Goal: Task Accomplishment & Management: Use online tool/utility

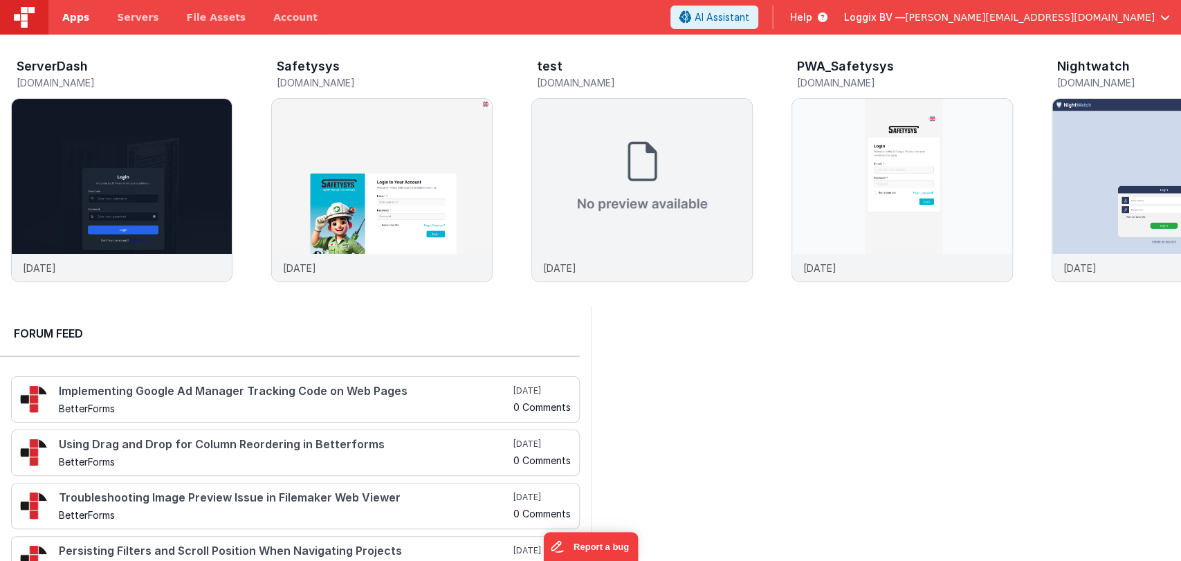
click at [75, 11] on span "Apps" at bounding box center [75, 17] width 27 height 14
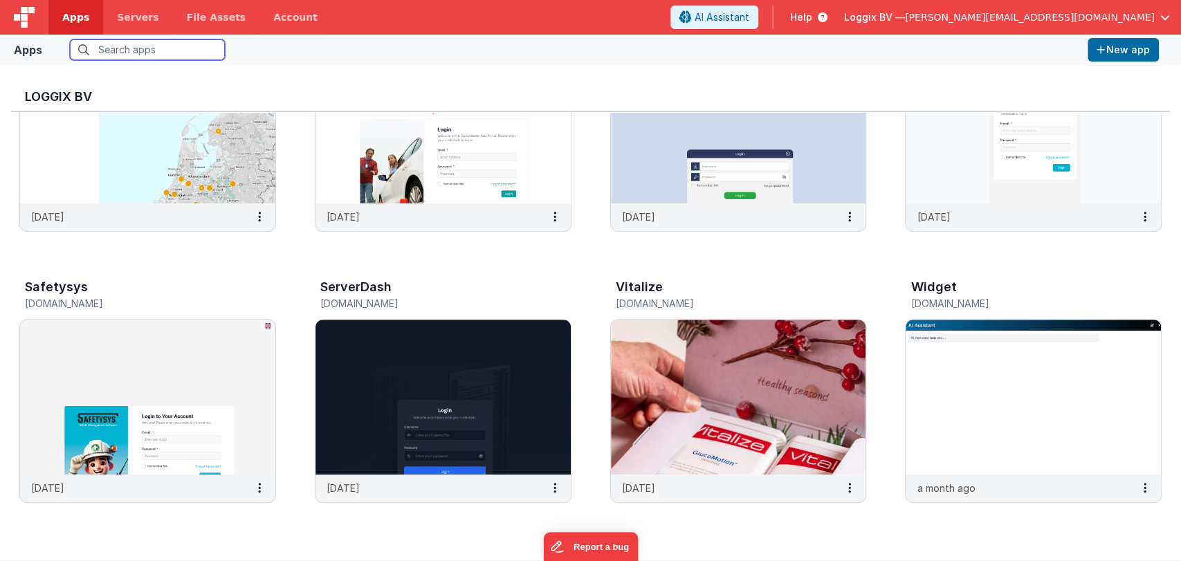
scroll to position [406, 0]
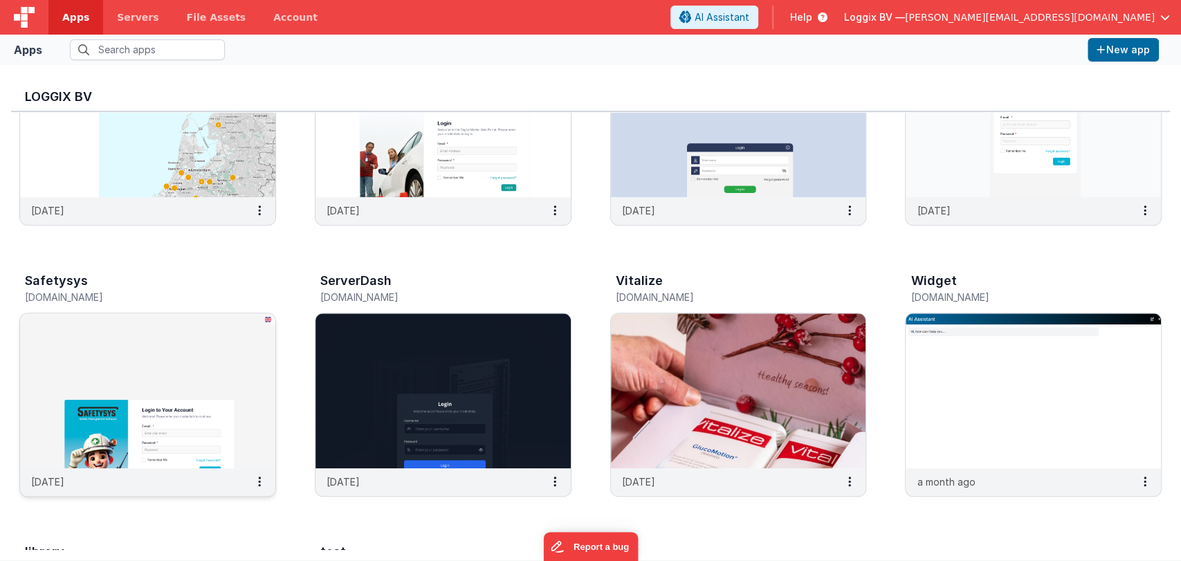
click at [179, 336] on img at bounding box center [147, 390] width 255 height 155
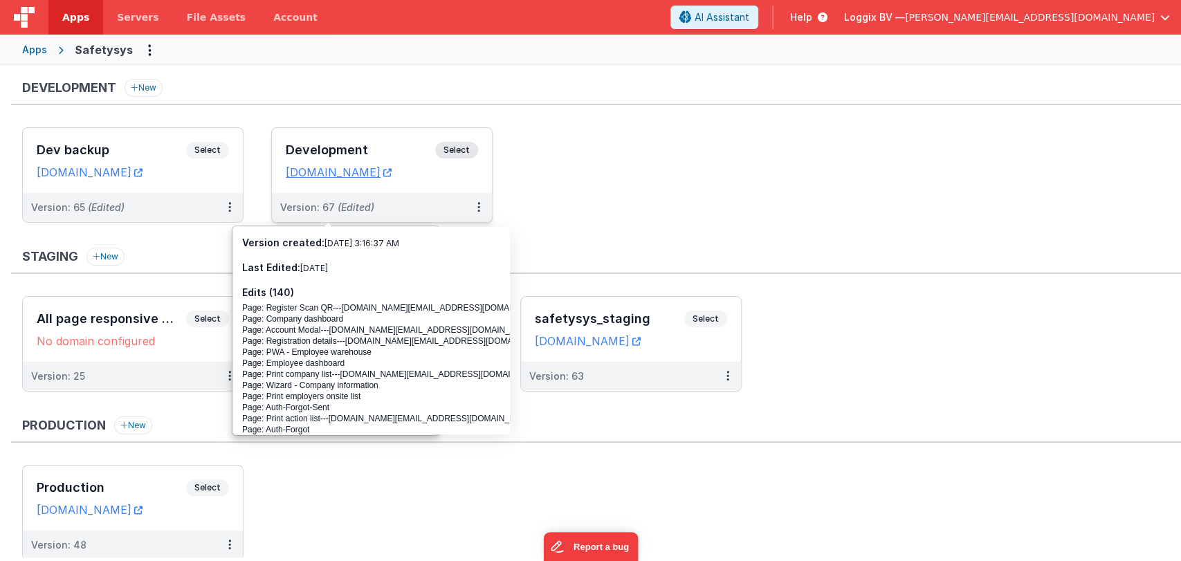
click at [313, 147] on h3 "Development" at bounding box center [360, 150] width 149 height 14
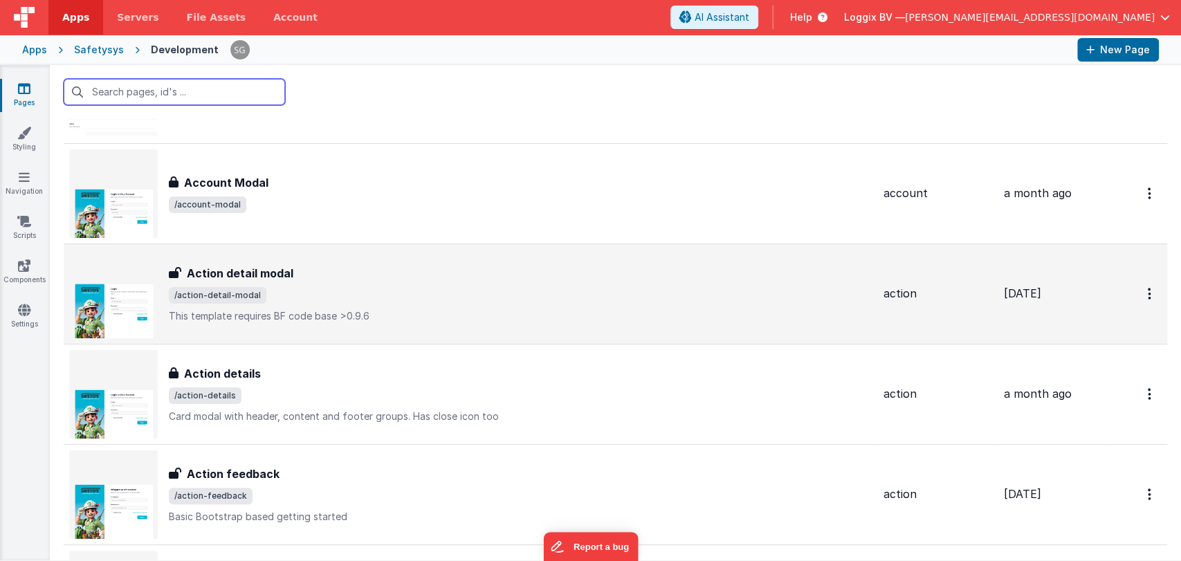
scroll to position [42, 0]
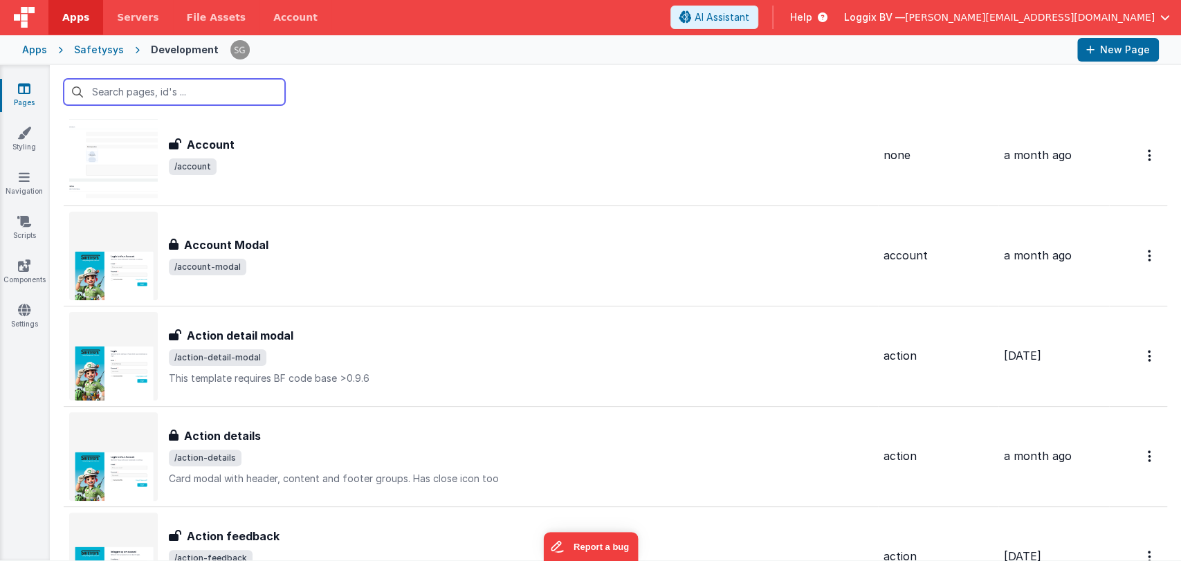
click at [134, 95] on input "text" at bounding box center [174, 92] width 221 height 26
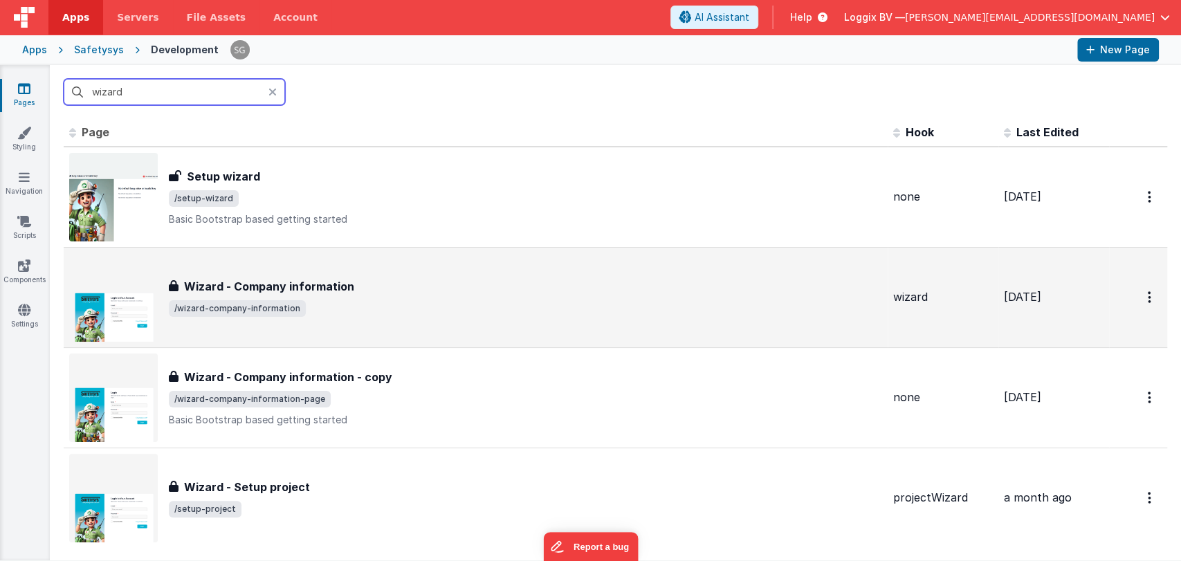
scroll to position [0, 0]
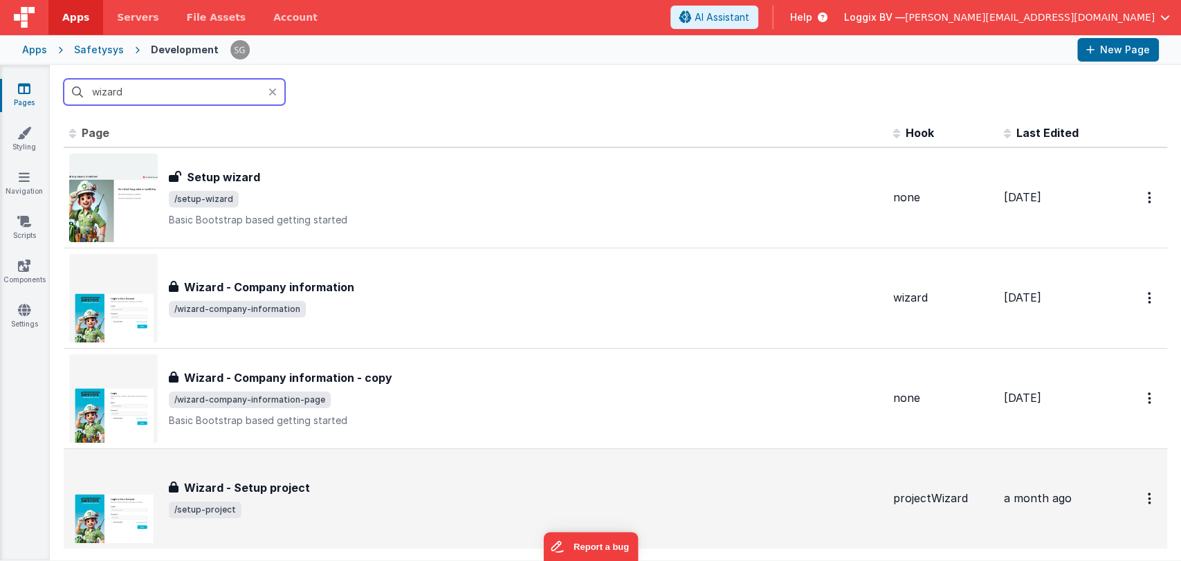
type input "wizard"
click at [329, 477] on div "Wizard - Setup project Wizard - Setup project /setup-project" at bounding box center [475, 499] width 813 height 89
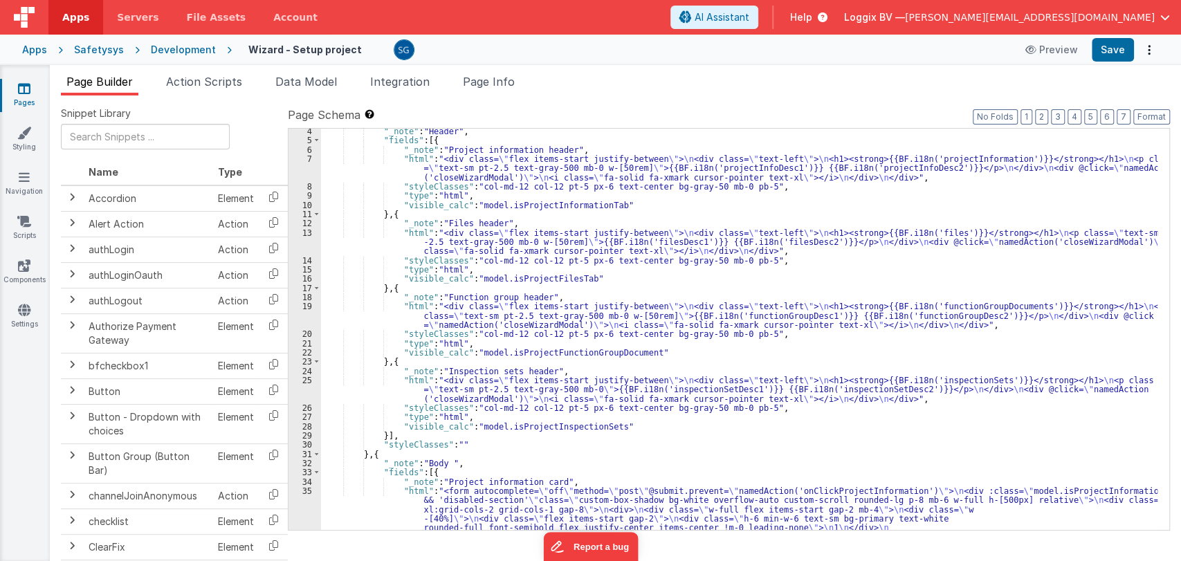
scroll to position [29, 0]
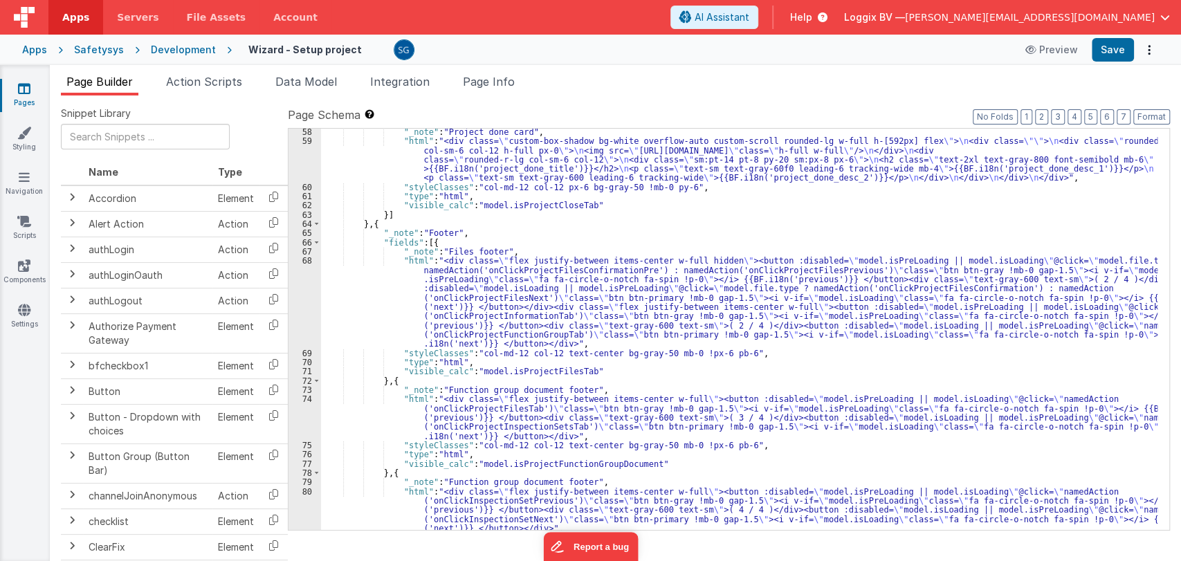
scroll to position [2529, 0]
click at [632, 271] on div ""_note" : "Project done card" , "html" : "<div class= \" custom-box-shadow bg-w…" at bounding box center [739, 337] width 837 height 420
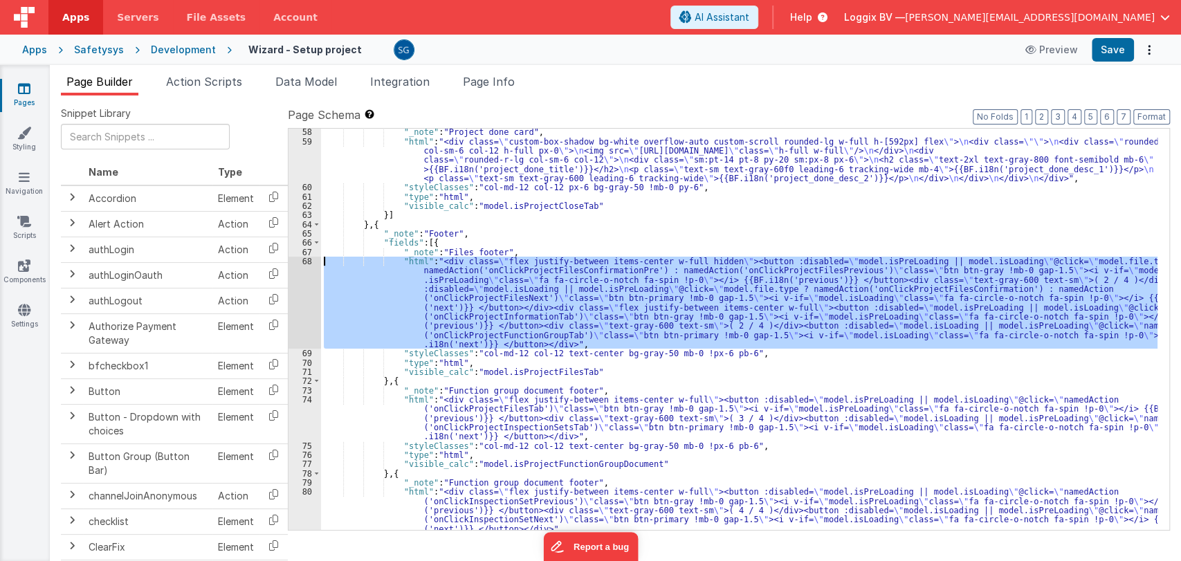
click at [304, 260] on div "68" at bounding box center [305, 303] width 33 height 92
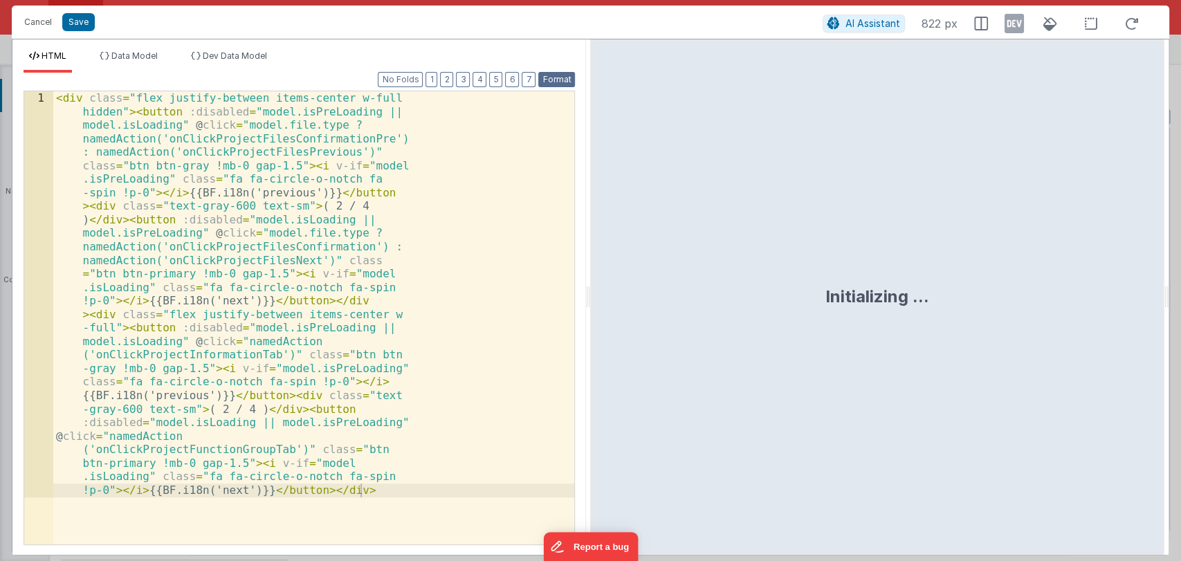
click at [562, 82] on button "Format" at bounding box center [556, 79] width 37 height 15
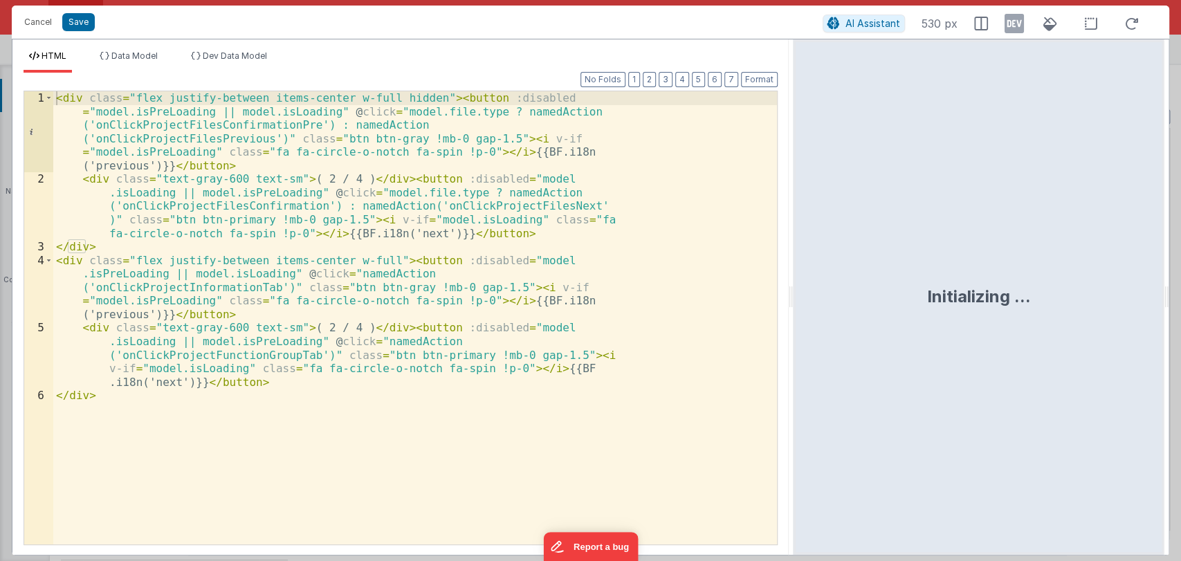
drag, startPoint x: 588, startPoint y: 295, endPoint x: 794, endPoint y: 289, distance: 206.3
click at [794, 289] on html "Cancel Save AI Assistant 530 px HTML Data Model Dev Data Model Format 7 6 5 4 3…" at bounding box center [590, 280] width 1181 height 561
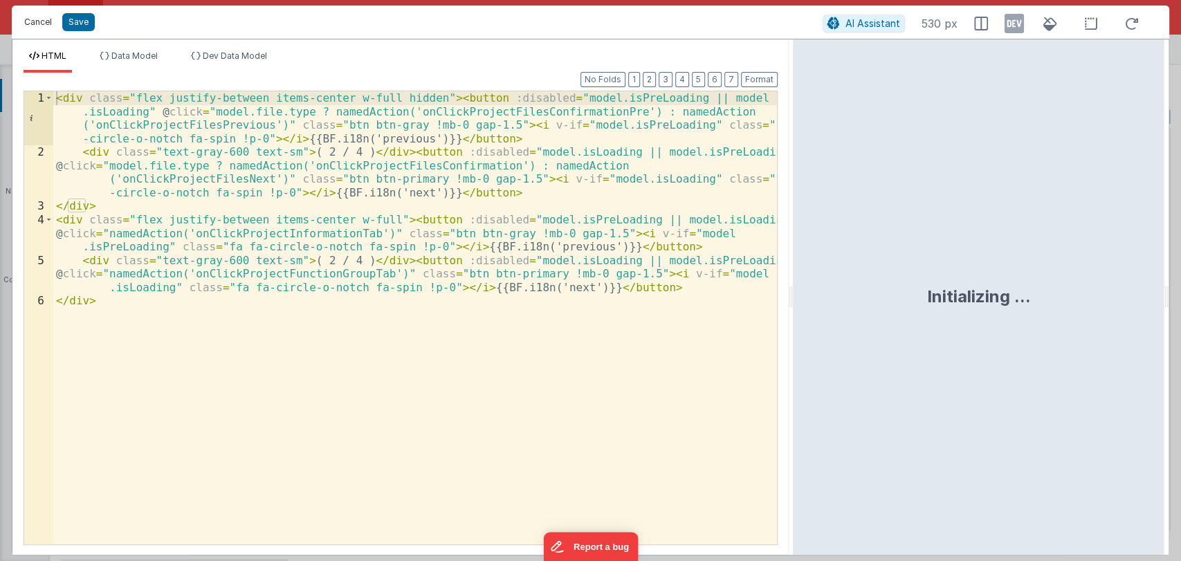
click at [38, 24] on button "Cancel" at bounding box center [38, 21] width 42 height 19
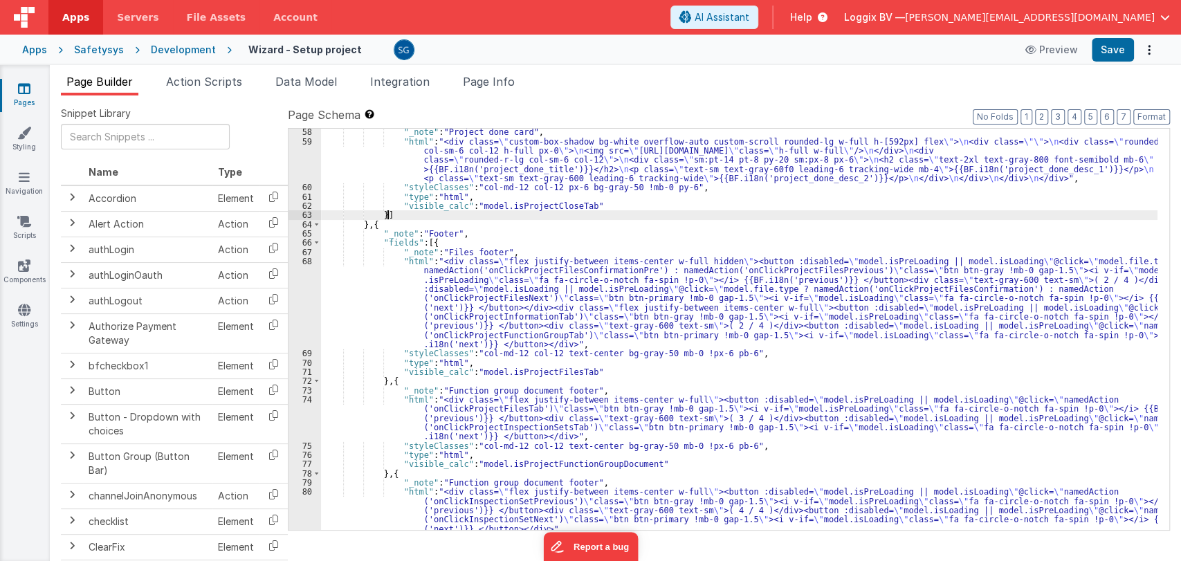
click at [661, 213] on div ""_note" : "Project done card" , "html" : "<div class= \" custom-box-shadow bg-w…" at bounding box center [739, 337] width 837 height 420
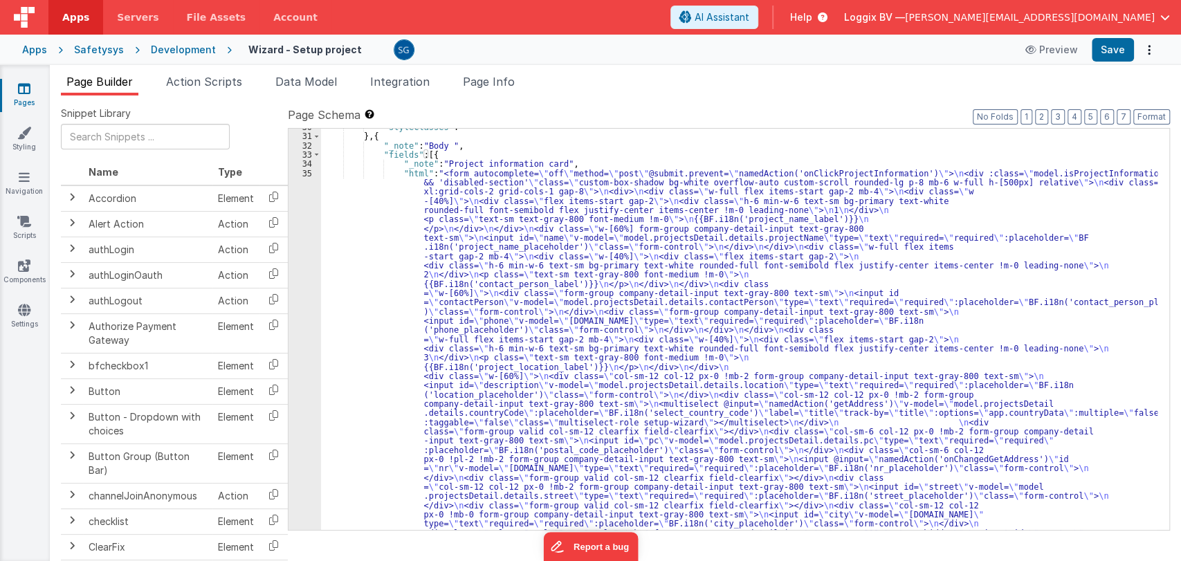
scroll to position [347, 0]
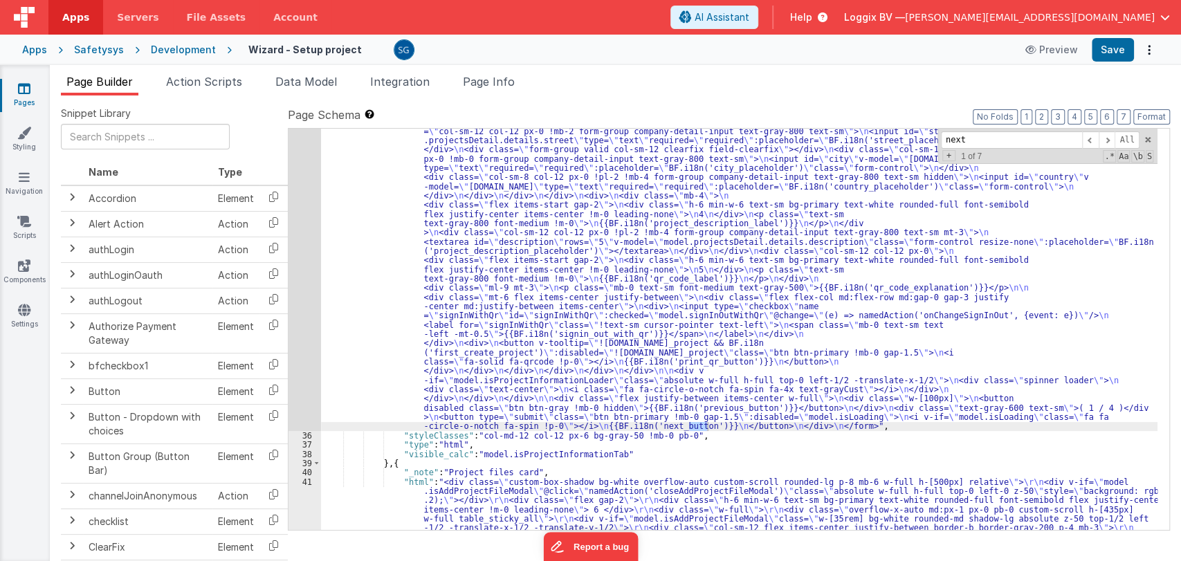
scroll to position [703, 0]
type input "next"
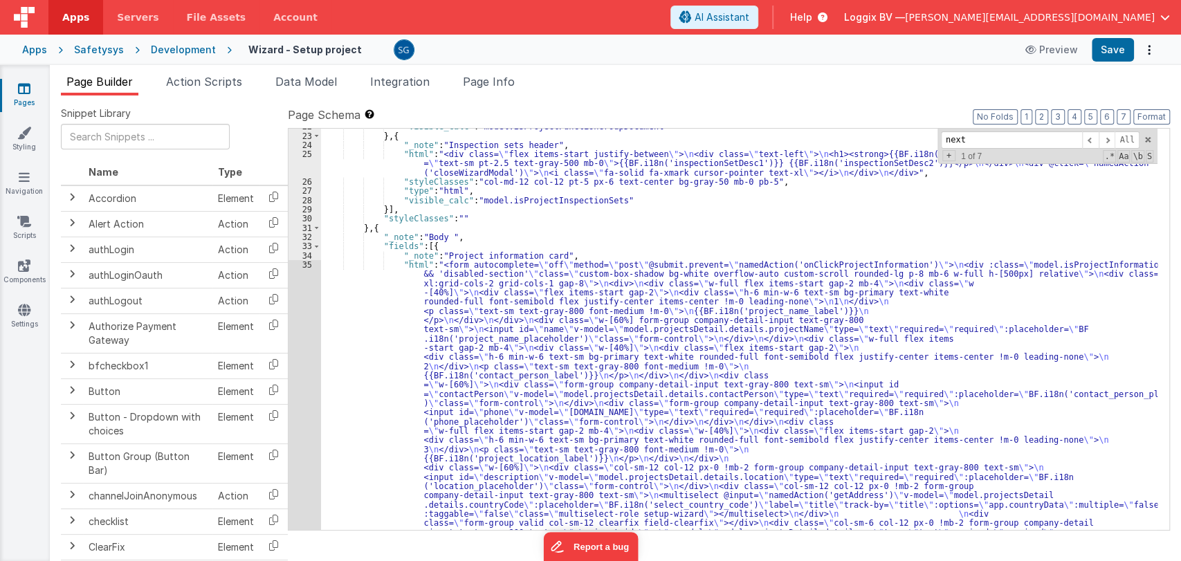
scroll to position [255, 0]
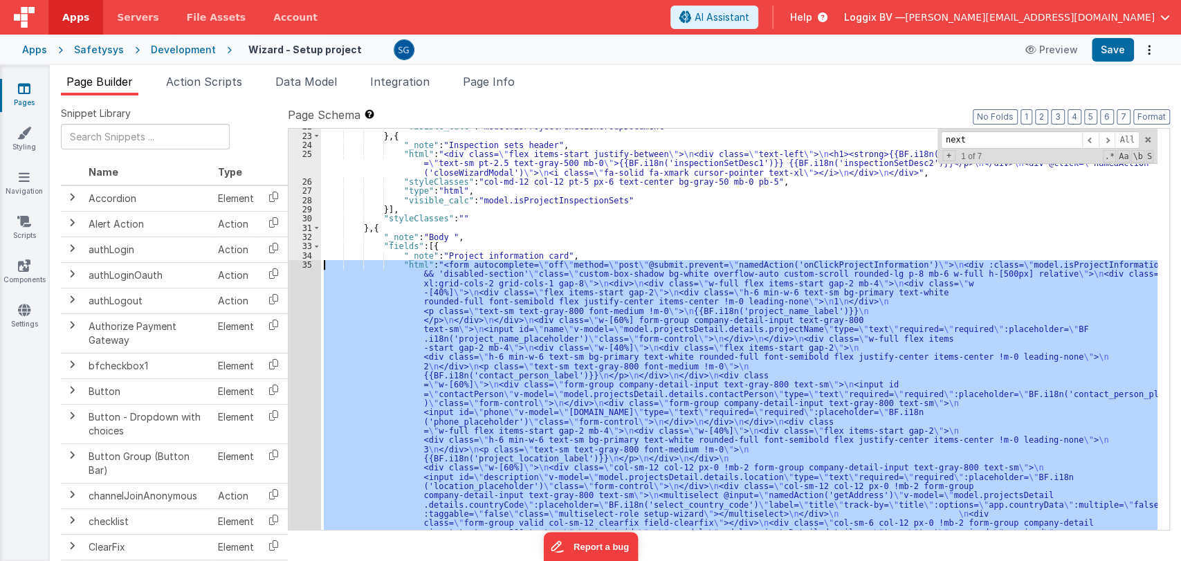
click at [307, 266] on div "35" at bounding box center [305, 569] width 33 height 618
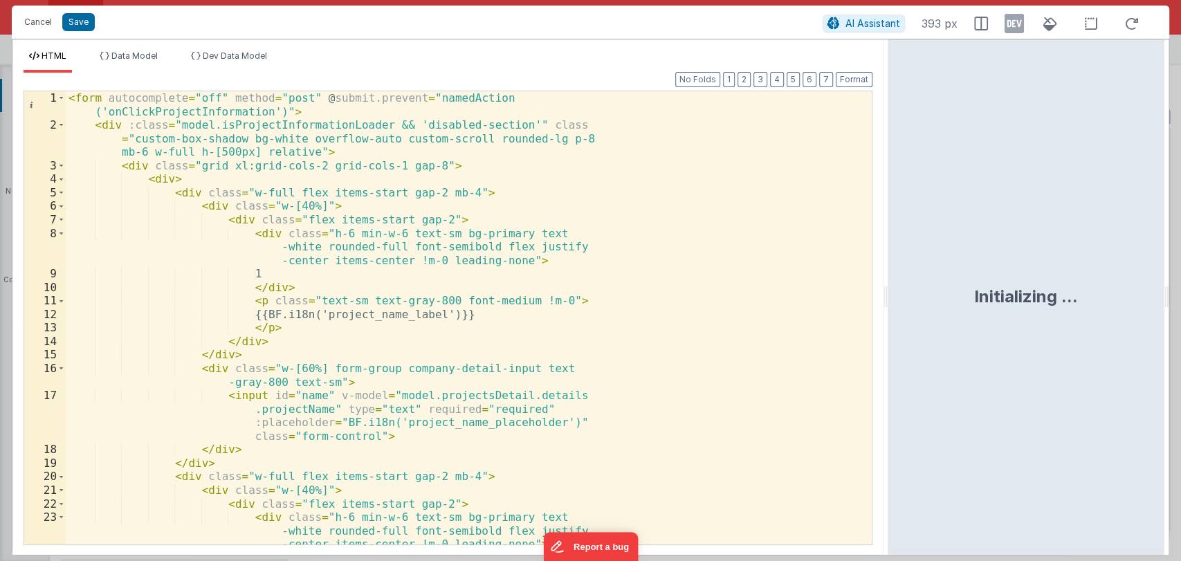
drag, startPoint x: 588, startPoint y: 298, endPoint x: 889, endPoint y: 251, distance: 304.8
click at [889, 251] on html "Cancel Save AI Assistant 393 px HTML Data Model Dev Data Model Format 7 6 5 4 3…" at bounding box center [590, 280] width 1181 height 561
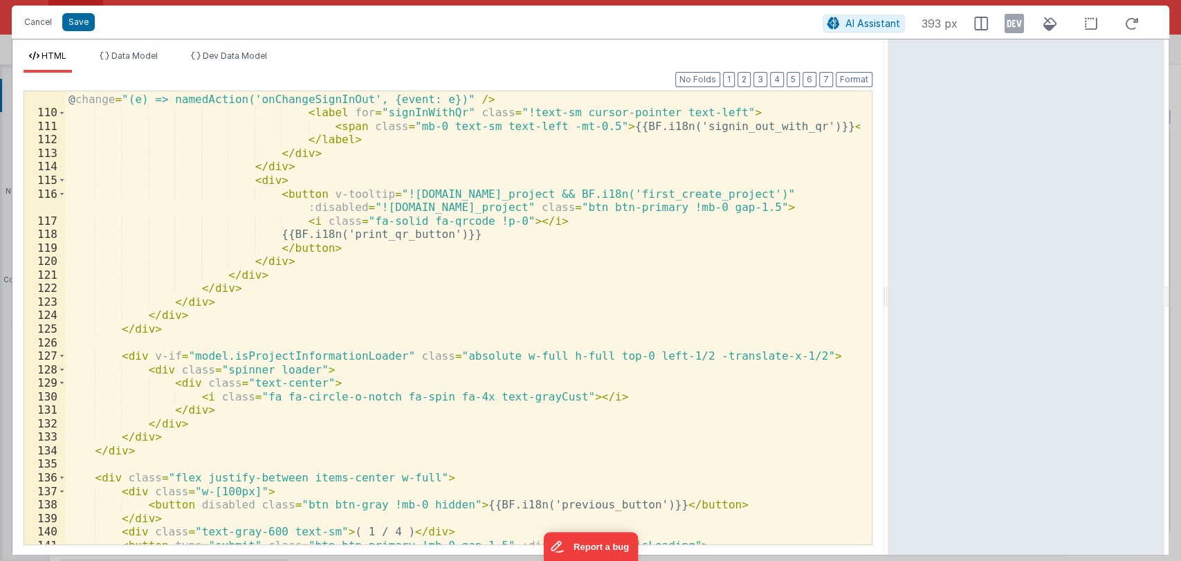
scroll to position [1820, 0]
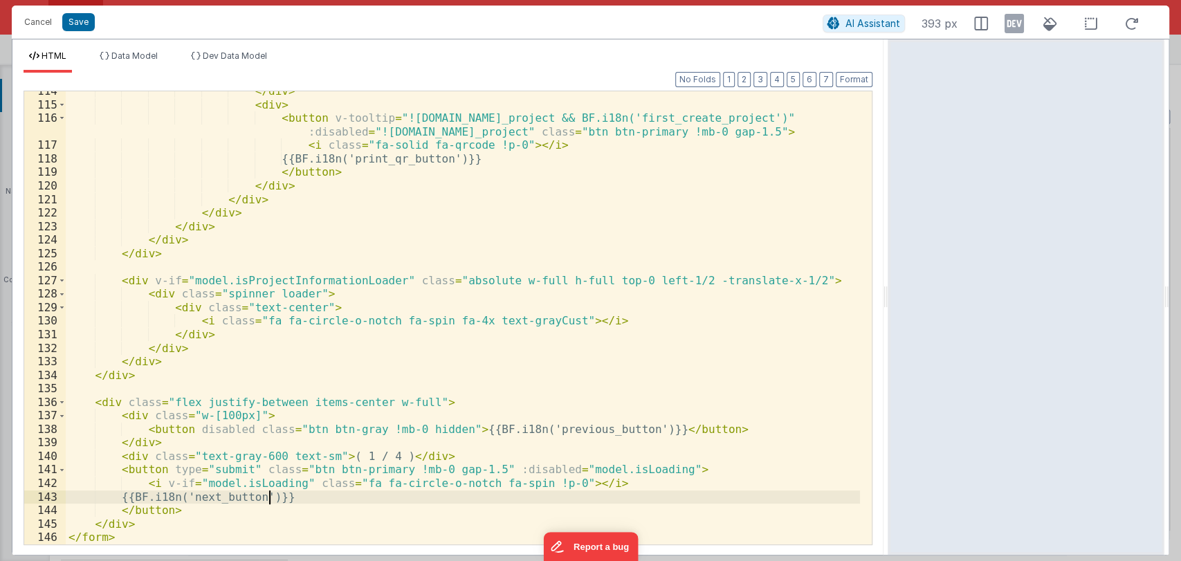
click at [269, 499] on div "</ div > < div > < button v-tooltip = "!model.projectsDetail.details.id_project…" at bounding box center [463, 324] width 794 height 480
click at [246, 501] on div "</ div > < div > < button v-tooltip = "!model.projectsDetail.details.id_project…" at bounding box center [463, 324] width 794 height 480
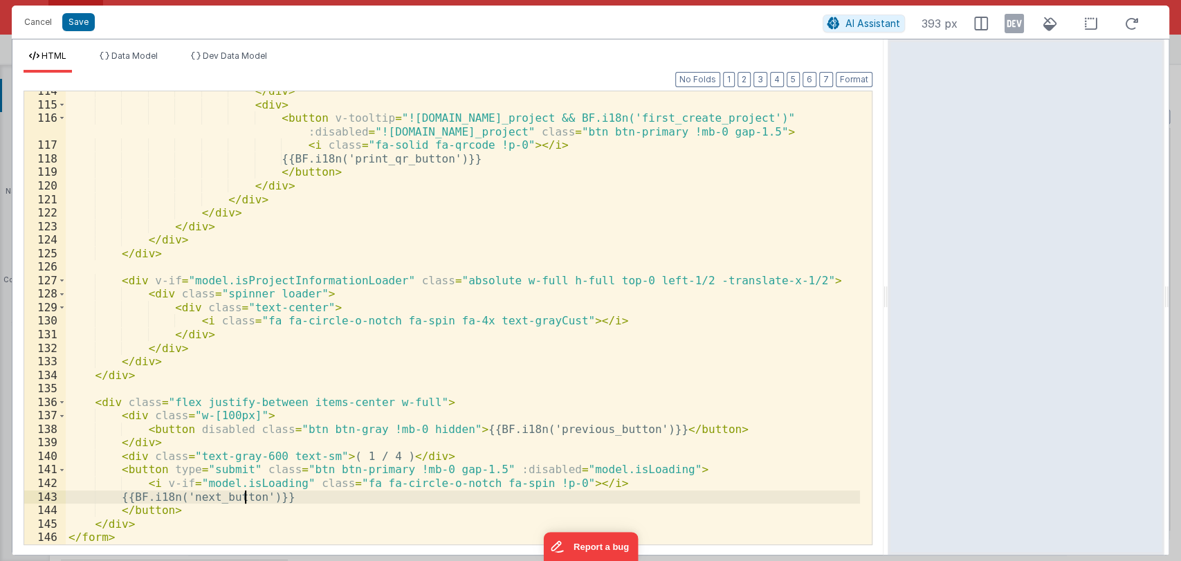
click at [246, 501] on div "</ div > < div > < button v-tooltip = "!model.projectsDetail.details.id_project…" at bounding box center [463, 324] width 794 height 480
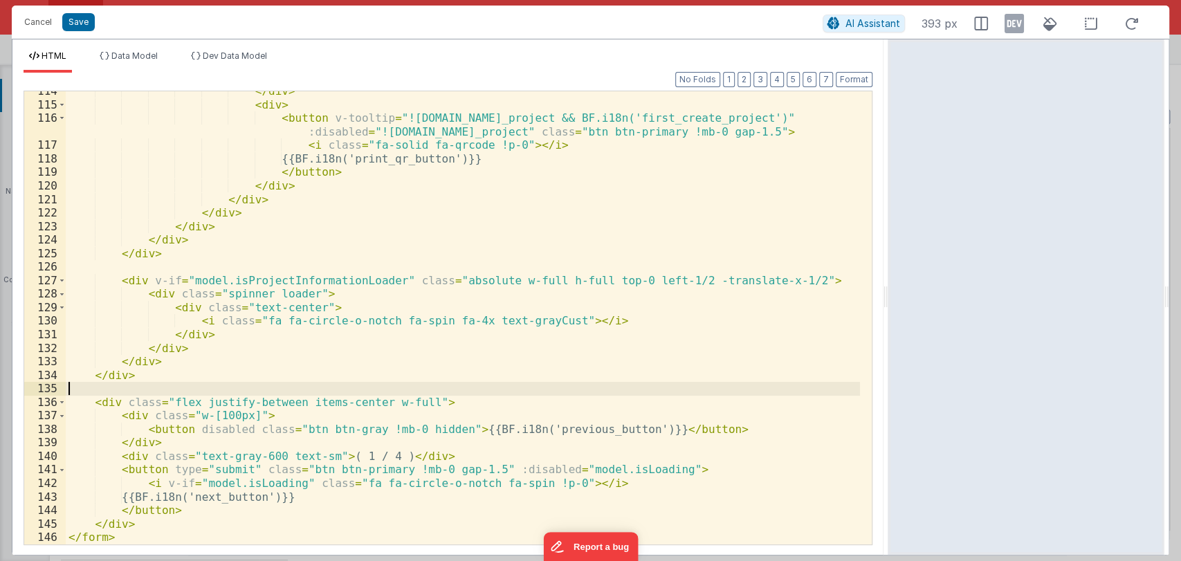
click at [419, 391] on div "</ div > < div > < button v-tooltip = "!model.projectsDetail.details.id_project…" at bounding box center [463, 324] width 794 height 480
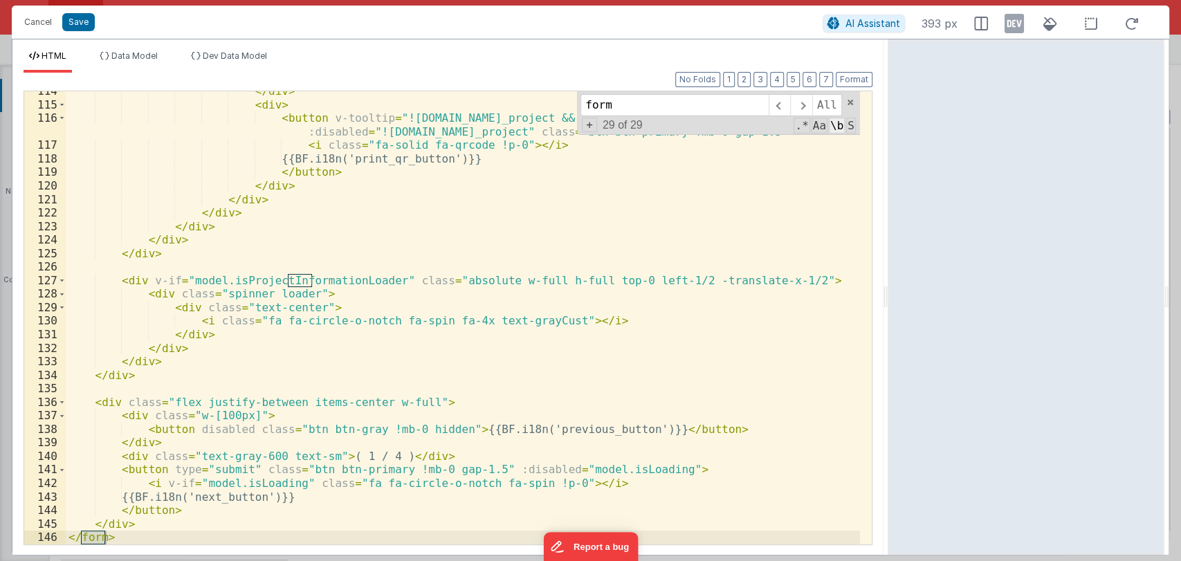
type input "form"
click at [843, 129] on span "\b" at bounding box center [837, 126] width 16 height 16
click at [821, 125] on span "Aa" at bounding box center [820, 126] width 16 height 16
click at [837, 126] on span "\b" at bounding box center [837, 126] width 16 height 16
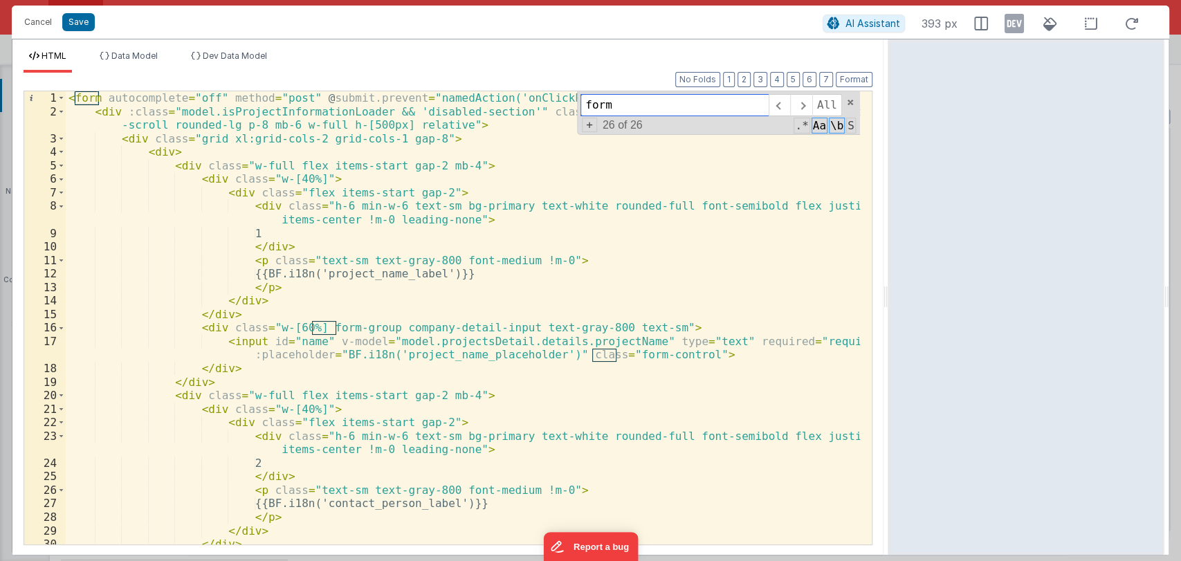
scroll to position [0, 0]
click at [853, 104] on span at bounding box center [851, 103] width 10 height 10
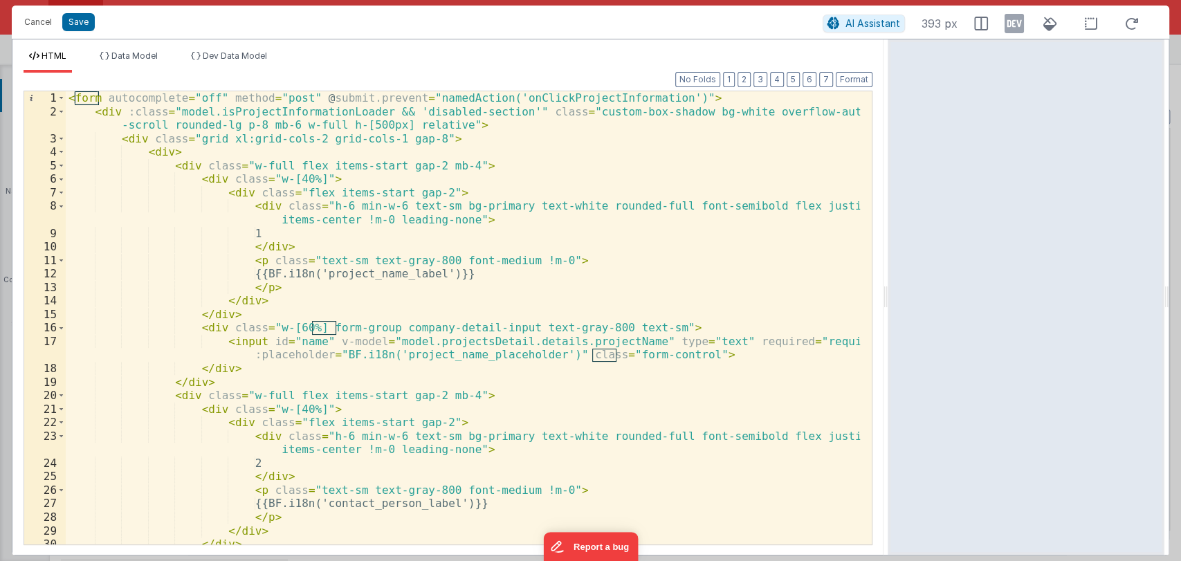
click at [588, 99] on div "< form autocomplete = "off" method = "post" @ submit.prevent = "namedAction('on…" at bounding box center [463, 331] width 794 height 480
click at [39, 25] on button "Cancel" at bounding box center [38, 21] width 42 height 19
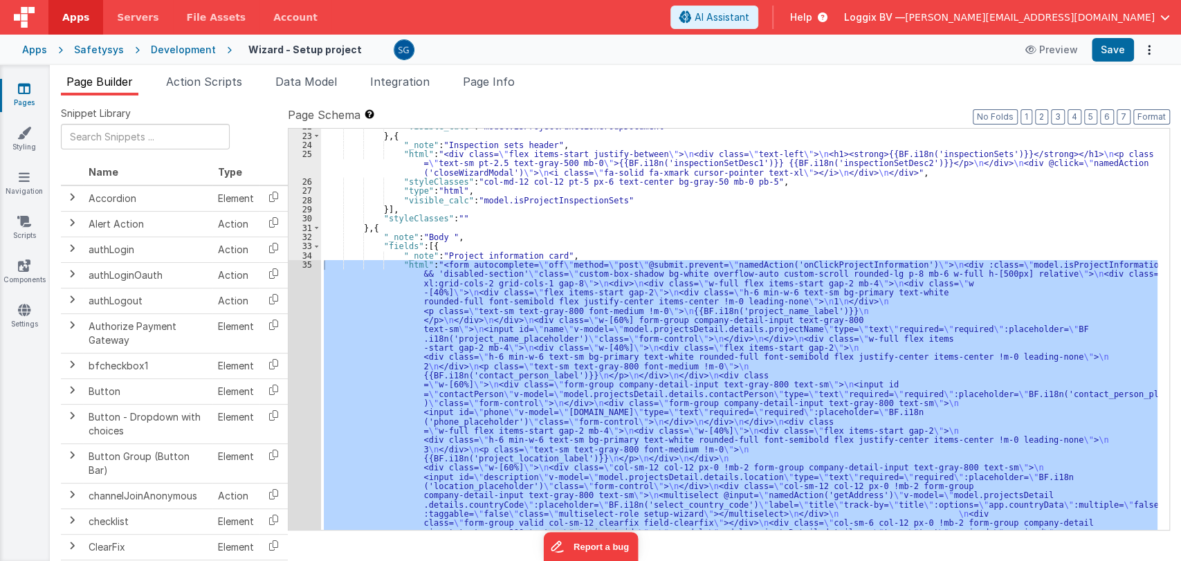
click at [188, 73] on div "Page Builder Action Scripts Data Model Integration Page Info Snippet Library Na…" at bounding box center [615, 313] width 1131 height 496
click at [192, 78] on span "Action Scripts" at bounding box center [204, 82] width 76 height 14
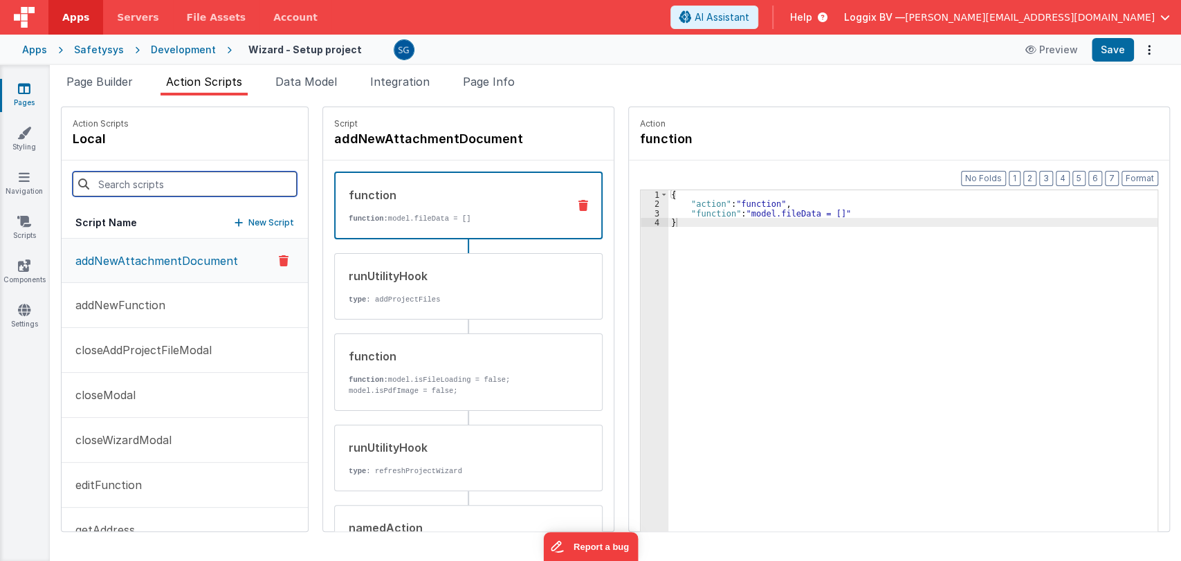
click at [164, 185] on input at bounding box center [185, 184] width 224 height 25
click at [189, 179] on input at bounding box center [185, 184] width 224 height 25
paste input "onClickProjectInformation"
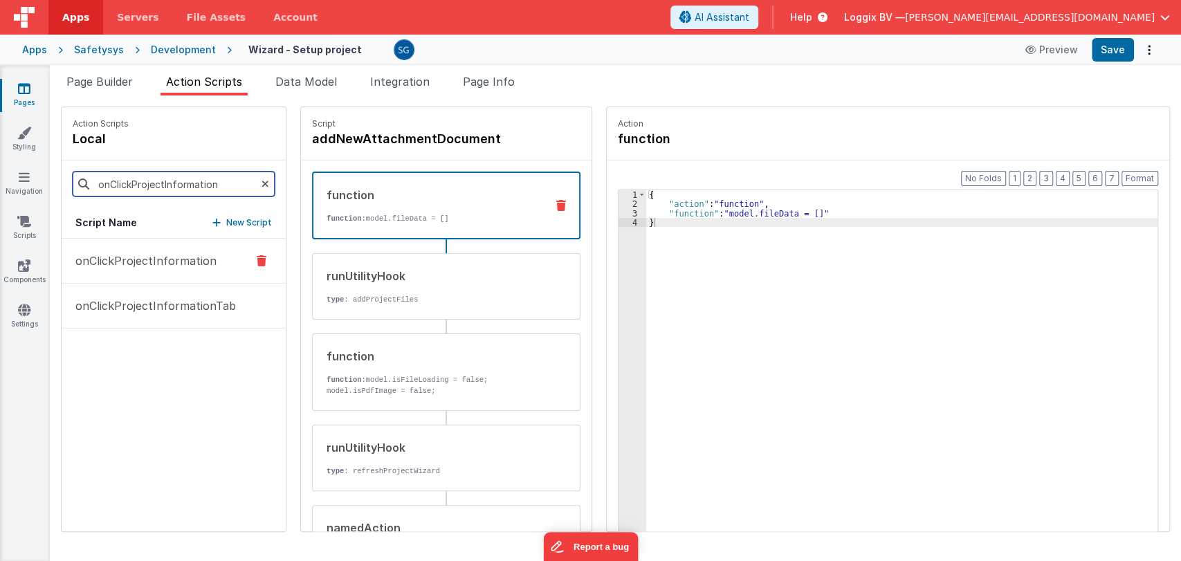
type input "onClickProjectInformation"
click at [157, 262] on p "onClickProjectInformation" at bounding box center [141, 261] width 149 height 17
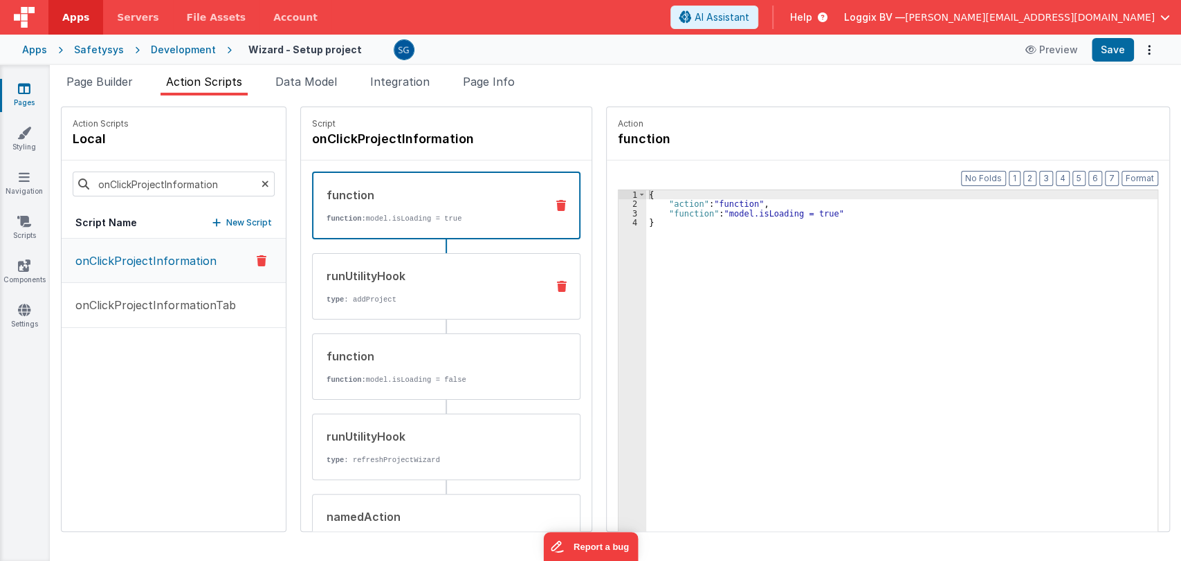
click at [415, 288] on div "runUtilityHook type : addProject" at bounding box center [424, 286] width 223 height 37
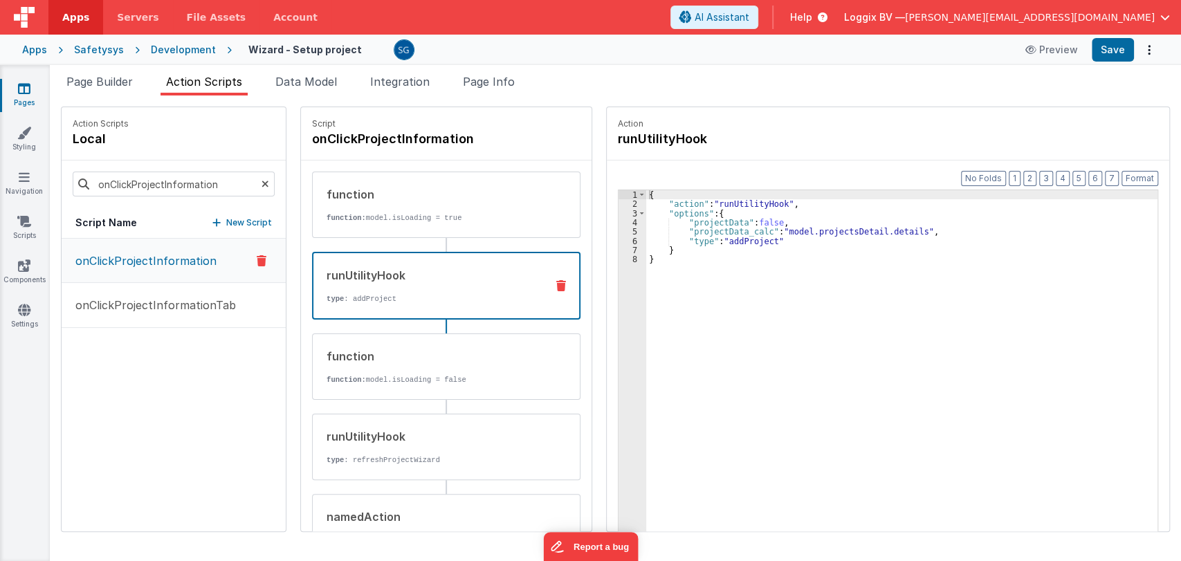
click at [777, 245] on div "{ "action" : "runUtilityHook" , "options" : { "projectData" : false , "projectD…" at bounding box center [901, 391] width 511 height 403
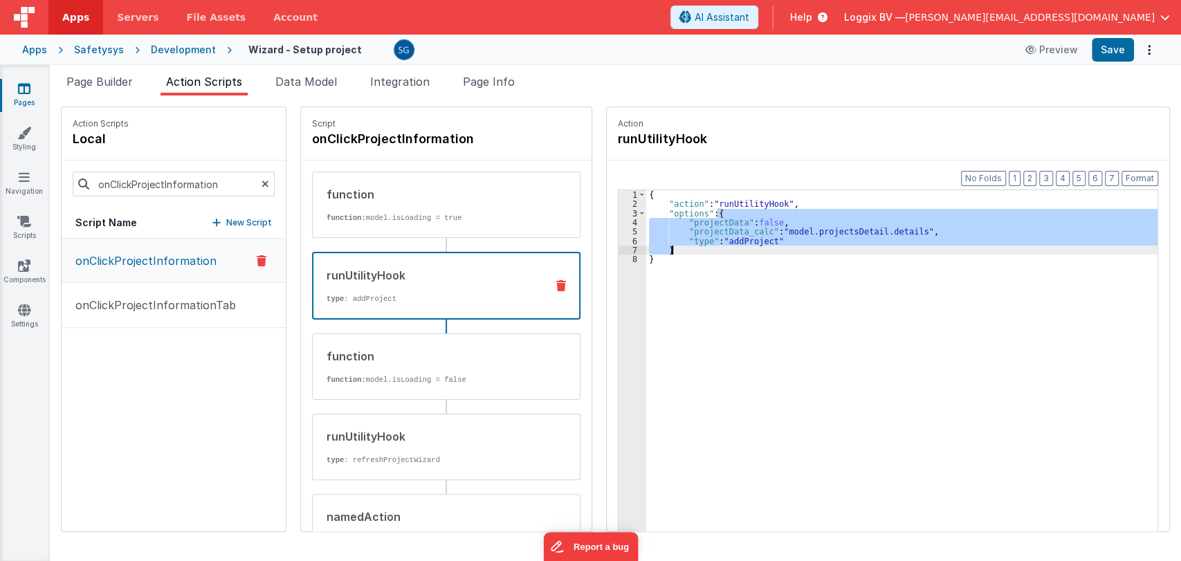
click at [777, 245] on div "{ "action" : "runUtilityHook" , "options" : { "projectData" : false , "projectD…" at bounding box center [901, 391] width 511 height 403
click at [710, 320] on div "{ "action" : "runUtilityHook" , "options" : { "projectData" : false , "projectD…" at bounding box center [901, 391] width 511 height 403
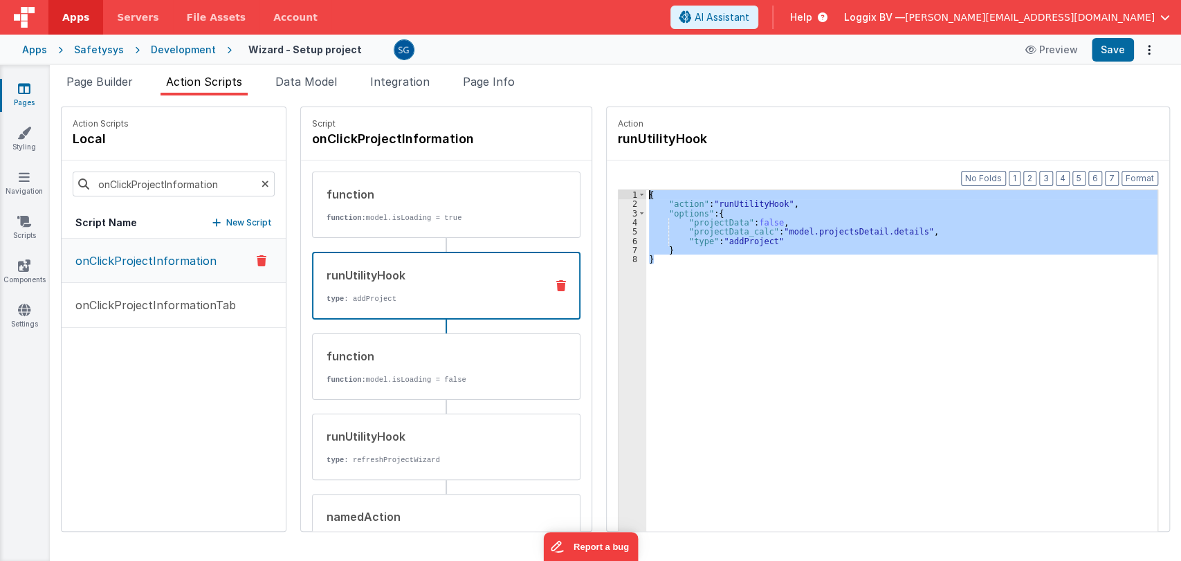
drag, startPoint x: 659, startPoint y: 260, endPoint x: 632, endPoint y: 194, distance: 71.1
click at [632, 194] on div "1 2 3 4 5 6 7 8 { "action" : "runUtilityHook" , "options" : { "projectData" : f…" at bounding box center [888, 382] width 540 height 385
click at [675, 262] on div "{ "action" : "runUtilityHook" , "options" : { "projectData" : false , "projectD…" at bounding box center [901, 382] width 511 height 384
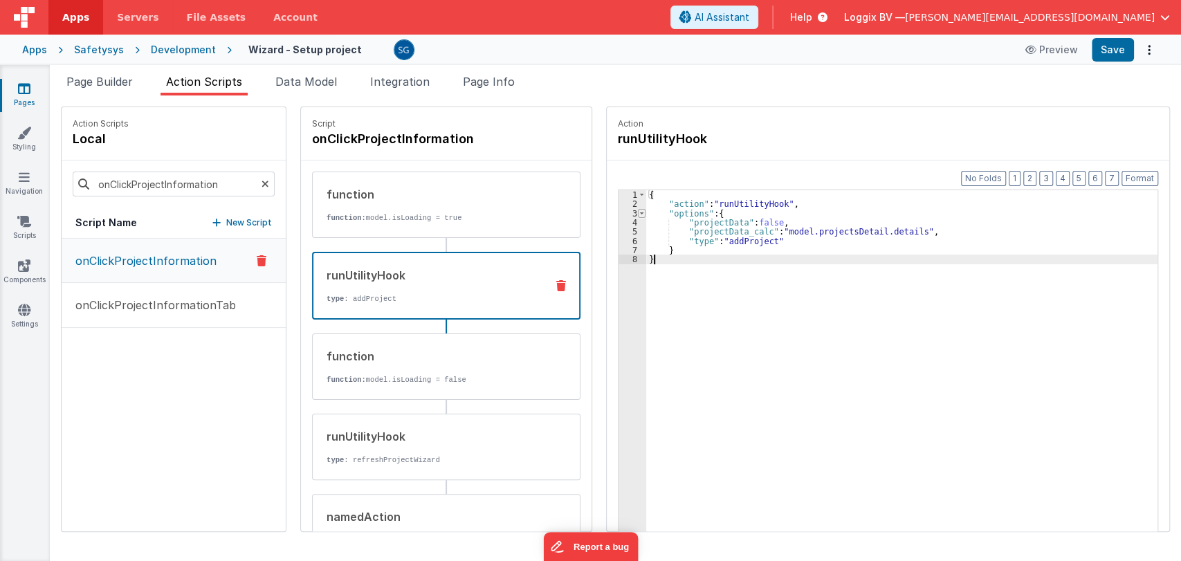
click at [638, 211] on span at bounding box center [642, 213] width 8 height 9
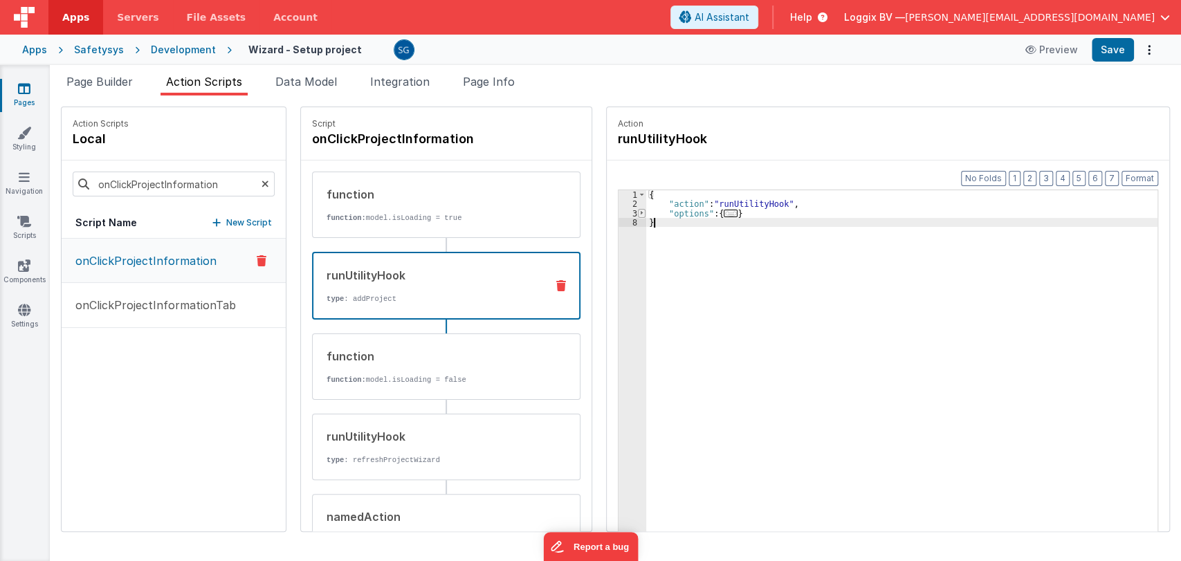
click at [638, 210] on span at bounding box center [642, 213] width 8 height 9
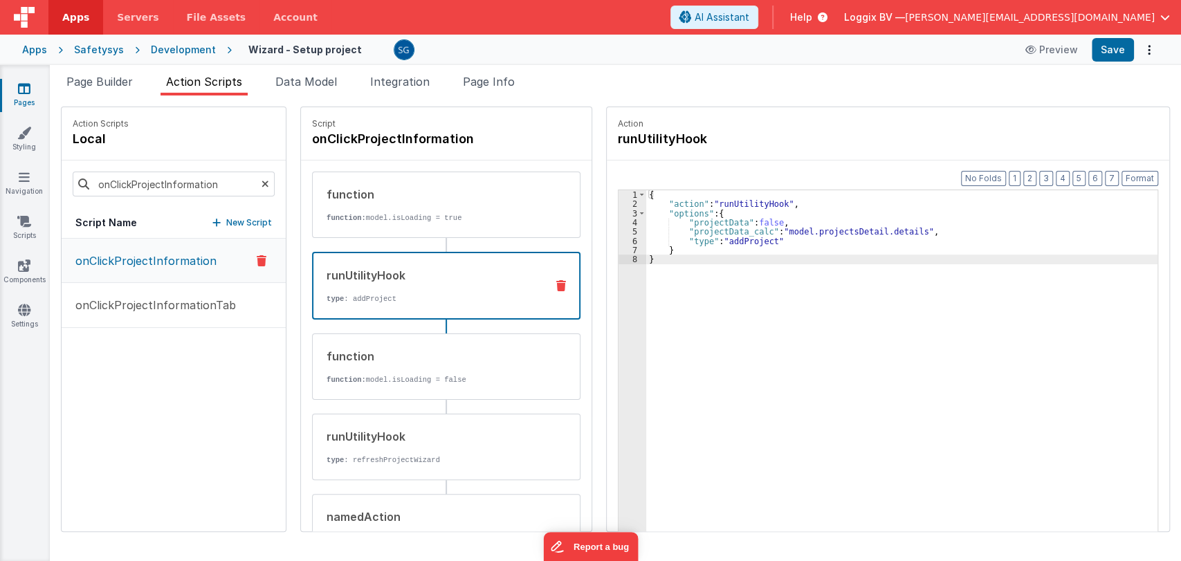
click at [650, 259] on div "{ "action" : "runUtilityHook" , "options" : { "projectData" : false , "projectD…" at bounding box center [901, 391] width 511 height 403
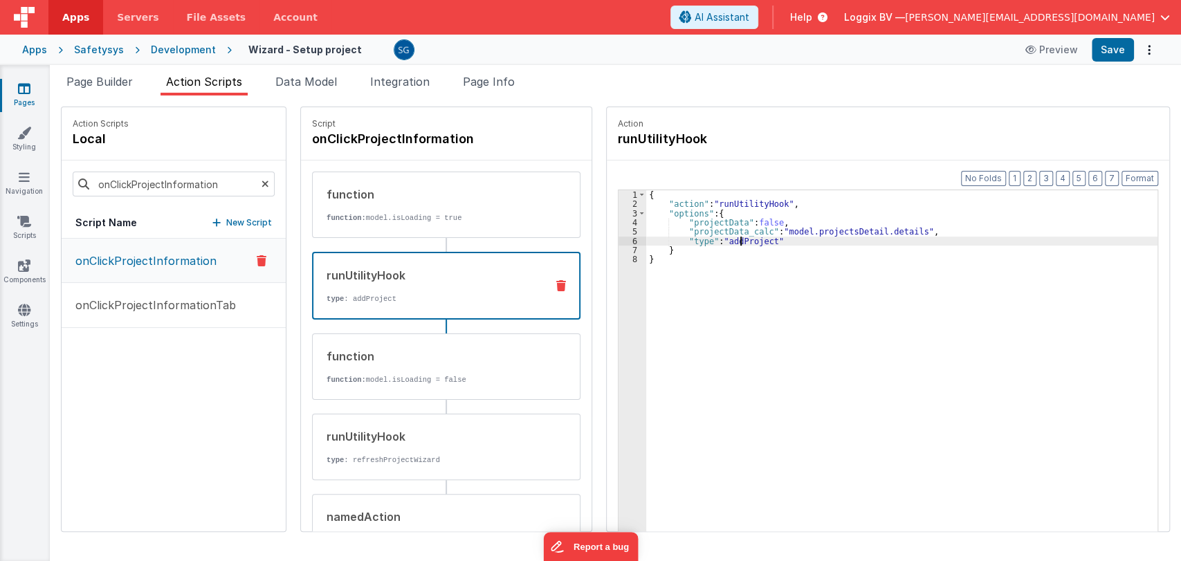
click at [729, 243] on div "{ "action" : "runUtilityHook" , "options" : { "projectData" : false , "projectD…" at bounding box center [901, 391] width 511 height 403
click at [758, 239] on div "{ "action" : "runUtilityHook" , "options" : { "projectData" : false , "projectD…" at bounding box center [901, 391] width 511 height 403
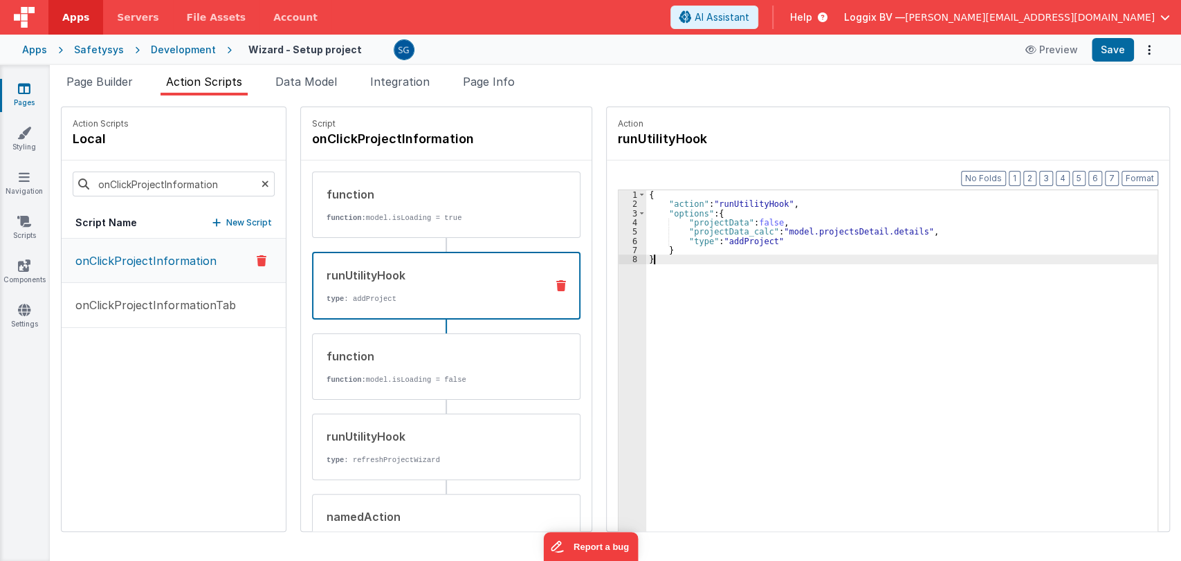
click at [770, 315] on div "{ "action" : "runUtilityHook" , "options" : { "projectData" : false , "projectD…" at bounding box center [901, 391] width 511 height 403
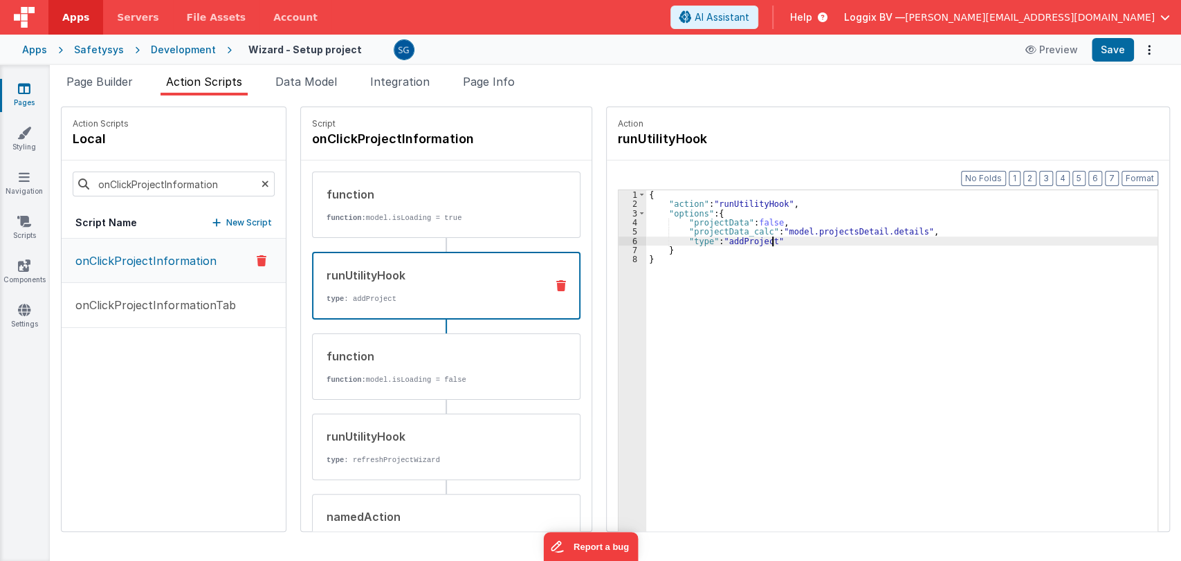
click at [757, 242] on div "{ "action" : "runUtilityHook" , "options" : { "projectData" : false , "projectD…" at bounding box center [901, 391] width 511 height 403
click at [1114, 54] on button "Save" at bounding box center [1113, 50] width 42 height 24
click at [83, 79] on span "Page Builder" at bounding box center [99, 82] width 66 height 14
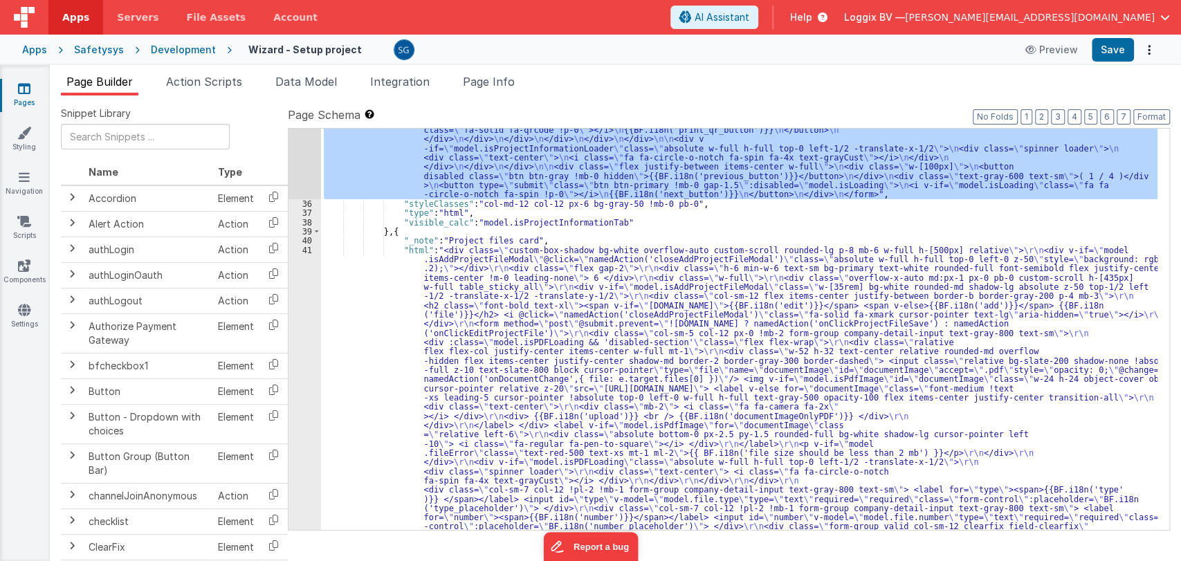
scroll to position [936, 0]
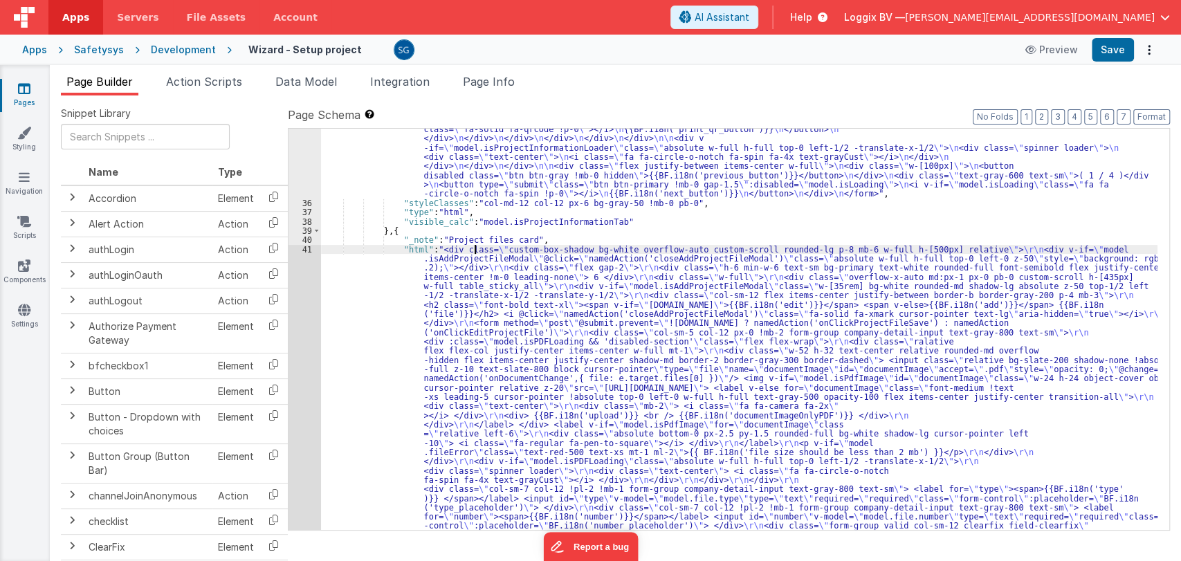
click at [475, 253] on div ""html" : "<form autocomplete= \" off \" method= \" post \" @submit.prevent= \" …" at bounding box center [739, 533] width 837 height 1905
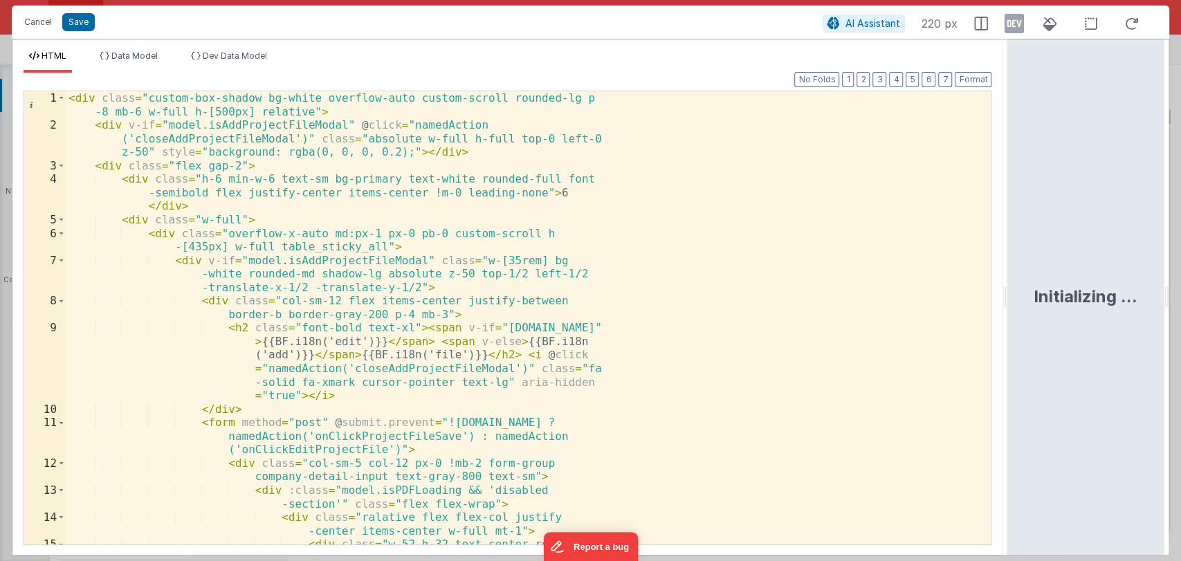
drag, startPoint x: 587, startPoint y: 294, endPoint x: 1035, endPoint y: 262, distance: 448.9
click at [1035, 262] on html "Cancel Save AI Assistant 220 px HTML Data Model Dev Data Model Format 7 6 5 4 3…" at bounding box center [590, 280] width 1181 height 561
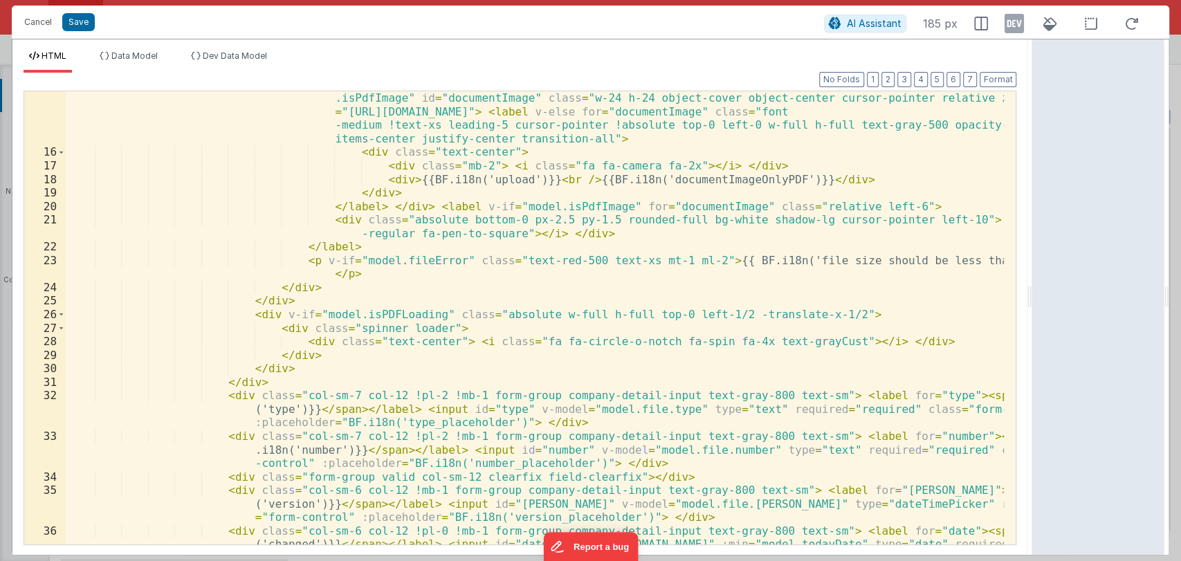
scroll to position [298, 0]
click at [35, 21] on button "Cancel" at bounding box center [38, 21] width 42 height 19
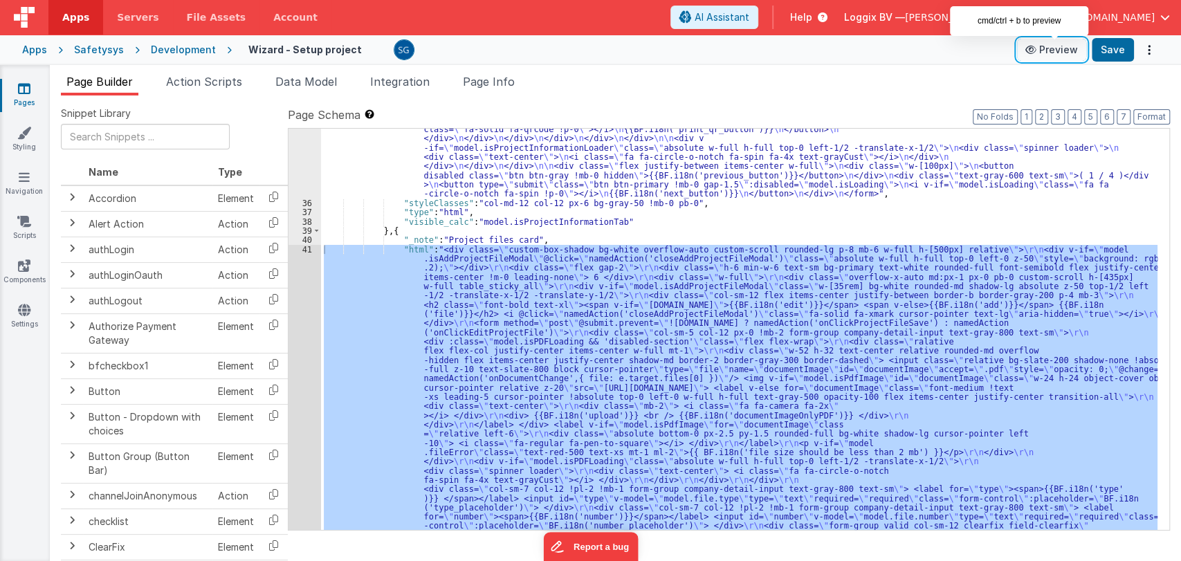
click at [1042, 49] on button "Preview" at bounding box center [1051, 50] width 69 height 22
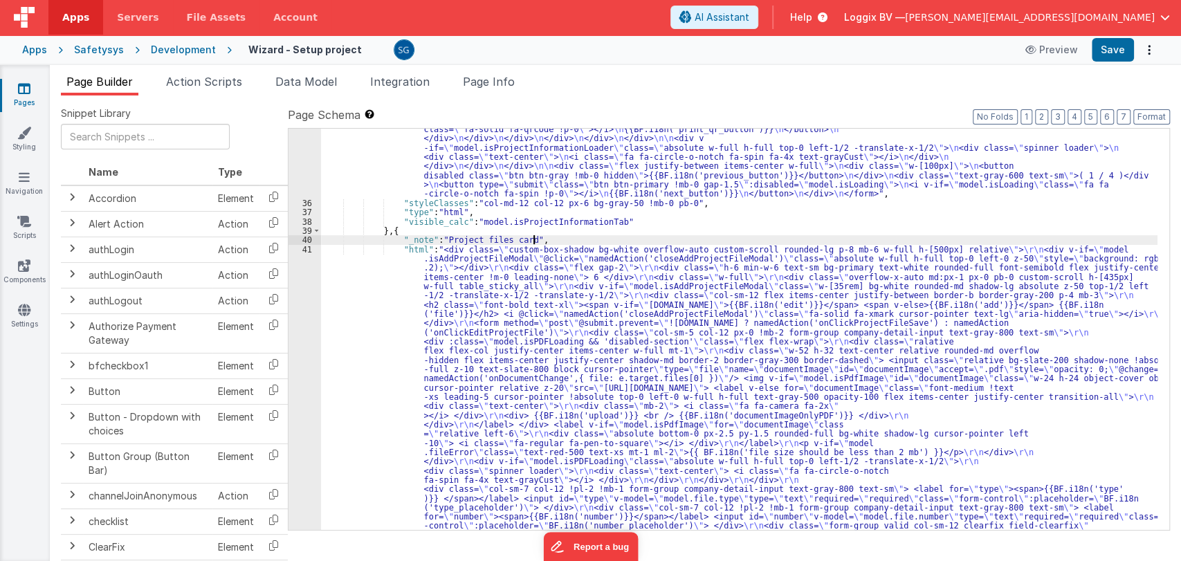
click at [554, 237] on div ""html" : "<form autocomplete= \" off \" method= \" post \" @submit.prevent= \" …" at bounding box center [739, 533] width 837 height 1905
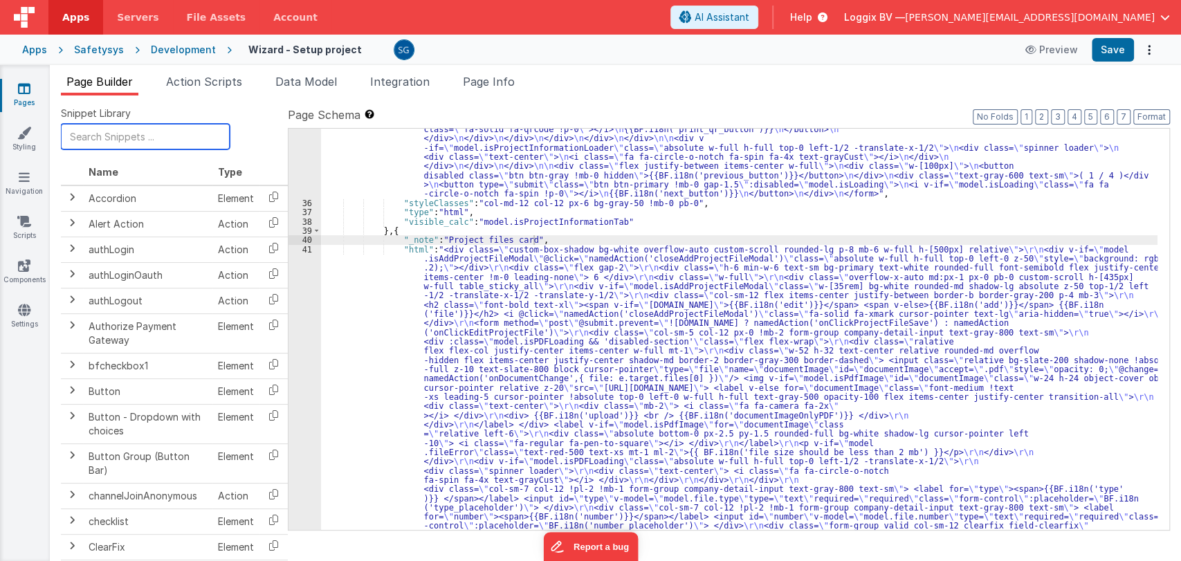
click at [166, 133] on input "text" at bounding box center [145, 137] width 169 height 26
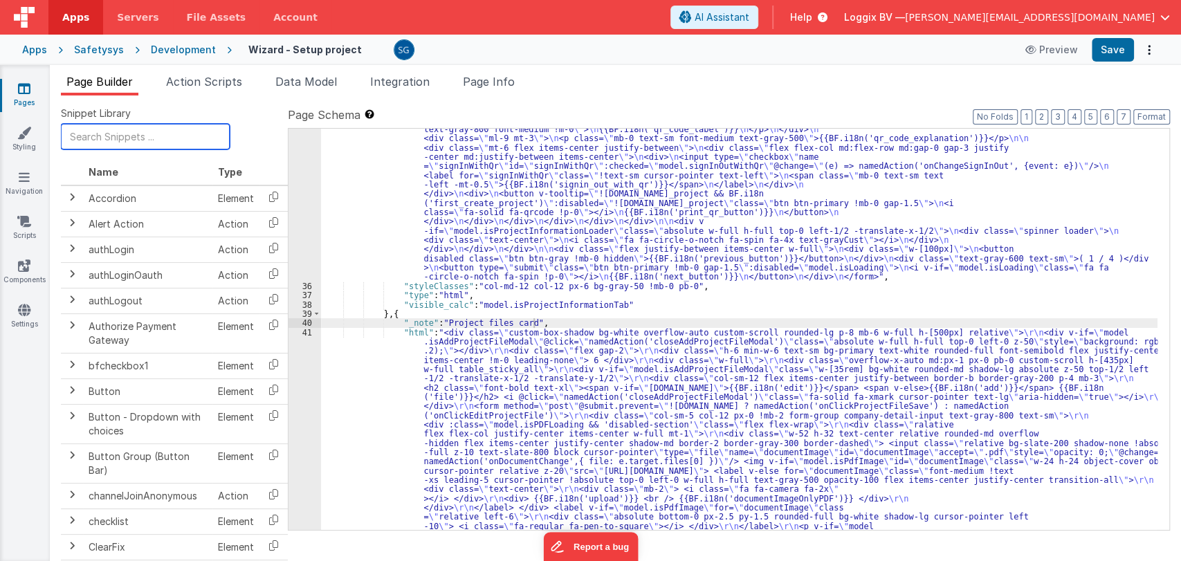
scroll to position [853, 0]
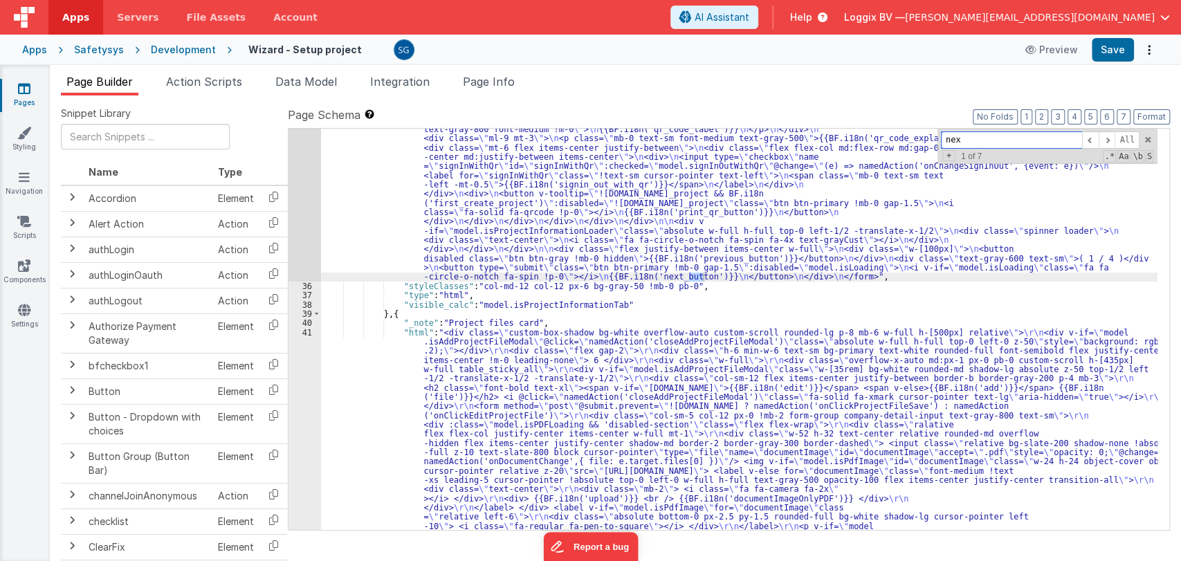
type input "next"
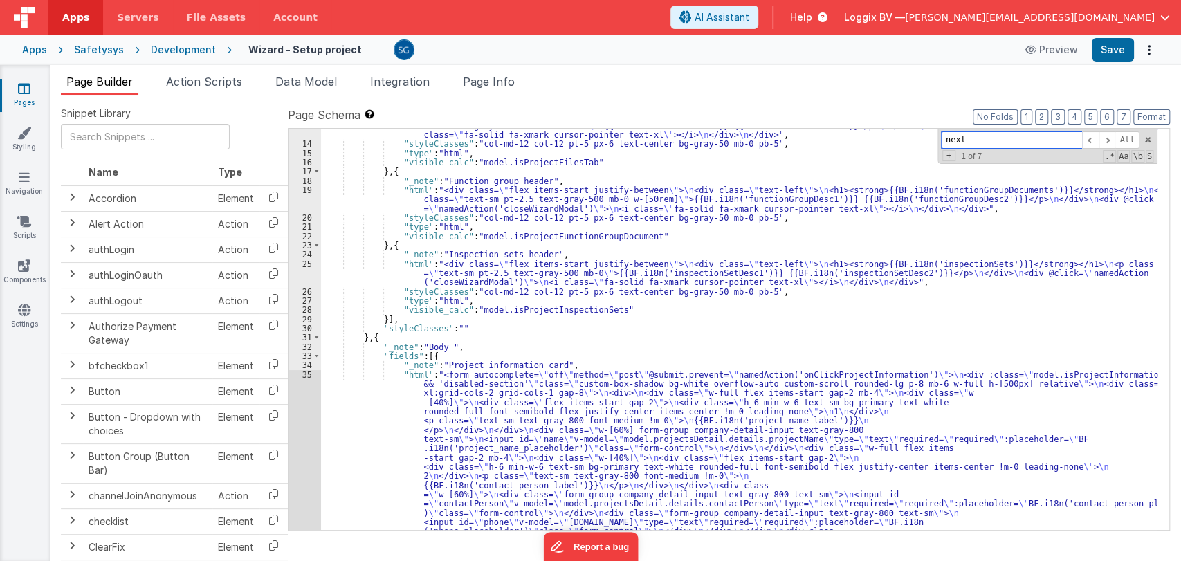
scroll to position [146, 0]
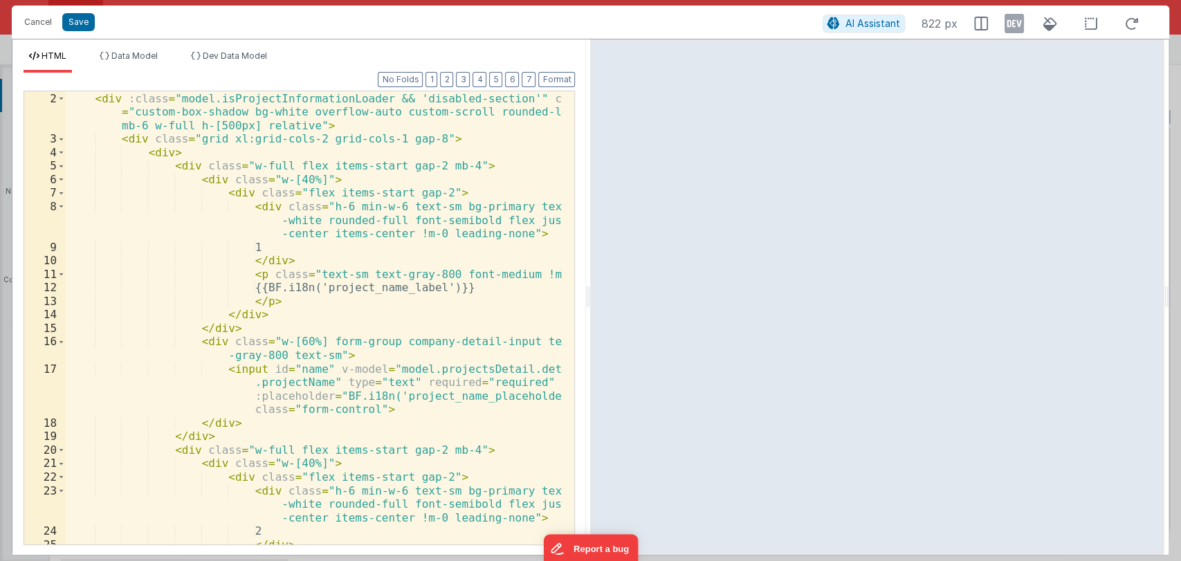
scroll to position [27, 0]
click at [377, 286] on div "< div :class = "model.isProjectInformationLoader && 'disabled-section'" class =…" at bounding box center [315, 344] width 498 height 507
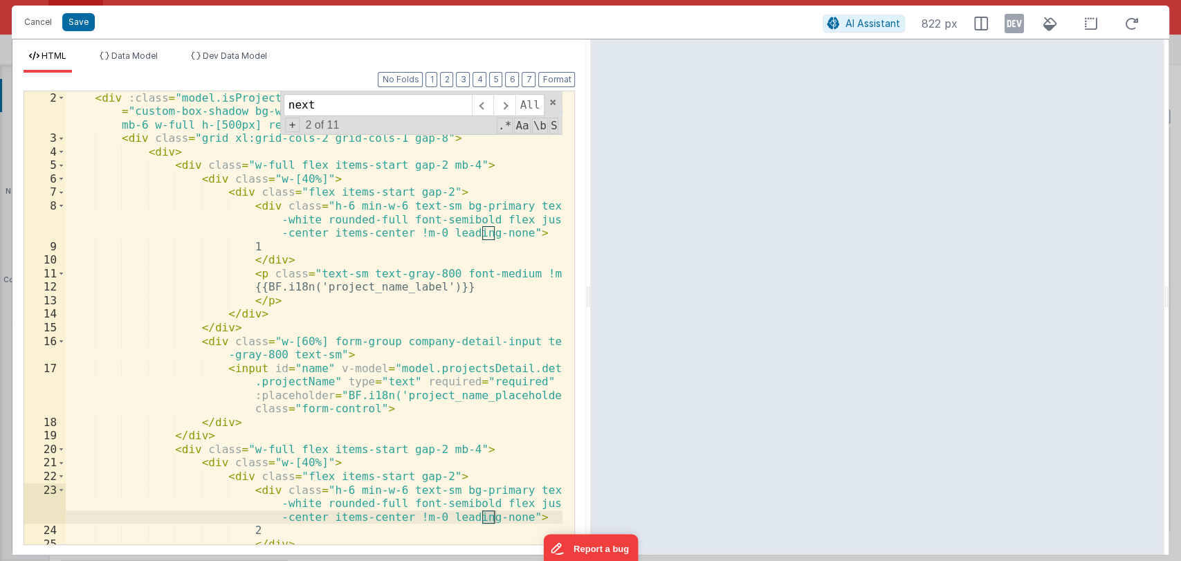
scroll to position [2646, 0]
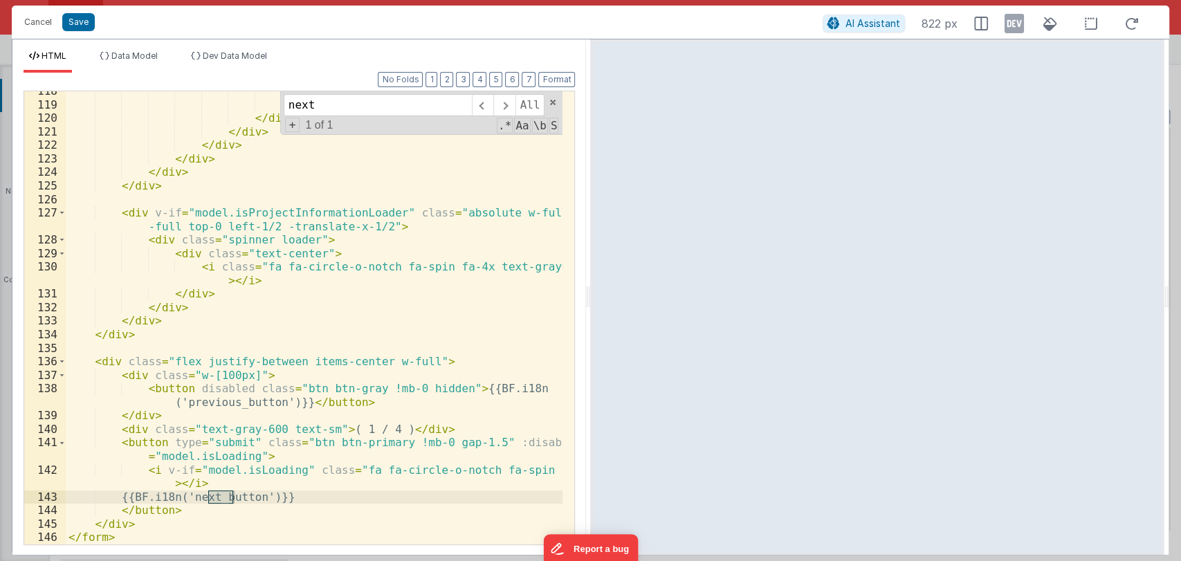
type input "next"
click at [251, 502] on div "{{BF.i18n('print_qr_button')}} </ button > </ div > </ div > </ div > </ div > …" at bounding box center [315, 324] width 498 height 480
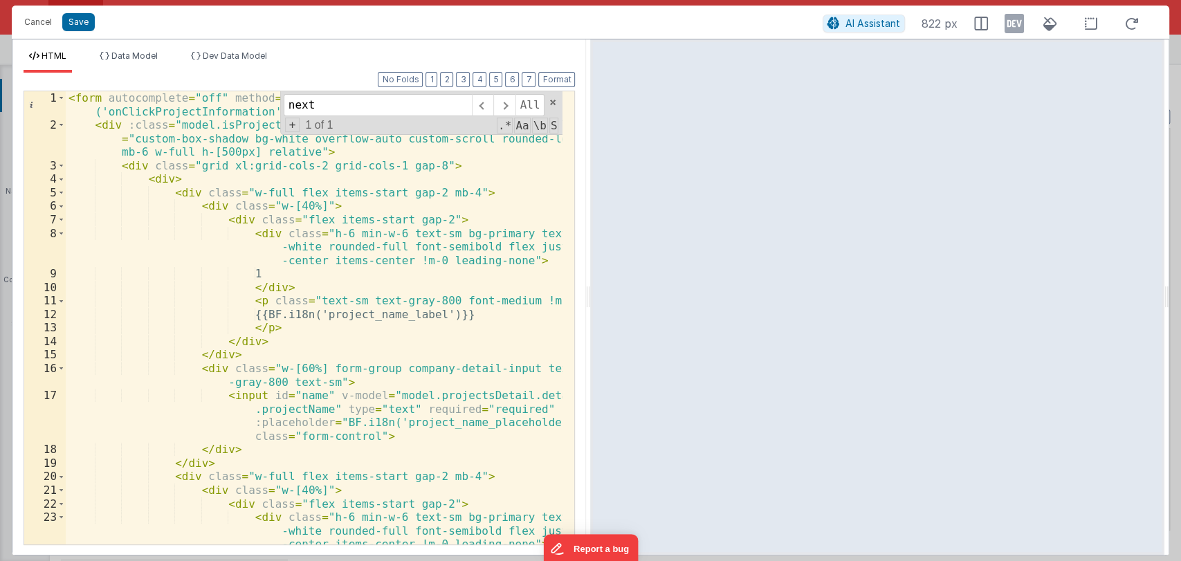
scroll to position [0, 0]
drag, startPoint x: 554, startPoint y: 104, endPoint x: 302, endPoint y: 115, distance: 252.1
click at [554, 104] on span at bounding box center [553, 103] width 10 height 10
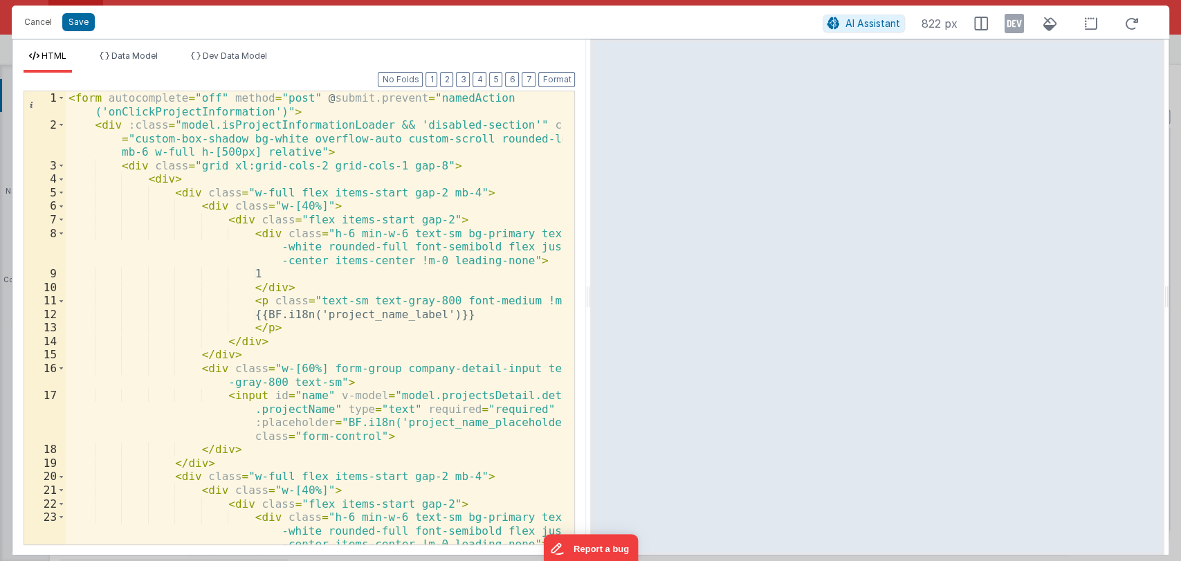
click at [163, 112] on div "< form autocomplete = "off" method = "post" @ submit.prevent = "namedAction ('o…" at bounding box center [315, 338] width 498 height 494
click at [36, 17] on button "Cancel" at bounding box center [38, 21] width 42 height 19
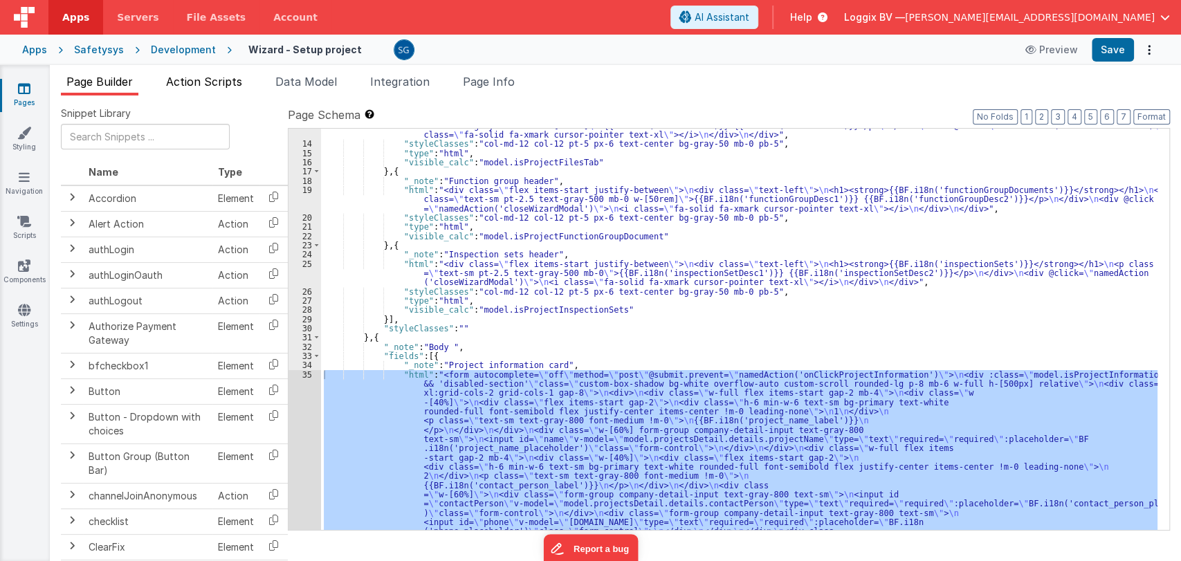
click at [181, 77] on span "Action Scripts" at bounding box center [204, 82] width 76 height 14
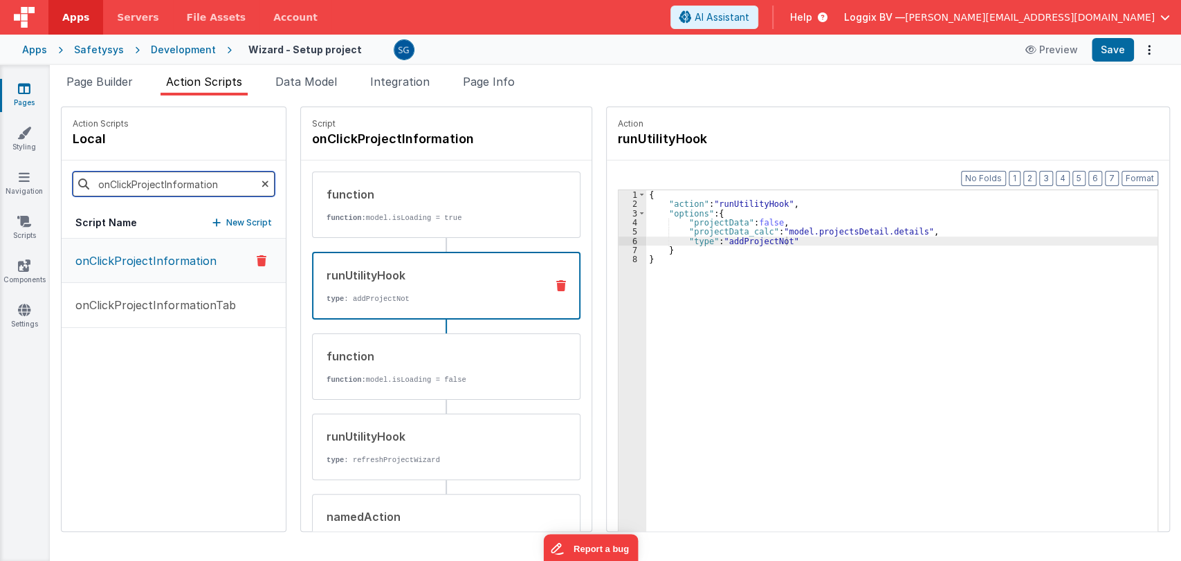
click at [172, 185] on input "onClickProjectInformation" at bounding box center [174, 184] width 202 height 25
click at [389, 289] on div "runUtilityHook type : addProjectNot" at bounding box center [423, 285] width 221 height 37
click at [770, 239] on div "{ "action" : "runUtilityHook" , "options" : { "projectData" : false , "projectD…" at bounding box center [908, 391] width 525 height 403
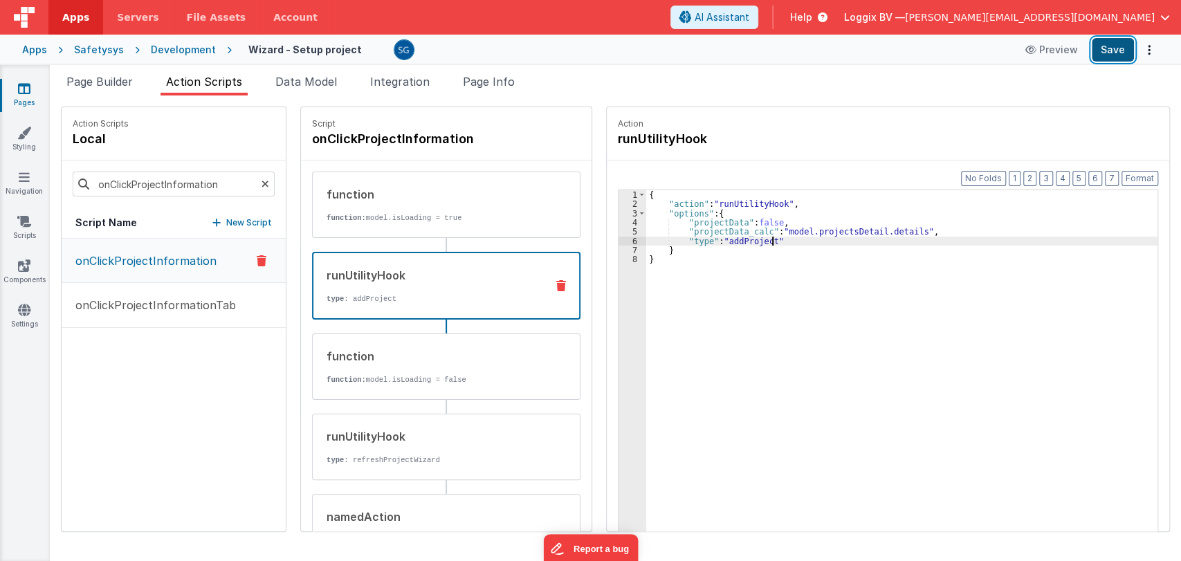
click at [1110, 53] on button "Save" at bounding box center [1113, 50] width 42 height 24
click at [106, 80] on span "Page Builder" at bounding box center [99, 82] width 66 height 14
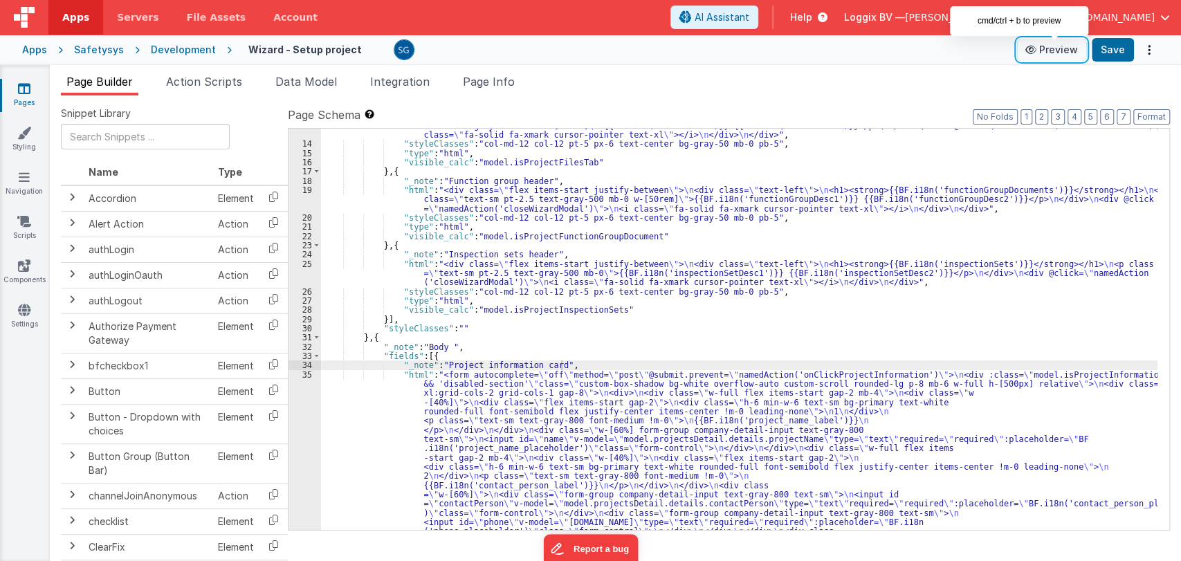
click at [1044, 46] on button "Preview" at bounding box center [1051, 50] width 69 height 22
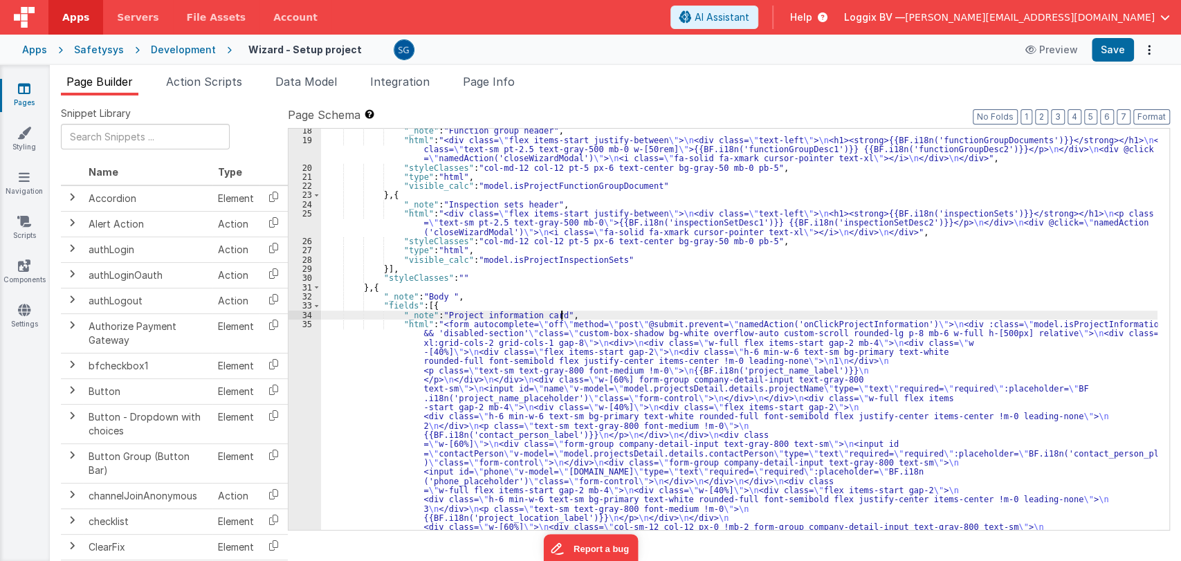
scroll to position [196, 0]
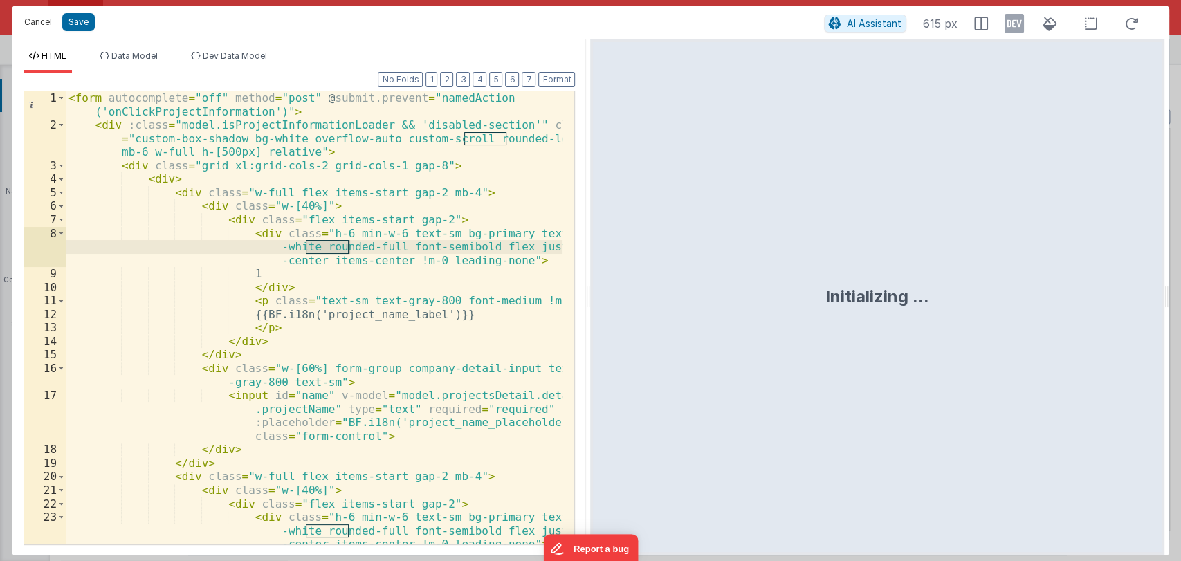
click at [36, 23] on button "Cancel" at bounding box center [38, 21] width 42 height 19
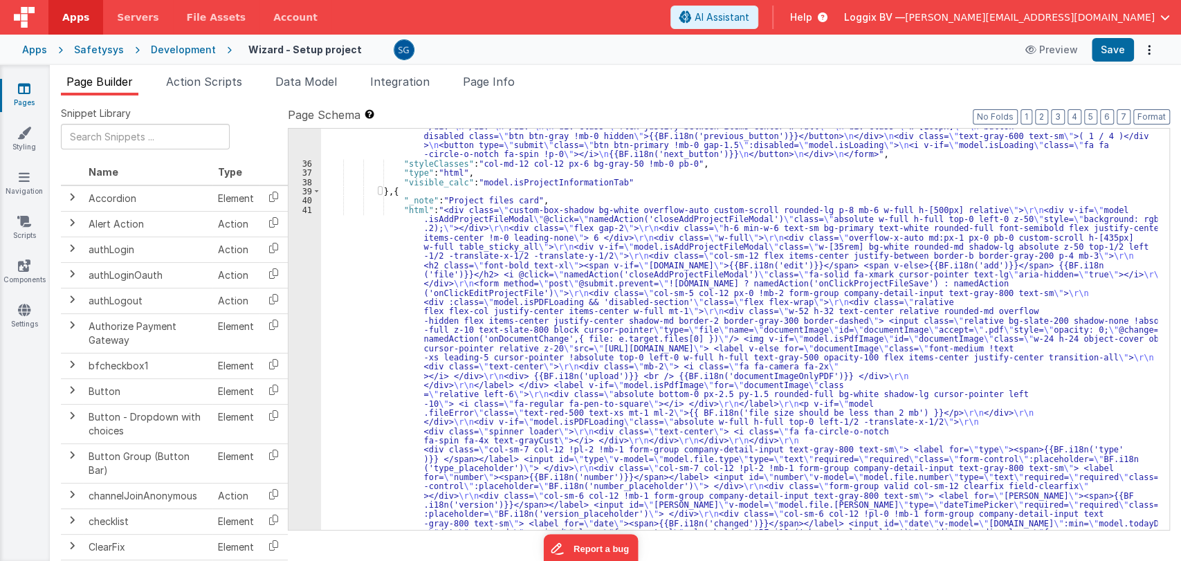
scroll to position [980, 0]
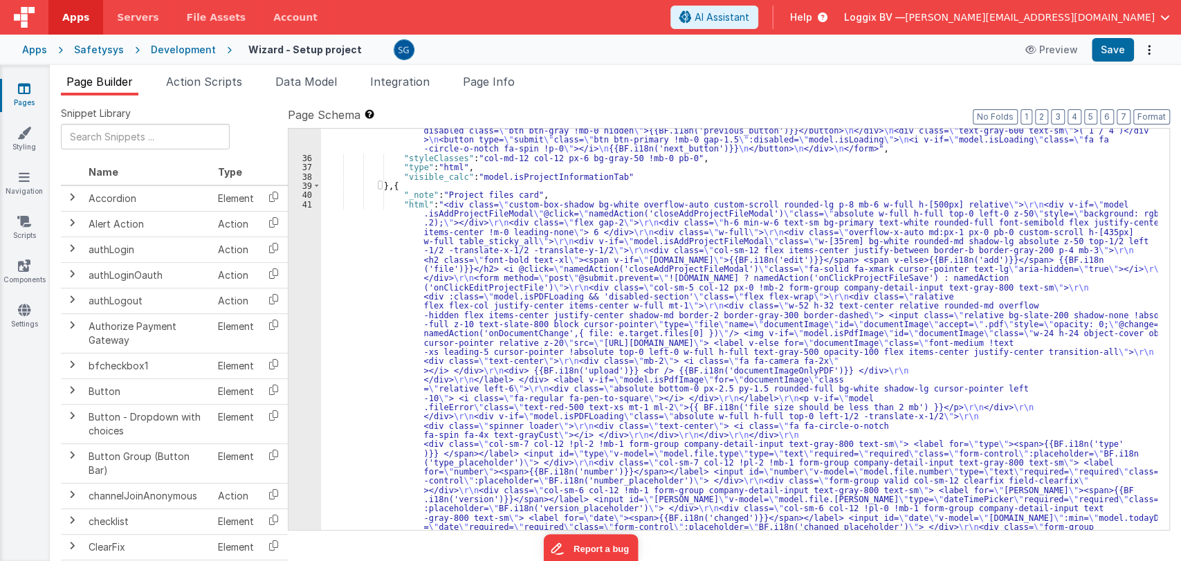
click at [454, 239] on div ""html" : "<form autocomplete= \" off \" method= \" post \" @submit.prevent= \" …" at bounding box center [739, 488] width 837 height 1905
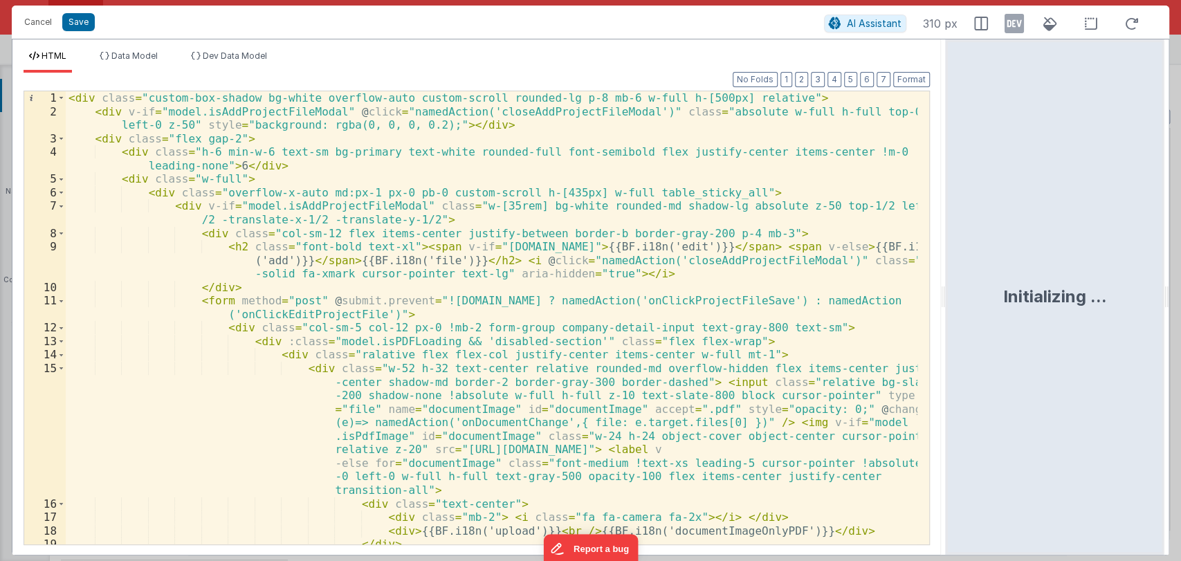
drag, startPoint x: 587, startPoint y: 301, endPoint x: 947, endPoint y: 281, distance: 361.1
click at [947, 281] on html "Cancel Save AI Assistant 310 px HTML Data Model Dev Data Model Format 7 6 5 4 3…" at bounding box center [590, 280] width 1181 height 561
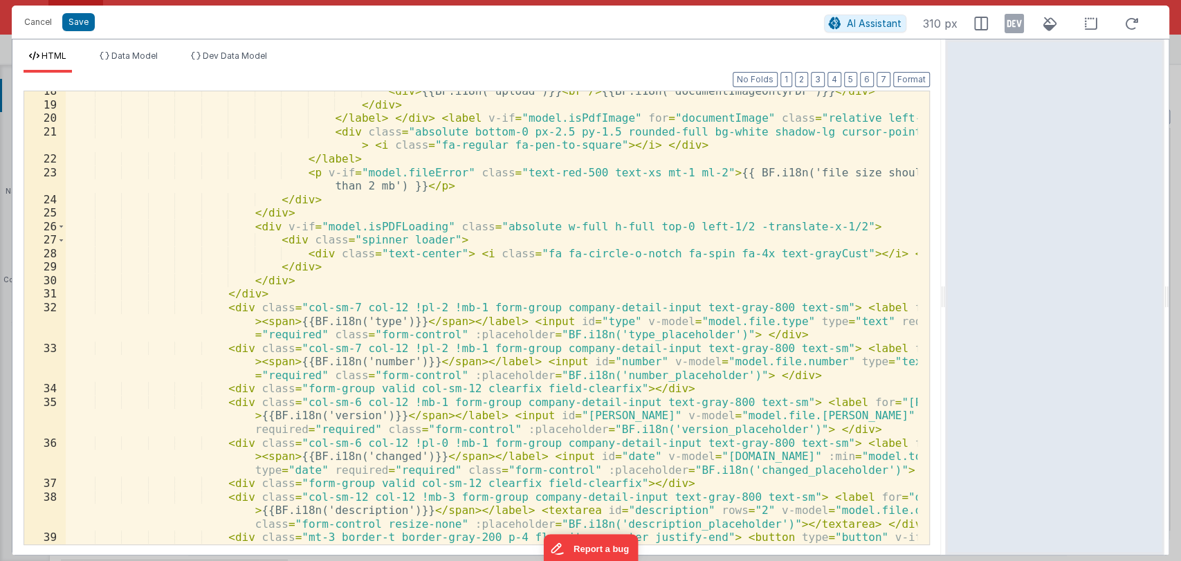
scroll to position [428, 0]
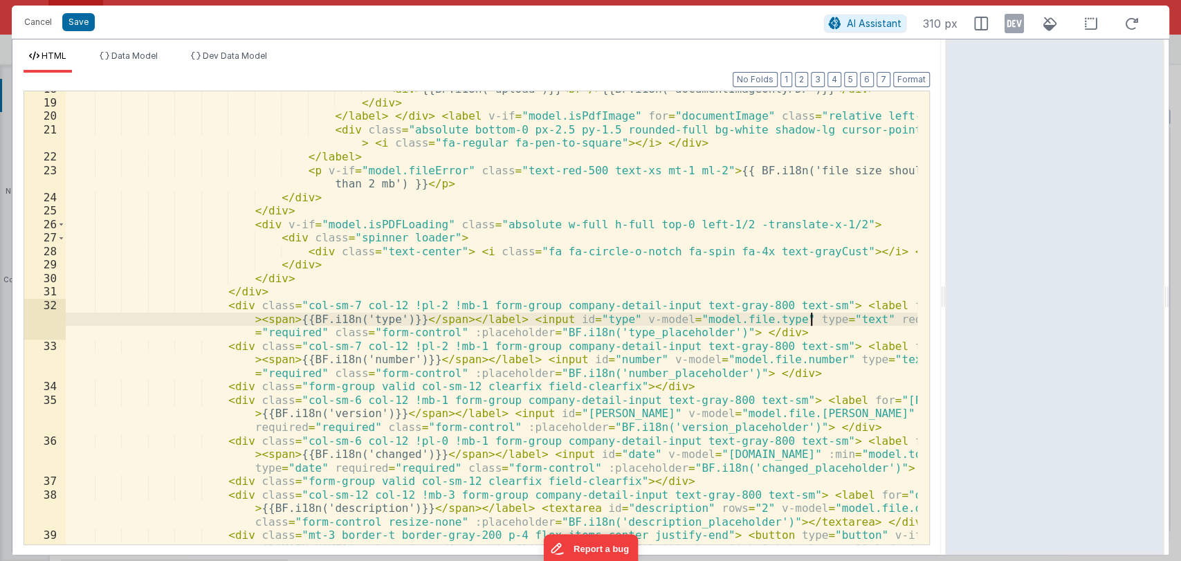
click at [808, 320] on div "< div > {{BF.i18n('upload')}} < br /> {{BF.i18n('documentImageOnlyPDF')}} </ di…" at bounding box center [492, 369] width 853 height 575
click at [821, 320] on div "< div > {{BF.i18n('upload')}} < br /> {{BF.i18n('documentImageOnlyPDF')}} </ di…" at bounding box center [492, 369] width 853 height 575
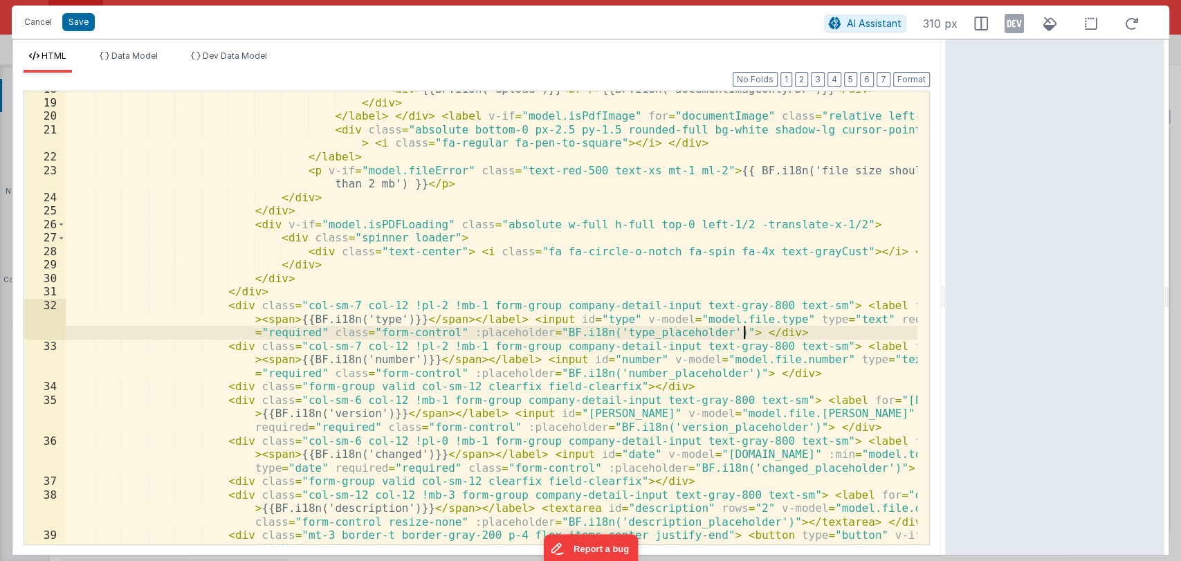
click at [768, 334] on div "< div > {{BF.i18n('upload')}} < br /> {{BF.i18n('documentImageOnlyPDF')}} </ di…" at bounding box center [492, 369] width 853 height 575
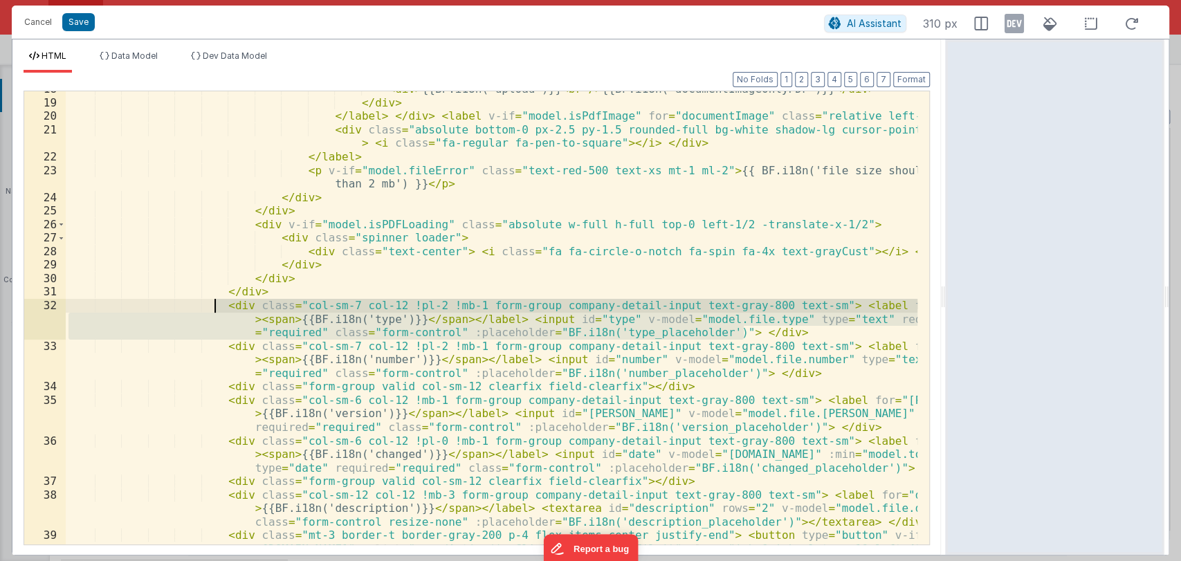
drag, startPoint x: 768, startPoint y: 334, endPoint x: 217, endPoint y: 310, distance: 552.0
click at [217, 310] on div "< div > {{BF.i18n('upload')}} < br /> {{BF.i18n('documentImageOnlyPDF')}} </ di…" at bounding box center [492, 369] width 853 height 575
click at [148, 54] on span "Data Model" at bounding box center [134, 56] width 46 height 10
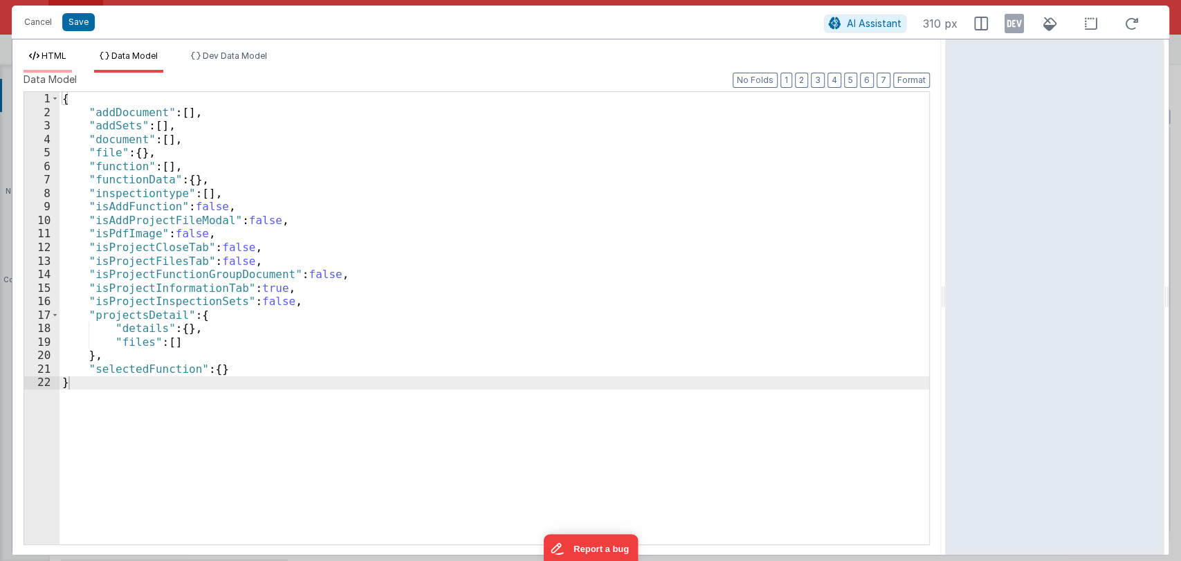
click at [47, 51] on li "HTML" at bounding box center [48, 62] width 48 height 22
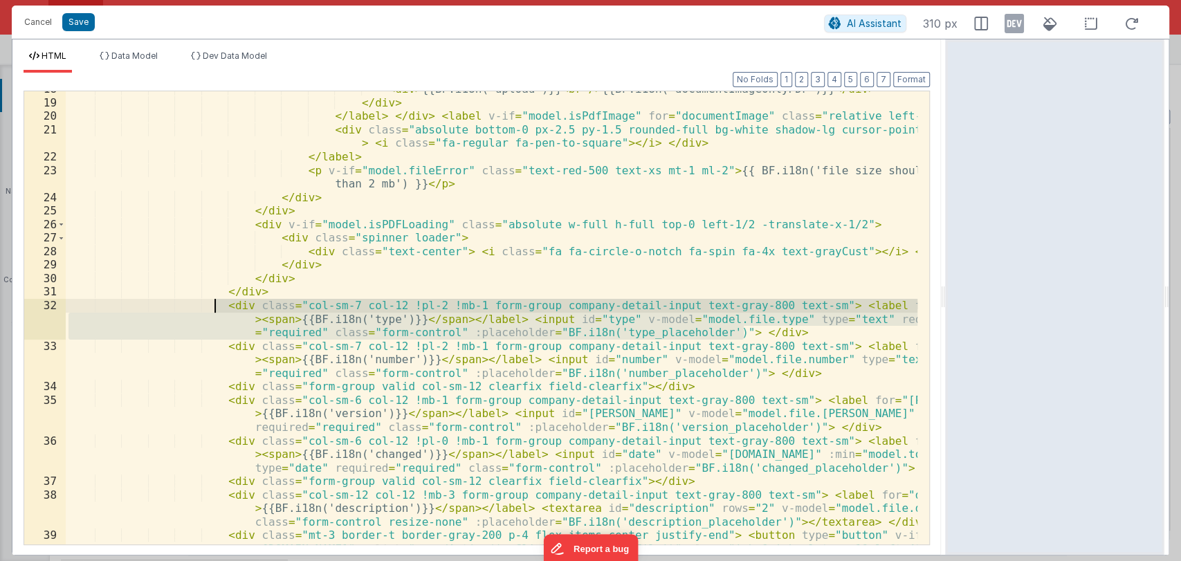
click at [751, 334] on div "< div > {{BF.i18n('upload')}} < br /> {{BF.i18n('documentImageOnlyPDF')}} </ di…" at bounding box center [492, 317] width 852 height 453
drag, startPoint x: 751, startPoint y: 332, endPoint x: 214, endPoint y: 307, distance: 537.6
click at [214, 307] on div "< div > {{BF.i18n('upload')}} < br /> {{BF.i18n('documentImageOnlyPDF')}} </ di…" at bounding box center [492, 369] width 853 height 575
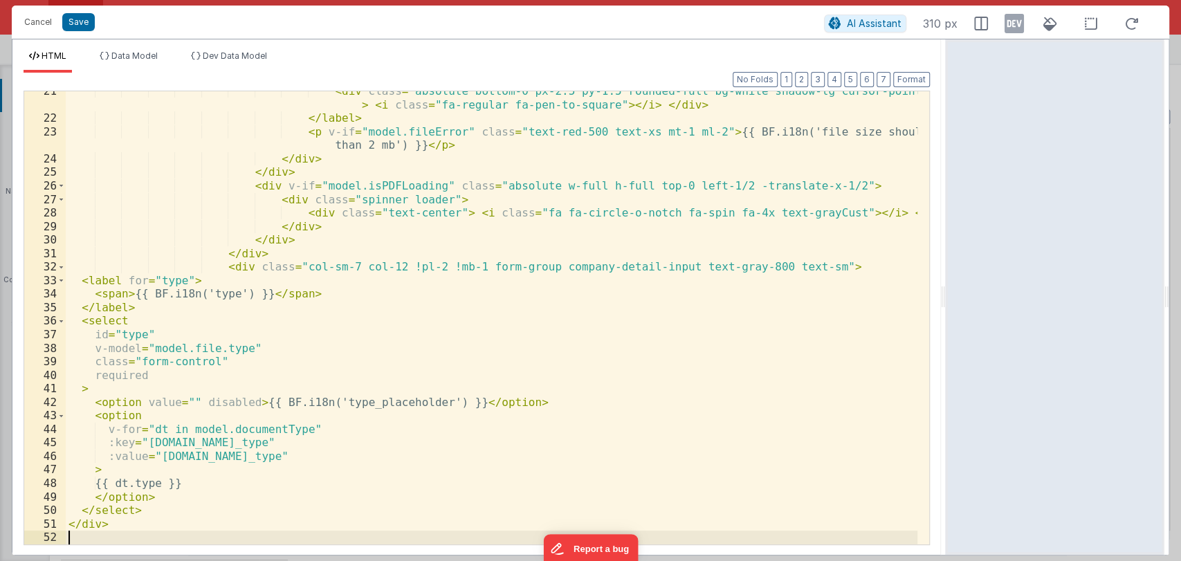
scroll to position [466, 0]
click at [909, 80] on button "Format" at bounding box center [911, 79] width 37 height 15
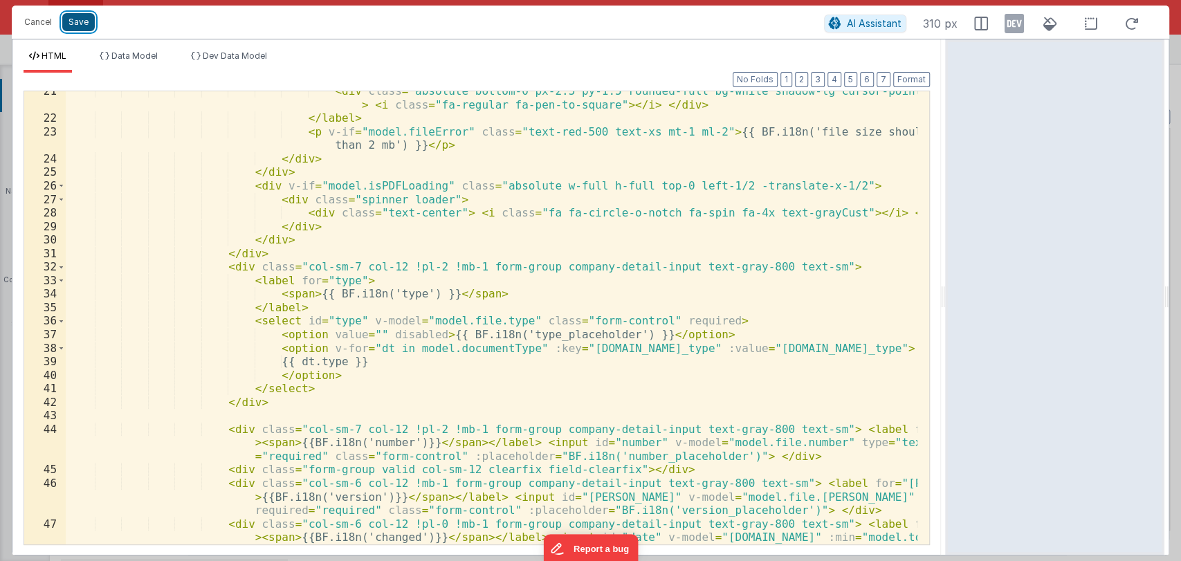
click at [78, 22] on button "Save" at bounding box center [78, 22] width 33 height 18
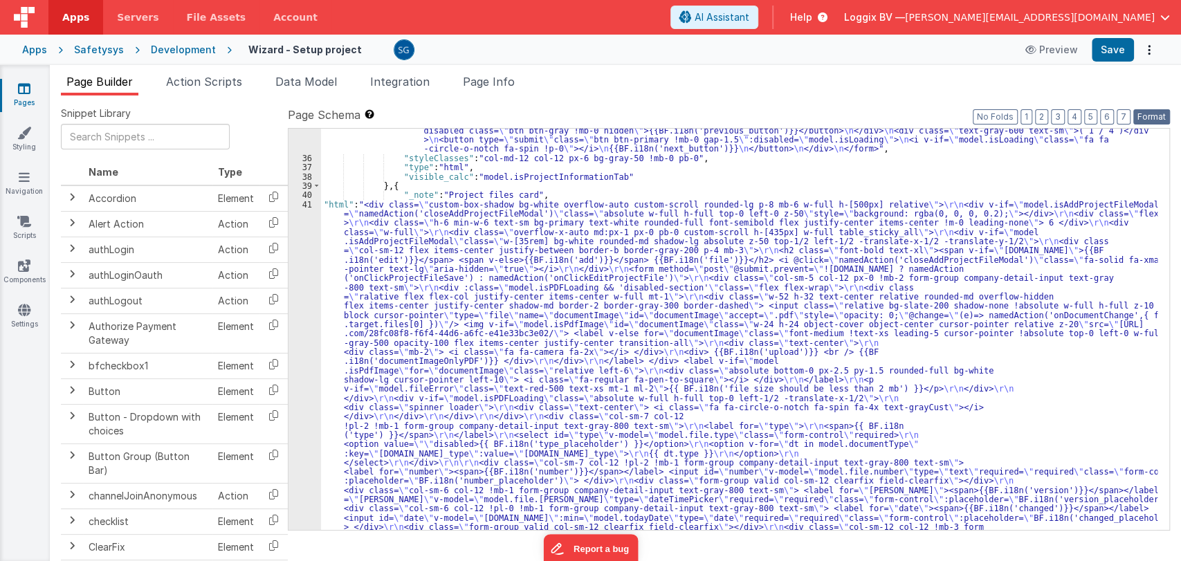
click at [1158, 116] on button "Format" at bounding box center [1152, 116] width 37 height 15
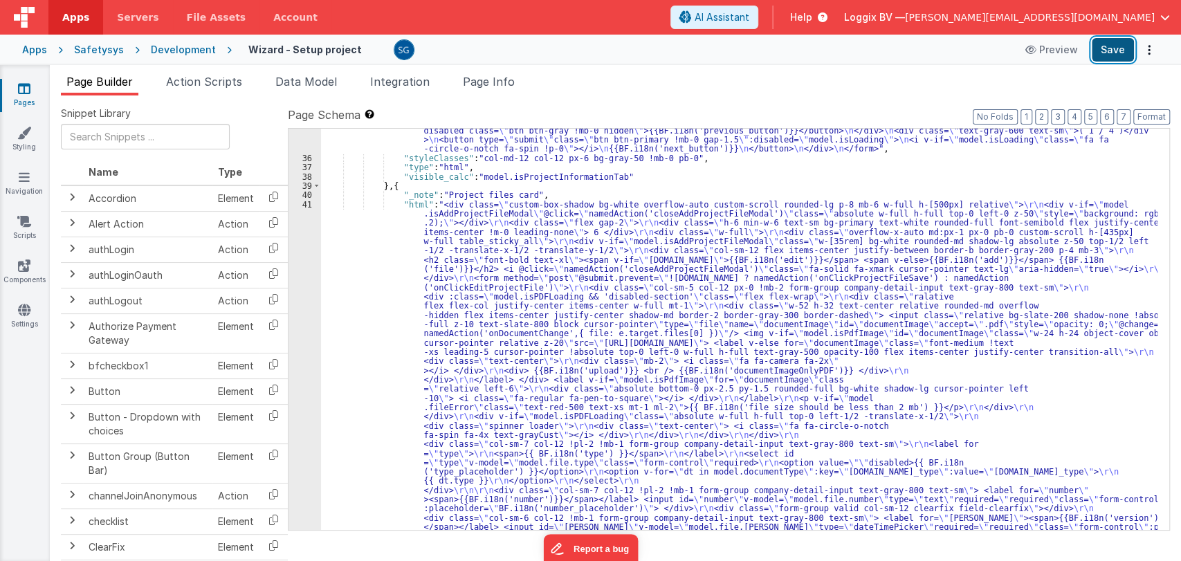
click at [1113, 52] on button "Save" at bounding box center [1113, 50] width 42 height 24
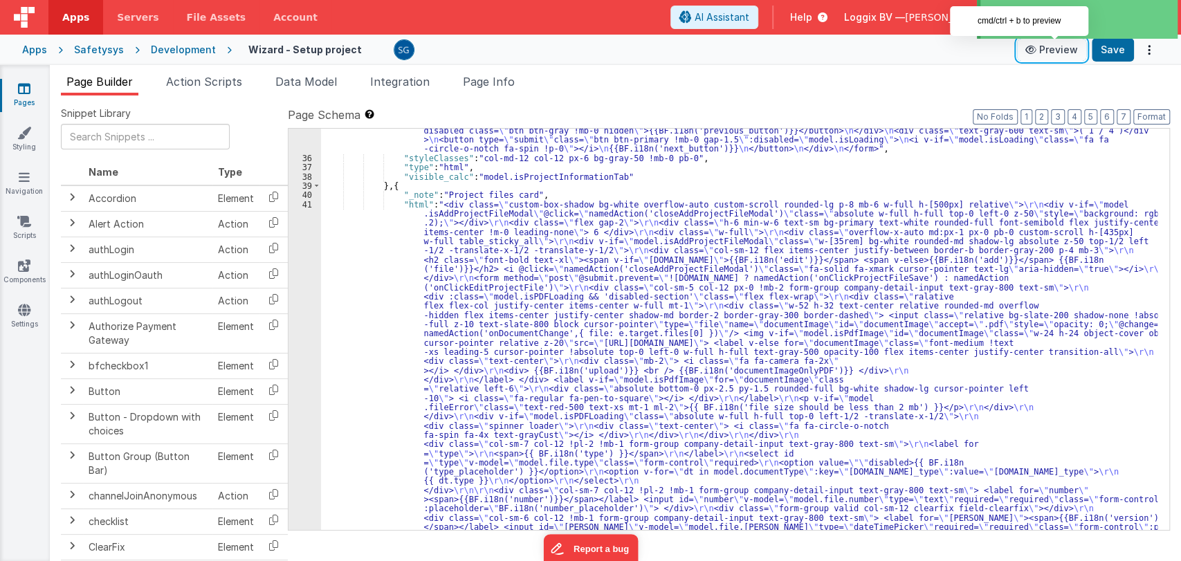
click at [1047, 53] on button "Preview" at bounding box center [1051, 50] width 69 height 22
click at [1035, 52] on icon at bounding box center [1033, 50] width 14 height 10
click at [1050, 50] on button "Preview" at bounding box center [1051, 50] width 69 height 22
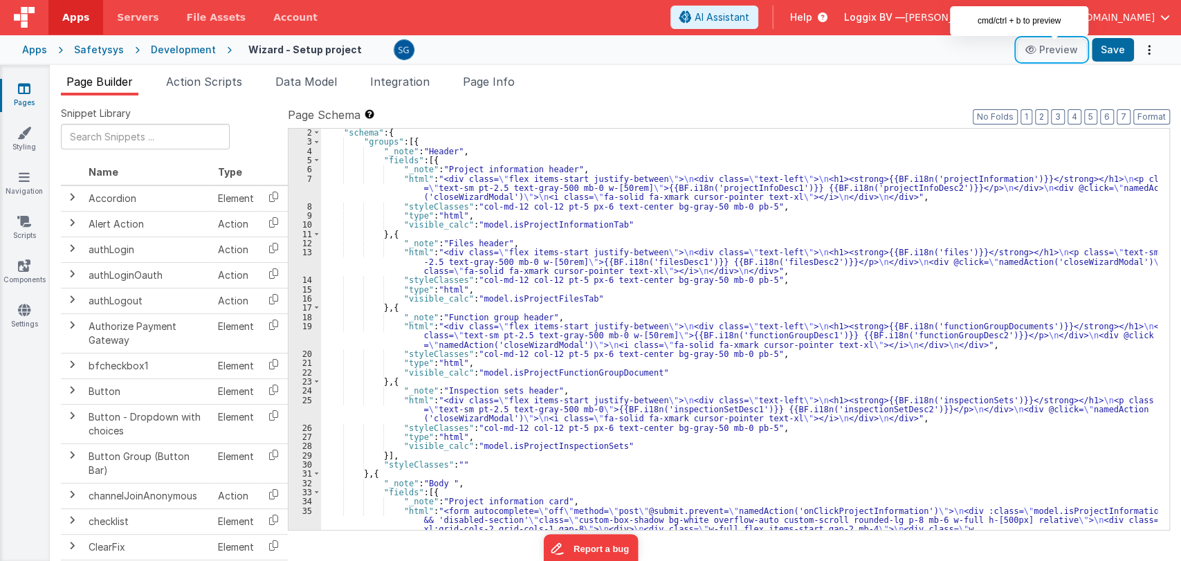
scroll to position [10, 0]
click at [206, 80] on span "Action Scripts" at bounding box center [204, 82] width 76 height 14
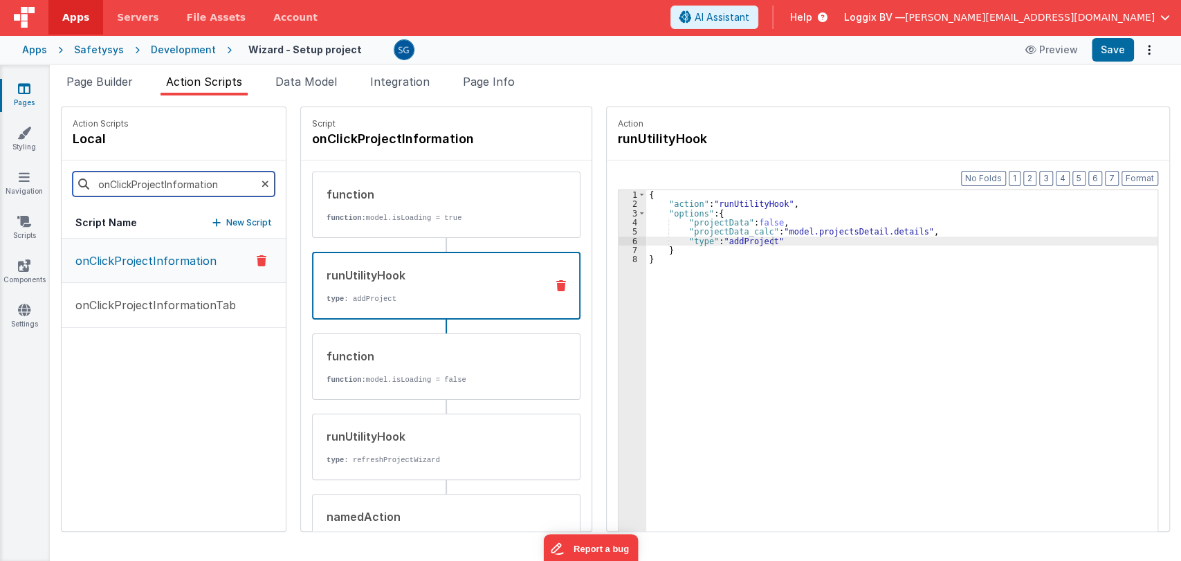
click at [165, 183] on input "onClickProjectInformation" at bounding box center [174, 184] width 202 height 25
click at [439, 284] on div "runUtilityHook type : addProject" at bounding box center [423, 285] width 221 height 37
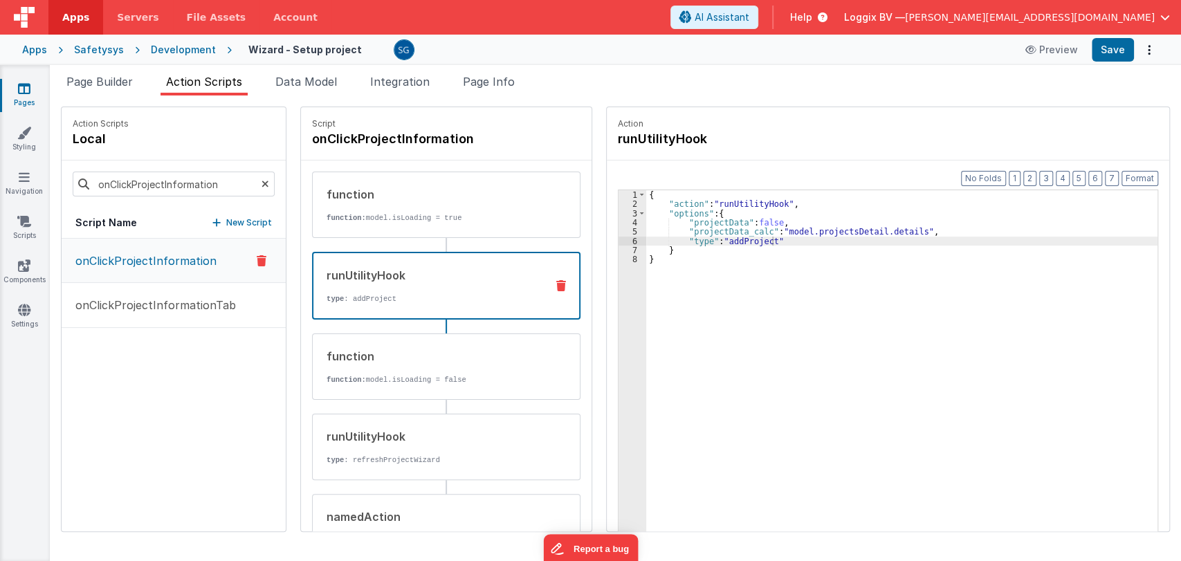
click at [752, 241] on div "{ "action" : "runUtilityHook" , "options" : { "projectData" : false , "projectD…" at bounding box center [908, 391] width 525 height 403
click at [760, 242] on div "{ "action" : "runUtilityHook" , "options" : { "projectData" : false , "projectD…" at bounding box center [908, 391] width 525 height 403
click at [1100, 48] on button "Save" at bounding box center [1113, 50] width 42 height 24
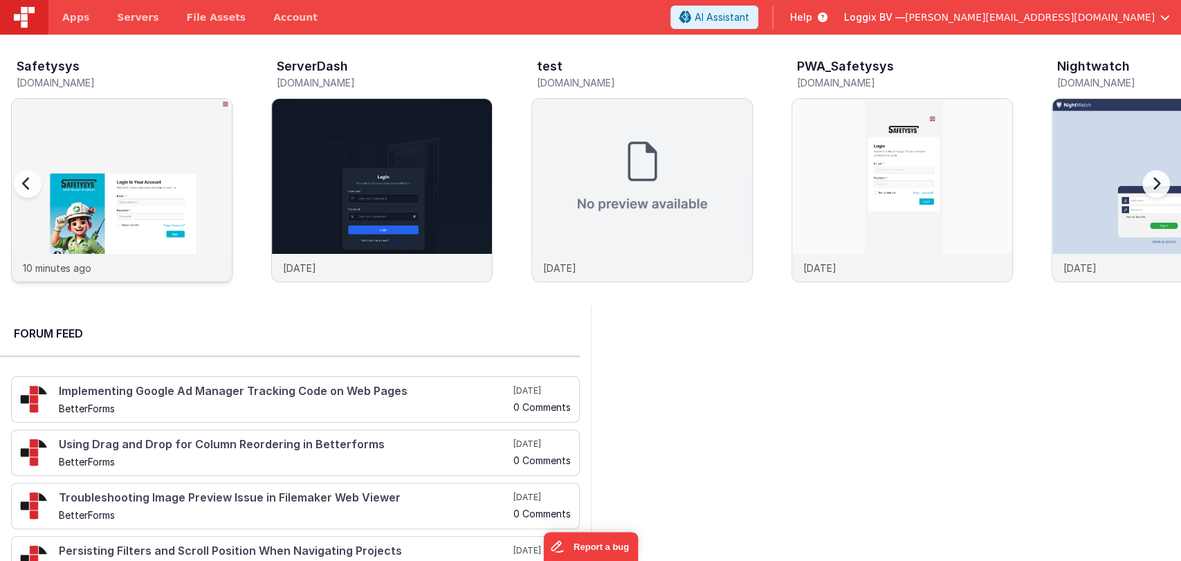
click at [114, 143] on img at bounding box center [122, 209] width 220 height 220
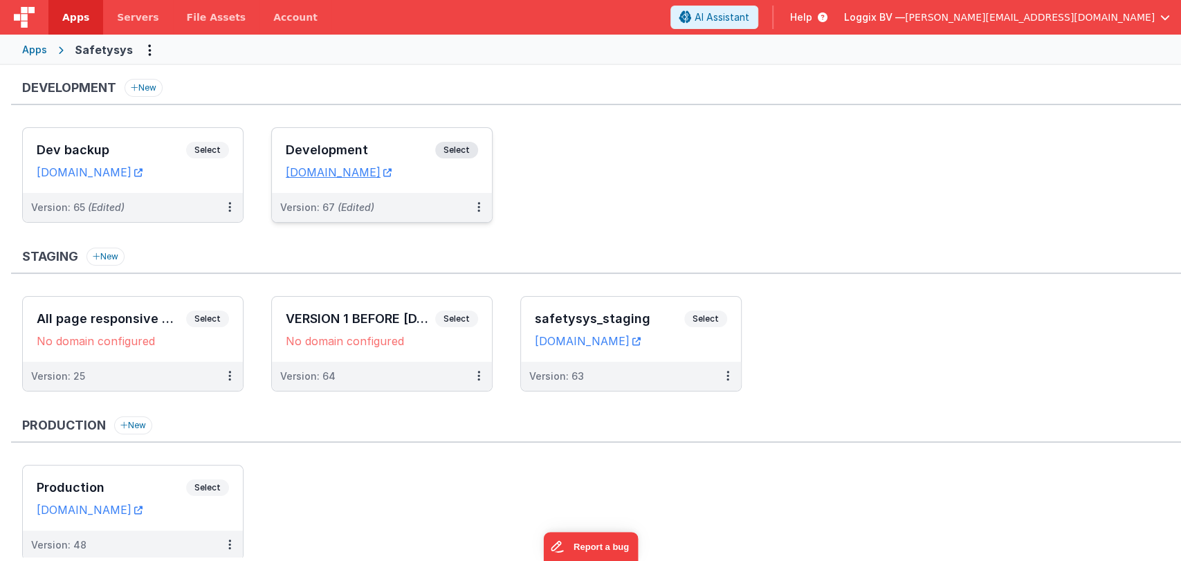
click at [367, 138] on div "Development Select URLs safetysystest.fmbetterforms.com" at bounding box center [382, 160] width 220 height 65
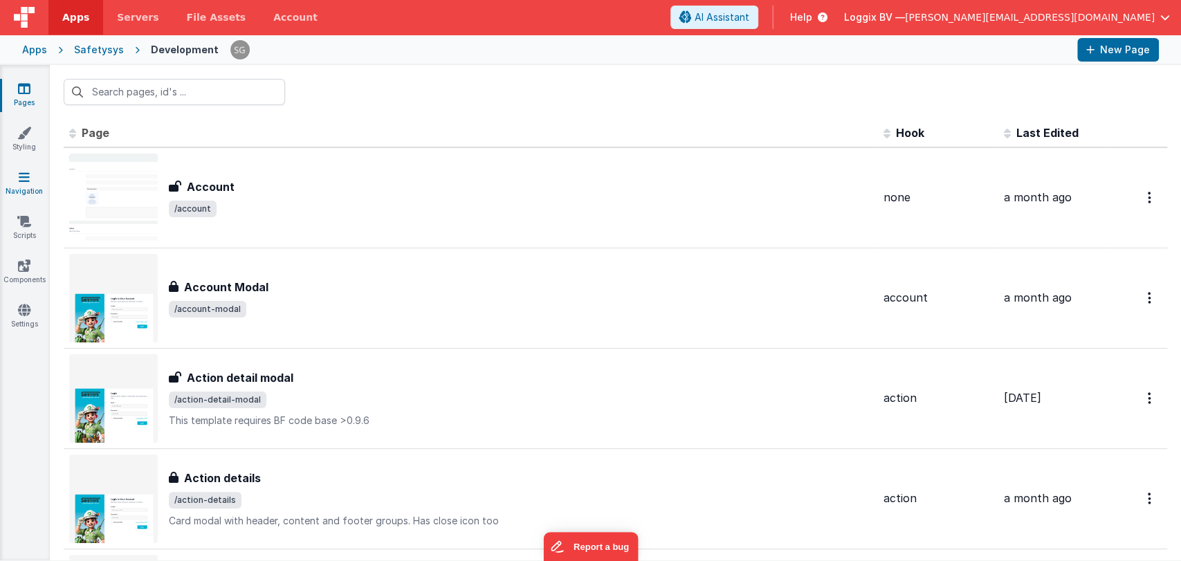
click at [19, 179] on icon at bounding box center [24, 177] width 11 height 14
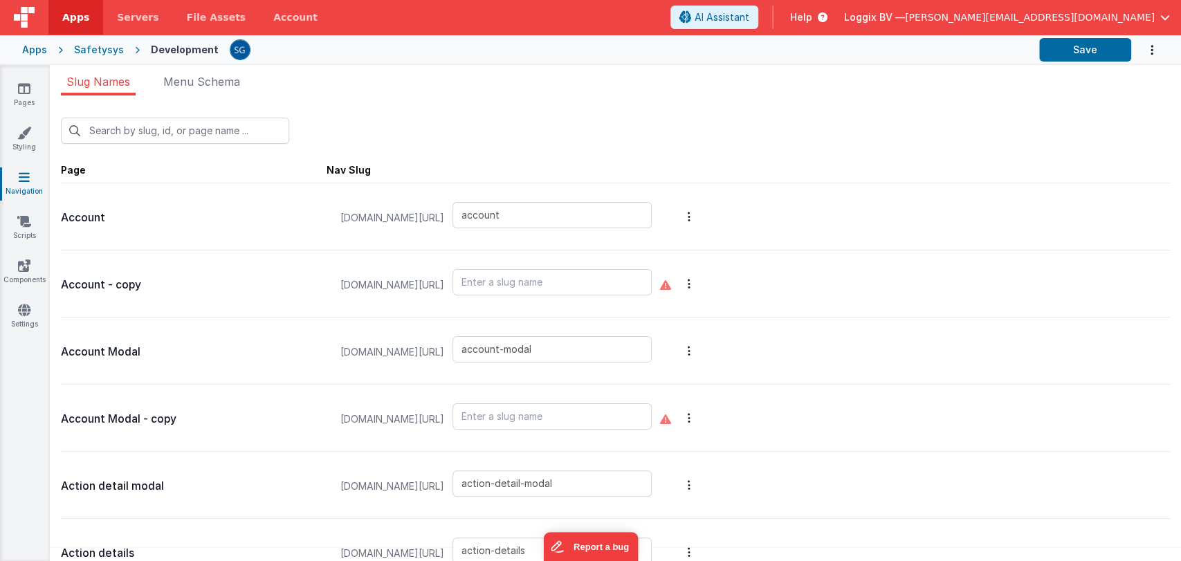
click at [237, 128] on input "text" at bounding box center [175, 131] width 228 height 26
type input "defau"
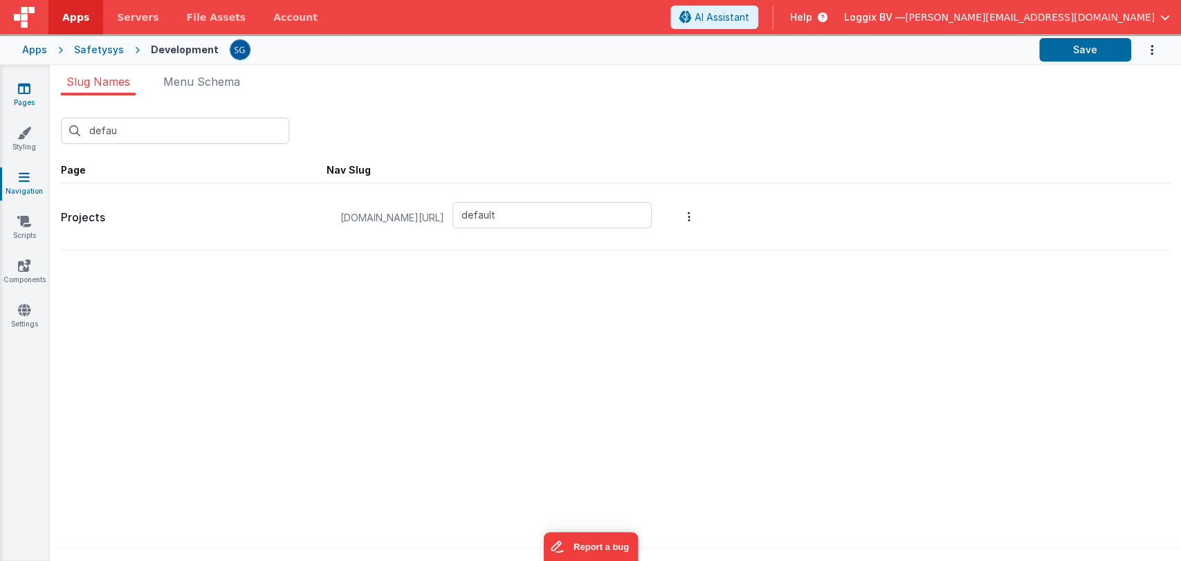
type input "default"
click at [129, 140] on input "defau" at bounding box center [175, 131] width 228 height 26
type input "def"
type input "account"
type input "d"
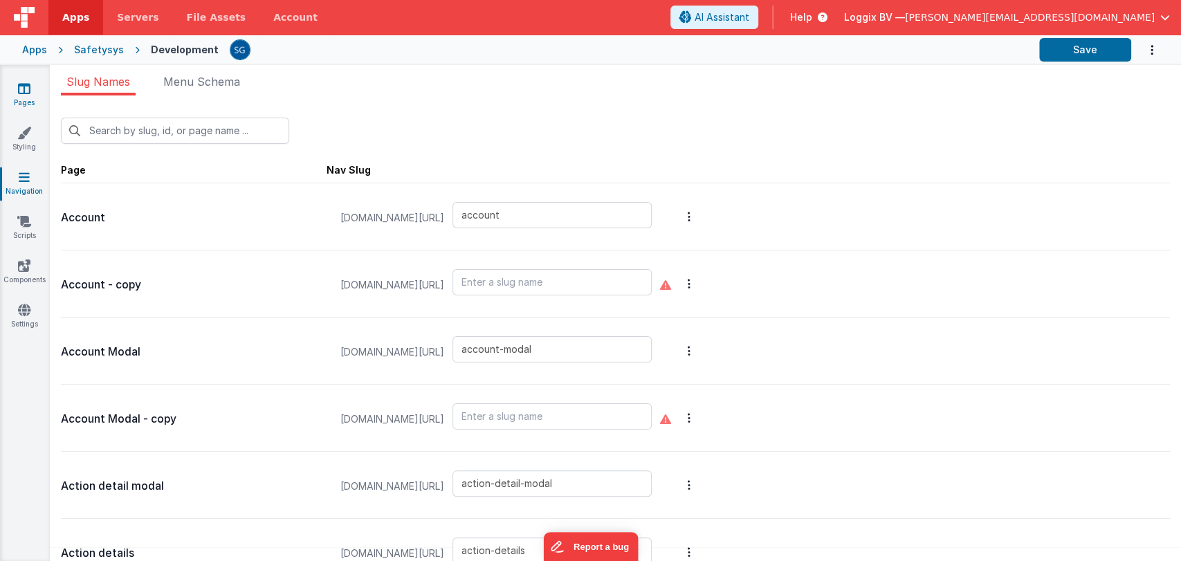
click at [22, 83] on icon at bounding box center [24, 89] width 12 height 14
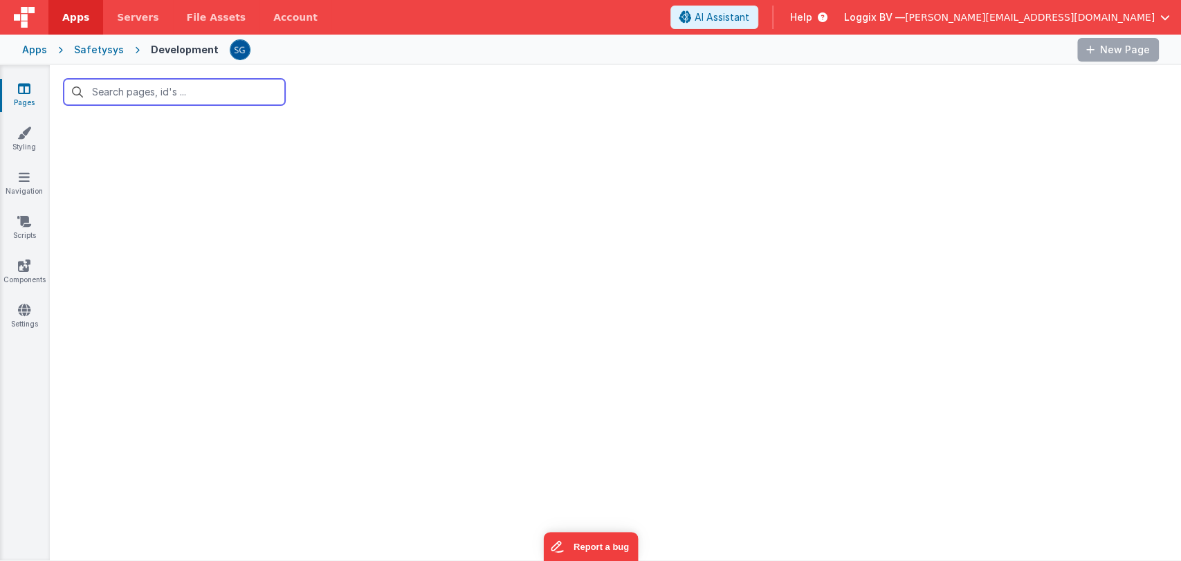
click at [165, 93] on input "text" at bounding box center [174, 92] width 221 height 26
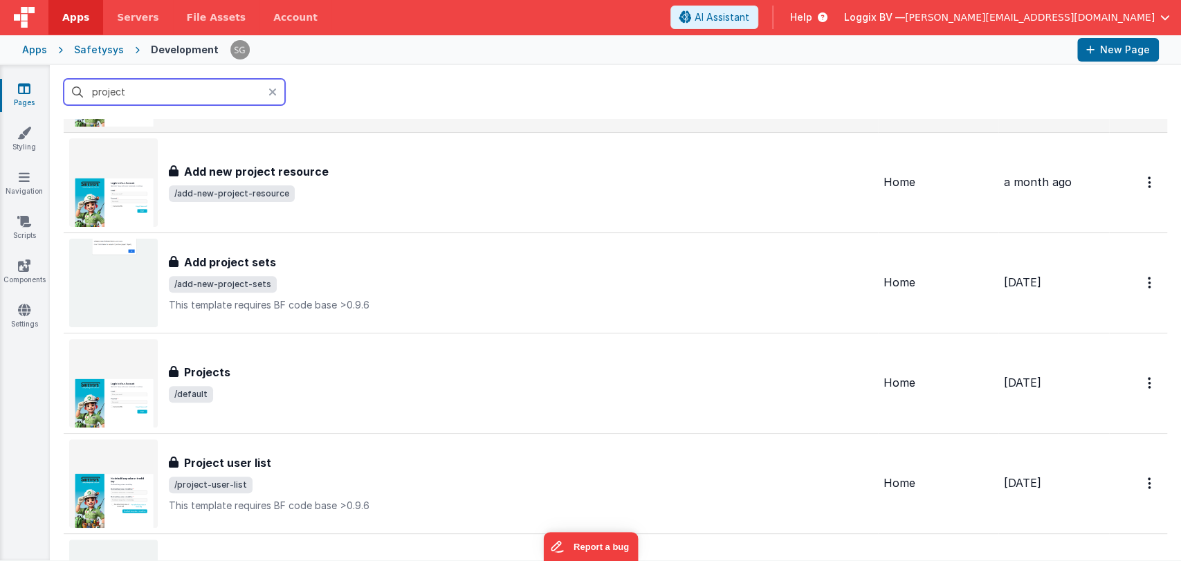
scroll to position [320, 0]
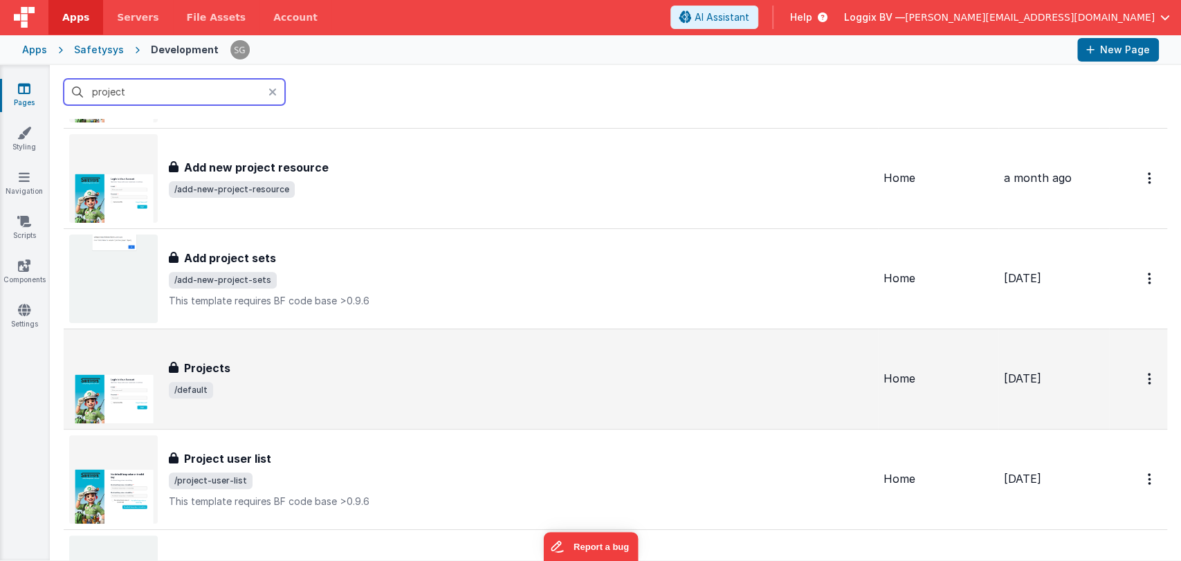
type input "project"
click at [304, 360] on div "Projects" at bounding box center [521, 368] width 704 height 17
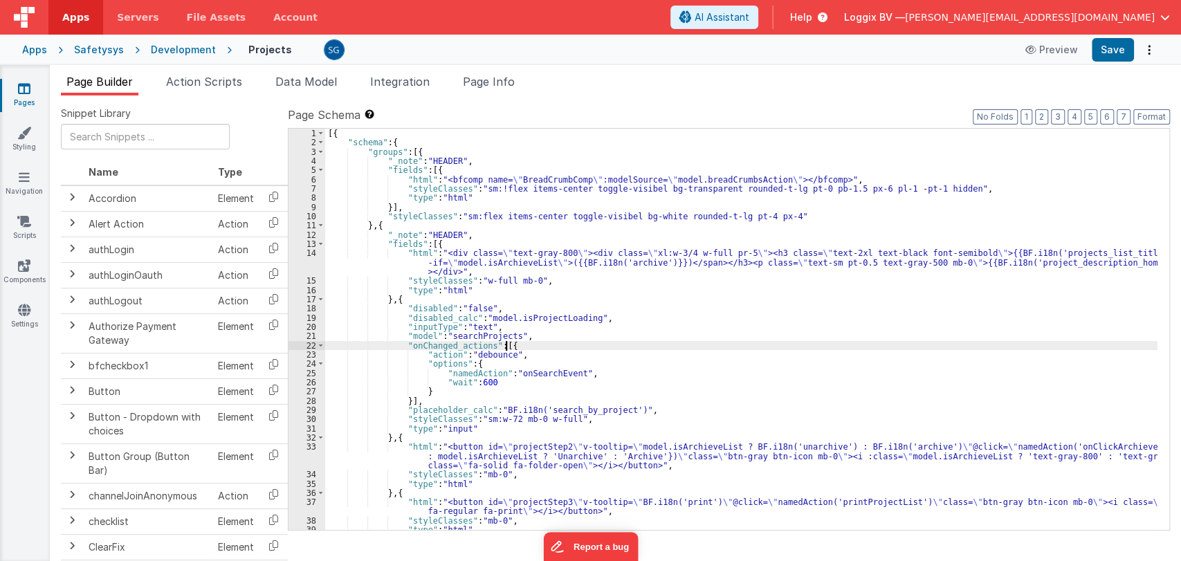
click at [653, 346] on div "[{ "schema" : { "groups" : [{ "_note" : "HEADER" , "fields" : [{ "html" : "<bfc…" at bounding box center [741, 339] width 832 height 420
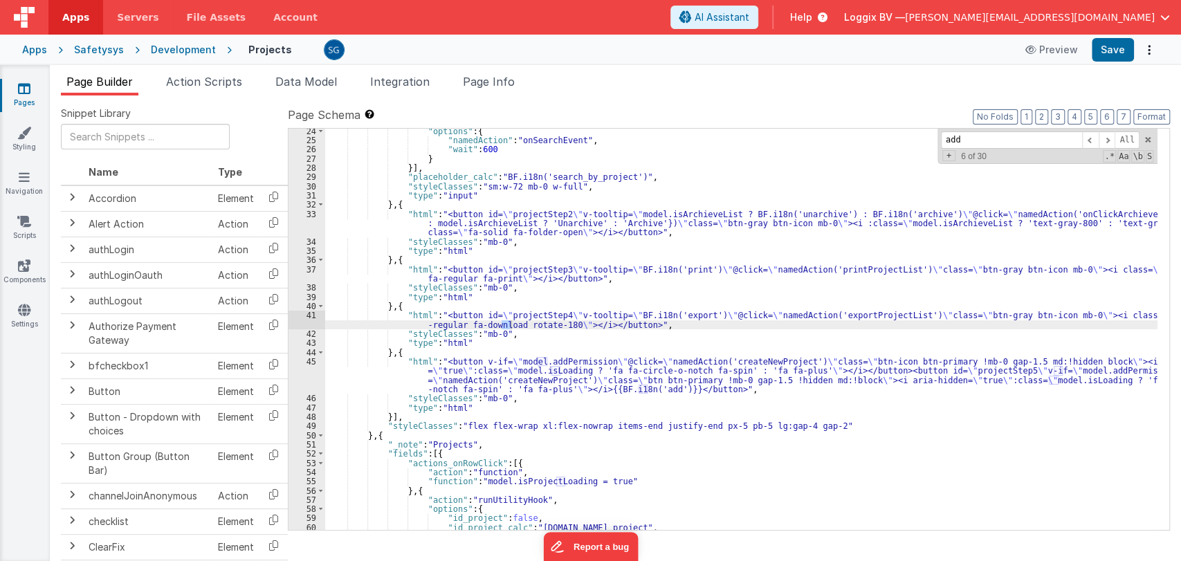
scroll to position [233, 0]
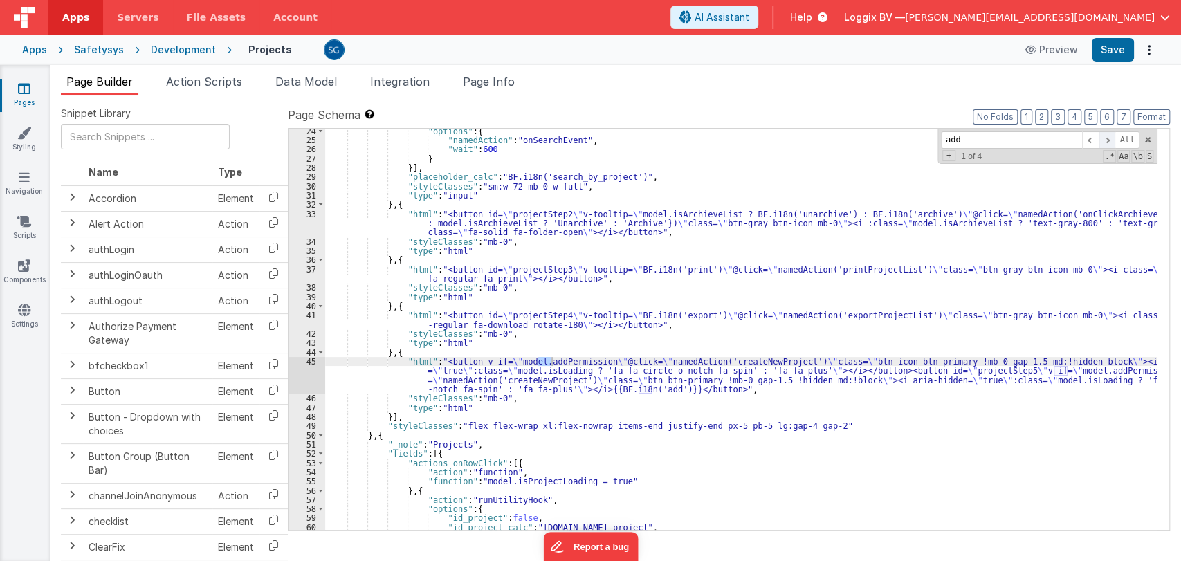
type input "add"
click at [1108, 140] on span at bounding box center [1107, 139] width 17 height 17
click at [522, 382] on div ""options" : { "namedAction" : "onSearchEvent" , "wait" : 600 } }] , "placeholde…" at bounding box center [741, 337] width 832 height 420
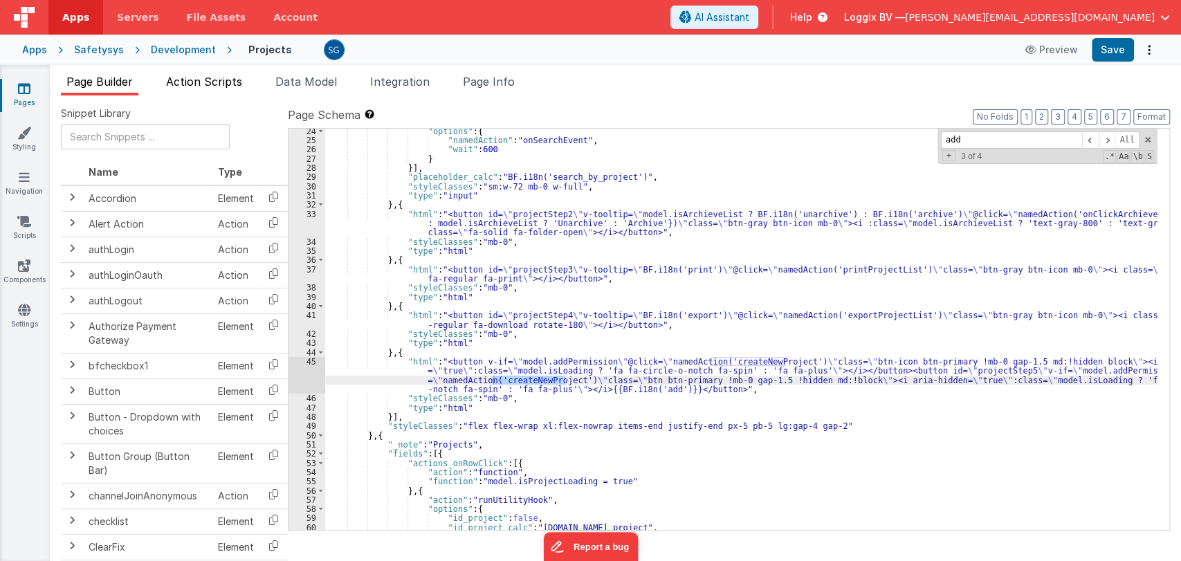
click at [190, 75] on span "Action Scripts" at bounding box center [204, 82] width 76 height 14
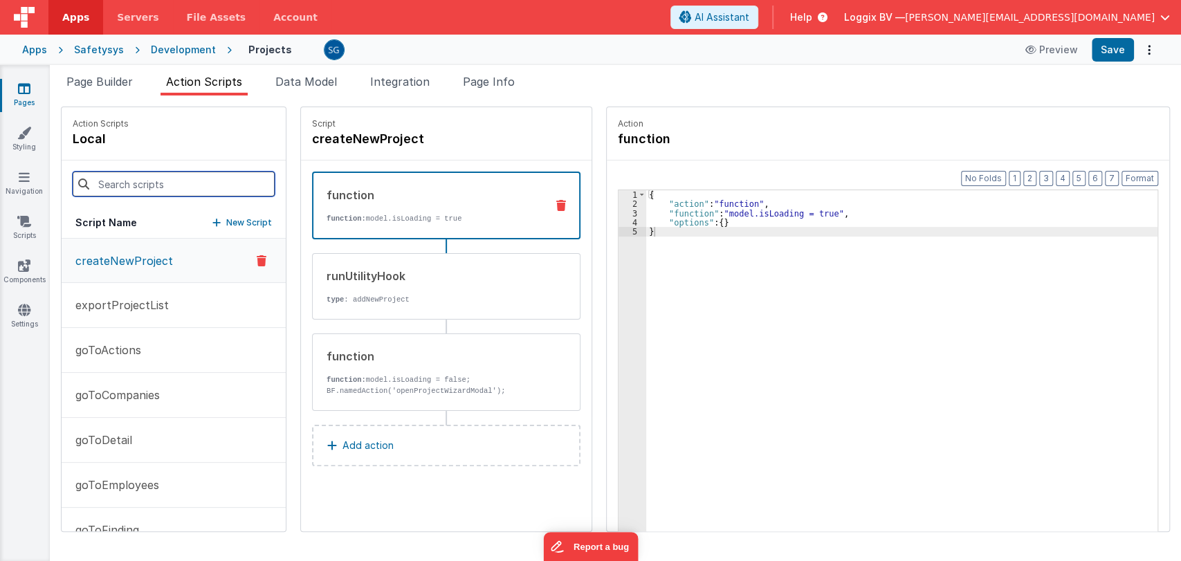
click at [149, 184] on input at bounding box center [174, 184] width 202 height 25
paste input "createNewProject"
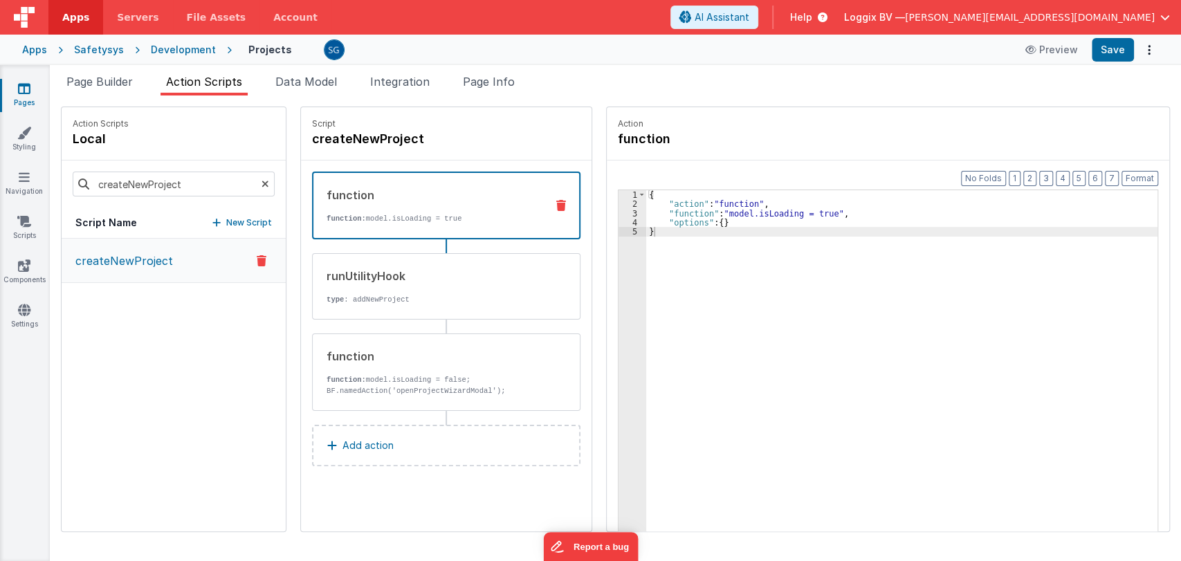
click at [127, 267] on p "createNewProject" at bounding box center [120, 261] width 106 height 17
click at [337, 278] on div "runUtilityHook" at bounding box center [431, 276] width 209 height 17
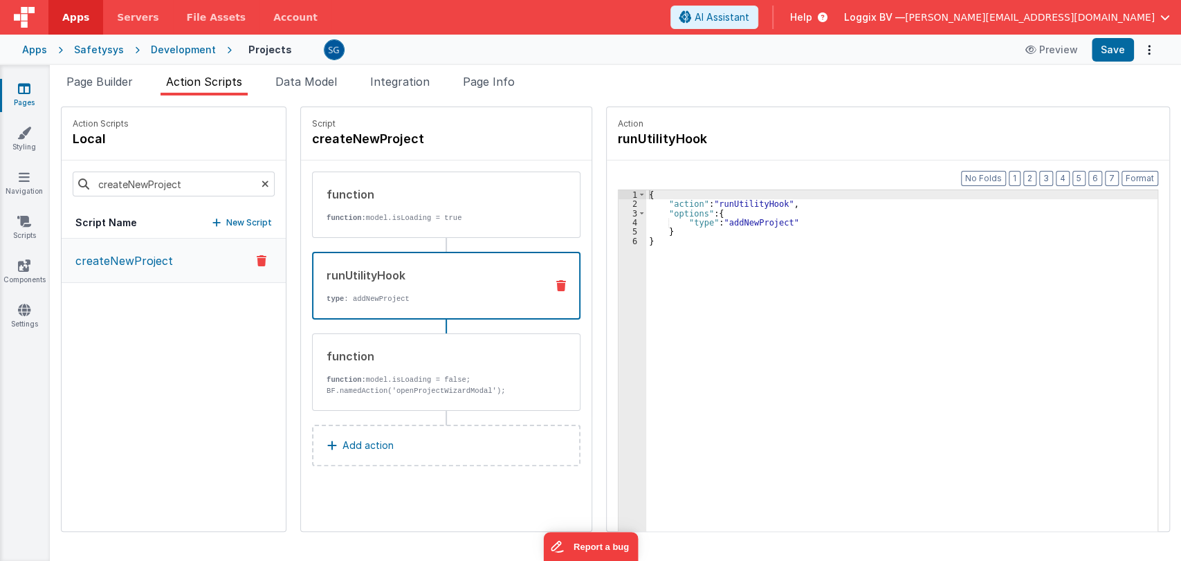
click at [747, 220] on div "{ "action" : "runUtilityHook" , "options" : { "type" : "addNewProject" } }" at bounding box center [908, 391] width 525 height 403
click at [675, 243] on div "{ "action" : "runUtilityHook" , "options" : { "type" : "addNewProject" } }" at bounding box center [908, 391] width 525 height 403
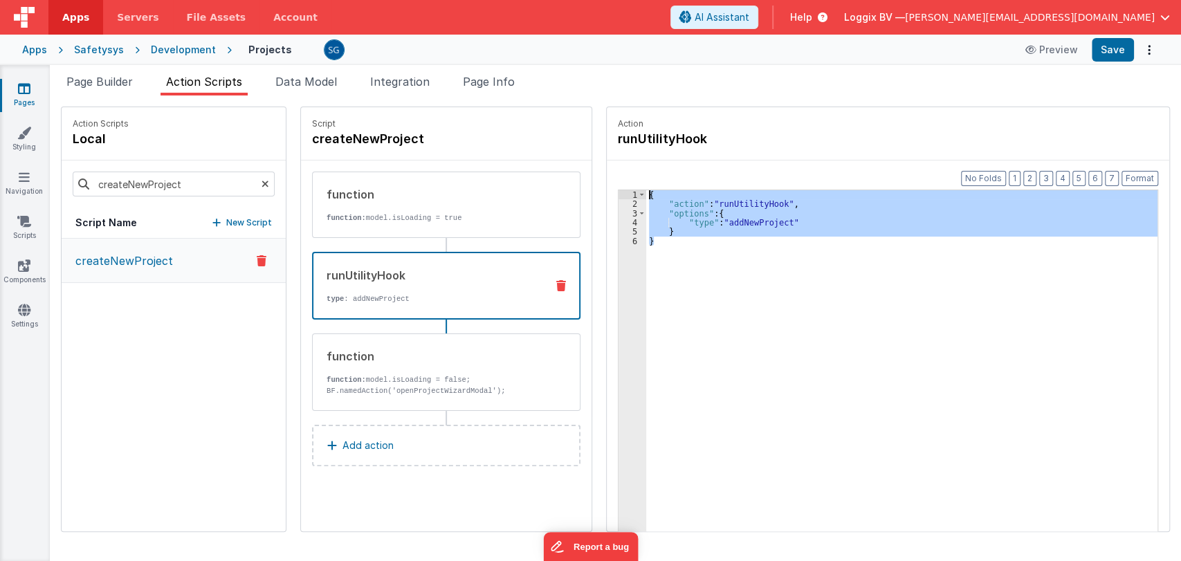
drag, startPoint x: 675, startPoint y: 243, endPoint x: 635, endPoint y: 193, distance: 64.4
click at [646, 193] on div "{ "action" : "runUtilityHook" , "options" : { "type" : "addNewProject" } }" at bounding box center [908, 391] width 525 height 403
click at [397, 379] on p "function: model.isLoading = false;" at bounding box center [431, 379] width 209 height 11
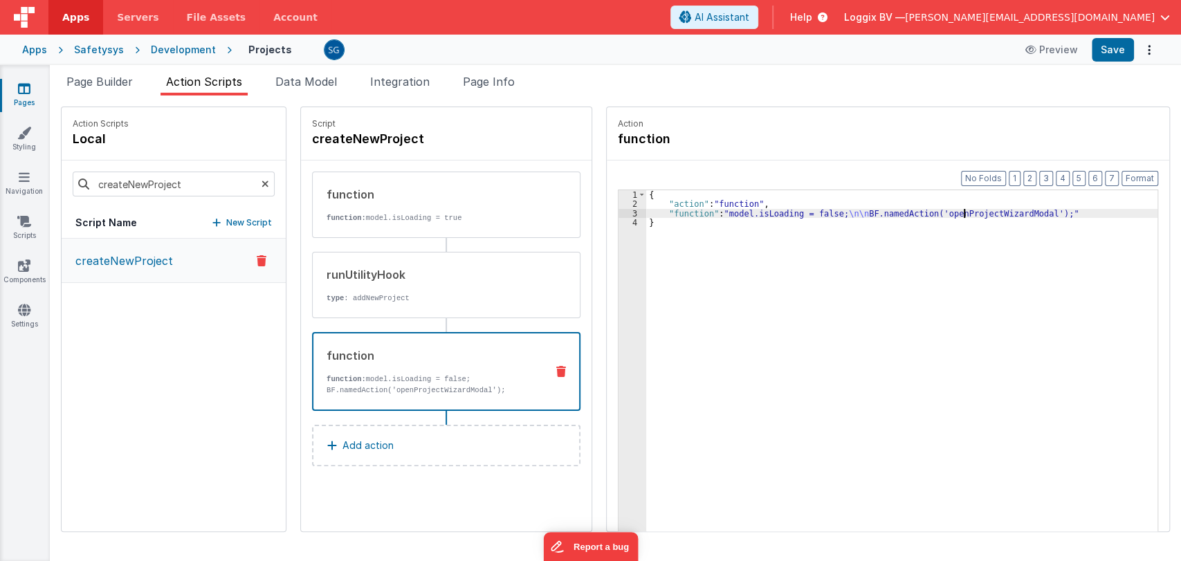
click at [950, 212] on div "{ "action" : "function" , "function" : "model.isLoading = false; \n\n BF.namedA…" at bounding box center [908, 391] width 525 height 403
click at [183, 183] on input "createNewProject" at bounding box center [174, 184] width 202 height 25
paste input "openProjectWizardModal"
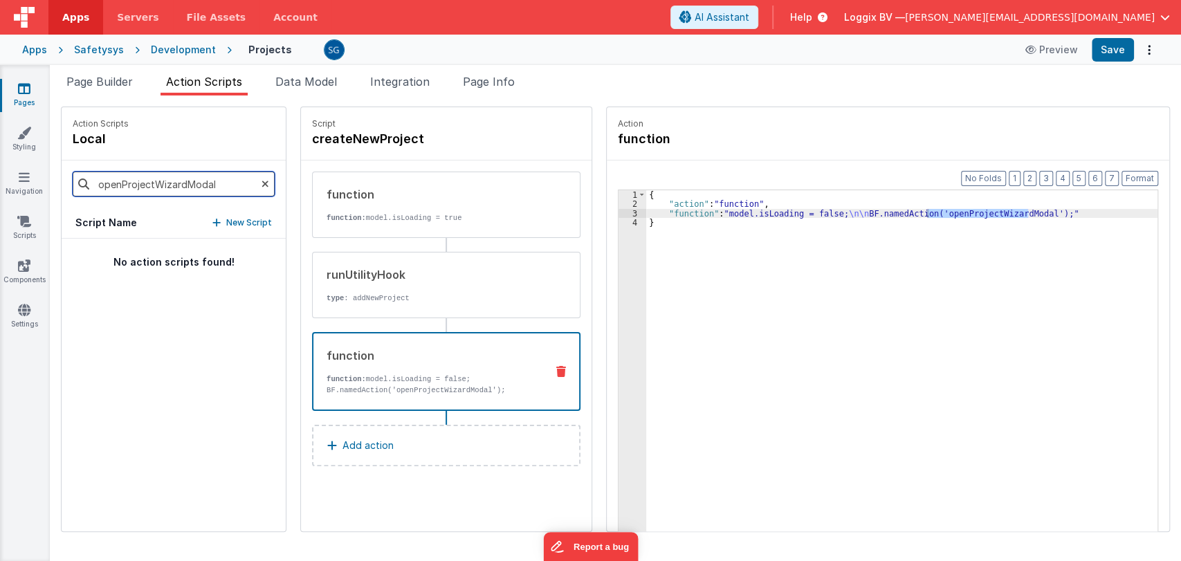
type input "openProjectWizardModal"
click at [262, 185] on icon at bounding box center [266, 184] width 8 height 47
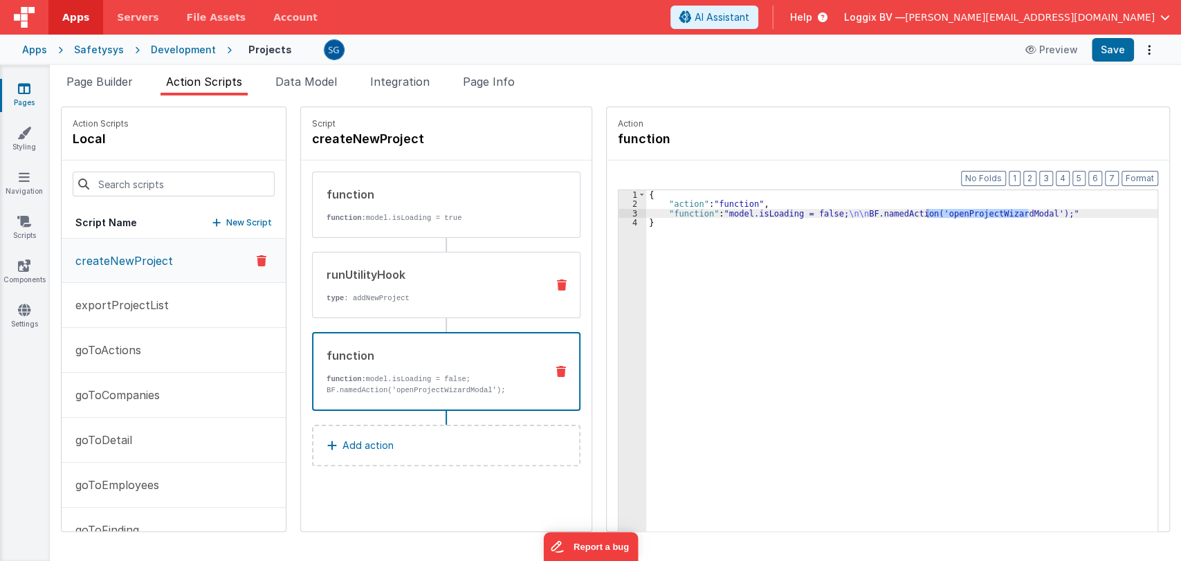
click at [442, 289] on div "runUtilityHook type : addNewProject" at bounding box center [424, 284] width 223 height 37
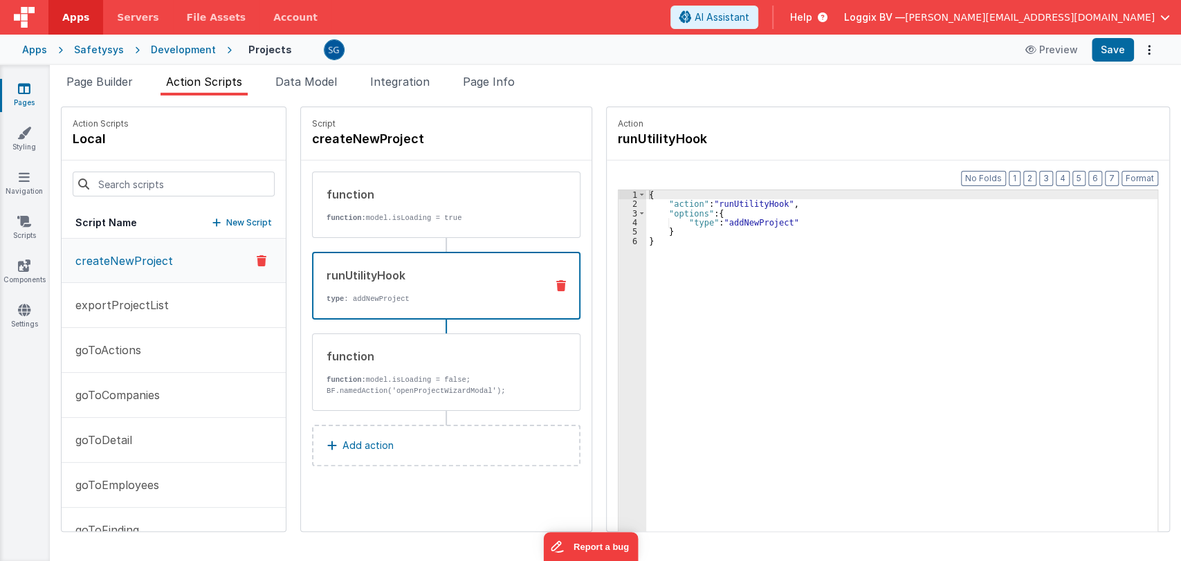
click at [670, 242] on div "{ "action" : "runUtilityHook" , "options" : { "type" : "addNewProject" } }" at bounding box center [908, 391] width 525 height 403
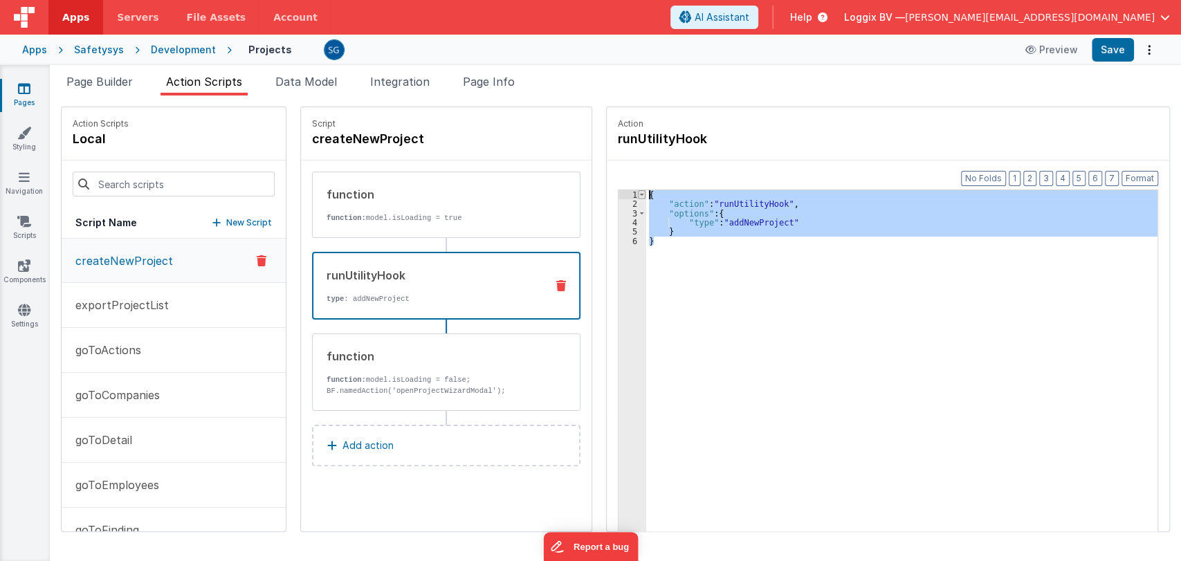
drag, startPoint x: 670, startPoint y: 242, endPoint x: 628, endPoint y: 196, distance: 62.2
click at [628, 196] on div "1 2 3 4 5 6 { "action" : "runUtilityHook" , "options" : { "type" : "addNewProje…" at bounding box center [888, 382] width 540 height 385
click at [18, 100] on link "Pages" at bounding box center [24, 96] width 50 height 28
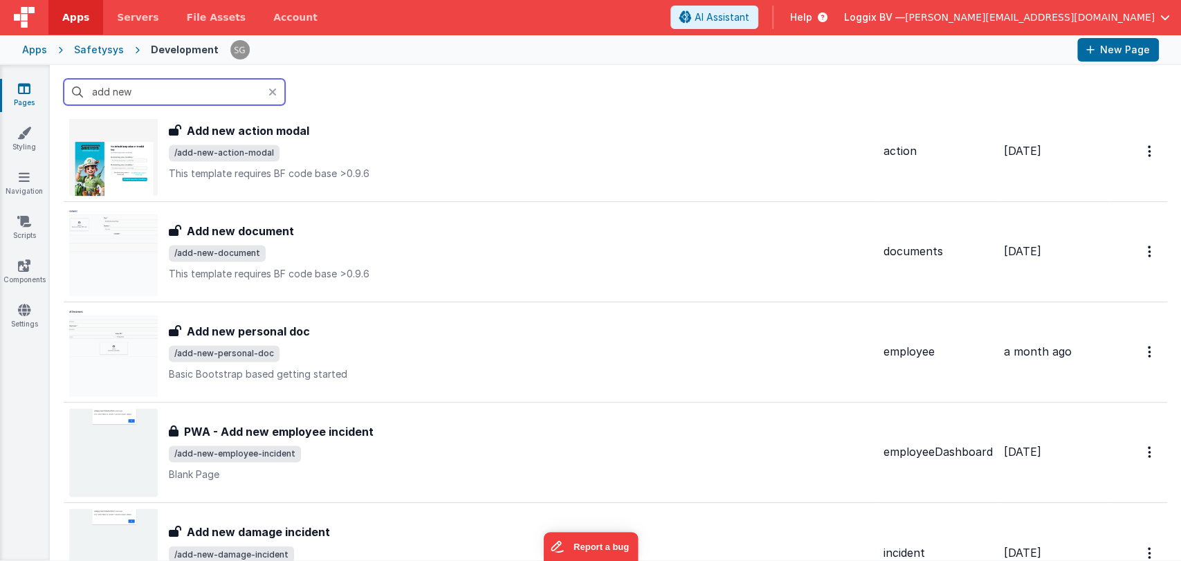
scroll to position [1351, 0]
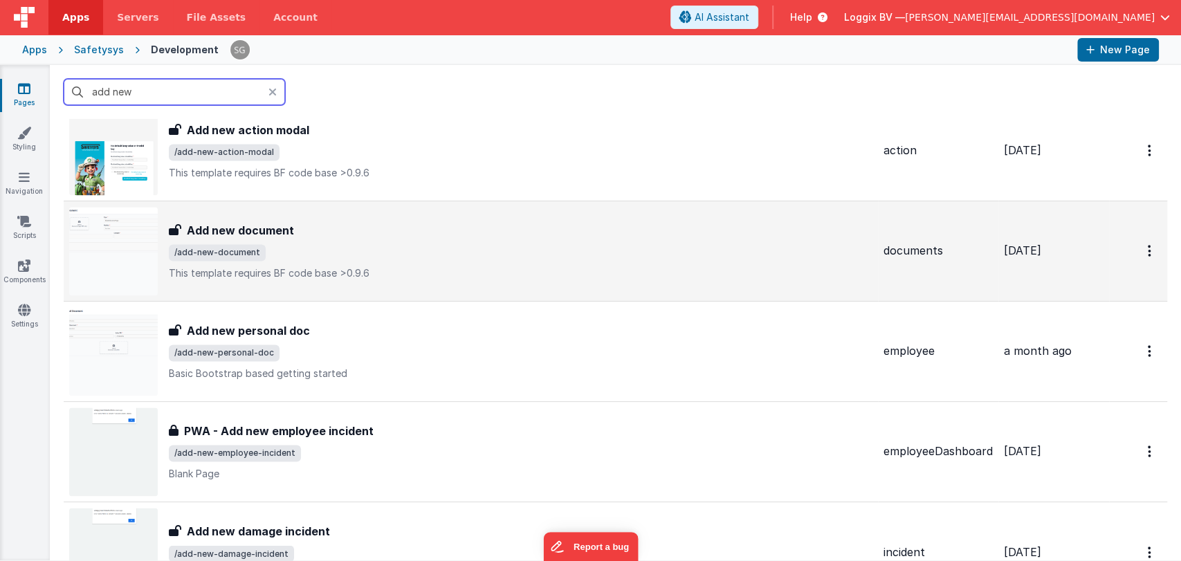
type input "add new"
click at [361, 244] on span "/add-new-document" at bounding box center [521, 252] width 704 height 17
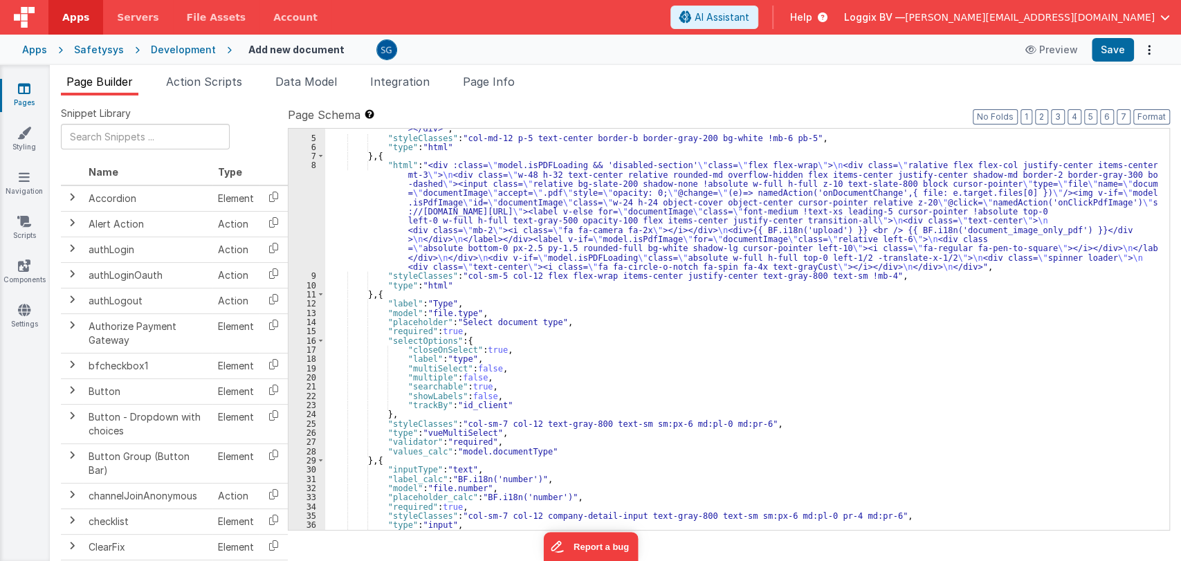
scroll to position [57, 0]
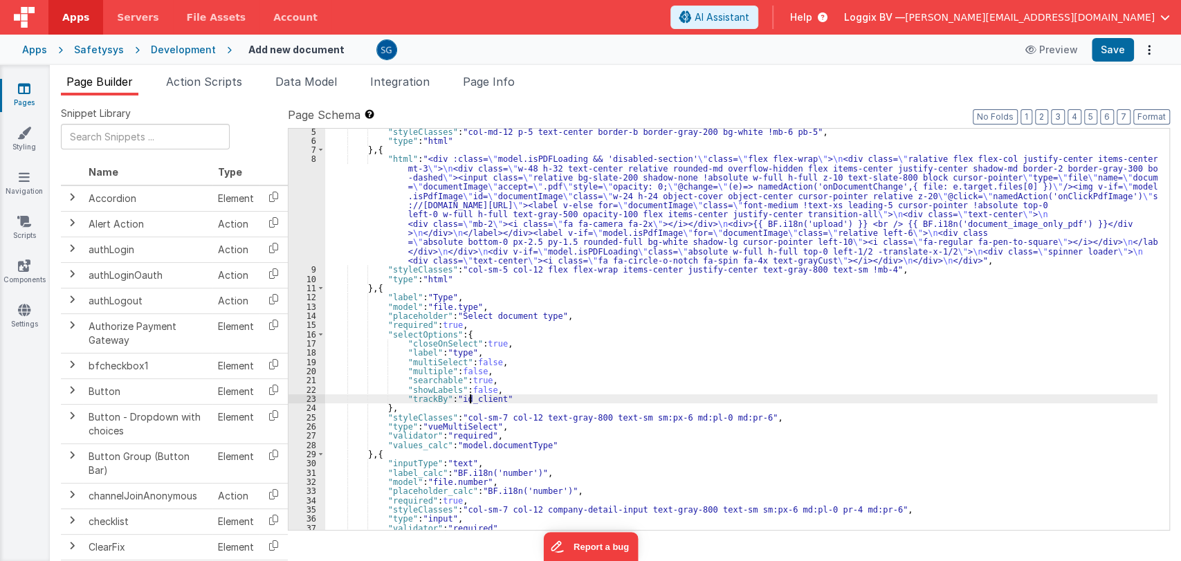
click at [471, 398] on div ""styleClasses" : "col-md-12 p-5 text-center border-b border-gray-200 bg-white !…" at bounding box center [741, 337] width 832 height 420
click at [514, 400] on div ""styleClasses" : "col-md-12 p-5 text-center border-b border-gray-200 bg-white !…" at bounding box center [741, 337] width 832 height 420
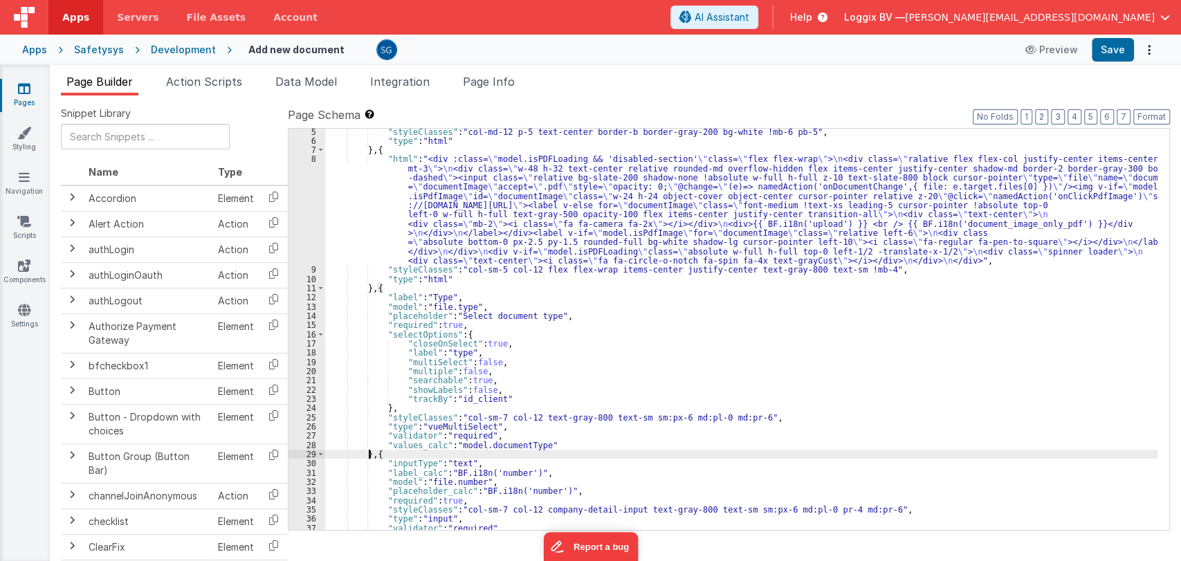
click at [370, 455] on div ""styleClasses" : "col-md-12 p-5 text-center border-b border-gray-200 bg-white !…" at bounding box center [741, 337] width 832 height 420
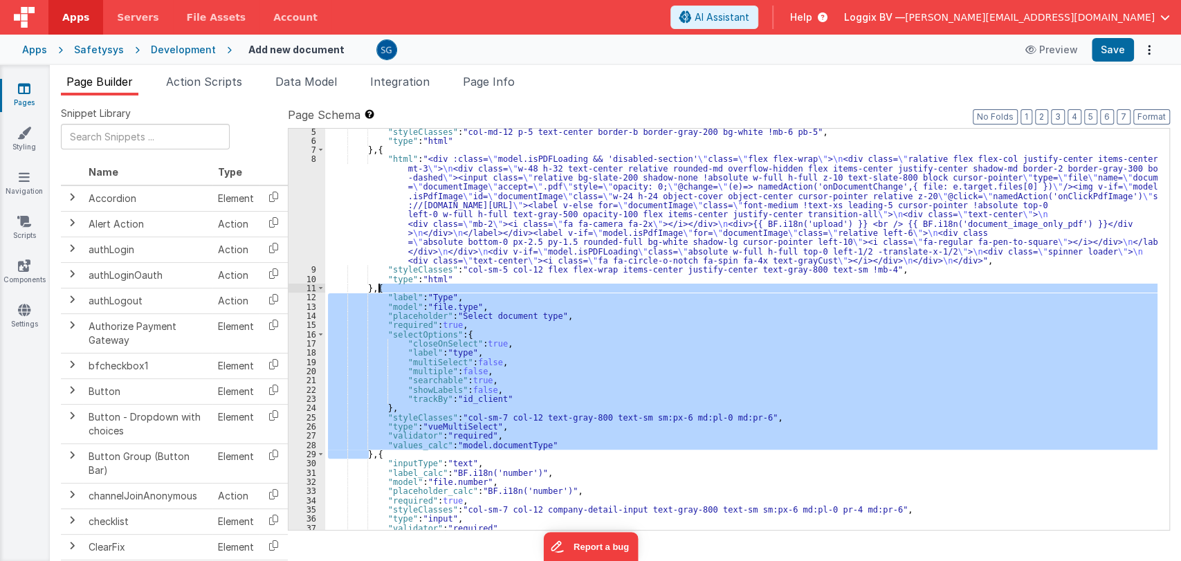
drag, startPoint x: 370, startPoint y: 455, endPoint x: 379, endPoint y: 292, distance: 163.6
click at [379, 292] on div ""styleClasses" : "col-md-12 p-5 text-center border-b border-gray-200 bg-white !…" at bounding box center [741, 337] width 832 height 420
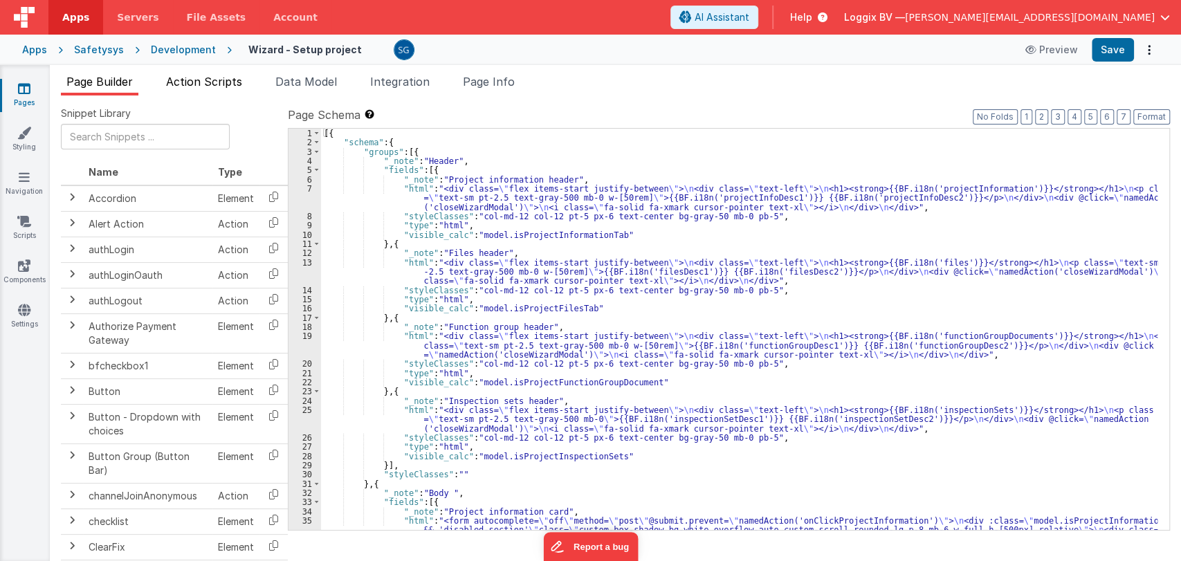
click at [188, 82] on span "Action Scripts" at bounding box center [204, 82] width 76 height 14
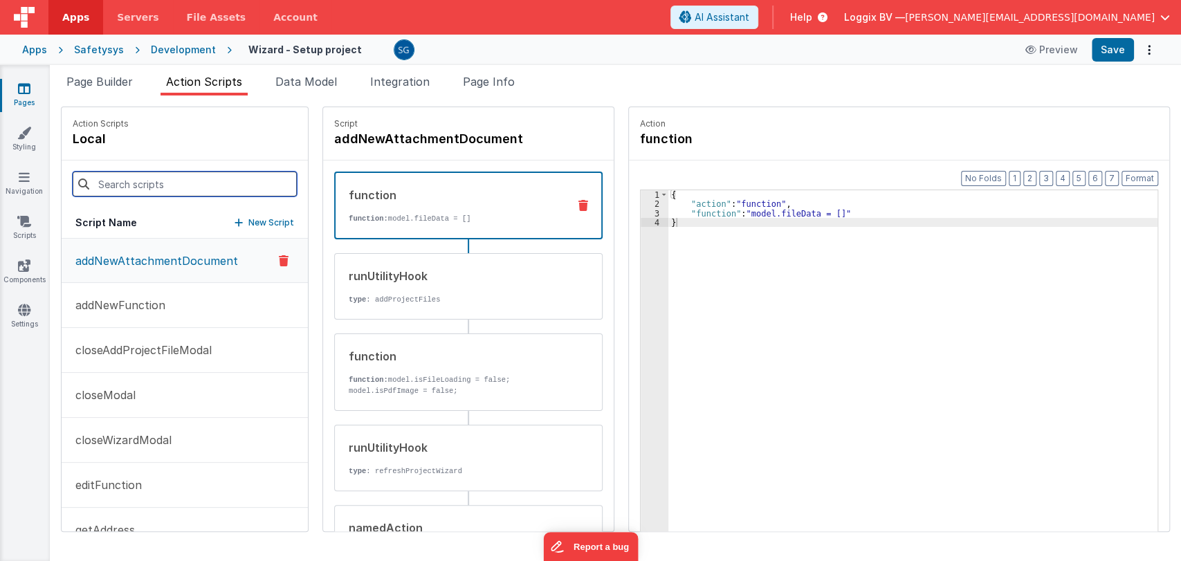
click at [172, 179] on input at bounding box center [185, 184] width 224 height 25
paste input "onClickProjectInformation"
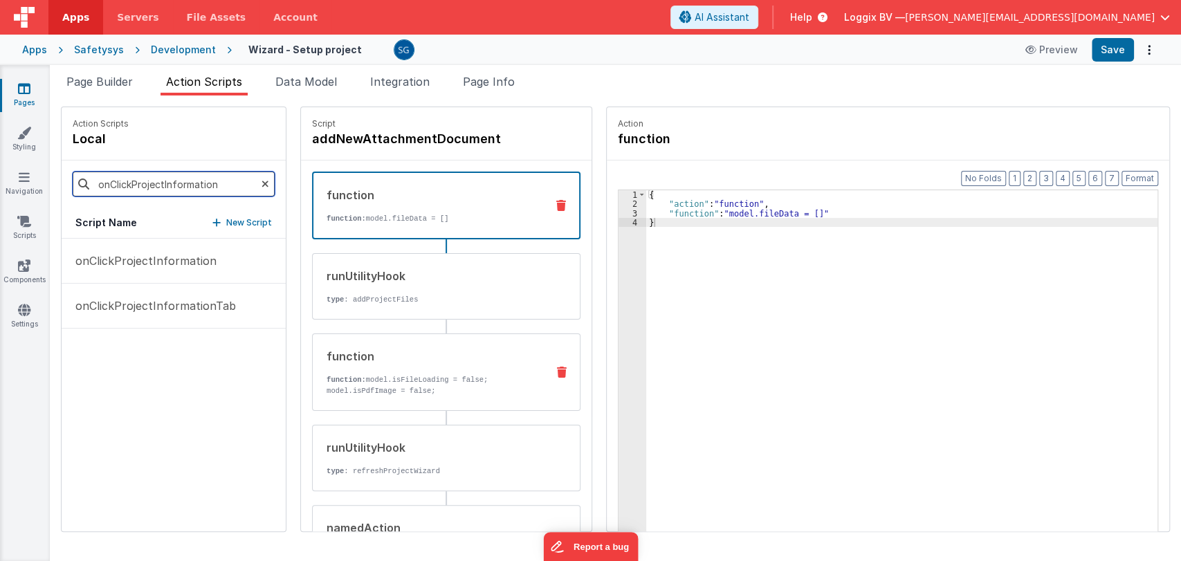
type input "onClickProjectInformation"
click at [394, 388] on p "function: model.isFileLoading = false; model.isPdfImage = false;" at bounding box center [431, 385] width 209 height 22
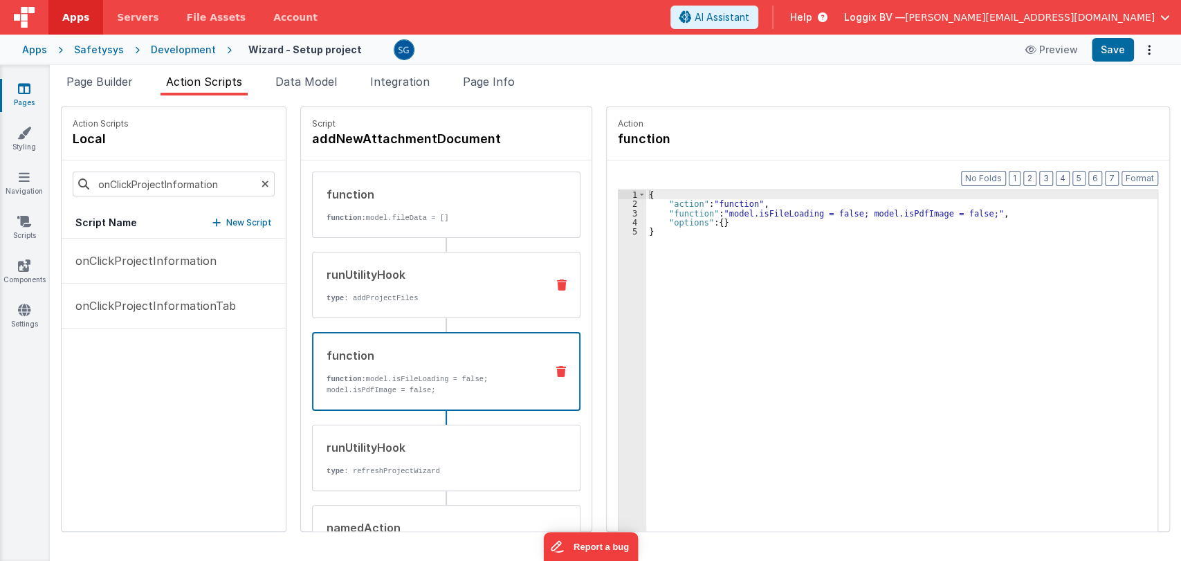
click at [417, 295] on p "type : addProjectFiles" at bounding box center [431, 298] width 209 height 11
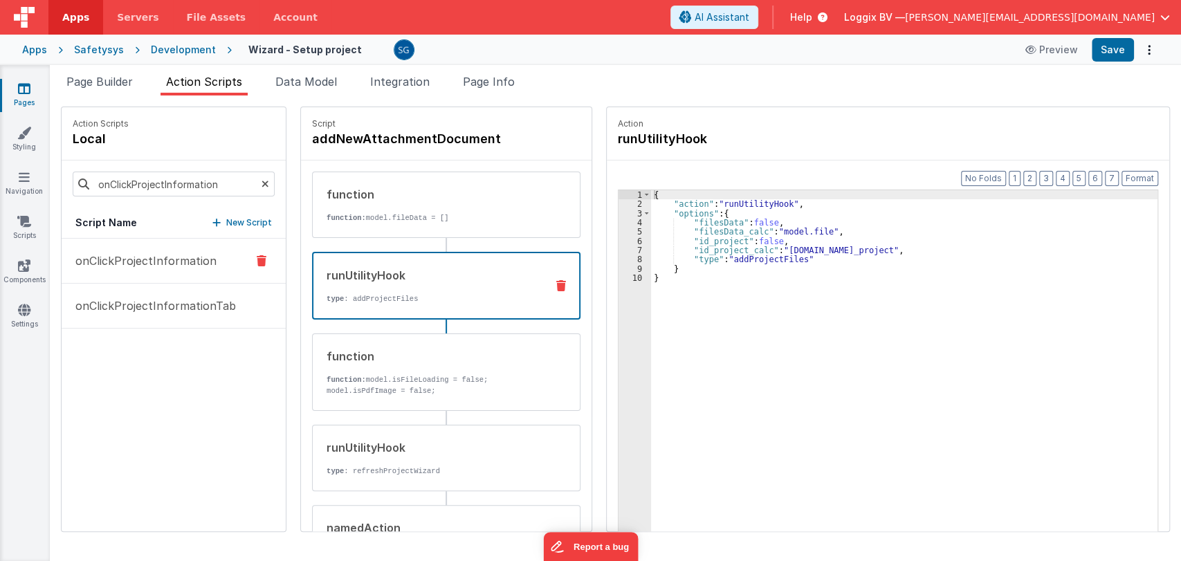
click at [156, 254] on p "onClickProjectInformation" at bounding box center [141, 261] width 149 height 17
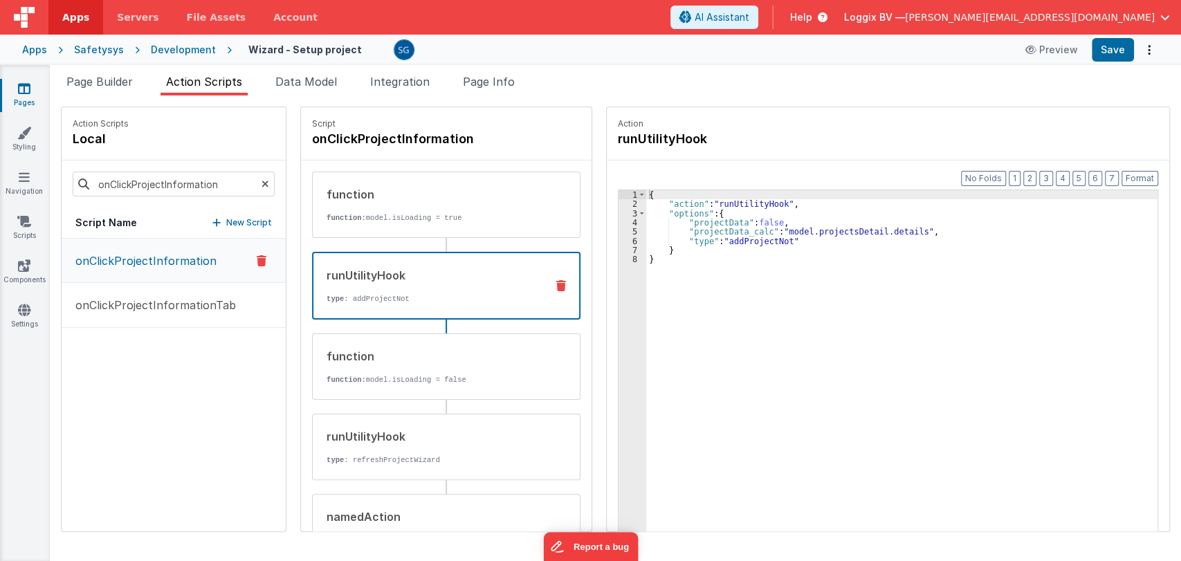
click at [442, 267] on div "runUtilityHook" at bounding box center [431, 275] width 208 height 17
click at [1120, 46] on button "Save" at bounding box center [1113, 50] width 42 height 24
click at [113, 78] on span "Page Builder" at bounding box center [99, 82] width 66 height 14
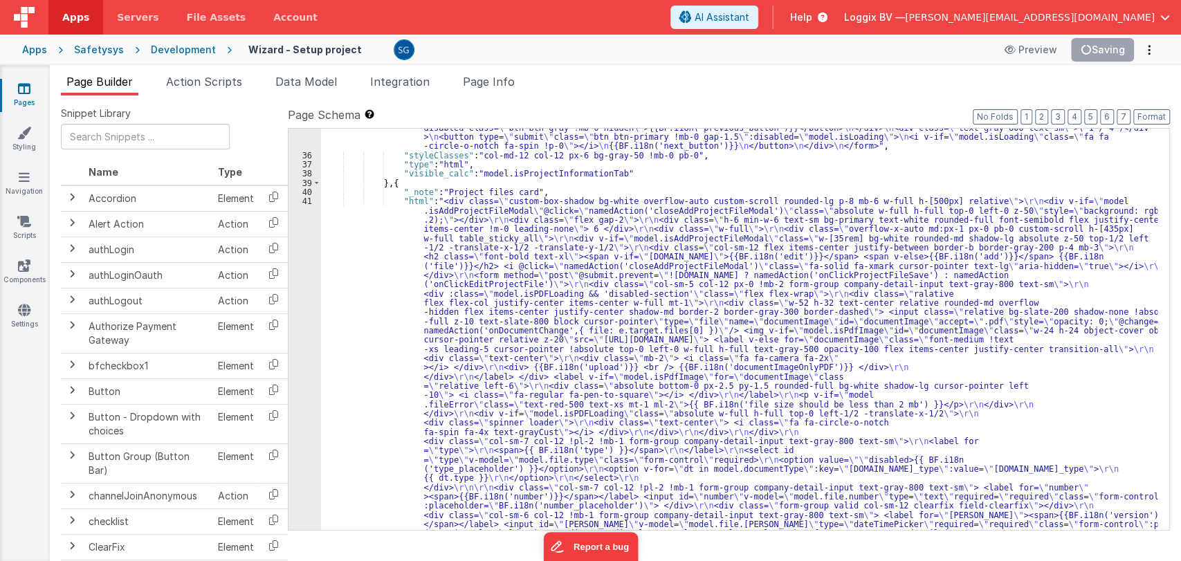
scroll to position [985, 0]
click at [513, 246] on div ""html" : "<form autocomplete= \" off \" method= \" post \" @submit.prevent= \" …" at bounding box center [739, 498] width 837 height 1933
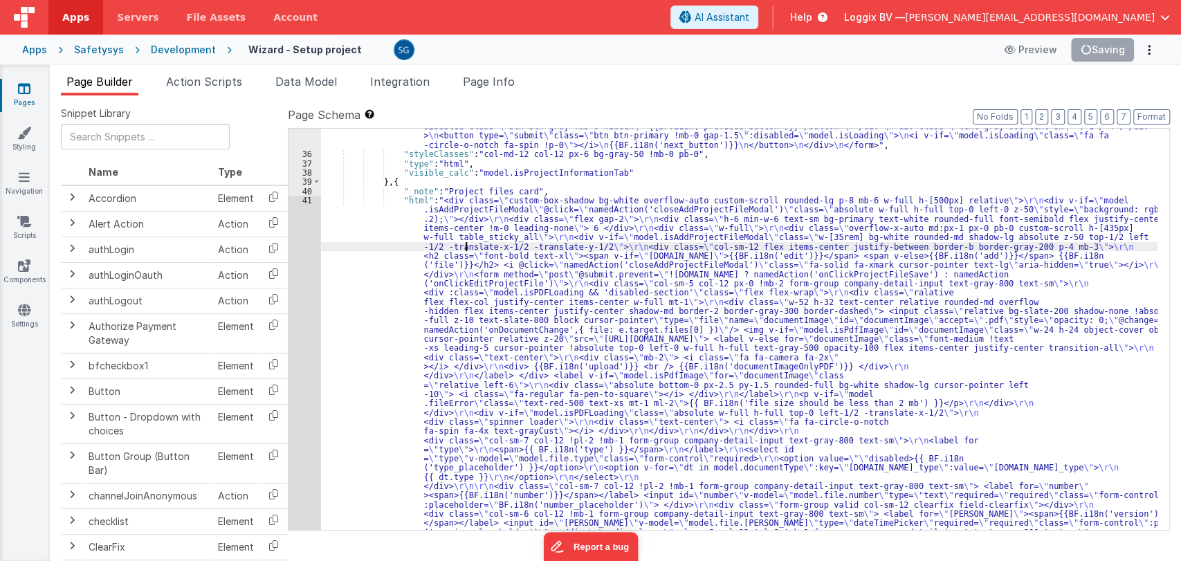
click at [464, 242] on div ""html" : "<form autocomplete= \" off \" method= \" post \" @submit.prevent= \" …" at bounding box center [739, 498] width 837 height 1933
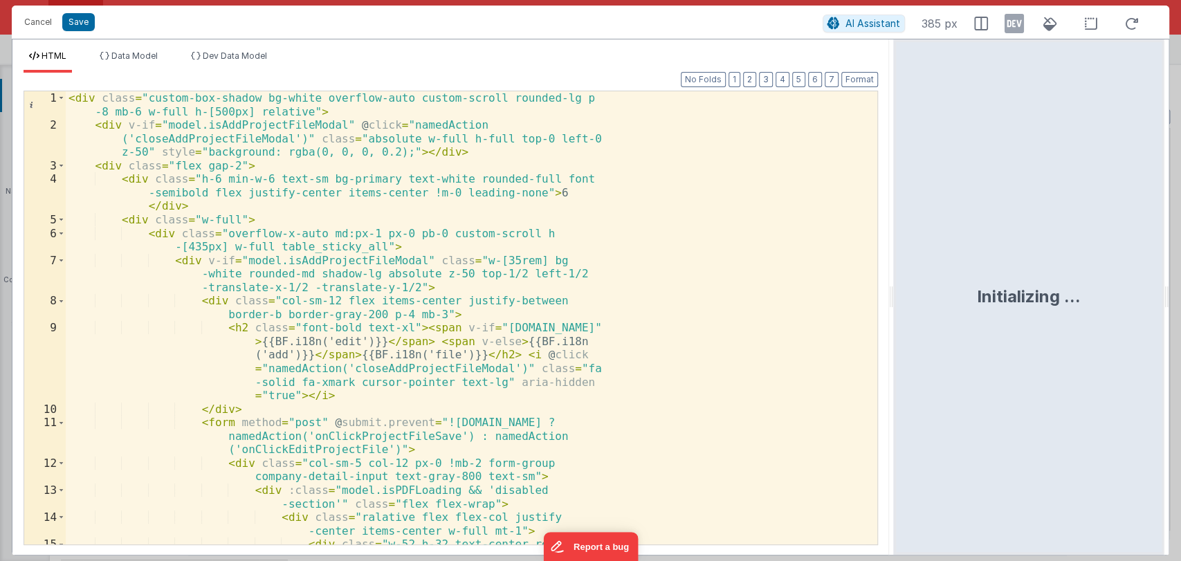
drag, startPoint x: 589, startPoint y: 294, endPoint x: 895, endPoint y: 274, distance: 306.5
click at [895, 274] on html "Cancel Save AI Assistant 385 px HTML Data Model Dev Data Model Format 7 6 5 4 3…" at bounding box center [590, 280] width 1181 height 561
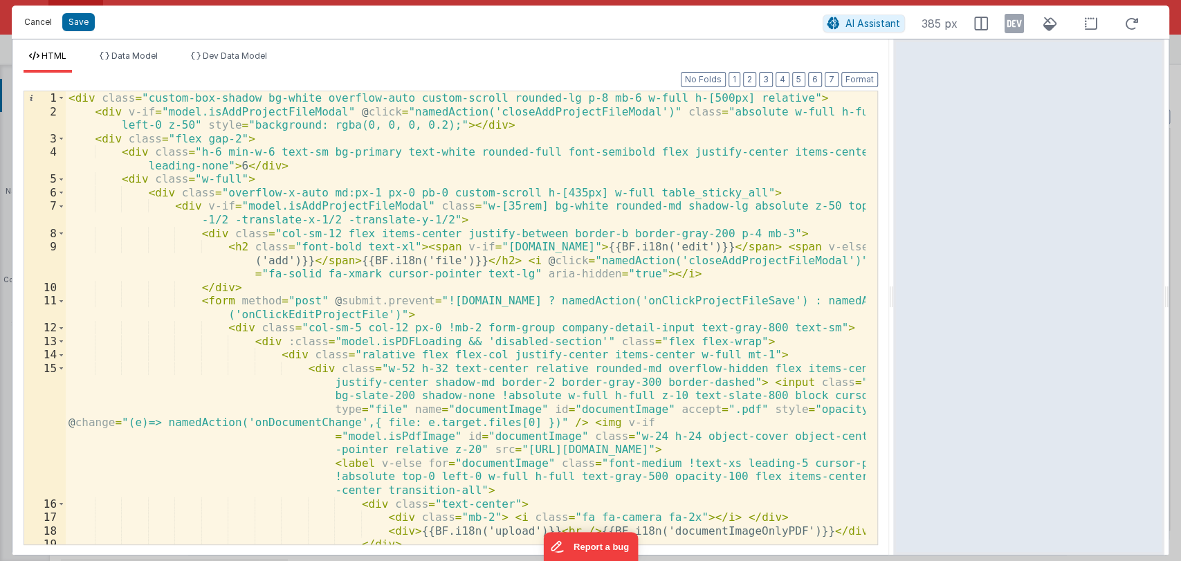
click at [37, 25] on button "Cancel" at bounding box center [38, 21] width 42 height 19
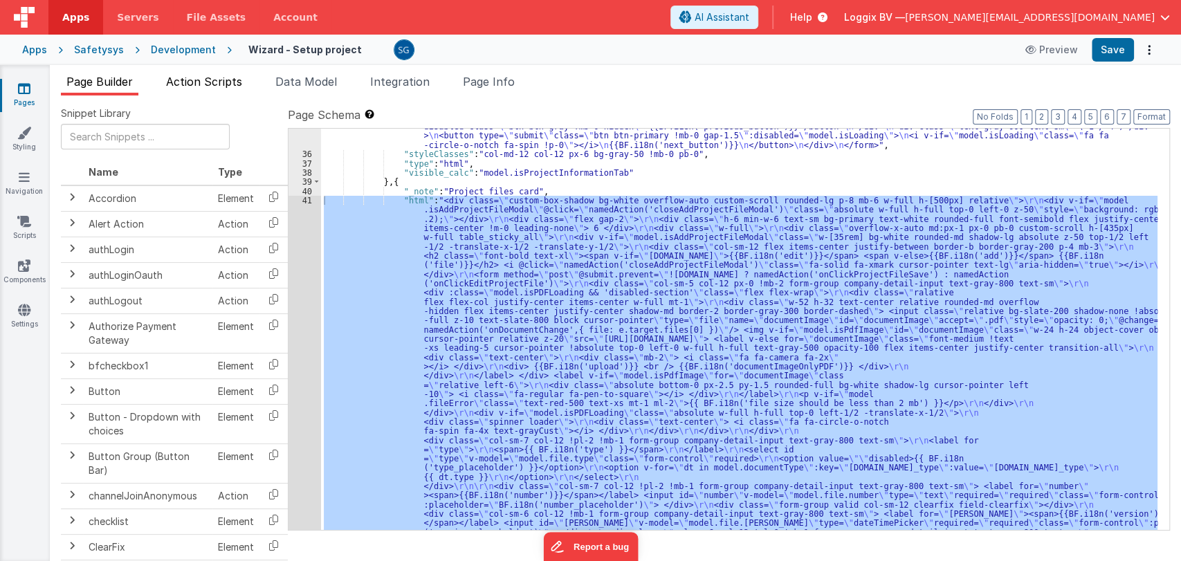
click at [210, 78] on span "Action Scripts" at bounding box center [204, 82] width 76 height 14
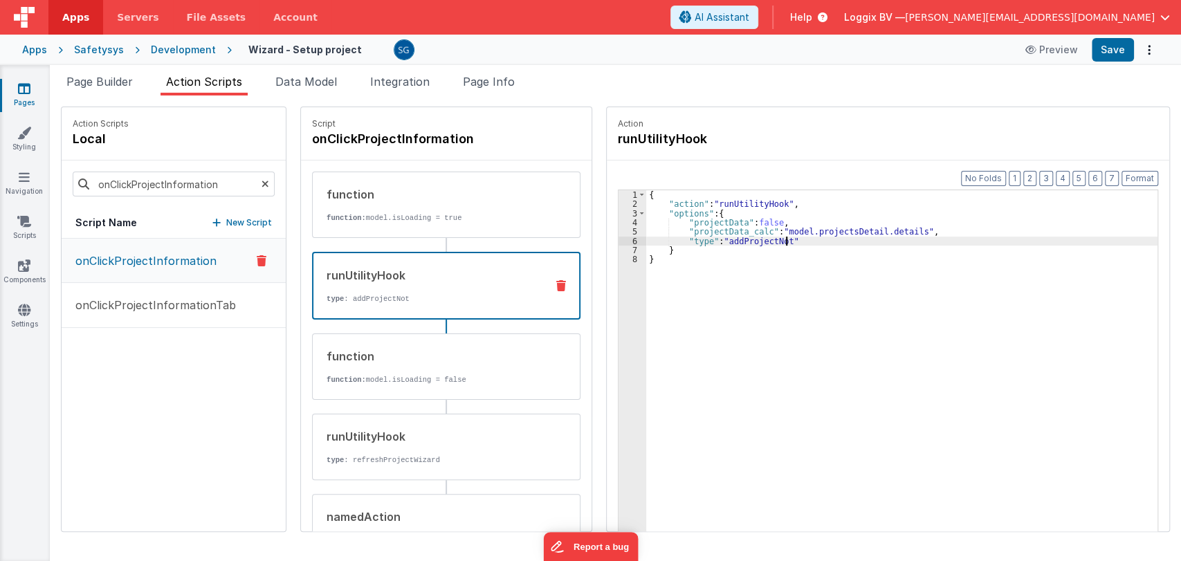
click at [773, 239] on div "{ "action" : "runUtilityHook" , "options" : { "projectData" : false , "projectD…" at bounding box center [901, 391] width 511 height 403
drag, startPoint x: 773, startPoint y: 239, endPoint x: 1140, endPoint y: 22, distance: 426.9
click at [1180, 26] on div "Apps Servers File Assets Account Some FUTURE Slot AI Assistant Help Loggix BV —…" at bounding box center [590, 280] width 1181 height 561
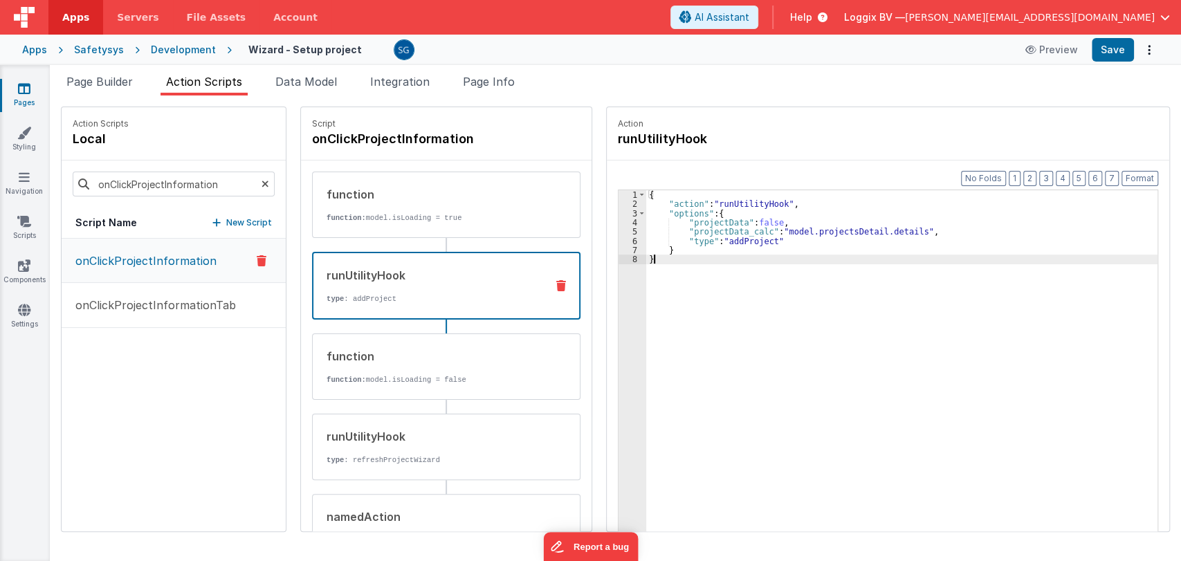
click at [854, 319] on div "{ "action" : "runUtilityHook" , "options" : { "projectData" : false , "projectD…" at bounding box center [901, 391] width 511 height 403
click at [1107, 55] on button "Save" at bounding box center [1113, 50] width 42 height 24
click at [118, 79] on span "Page Builder" at bounding box center [99, 82] width 66 height 14
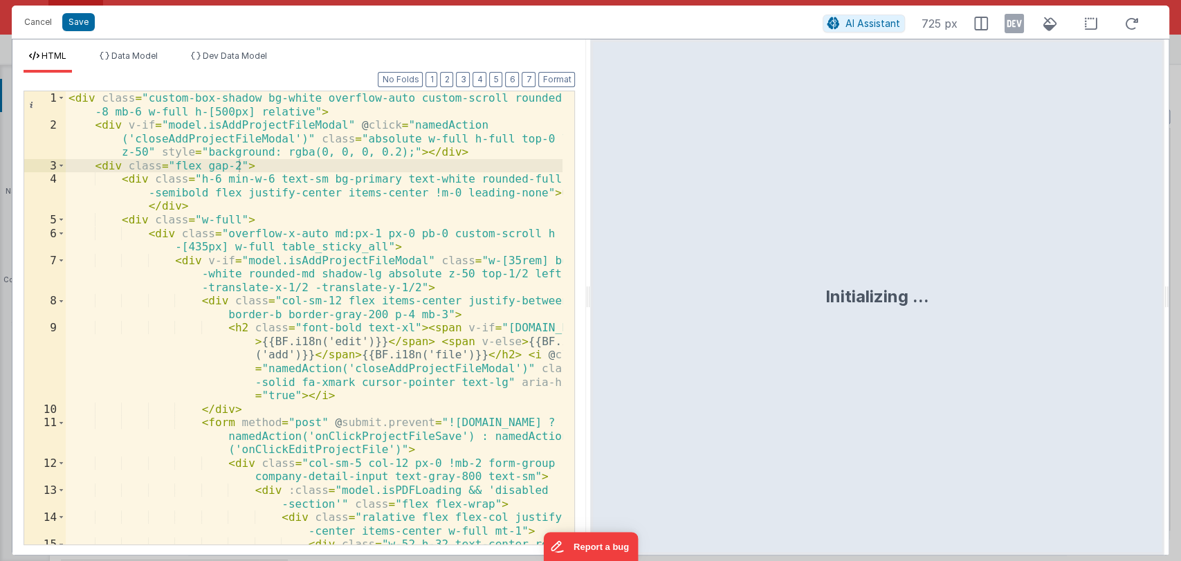
drag, startPoint x: 588, startPoint y: 291, endPoint x: 1021, endPoint y: 269, distance: 434.4
click at [1021, 269] on html "Cancel Save AI Assistant 725 px HTML Data Model Dev Data Model Format 7 6 5 4 3…" at bounding box center [590, 280] width 1181 height 561
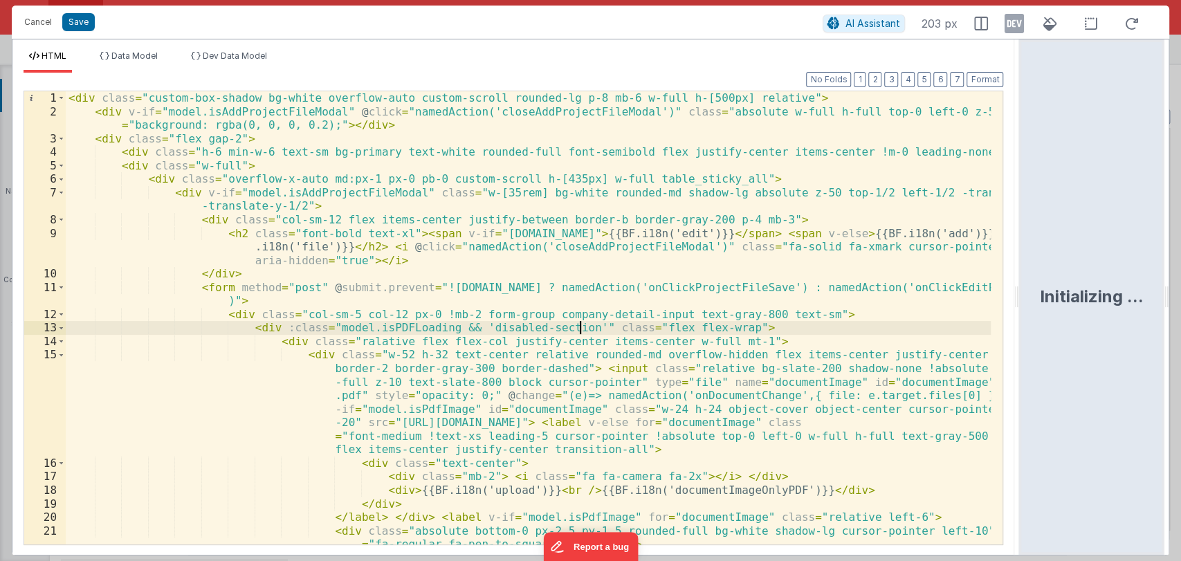
click at [581, 325] on div "< div class = "custom-box-shadow bg-white overflow-auto custom-scroll rounded-l…" at bounding box center [529, 331] width 926 height 480
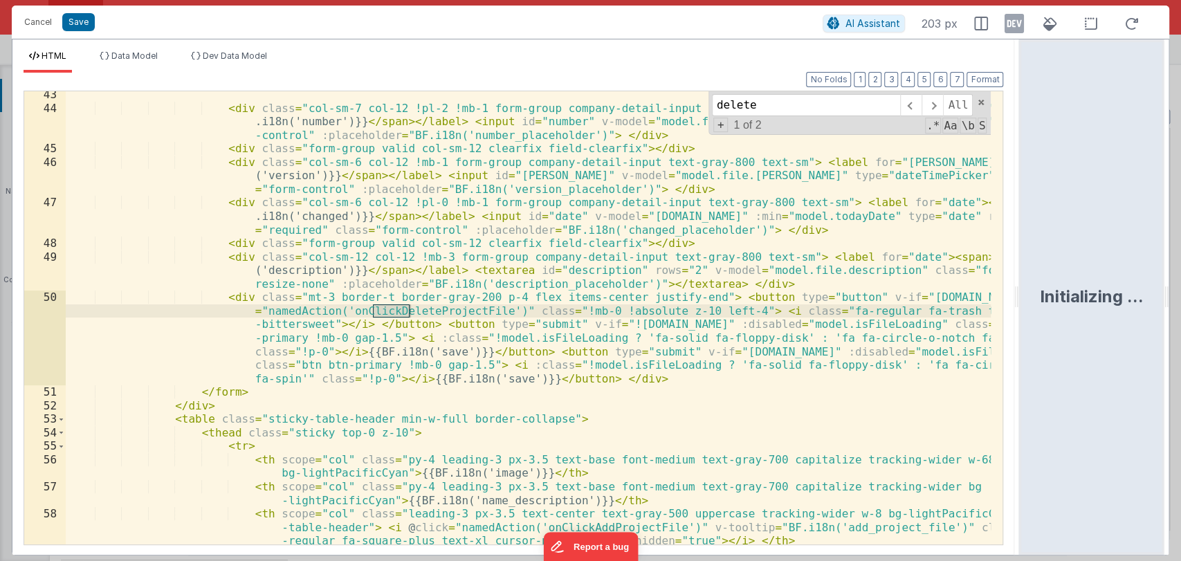
scroll to position [761, 0]
type input "delete"
click at [440, 311] on div "< div class = "col-sm-7 col-12 !pl-2 !mb-1 form-group company-detail-input text…" at bounding box center [529, 335] width 926 height 494
click at [30, 23] on button "Cancel" at bounding box center [38, 21] width 42 height 19
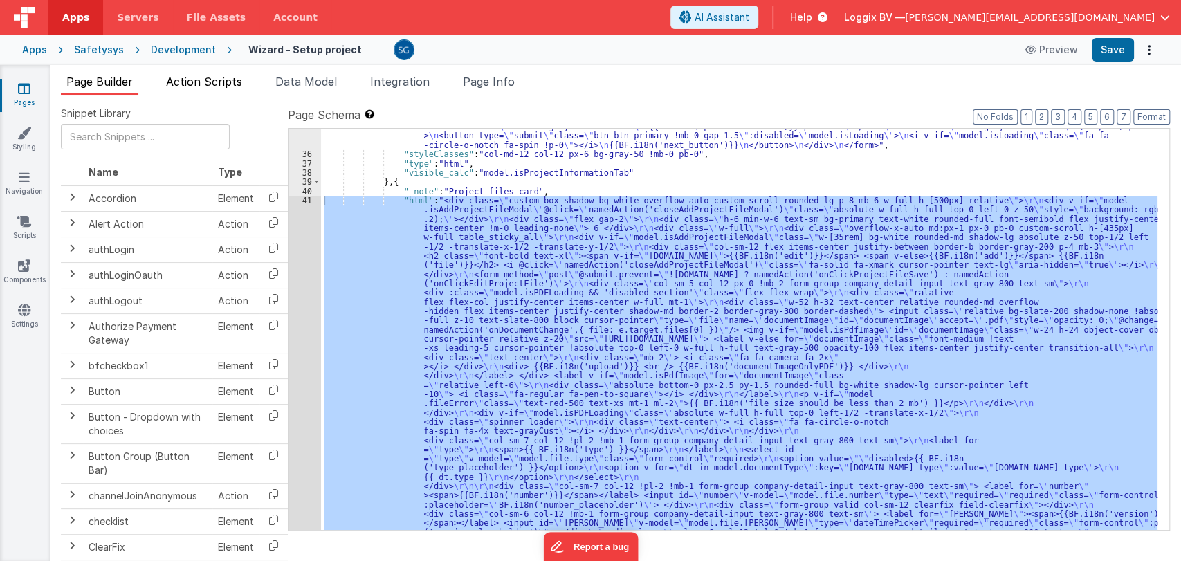
click at [203, 82] on span "Action Scripts" at bounding box center [204, 82] width 76 height 14
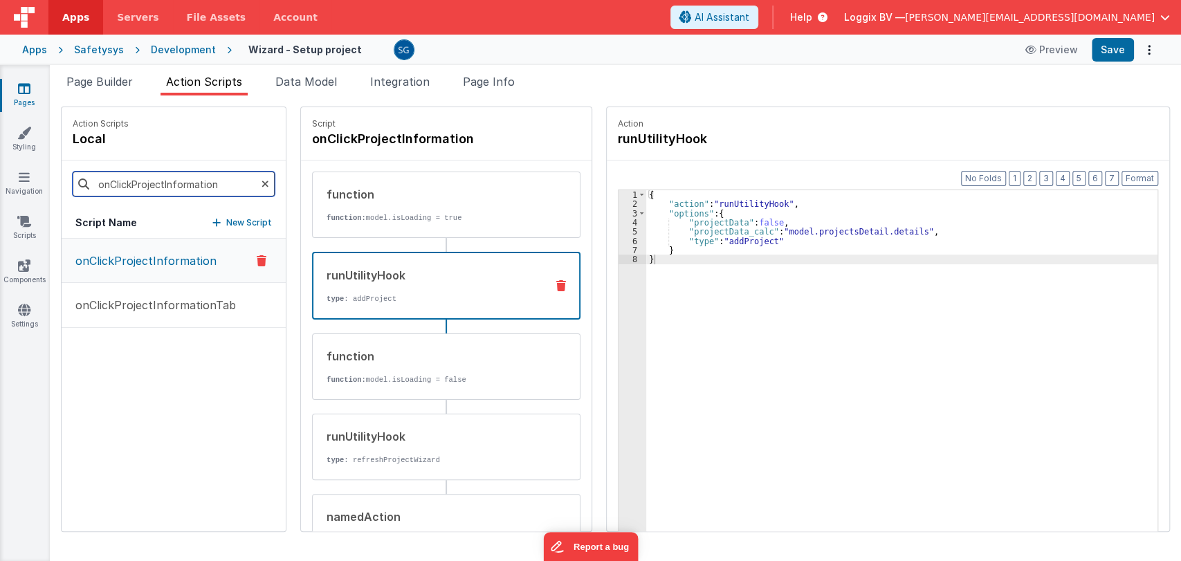
click at [179, 181] on input "onClickProjectInformation" at bounding box center [174, 184] width 202 height 25
paste input "DeleteProjectFile"
type input "onClickDeleteProjectFile"
click at [218, 184] on input "onClickDeleteProjectFile" at bounding box center [174, 184] width 202 height 25
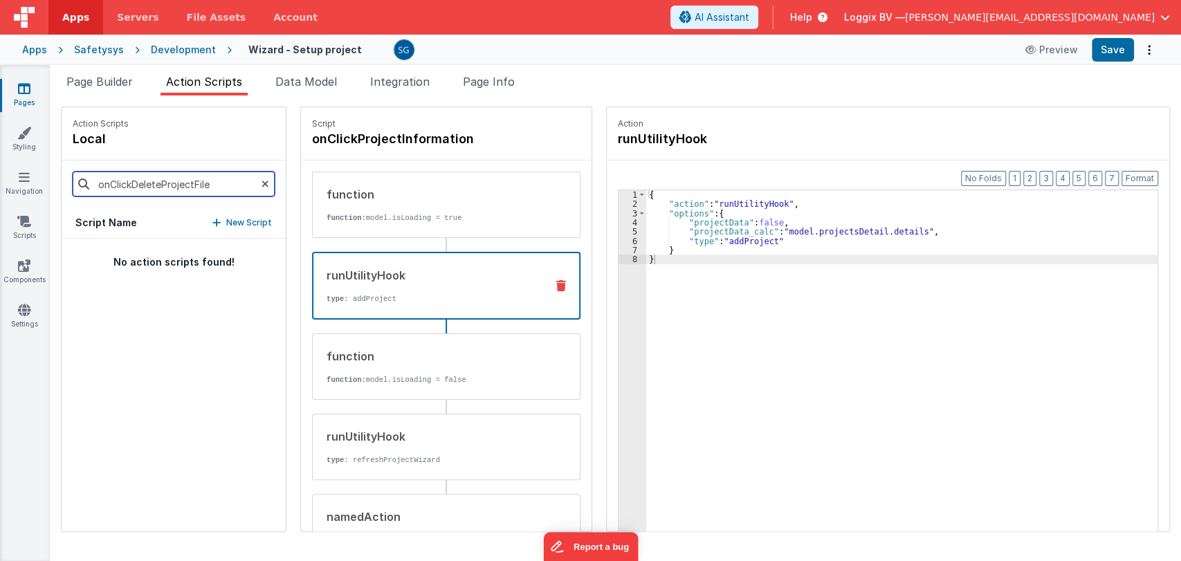
click at [218, 184] on input "onClickDeleteProjectFile" at bounding box center [174, 184] width 202 height 25
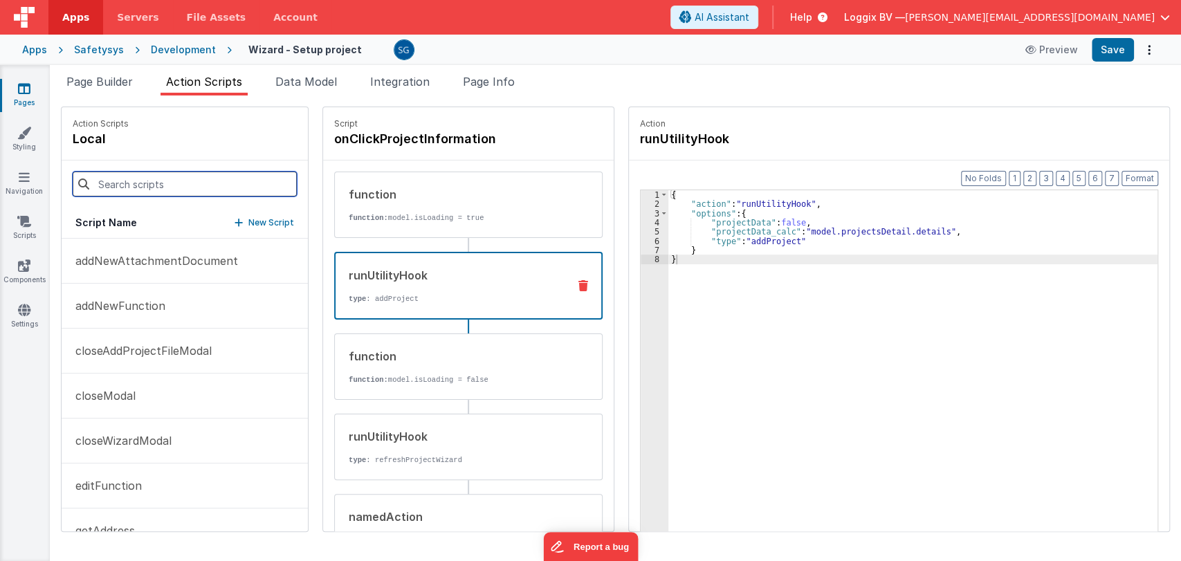
paste input "onClickDeleteProjectFile"
type input "onClickDeleteProjectFile"
click at [105, 84] on span "Page Builder" at bounding box center [99, 82] width 66 height 14
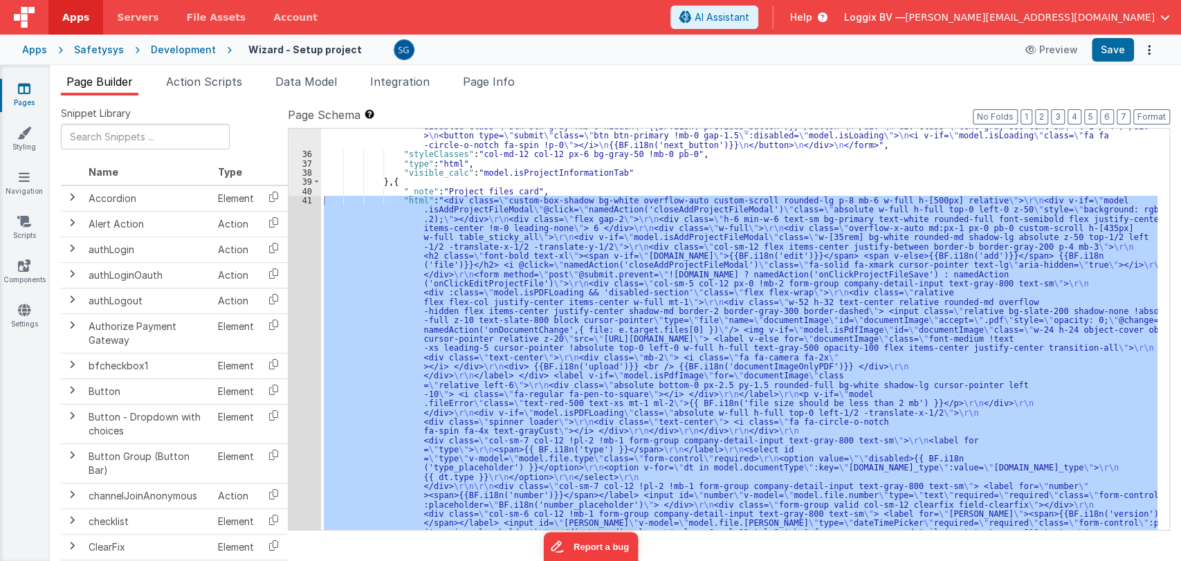
click at [513, 283] on div ""html" : "<form autocomplete= \" off \" method= \" post \" @submit.prevent= \" …" at bounding box center [739, 329] width 837 height 401
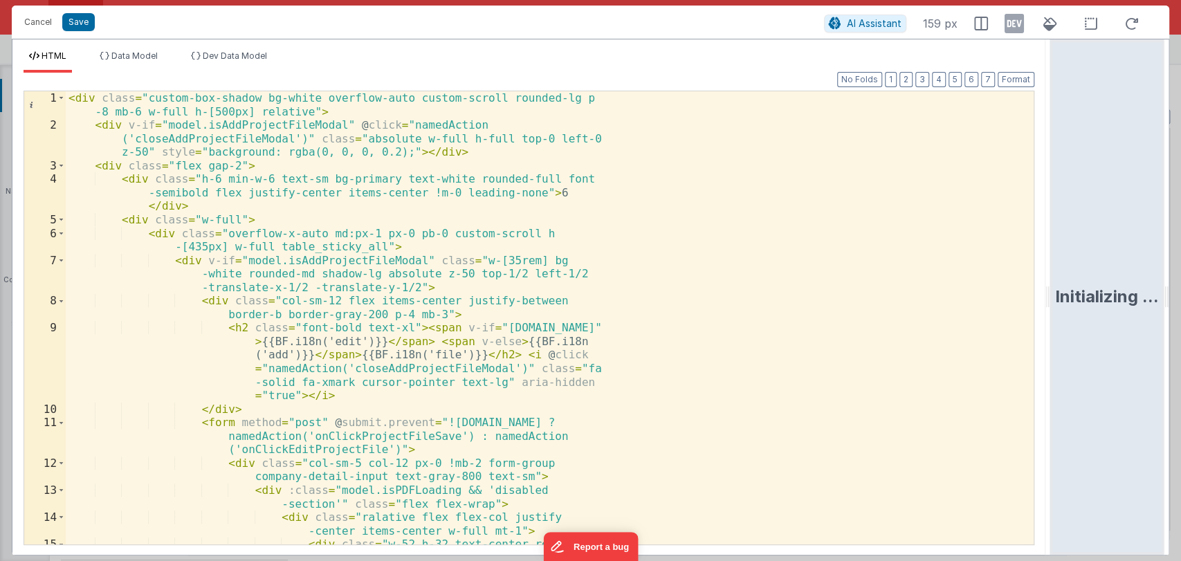
drag, startPoint x: 588, startPoint y: 296, endPoint x: 1171, endPoint y: 231, distance: 586.3
click at [1171, 231] on html "Cancel Save AI Assistant 159 px HTML Data Model Dev Data Model Format 7 6 5 4 3…" at bounding box center [590, 280] width 1181 height 561
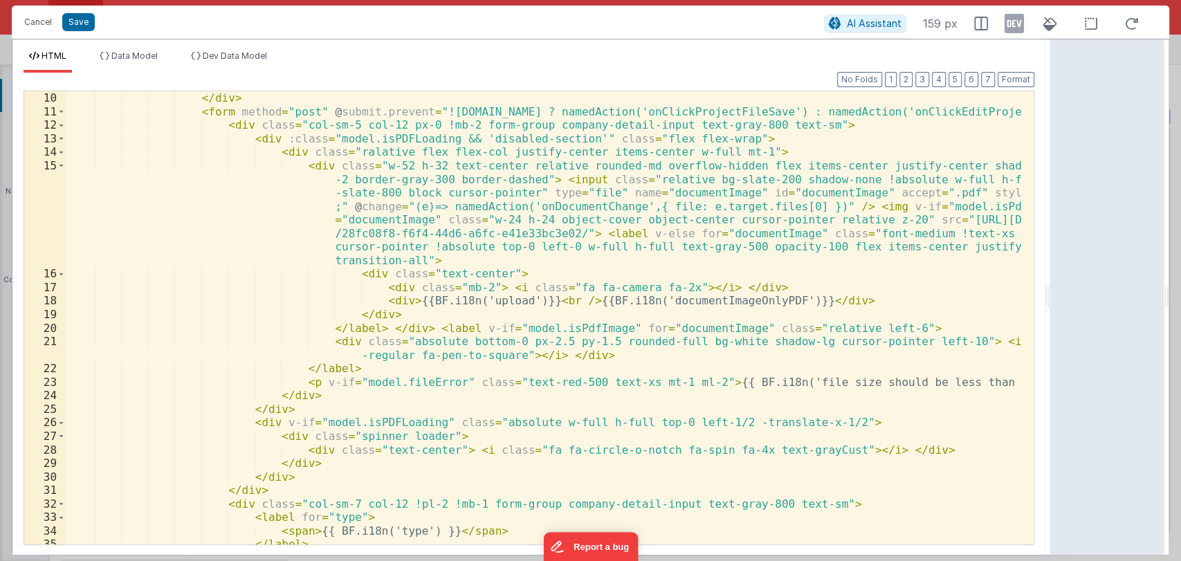
scroll to position [176, 0]
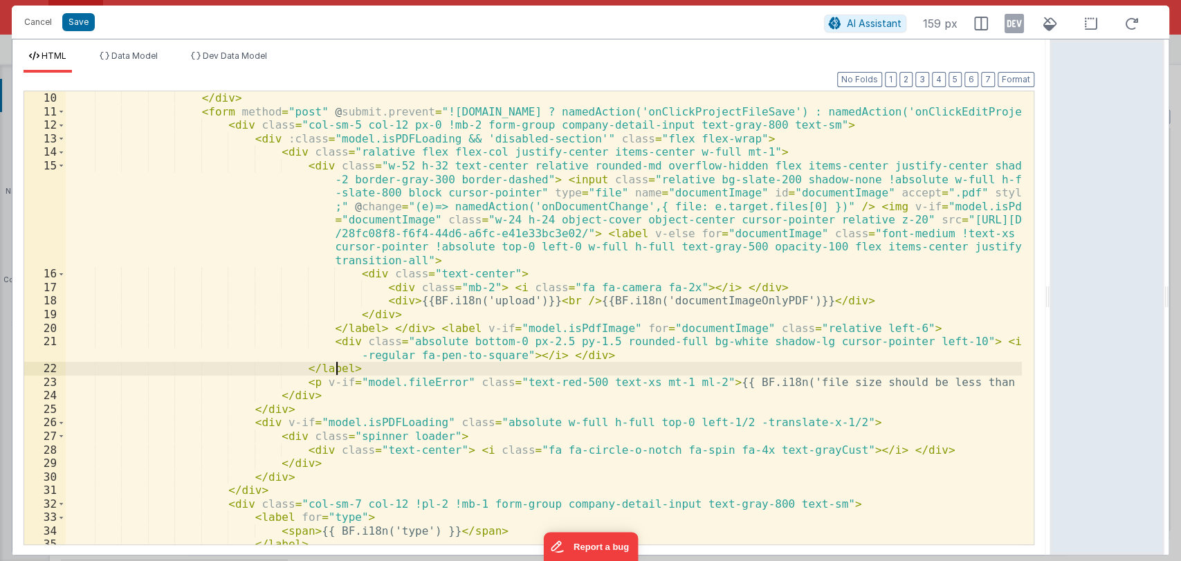
click at [720, 365] on div "< h2 class = "font-bold text-xl" > < span v-if = "model.file.id" > {{BF.i18n('e…" at bounding box center [544, 304] width 956 height 507
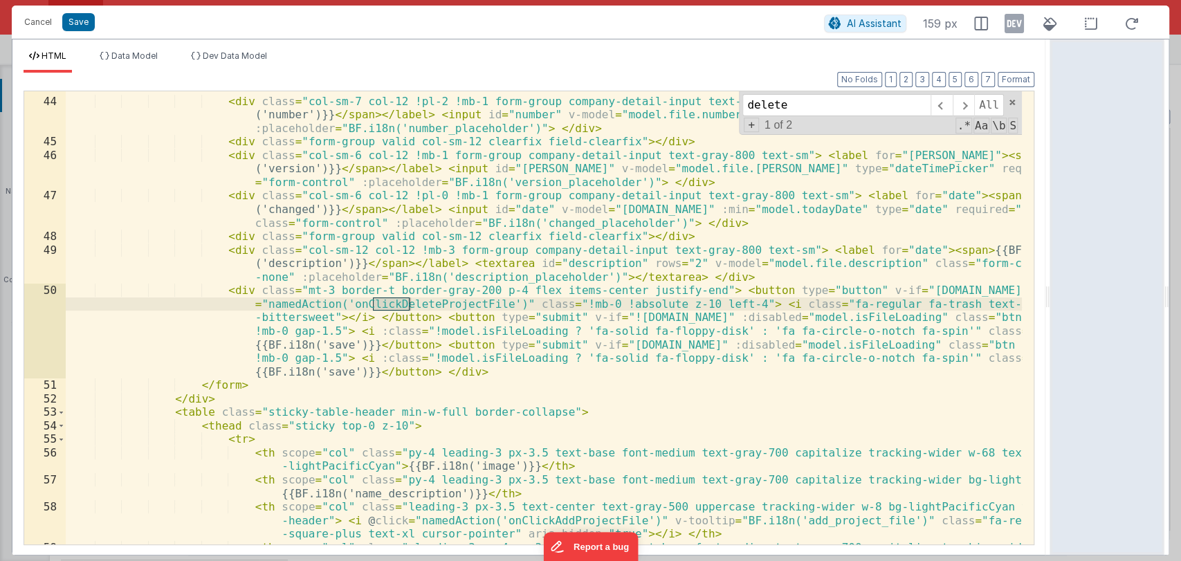
scroll to position [741, 0]
type input "delete"
click at [969, 111] on span at bounding box center [963, 105] width 21 height 22
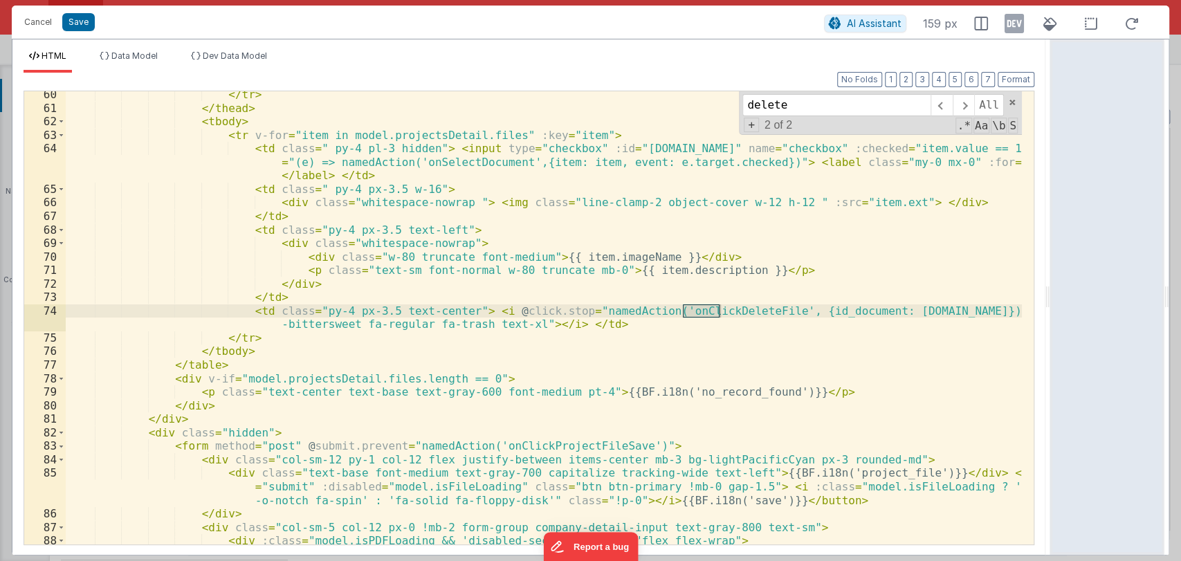
click at [891, 313] on div "</ tr > </ thead > < tbody > < tr v-for = "item in model.projectsDetail.files" …" at bounding box center [544, 328] width 956 height 480
click at [689, 316] on div "</ tr > </ thead > < tbody > < tr v-for = "item in model.projectsDetail.files" …" at bounding box center [544, 328] width 956 height 480
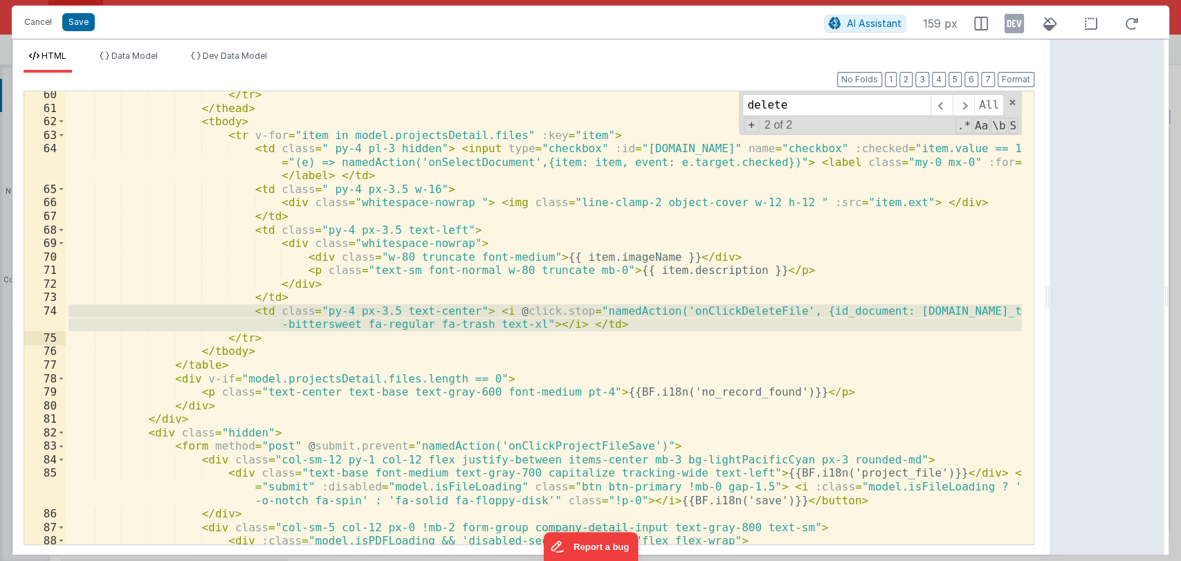
click at [695, 311] on div "</ tr > </ thead > < tbody > < tr v-for = "item in model.projectsDetail.files" …" at bounding box center [544, 317] width 956 height 453
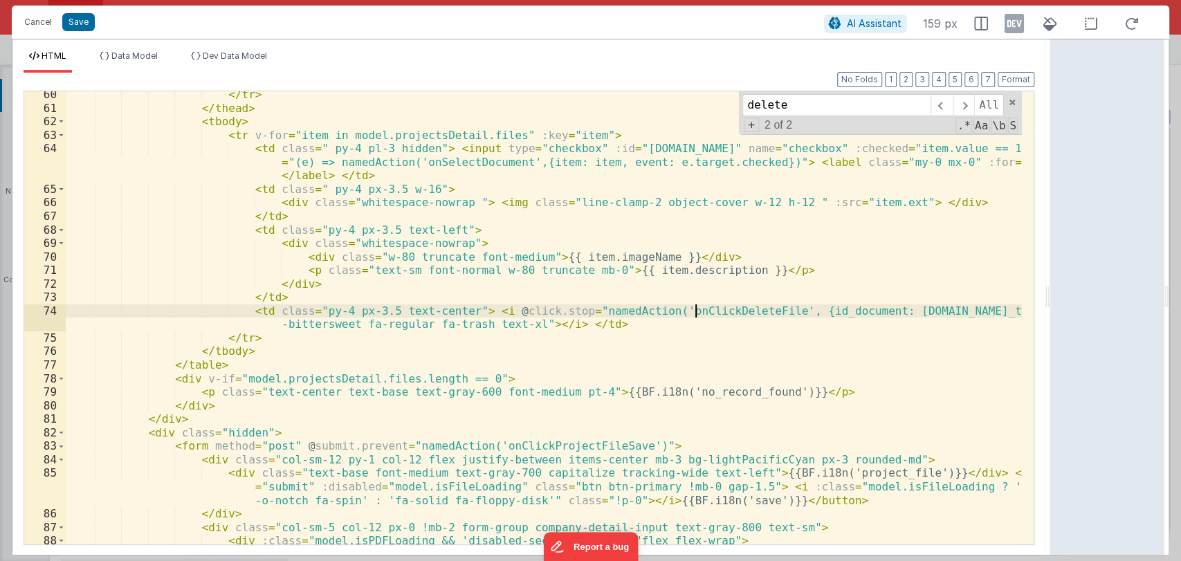
click at [695, 311] on div "</ tr > </ thead > < tbody > < tr v-for = "item in model.projectsDetail.files" …" at bounding box center [544, 328] width 956 height 480
click at [71, 24] on button "Save" at bounding box center [78, 22] width 33 height 18
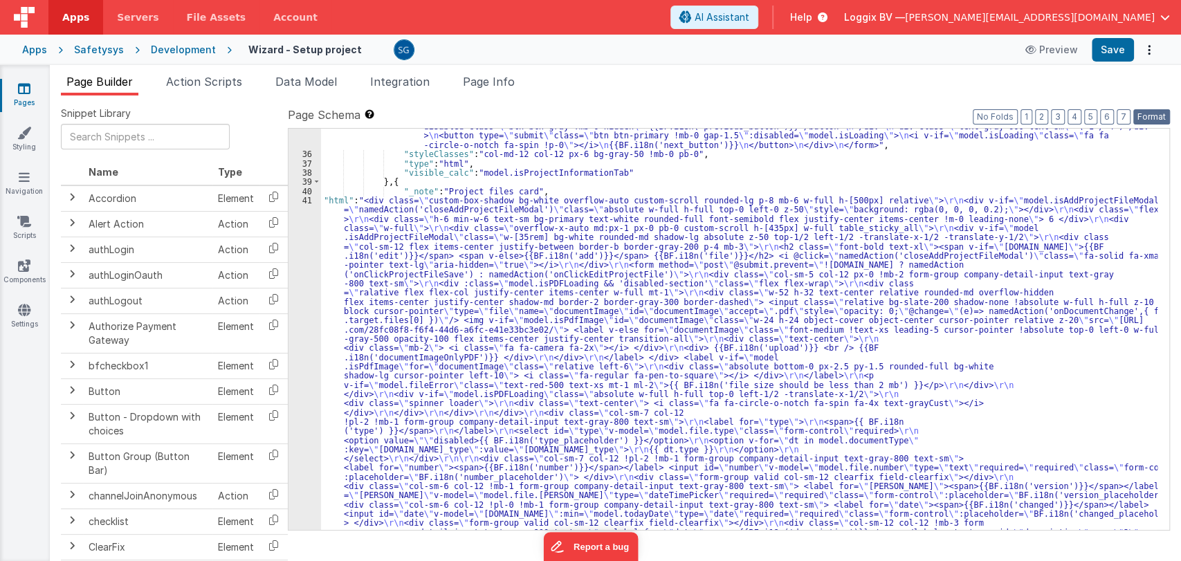
click at [1150, 109] on button "Format" at bounding box center [1152, 116] width 37 height 15
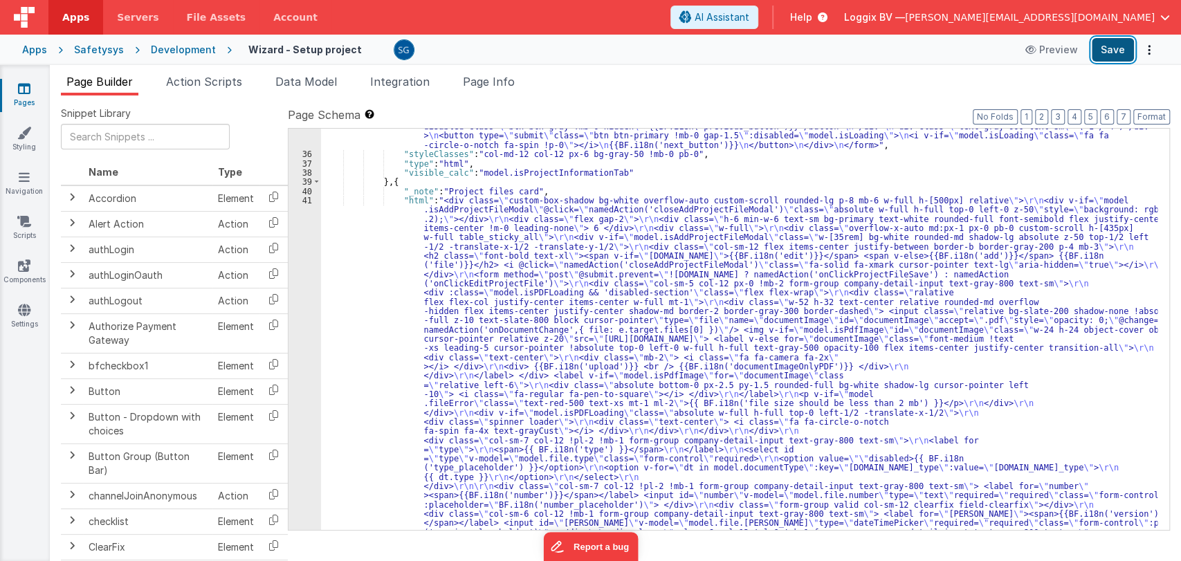
click at [1109, 46] on button "Save" at bounding box center [1113, 50] width 42 height 24
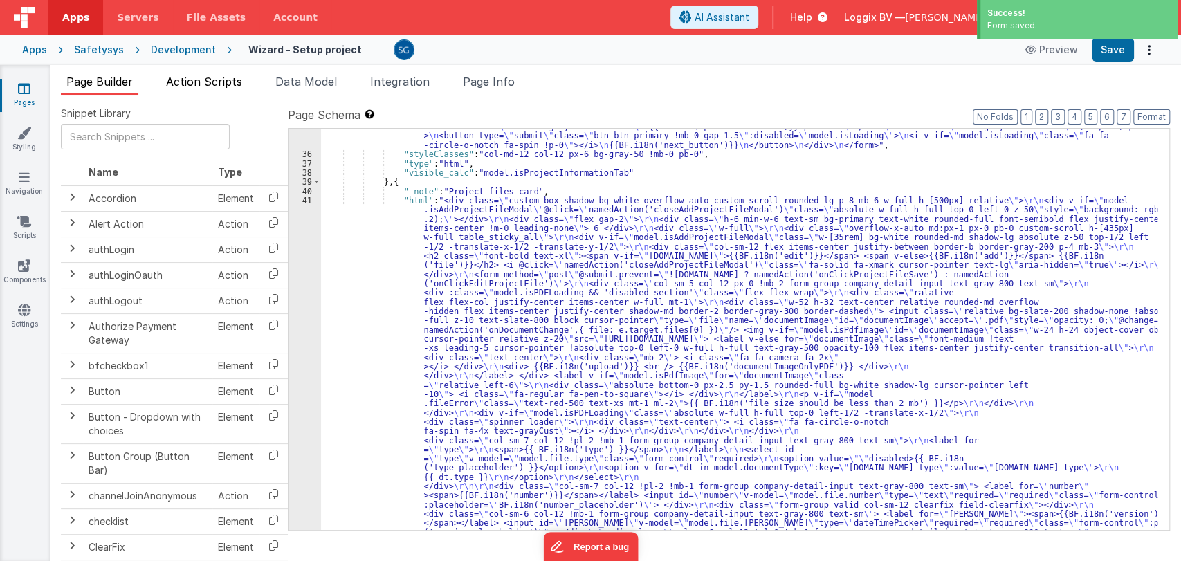
click at [225, 82] on span "Action Scripts" at bounding box center [204, 82] width 76 height 14
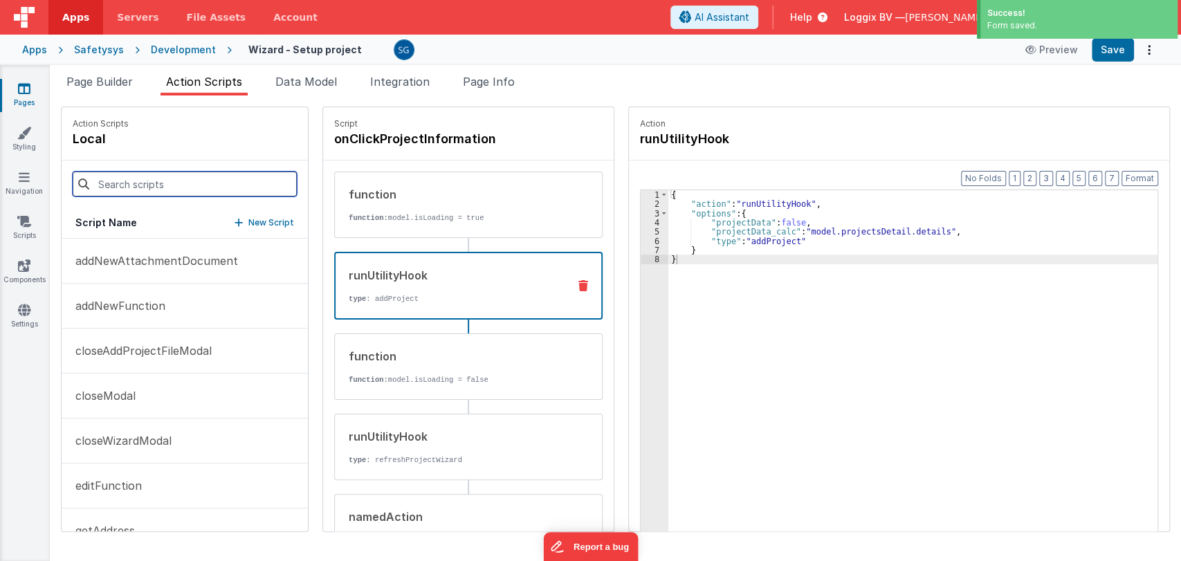
click at [182, 186] on input at bounding box center [185, 184] width 224 height 25
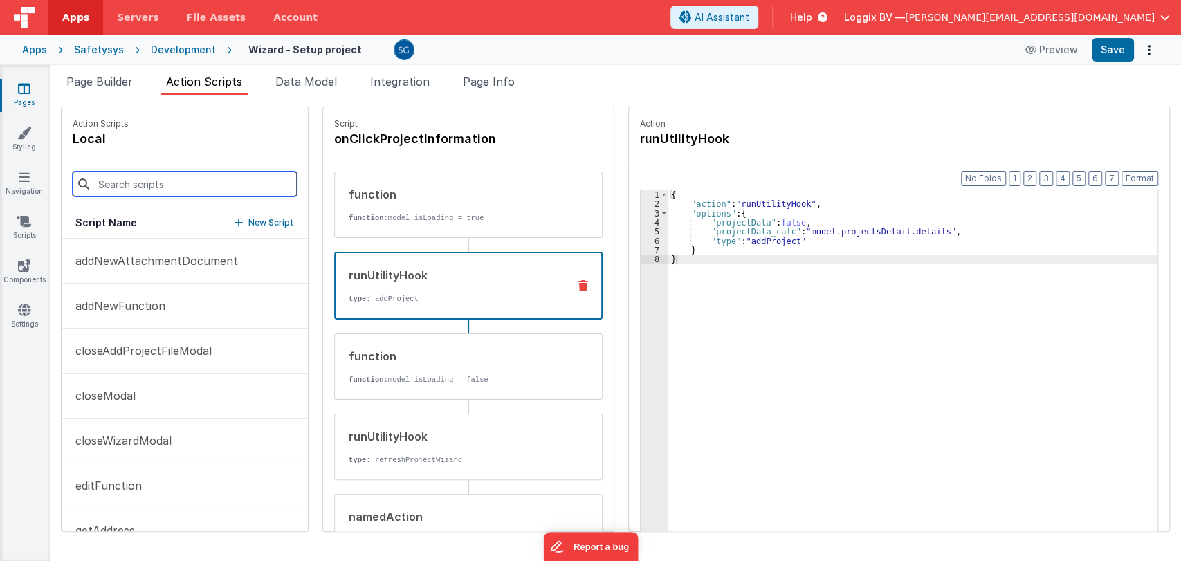
paste input "onClickDeleteFile"
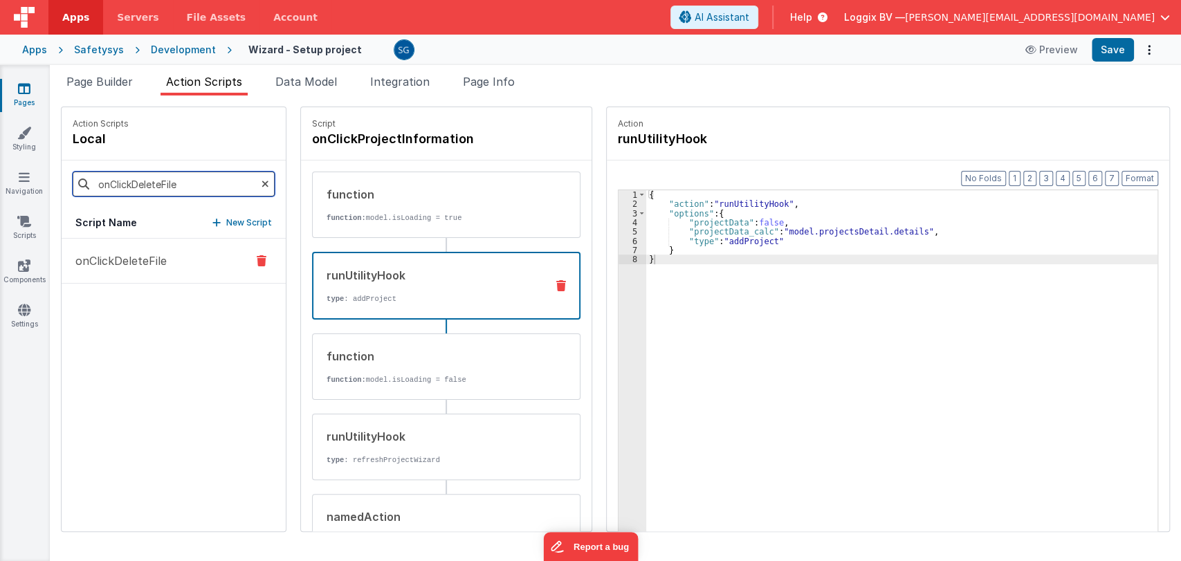
type input "onClickDeleteFile"
click at [146, 261] on p "onClickDeleteFile" at bounding box center [117, 261] width 100 height 17
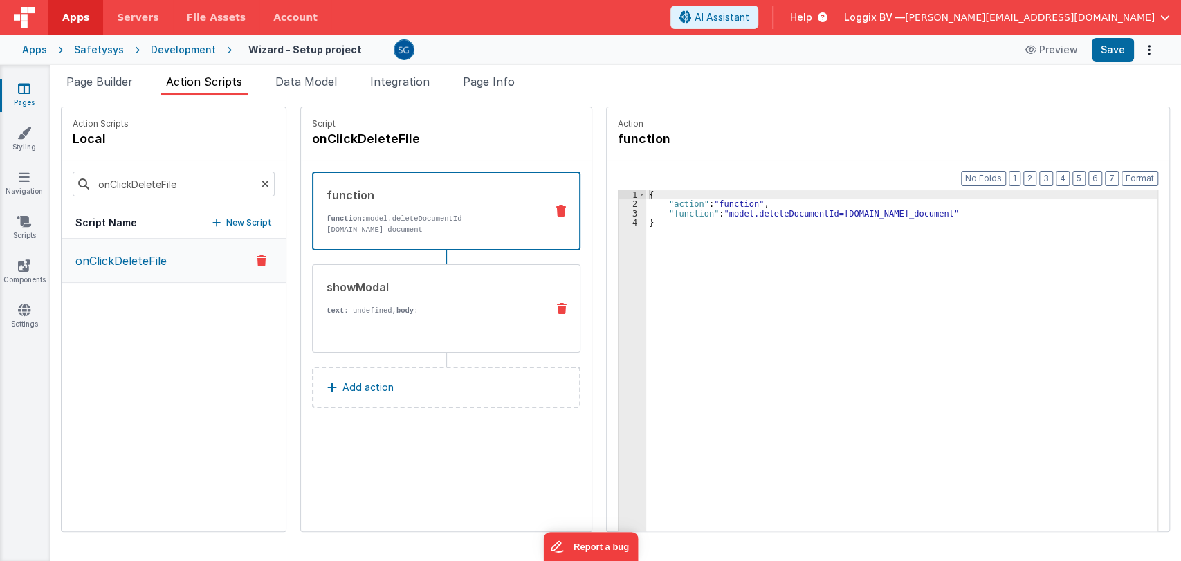
click at [407, 334] on div "{{BF.i18n('are_you_sure_you_want_to_delete_this_file')}}" at bounding box center [431, 384] width 209 height 136
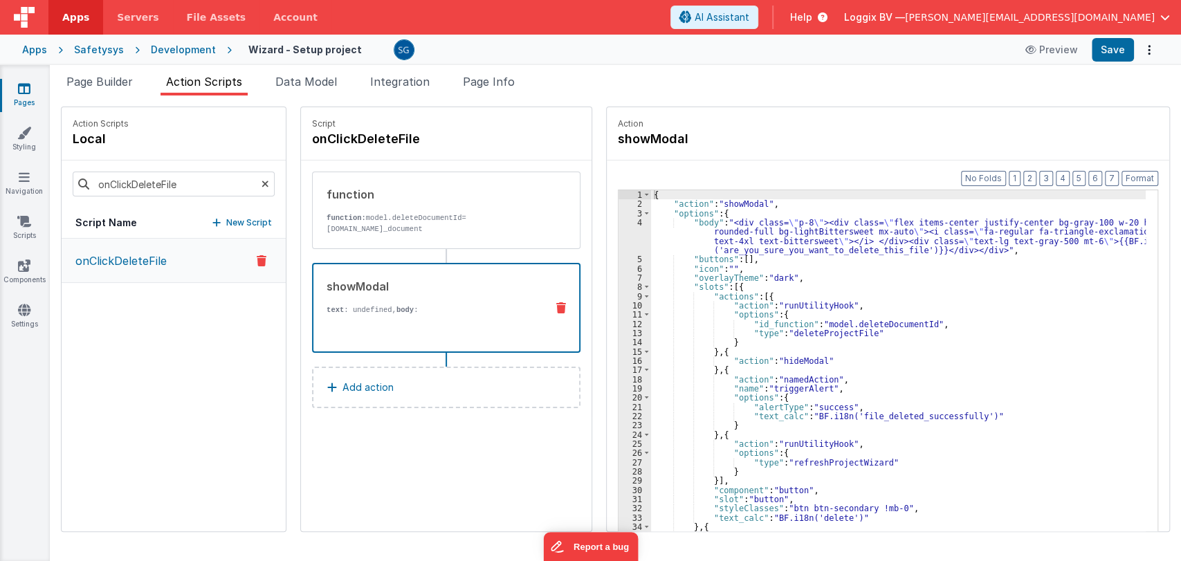
scroll to position [0, 0]
click at [873, 325] on div "{ "action" : "showModal" , "options" : { "body" : "<div class= \" p-8 \" ><div …" at bounding box center [898, 391] width 495 height 403
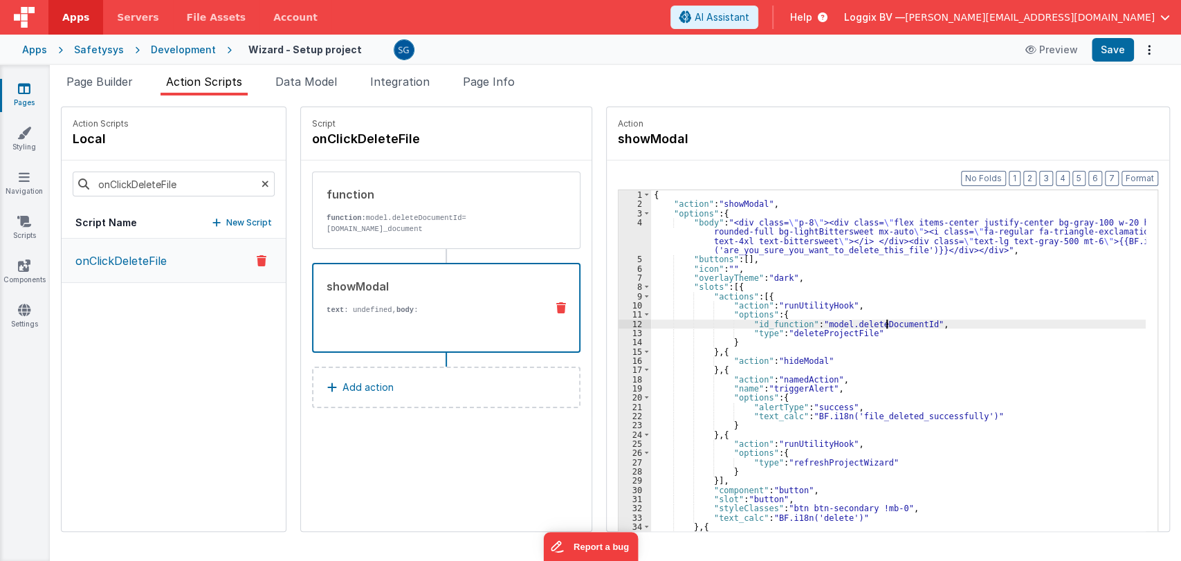
click at [873, 325] on div "{ "action" : "showModal" , "options" : { "body" : "<div class= \" p-8 \" ><div …" at bounding box center [898, 391] width 495 height 403
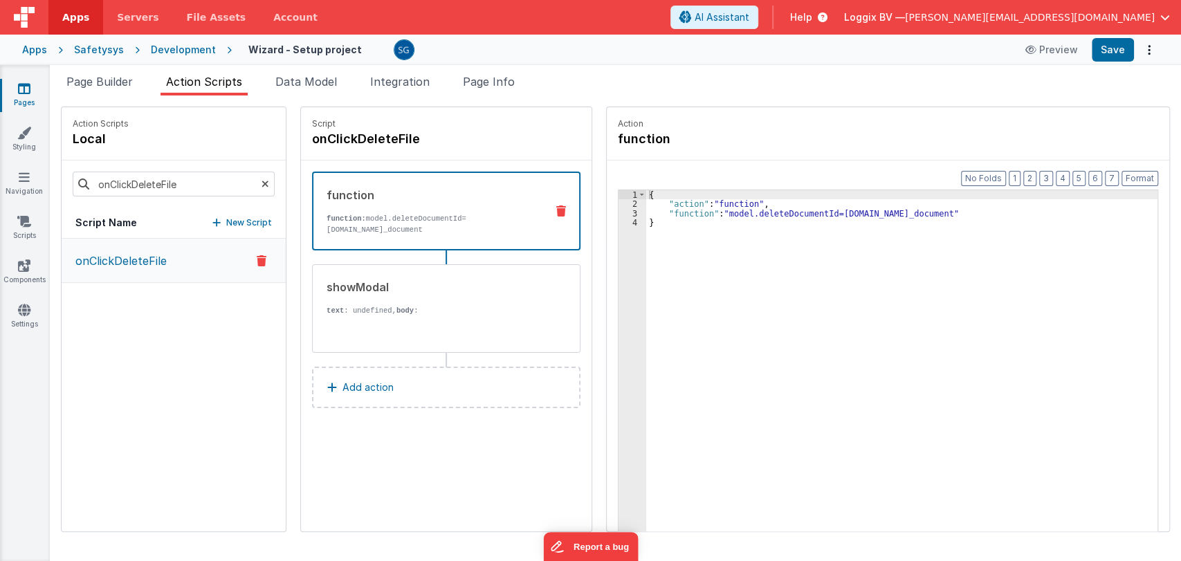
click at [460, 233] on p "function: model.deleteDocumentId=action.options.id_document" at bounding box center [431, 224] width 208 height 22
click at [1057, 57] on button "Preview" at bounding box center [1051, 50] width 69 height 22
click at [1052, 57] on button "Preview" at bounding box center [1051, 50] width 69 height 22
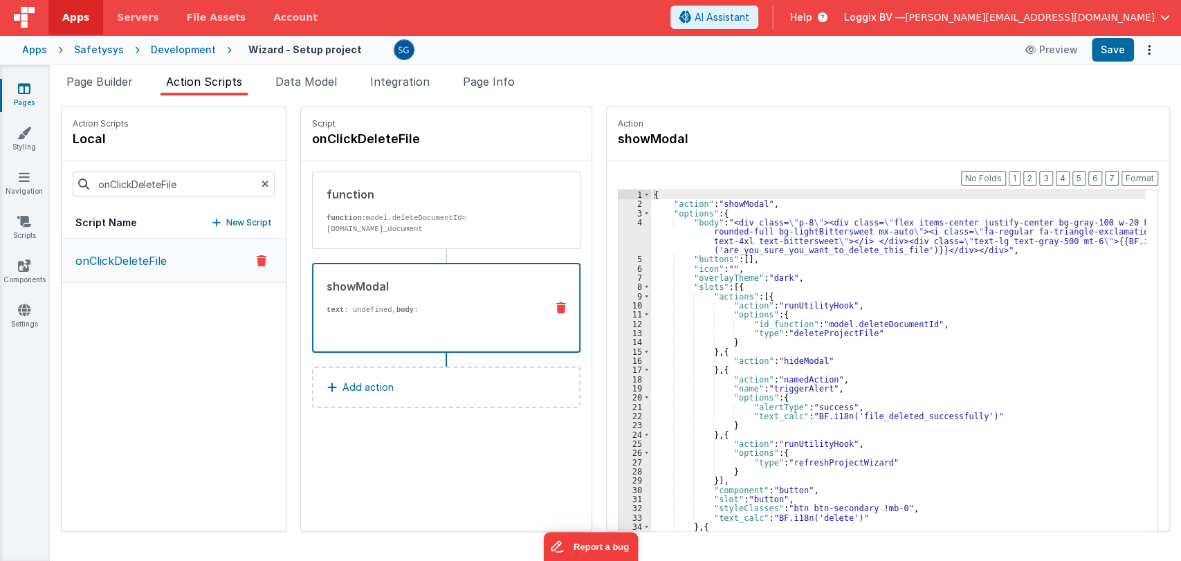
click at [412, 309] on p "text : undefined, body :" at bounding box center [431, 309] width 208 height 11
click at [866, 320] on div "{ "action" : "showModal" , "options" : { "body" : "<div class= \" p-8 \" ><div …" at bounding box center [898, 391] width 495 height 403
click at [873, 326] on div "{ "action" : "showModal" , "options" : { "body" : "<div class= \" p-8 \" ><div …" at bounding box center [898, 391] width 495 height 403
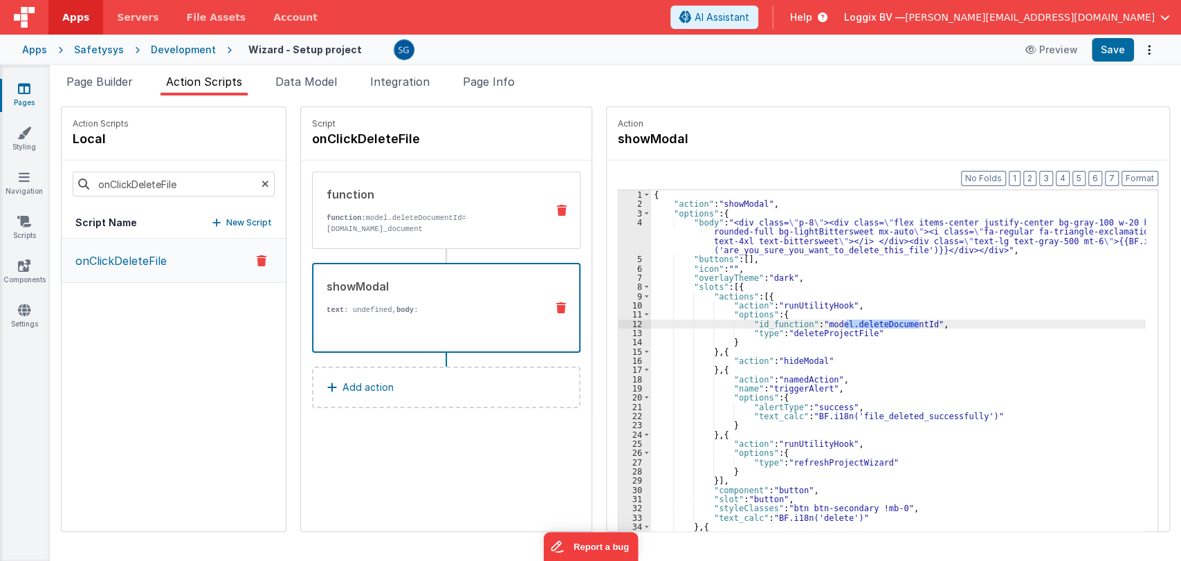
click at [432, 190] on div "function" at bounding box center [431, 194] width 209 height 17
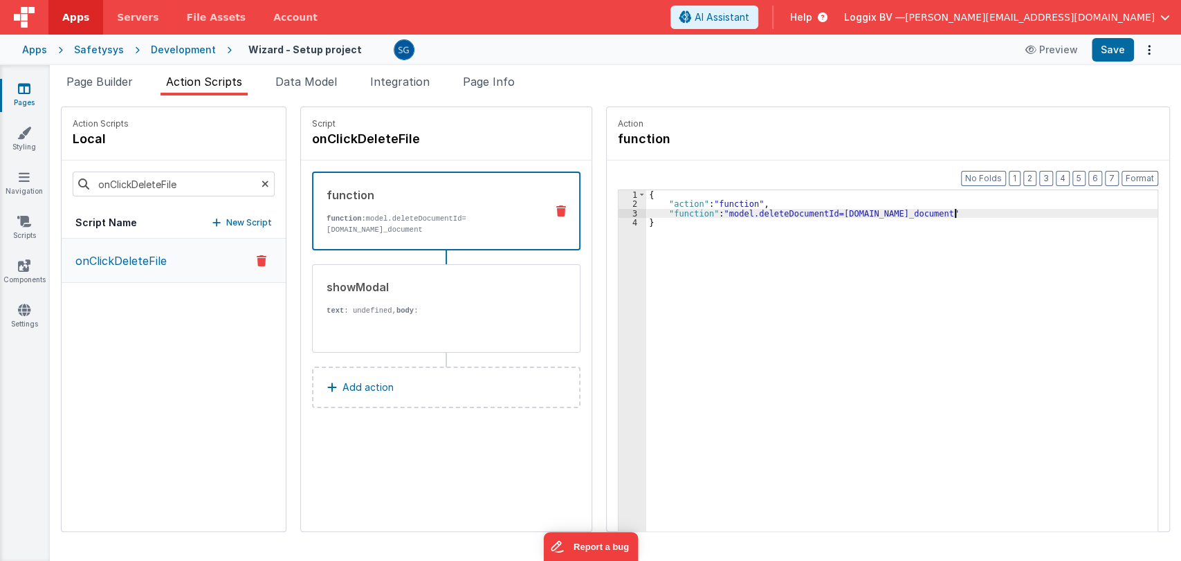
click at [977, 210] on div "{ "action" : "function" , "function" : "model.deleteDocumentId=action.options.i…" at bounding box center [901, 391] width 511 height 403
click at [619, 215] on div "3" at bounding box center [633, 213] width 28 height 9
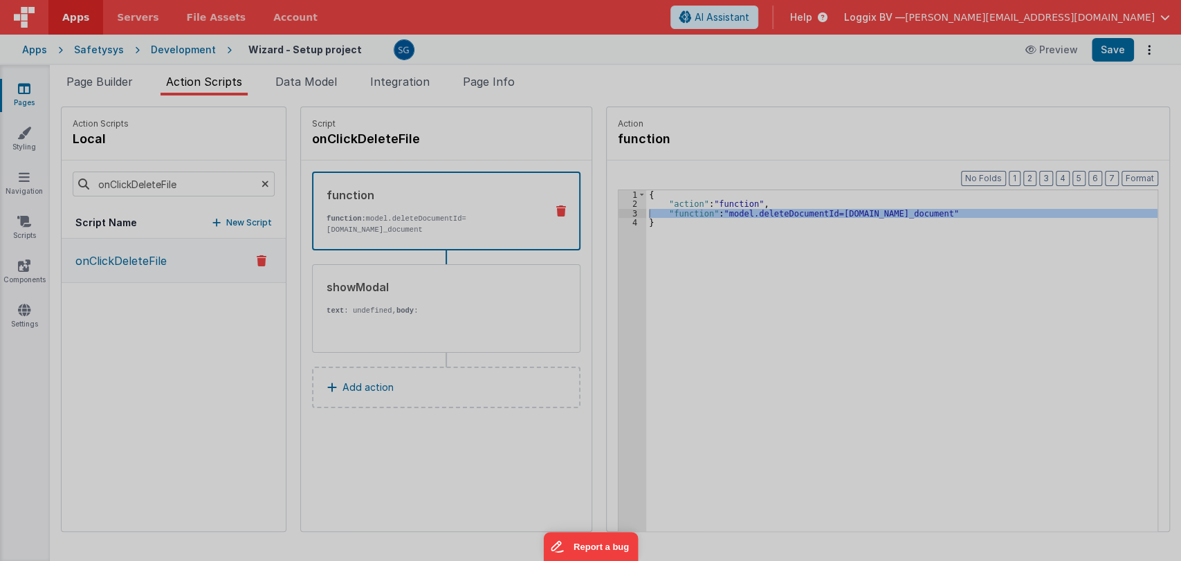
click at [619, 215] on div at bounding box center [590, 280] width 1181 height 561
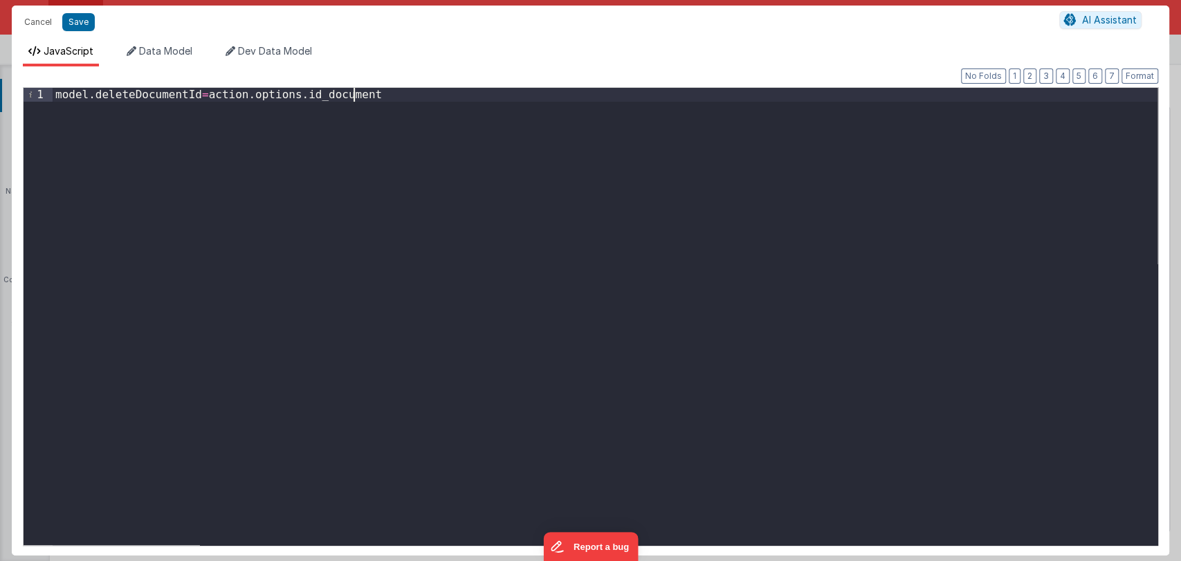
click at [422, 94] on div "model . deleteDocumentId = action . options . id_document" at bounding box center [605, 330] width 1105 height 484
click at [148, 91] on div "model . deleteDocumentId = action . options . id_document console . log ( "docu…" at bounding box center [605, 330] width 1105 height 484
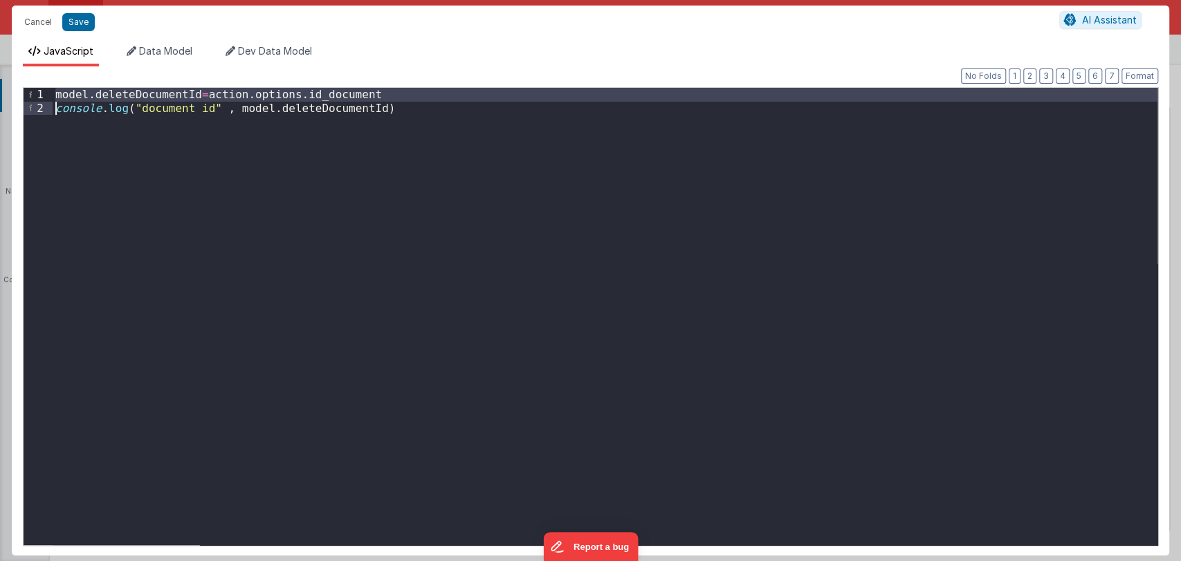
click at [148, 91] on div "model . deleteDocumentId = action . options . id_document console . log ( "docu…" at bounding box center [605, 316] width 1105 height 457
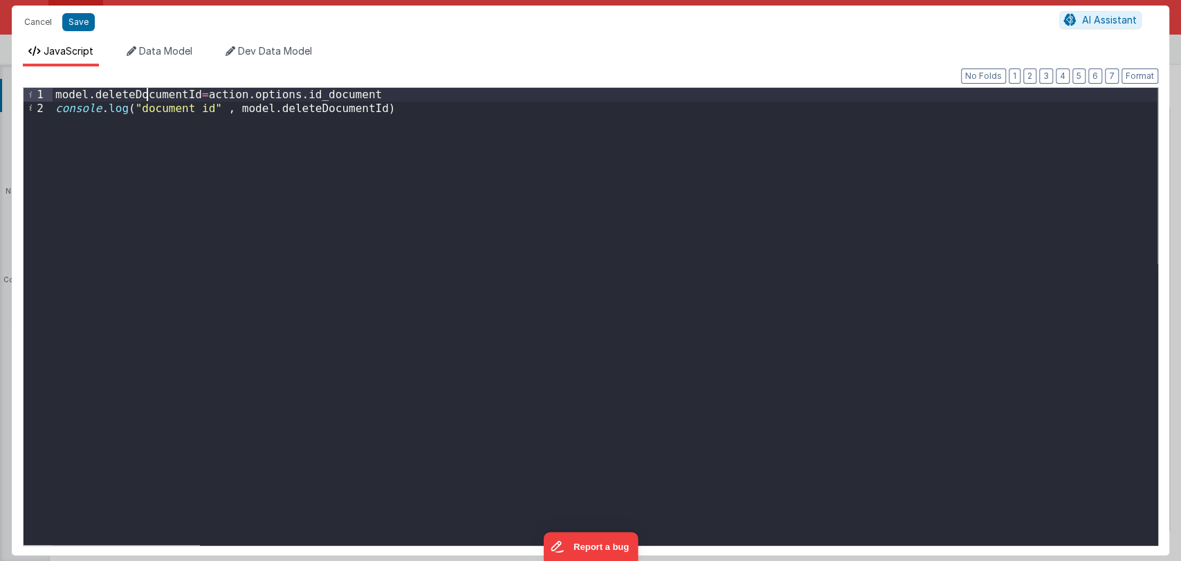
click at [148, 91] on div "model . deleteDocumentId = action . options . id_document console . log ( "docu…" at bounding box center [605, 330] width 1105 height 484
click at [332, 109] on div "model . deleteDocumentId = action . options . id_document console . log ( "docu…" at bounding box center [605, 330] width 1105 height 484
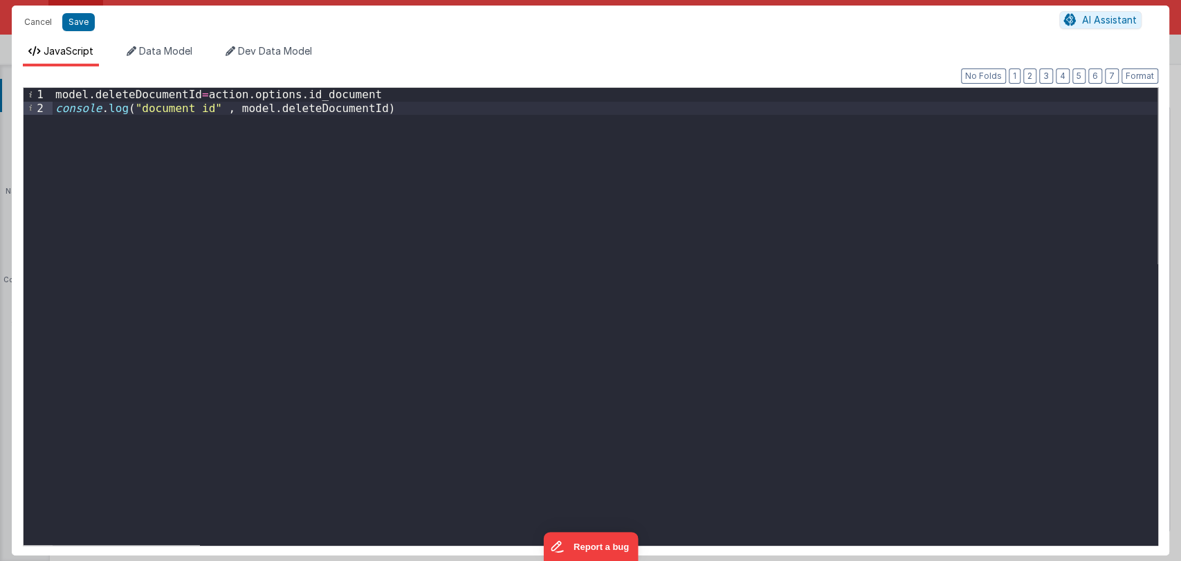
click at [332, 109] on div "model . deleteDocumentId = action . options . id_document console . log ( "docu…" at bounding box center [605, 330] width 1105 height 484
click at [87, 22] on button "Save" at bounding box center [78, 22] width 33 height 18
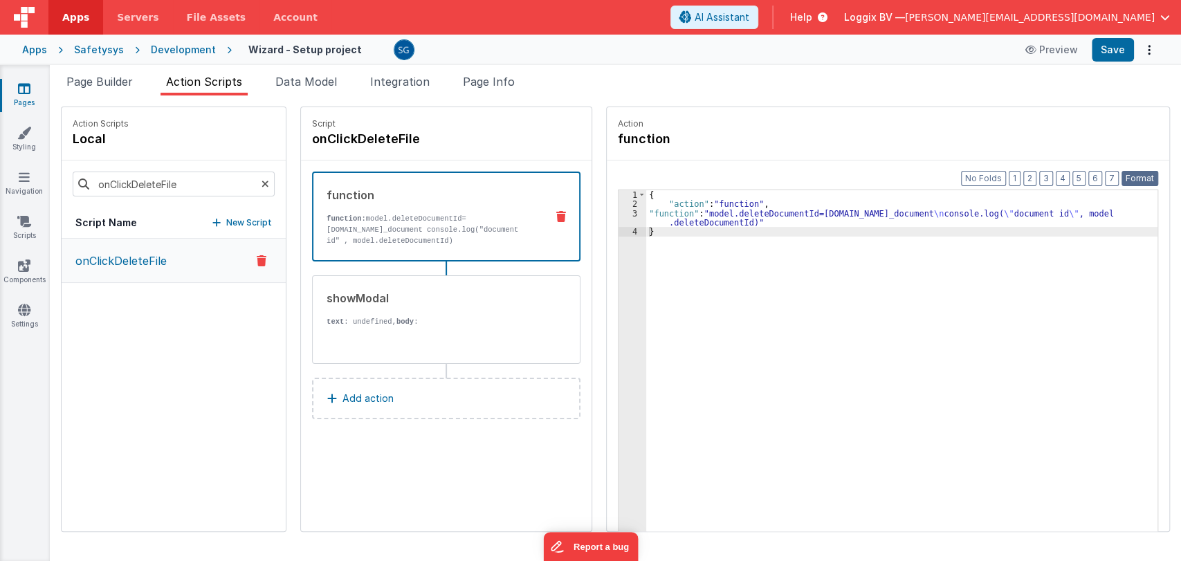
click at [1135, 173] on button "Format" at bounding box center [1140, 178] width 37 height 15
click at [1110, 59] on button "Save" at bounding box center [1113, 50] width 42 height 24
click at [127, 80] on span "Page Builder" at bounding box center [99, 82] width 66 height 14
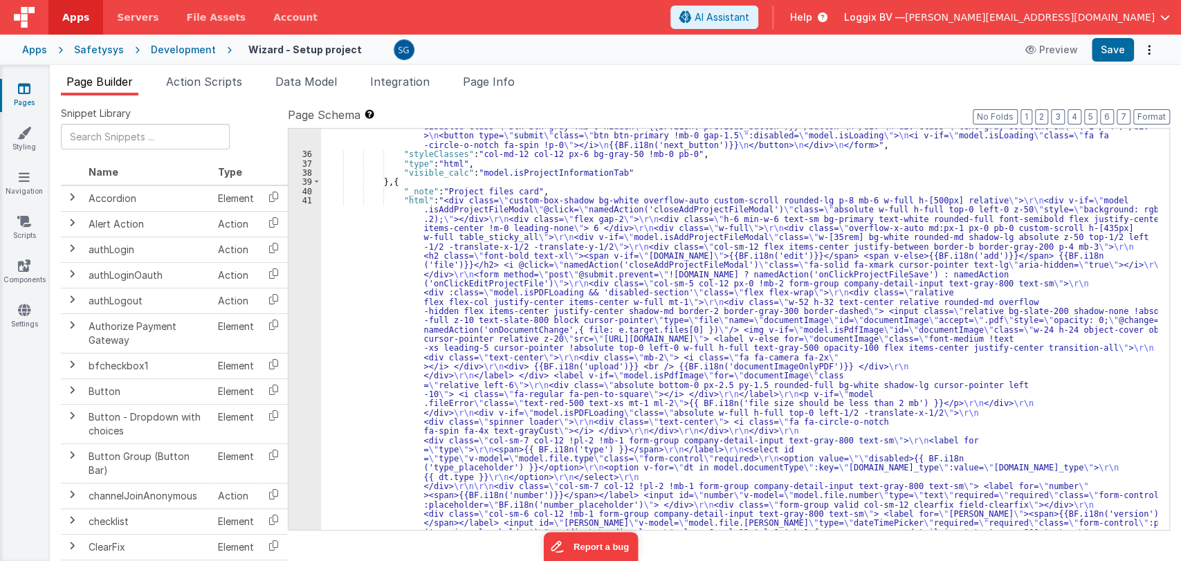
click at [477, 245] on div ""html" : "<form autocomplete= \" off \" method= \" post \" @submit.prevent= \" …" at bounding box center [739, 498] width 837 height 1933
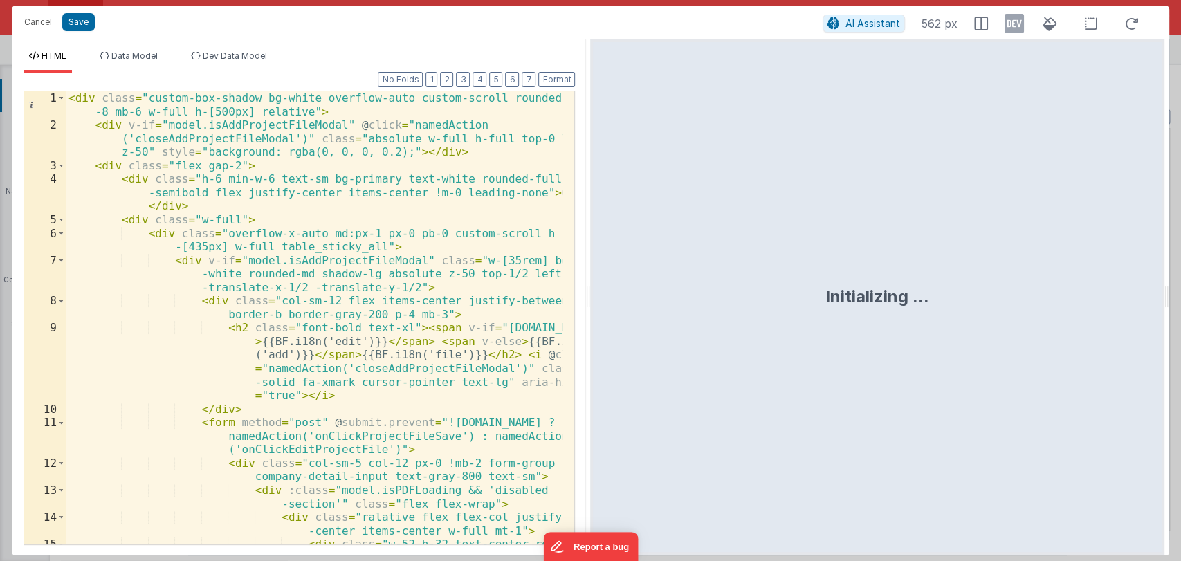
drag, startPoint x: 590, startPoint y: 299, endPoint x: 864, endPoint y: 268, distance: 275.8
click at [864, 268] on html "Cancel Save AI Assistant 562 px HTML Data Model Dev Data Model Format 7 6 5 4 3…" at bounding box center [590, 280] width 1181 height 561
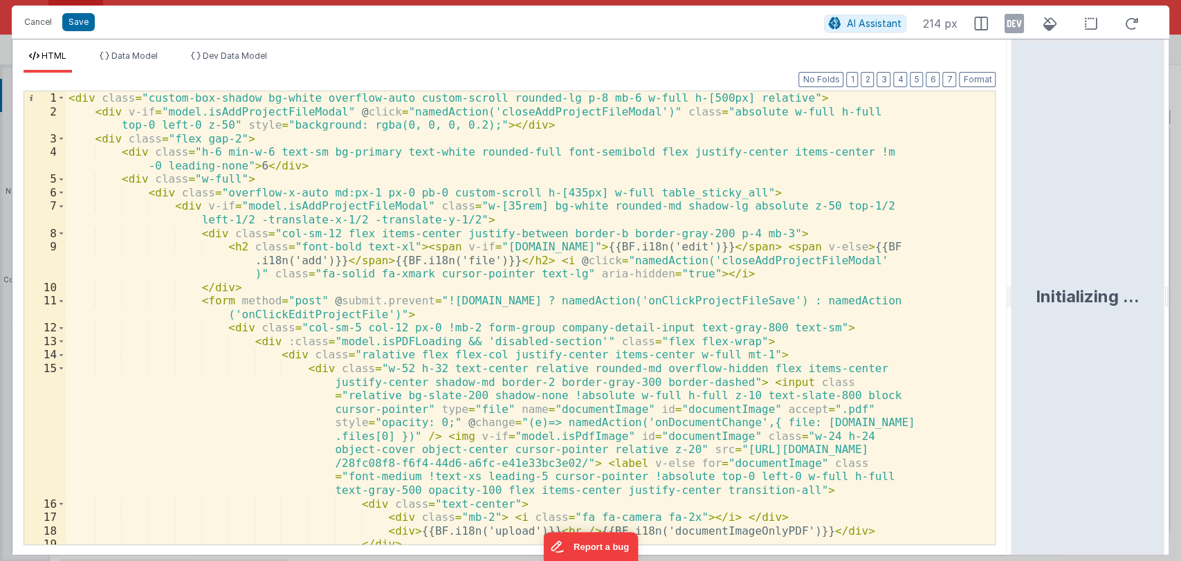
drag, startPoint x: 859, startPoint y: 296, endPoint x: 1017, endPoint y: 289, distance: 157.3
click at [1017, 289] on html "Cancel Save AI Assistant 214 px HTML Data Model Dev Data Model Format 7 6 5 4 3…" at bounding box center [590, 280] width 1181 height 561
click at [1017, 289] on html "Cancel Save AI Assistant 210 px HTML Data Model Dev Data Model Format 7 6 5 4 3…" at bounding box center [590, 280] width 1181 height 561
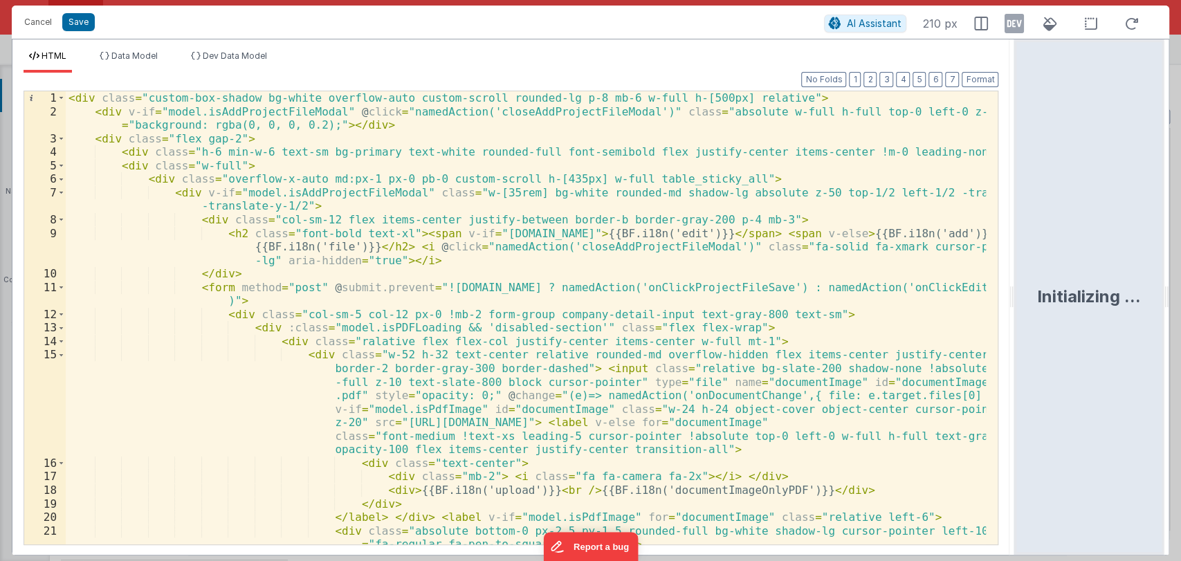
click at [668, 317] on div "< div class = "custom-box-shadow bg-white overflow-auto custom-scroll rounded-l…" at bounding box center [526, 331] width 921 height 480
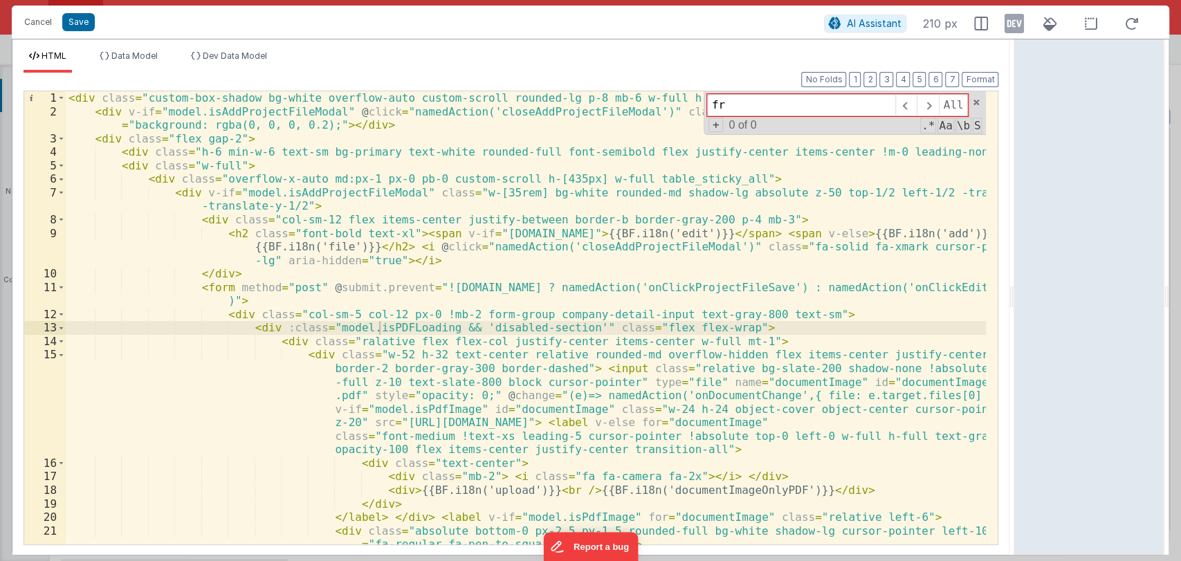
type input "f"
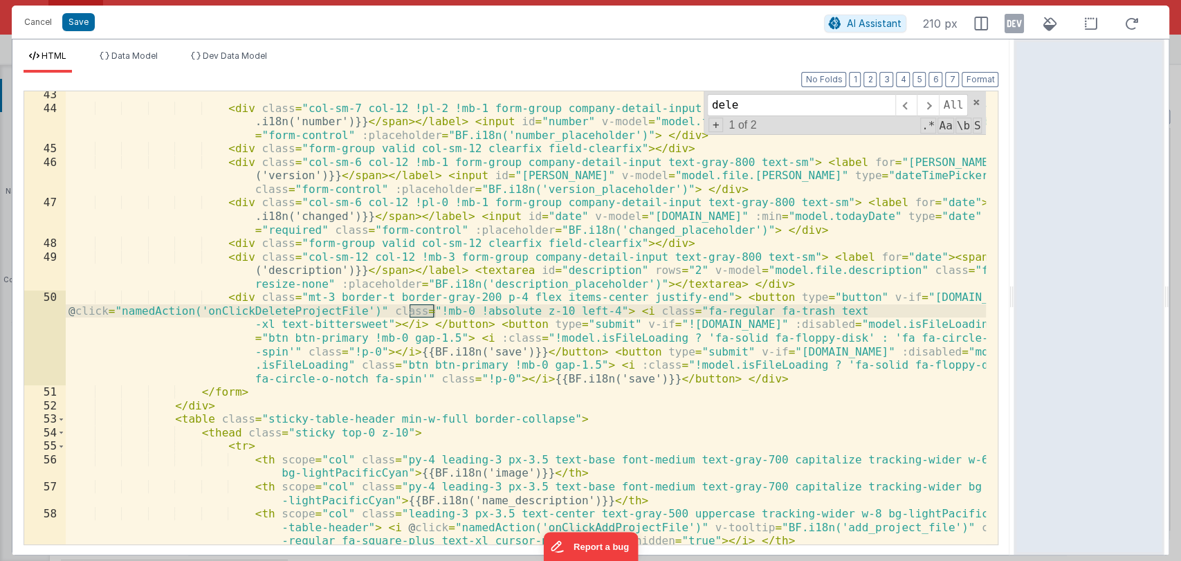
scroll to position [761, 0]
type input "delete"
click at [927, 110] on span at bounding box center [927, 105] width 21 height 22
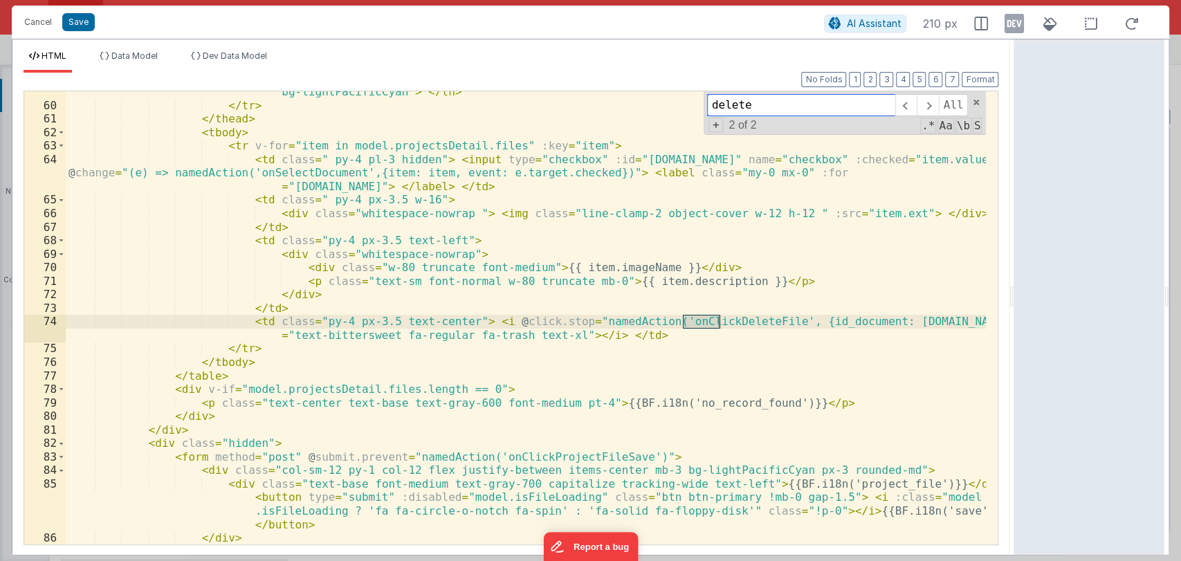
scroll to position [1237, 0]
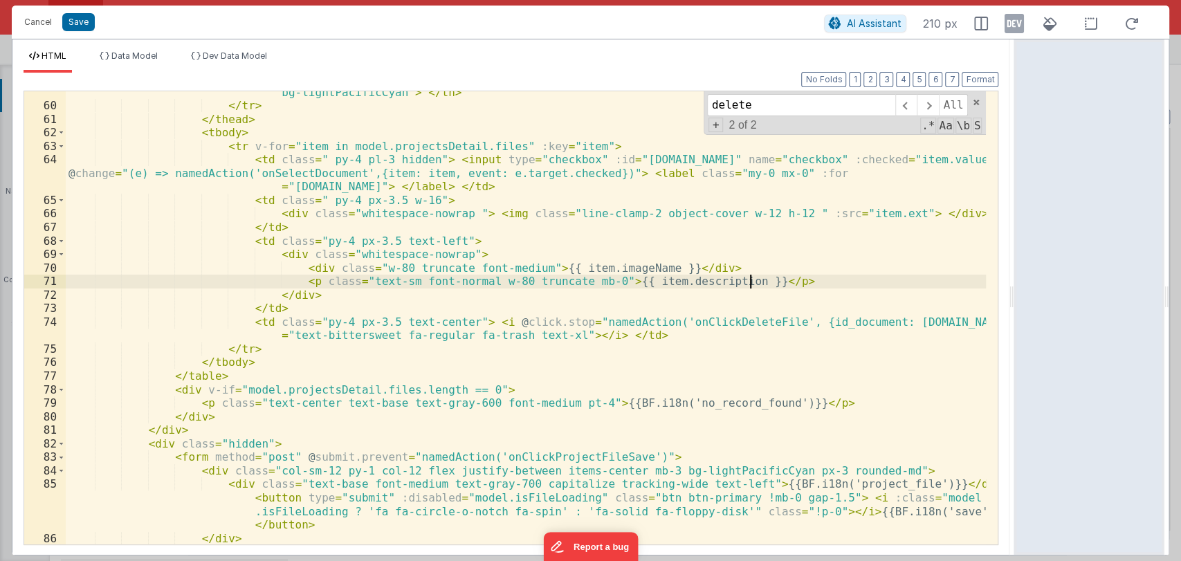
click at [766, 282] on div "< th scope = "col" class = " leading-3 py-4 px-3.5 text-left text-base font-med…" at bounding box center [526, 319] width 921 height 494
click at [35, 24] on button "Cancel" at bounding box center [38, 21] width 42 height 19
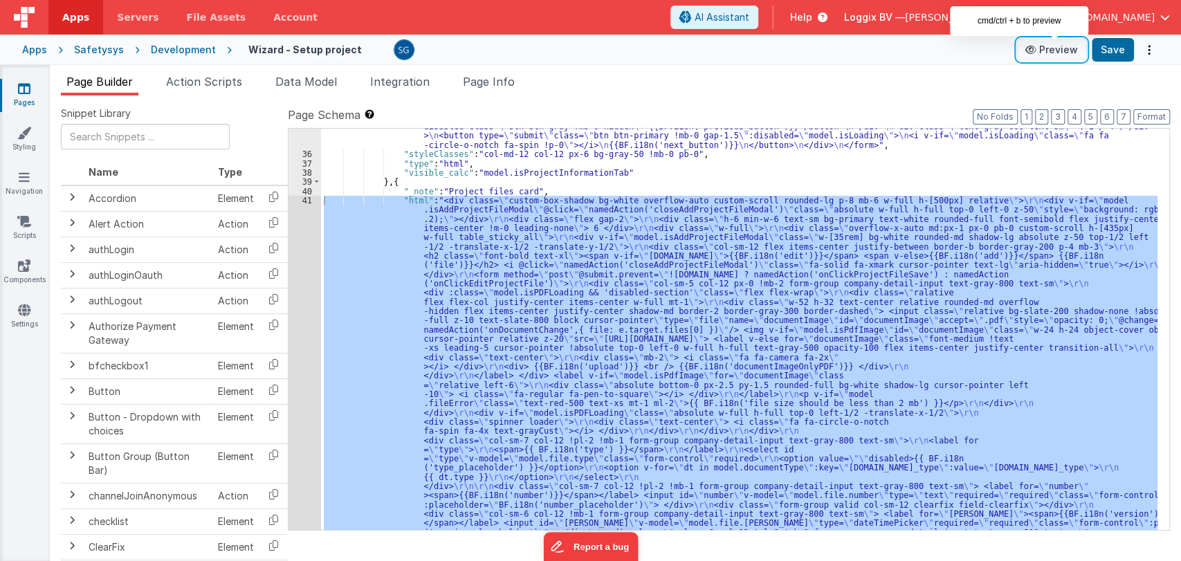
click at [1053, 48] on button "Preview" at bounding box center [1051, 50] width 69 height 22
click at [505, 225] on div ""html" : "<form autocomplete= \" off \" method= \" post \" @submit.prevent= \" …" at bounding box center [739, 329] width 837 height 401
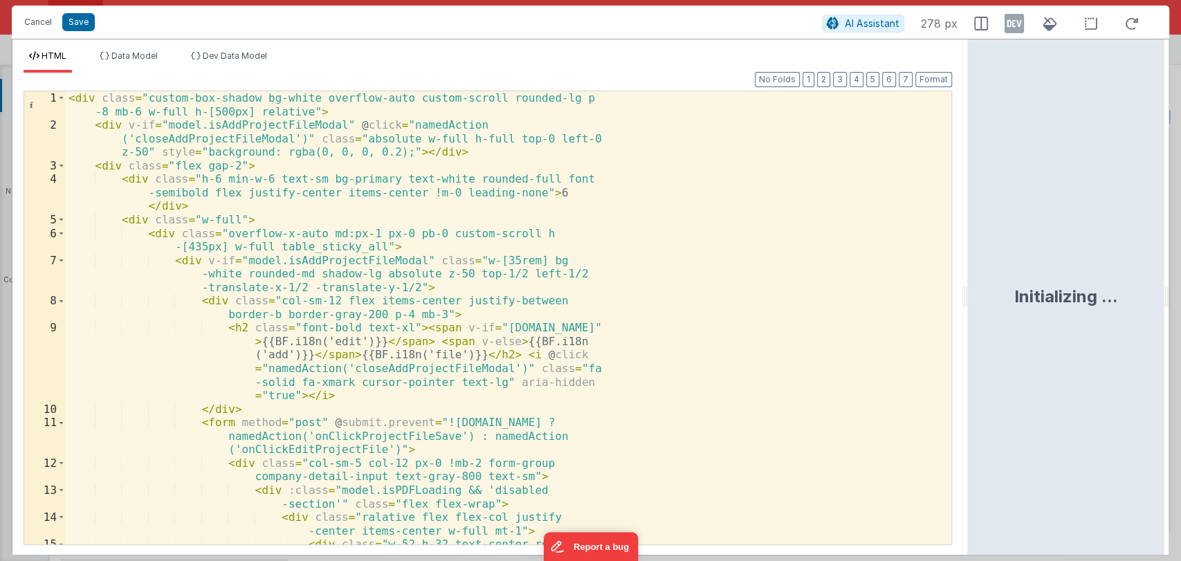
drag, startPoint x: 586, startPoint y: 293, endPoint x: 1012, endPoint y: 279, distance: 425.8
click at [1012, 279] on html "Cancel Save AI Assistant 278 px HTML Data Model Dev Data Model Format 7 6 5 4 3…" at bounding box center [590, 280] width 1181 height 561
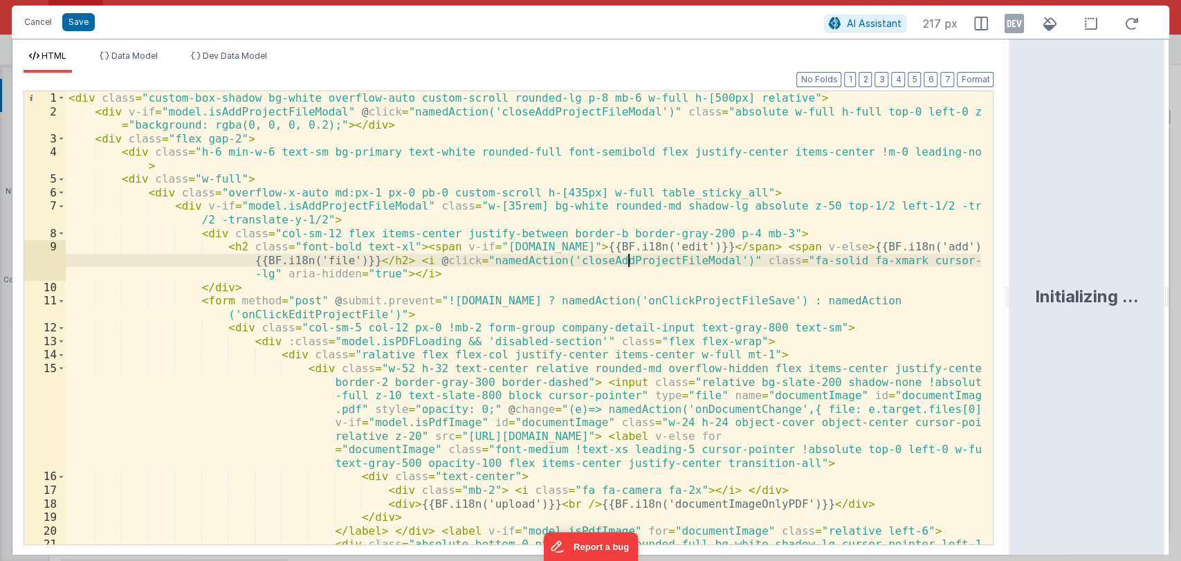
click at [627, 265] on div "< div class = "custom-box-shadow bg-white overflow-auto custom-scroll rounded-l…" at bounding box center [524, 338] width 916 height 494
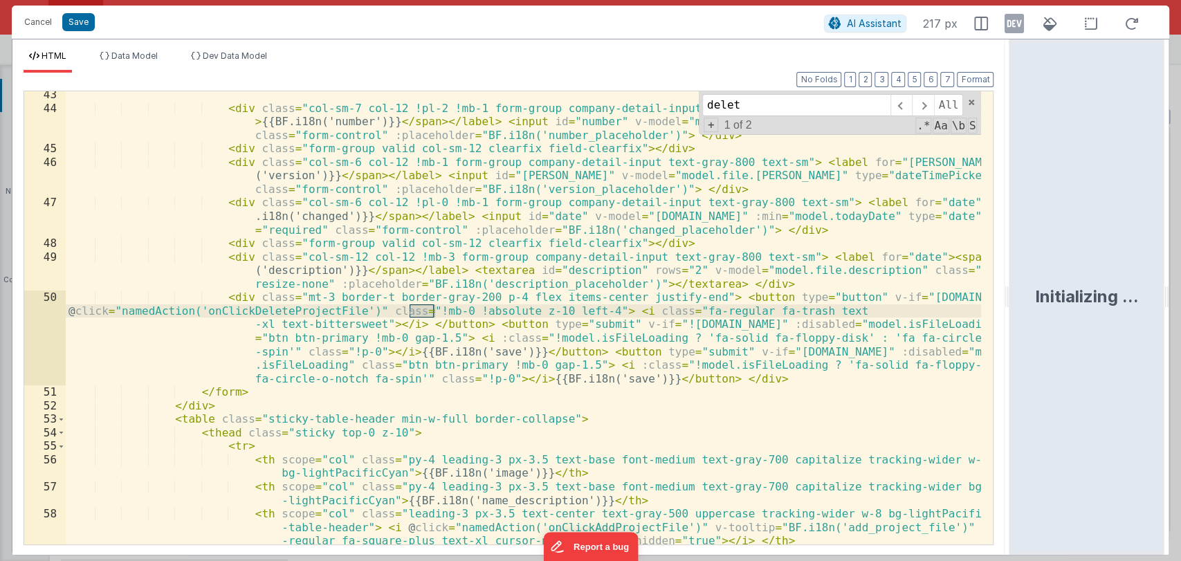
scroll to position [775, 0]
type input "delete"
click at [926, 96] on span at bounding box center [922, 105] width 21 height 22
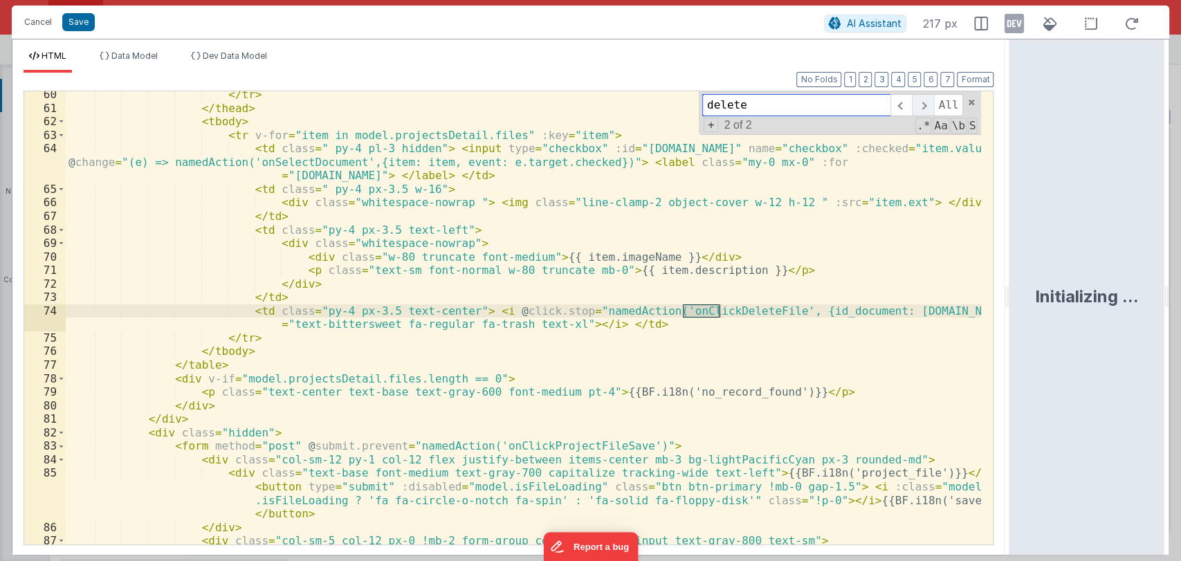
scroll to position [1262, 0]
click at [922, 311] on div "</ tr > </ thead > < tbody > < tr v-for = "item in model.projectsDetail.files" …" at bounding box center [524, 328] width 916 height 480
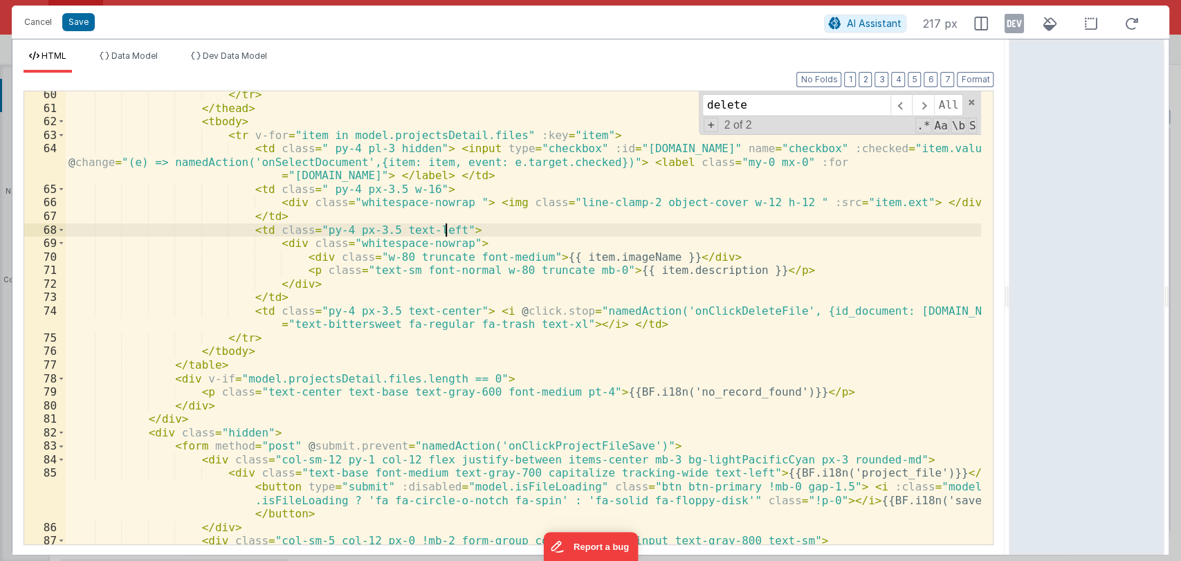
click at [943, 235] on div "</ tr > </ thead > < tbody > < tr v-for = "item in model.projectsDetail.files" …" at bounding box center [524, 328] width 916 height 480
click at [931, 204] on div "</ tr > </ thead > < tbody > < tr v-for = "item in model.projectsDetail.files" …" at bounding box center [524, 328] width 916 height 480
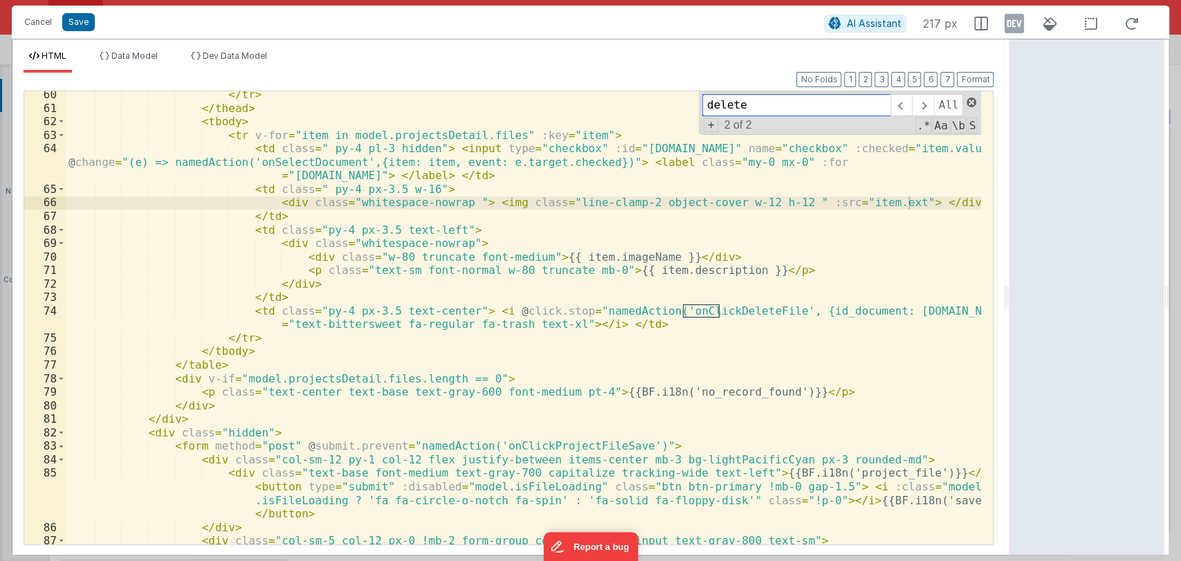
click at [974, 101] on span at bounding box center [972, 103] width 10 height 10
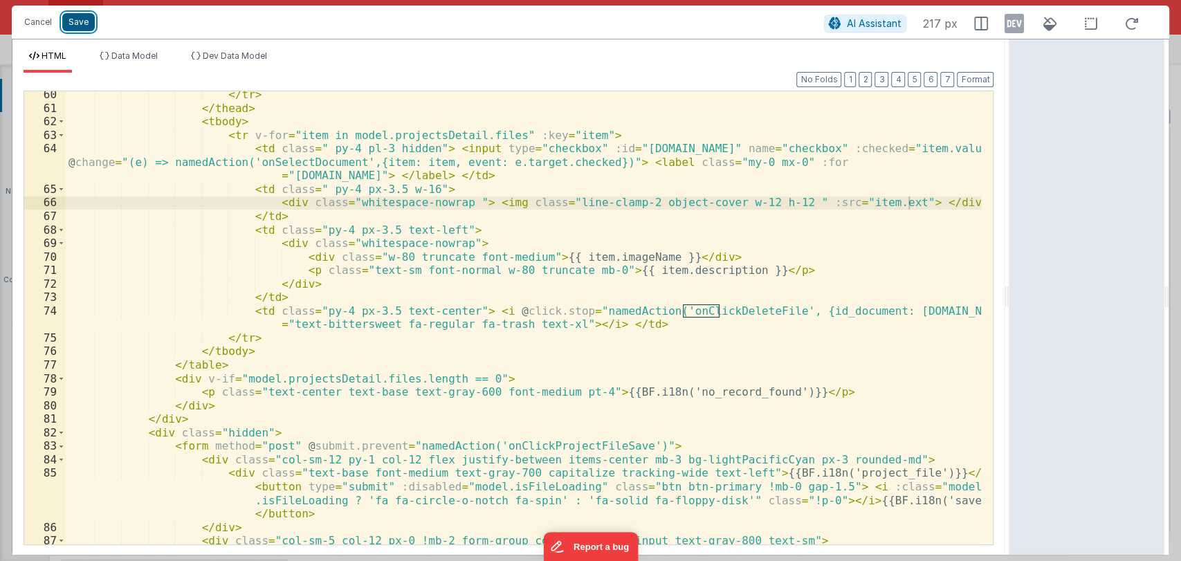
click at [79, 20] on button "Save" at bounding box center [78, 22] width 33 height 18
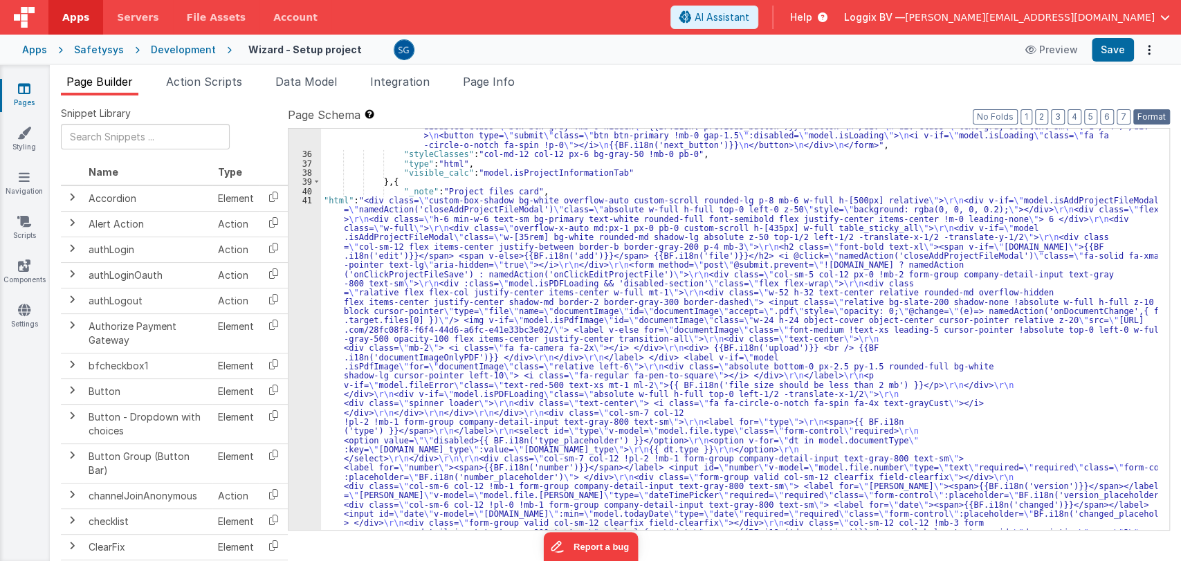
click at [1152, 119] on button "Format" at bounding box center [1152, 116] width 37 height 15
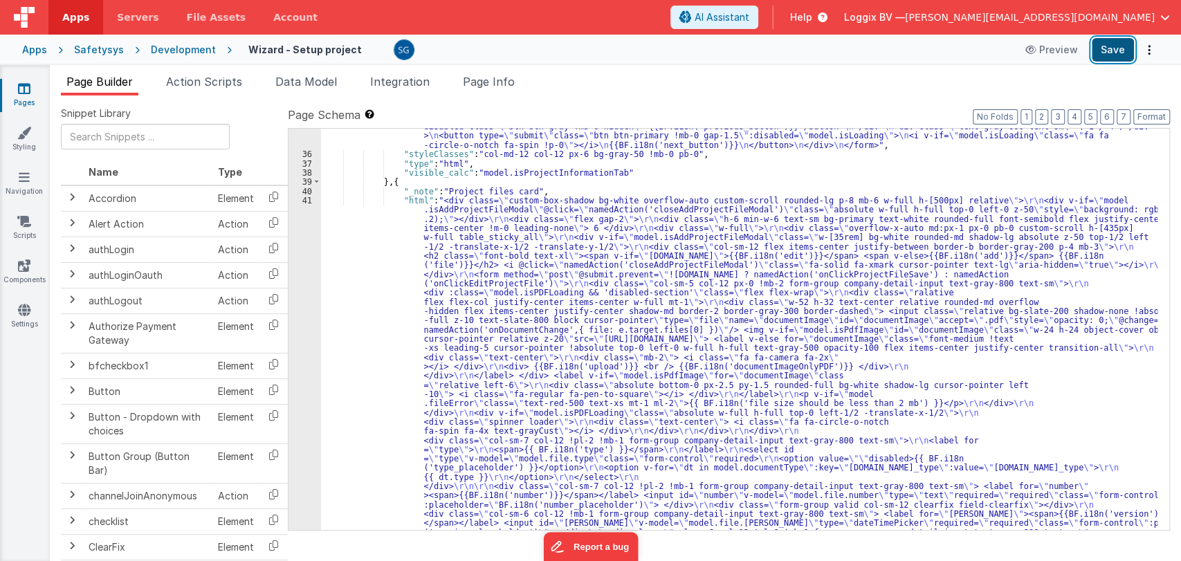
click at [1123, 59] on button "Save" at bounding box center [1113, 50] width 42 height 24
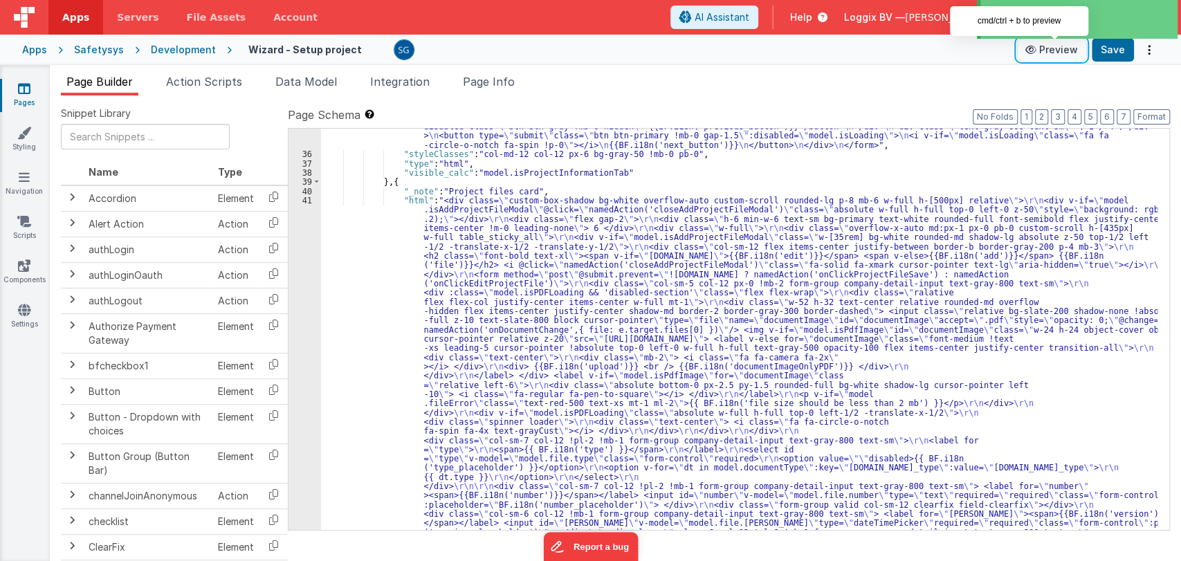
click at [1056, 51] on button "Preview" at bounding box center [1051, 50] width 69 height 22
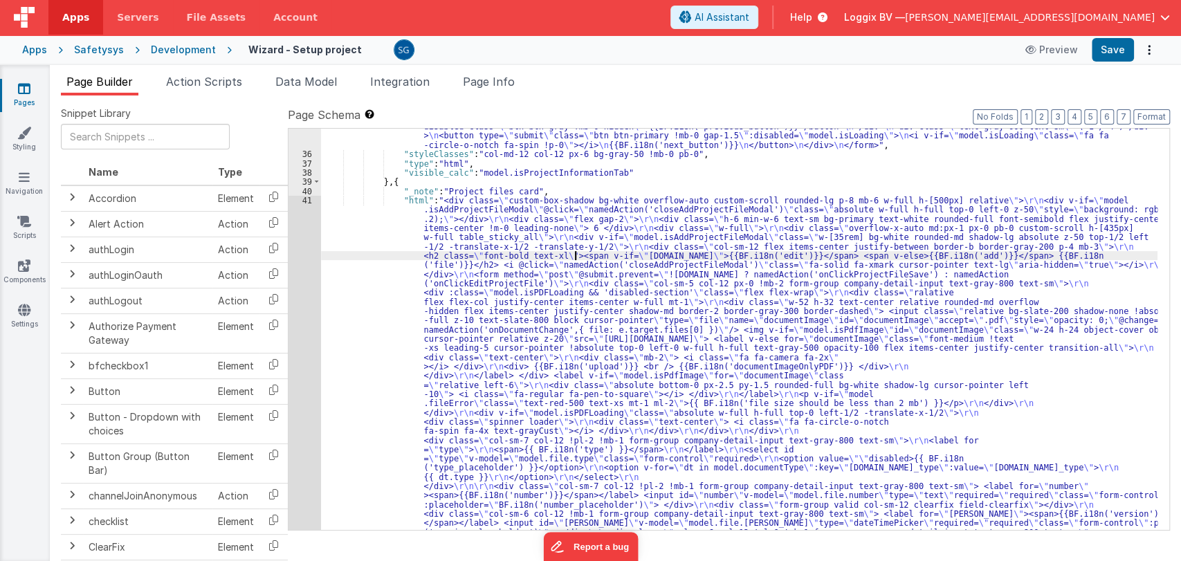
click at [573, 253] on div ""html" : "<form autocomplete= \" off \" method= \" post \" @submit.prevent= \" …" at bounding box center [739, 498] width 837 height 1933
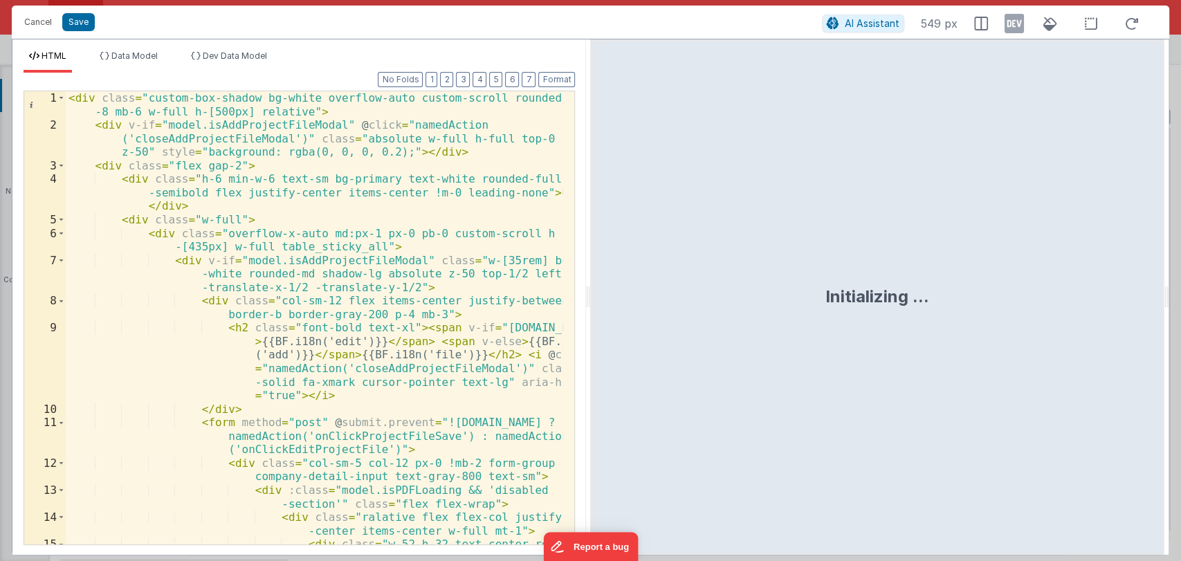
drag, startPoint x: 589, startPoint y: 298, endPoint x: 722, endPoint y: 271, distance: 135.6
click at [1037, 274] on html "Cancel Save AI Assistant 549 px HTML Data Model Dev Data Model Format 7 6 5 4 3…" at bounding box center [590, 280] width 1181 height 561
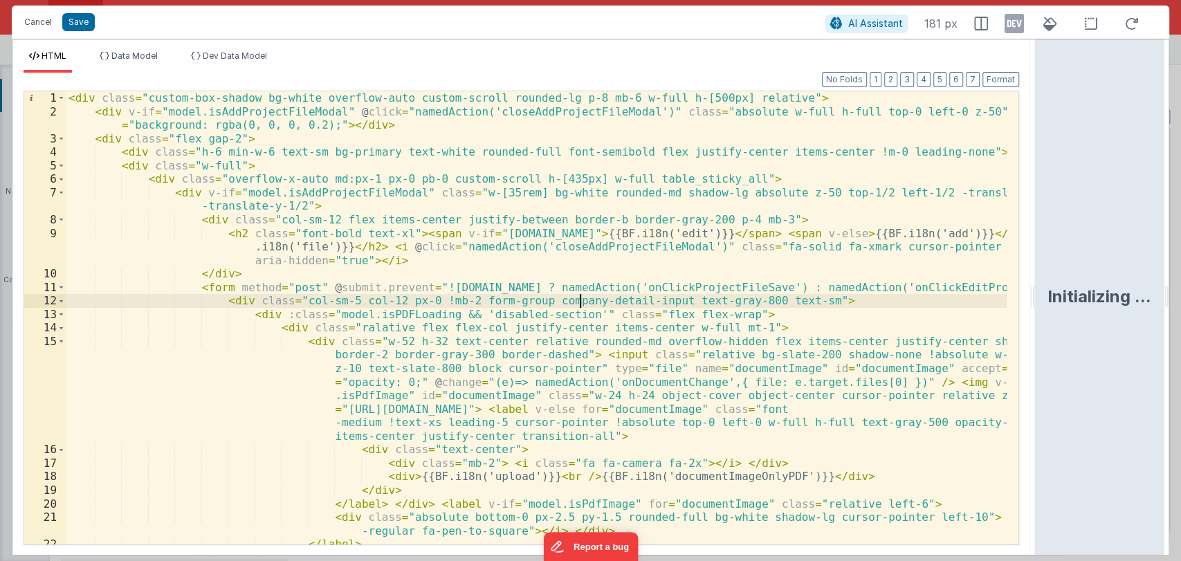
click at [579, 302] on div "< div class = "custom-box-shadow bg-white overflow-auto custom-scroll rounded-l…" at bounding box center [537, 338] width 942 height 494
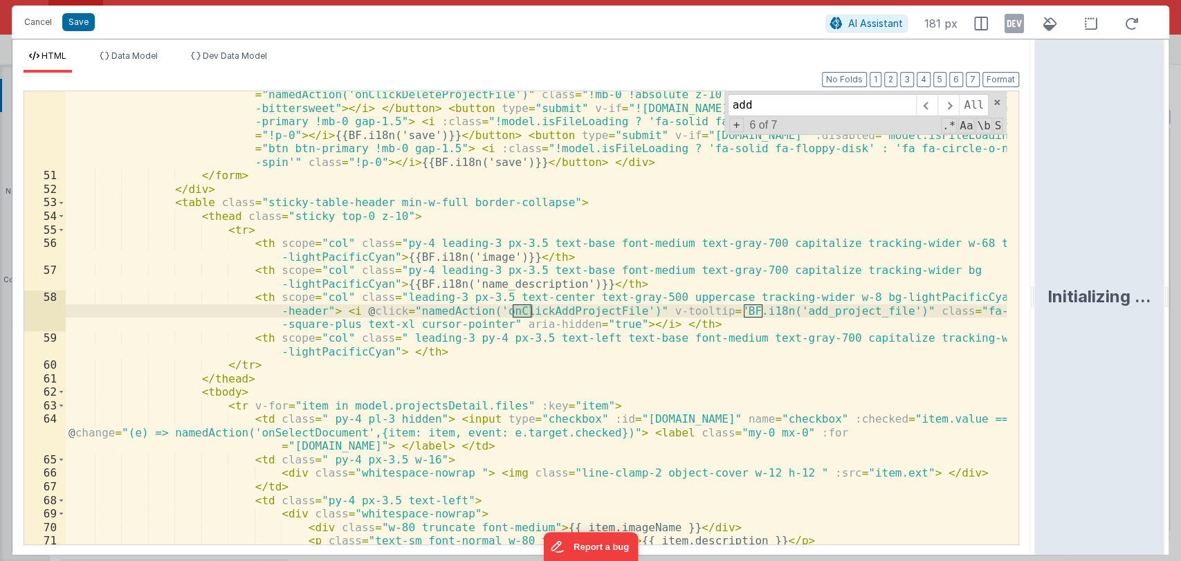
scroll to position [964, 0]
type input "add"
click at [948, 110] on span at bounding box center [948, 105] width 21 height 22
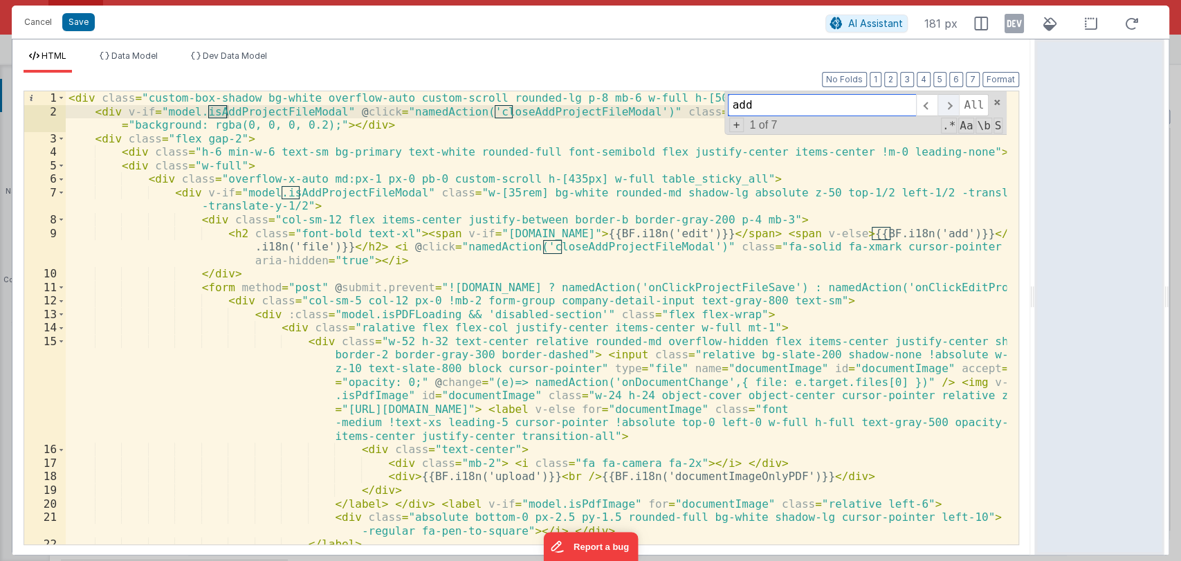
scroll to position [0, 0]
click at [948, 110] on span at bounding box center [948, 105] width 21 height 22
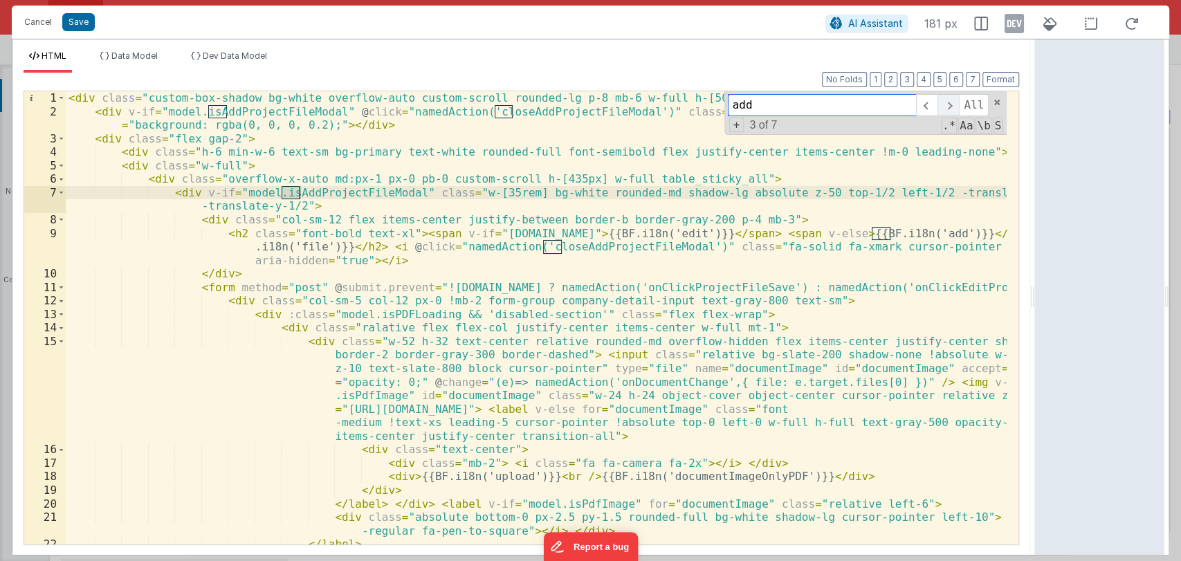
click at [948, 110] on span at bounding box center [948, 105] width 21 height 22
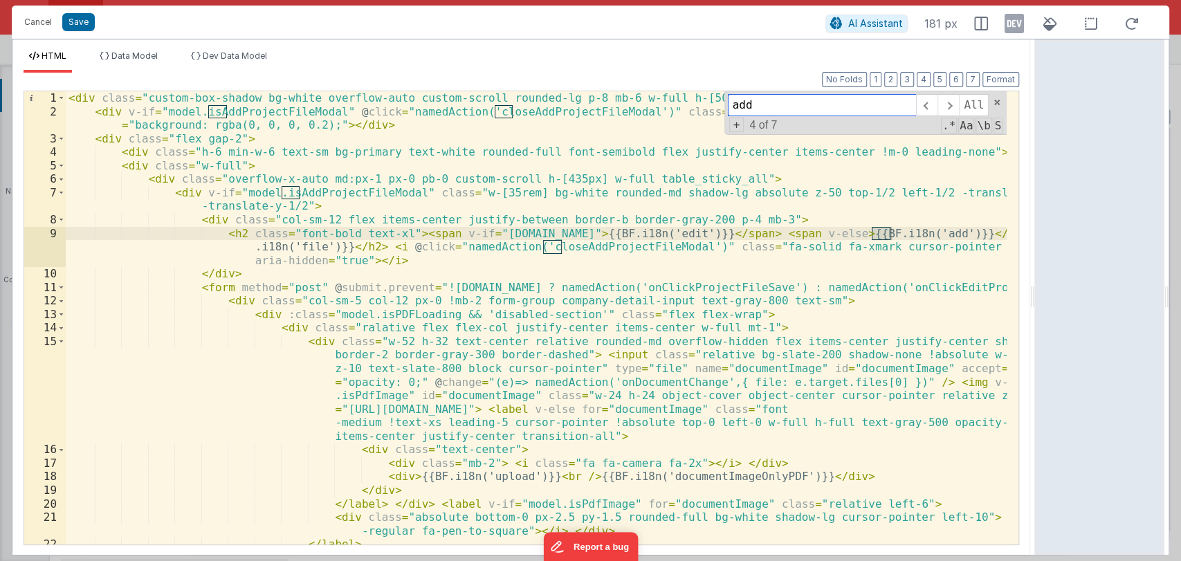
click at [837, 102] on input "add" at bounding box center [822, 105] width 188 height 22
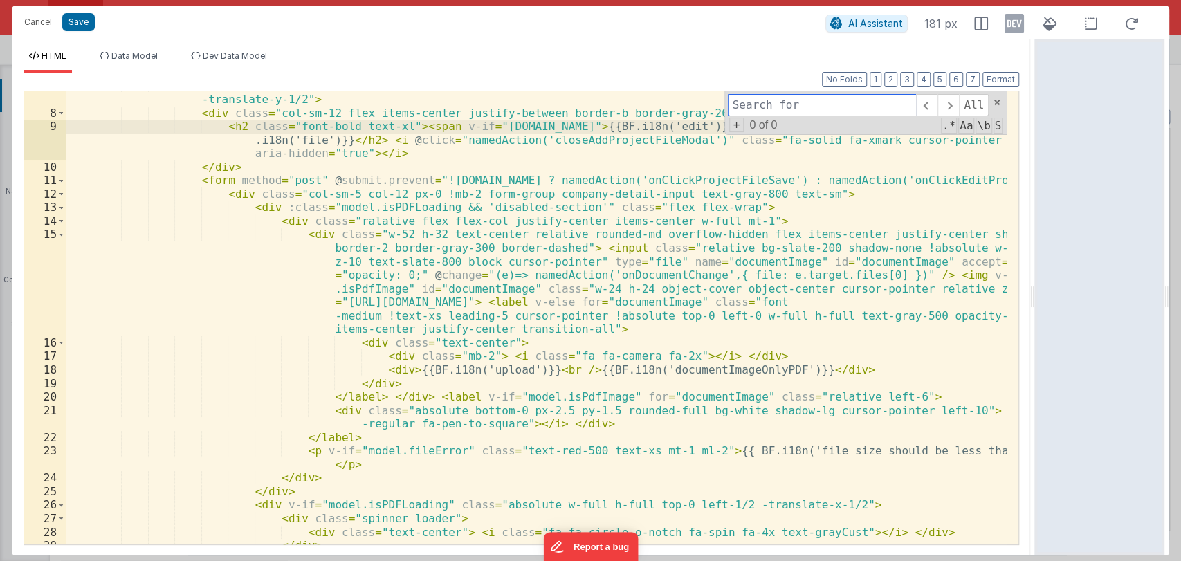
scroll to position [107, 0]
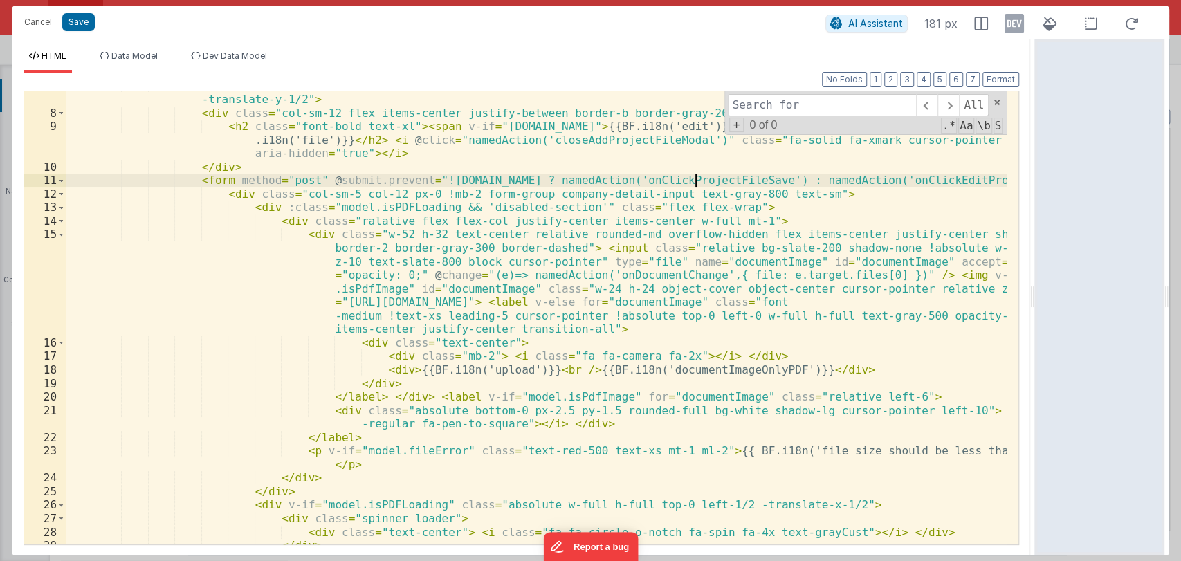
click at [698, 182] on div "< div v-if = "model.isAddProjectFileModal" class = "w-[35rem] bg-white rounded-…" at bounding box center [537, 326] width 942 height 494
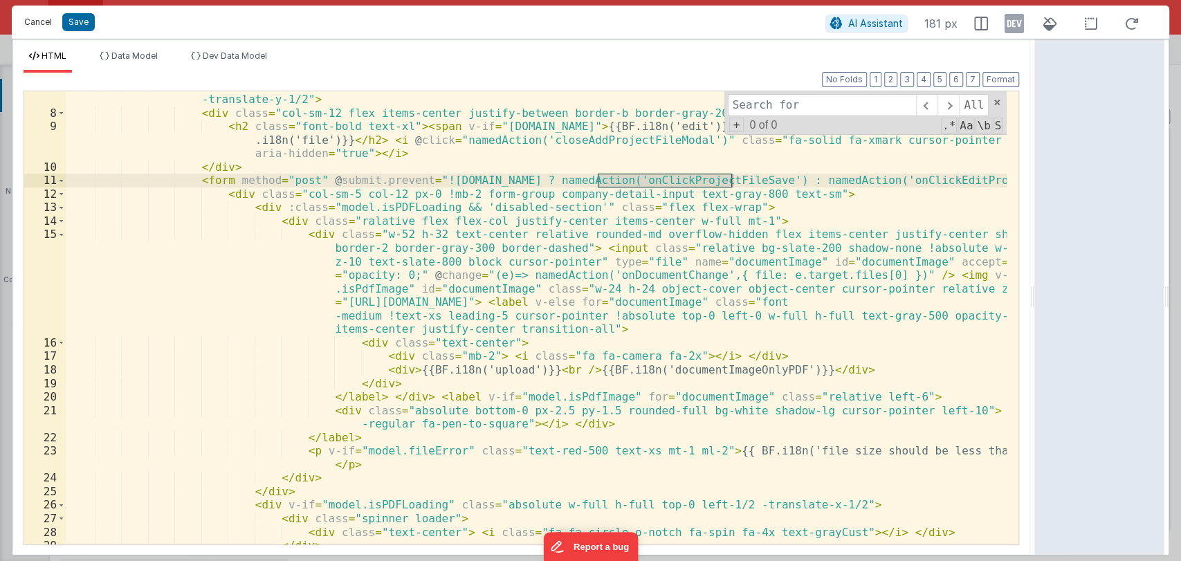
click at [36, 19] on button "Cancel" at bounding box center [38, 21] width 42 height 19
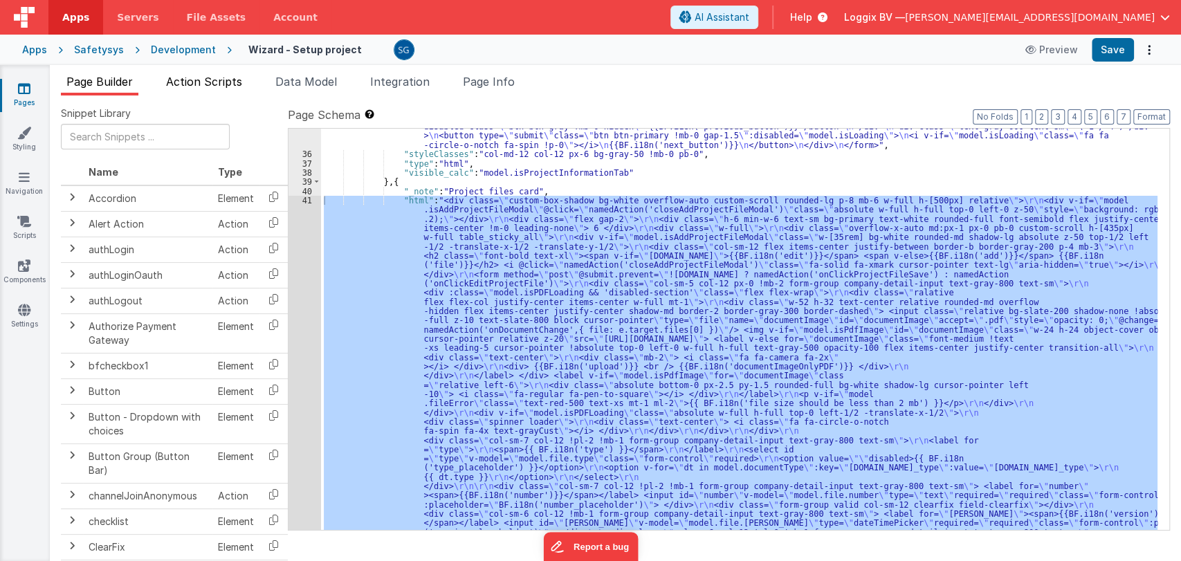
click at [201, 84] on span "Action Scripts" at bounding box center [204, 82] width 76 height 14
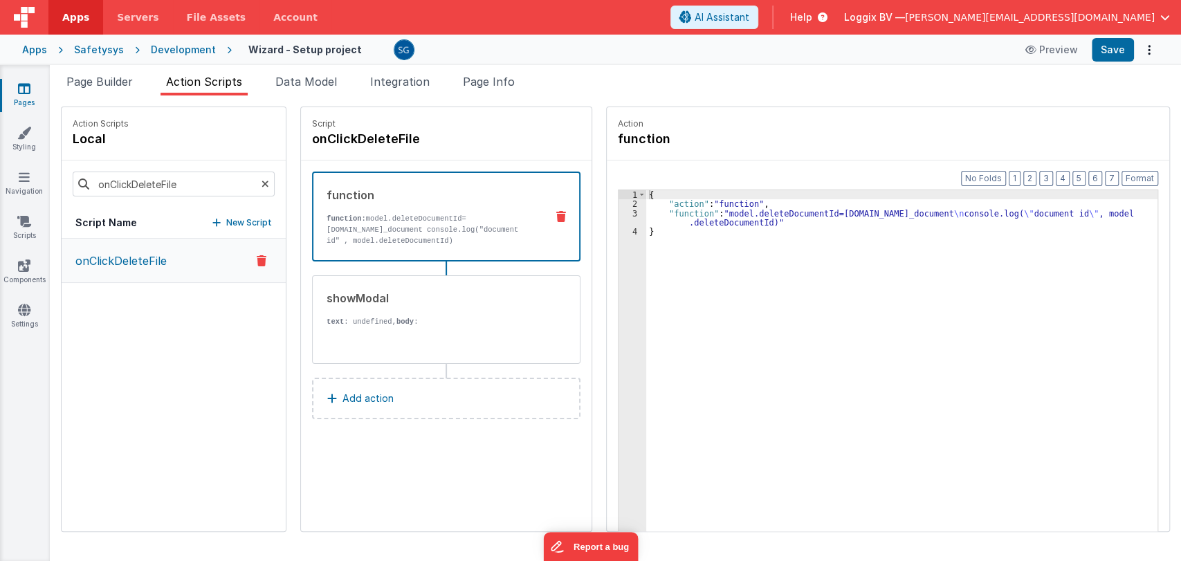
click at [127, 263] on p "onClickDeleteFile" at bounding box center [117, 261] width 100 height 17
click at [409, 305] on div "showModal text : undefined, body : {{BF.i18n('are_you_sure_you_want_to_delete_t…" at bounding box center [424, 320] width 223 height 60
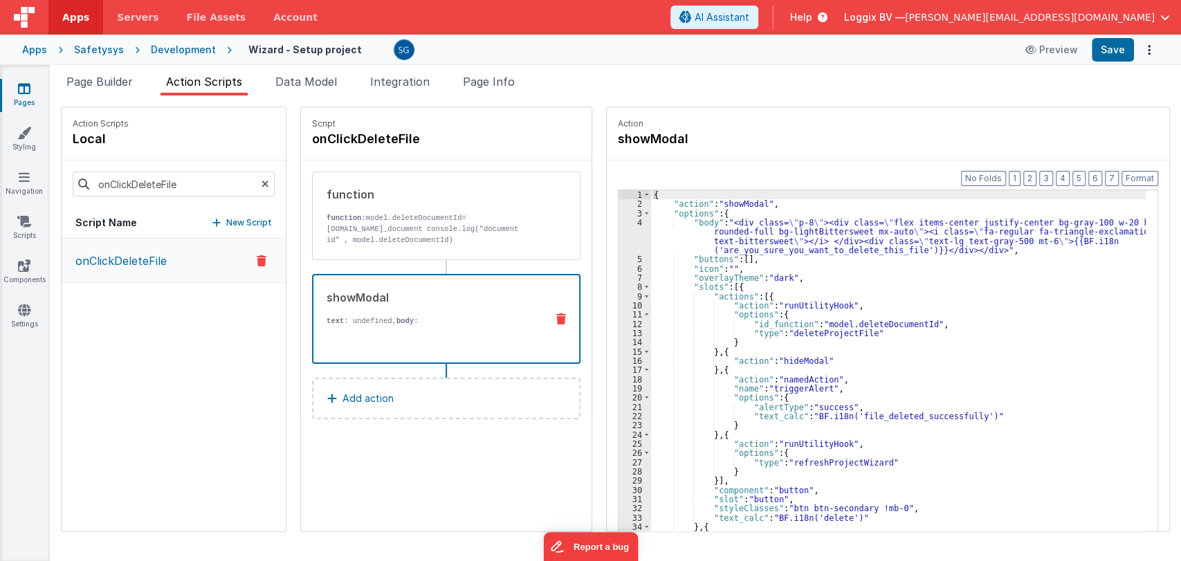
scroll to position [0, 0]
click at [729, 339] on div "{ "action" : "showModal" , "options" : { "body" : "<div class= \" p-8 \" ><div …" at bounding box center [905, 391] width 509 height 403
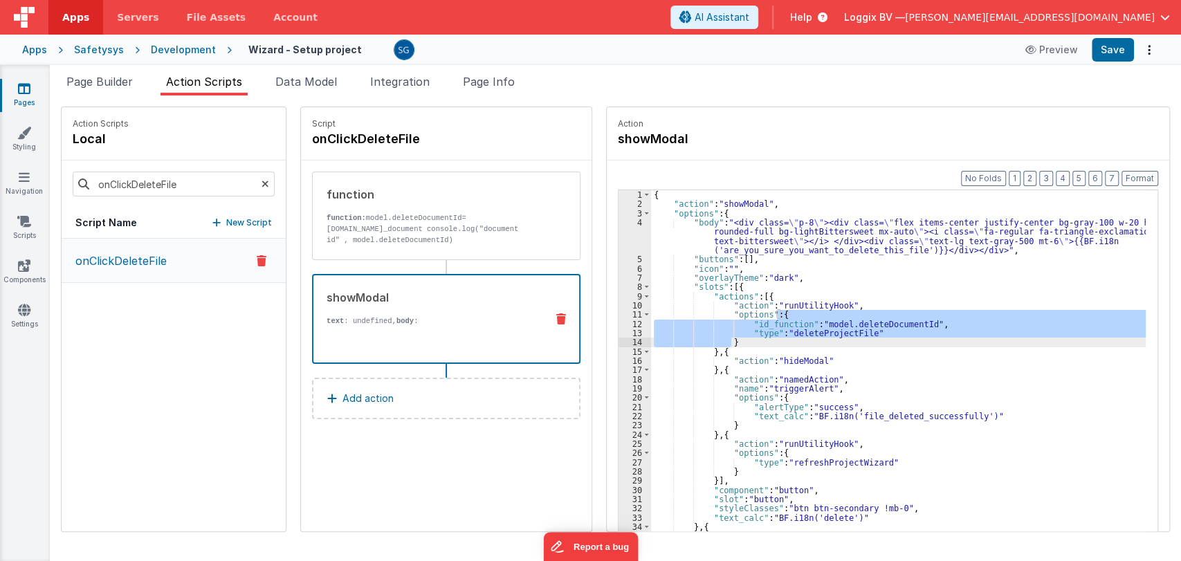
click at [729, 336] on div "{ "action" : "showModal" , "options" : { "body" : "<div class= \" p-8 \" ><div …" at bounding box center [905, 391] width 509 height 403
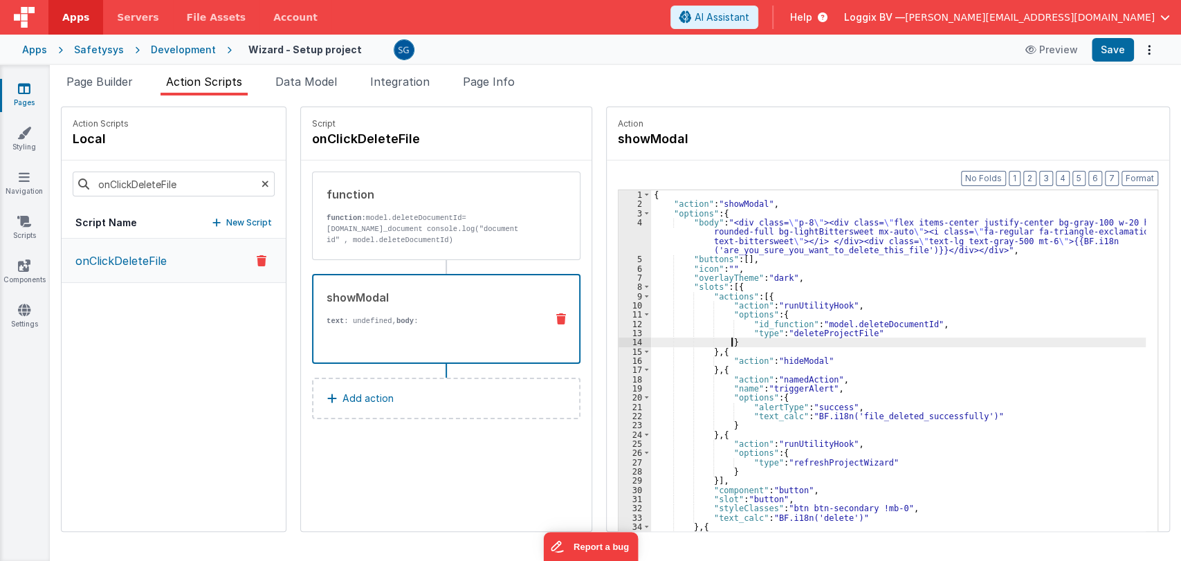
click at [734, 340] on div "{ "action" : "showModal" , "options" : { "body" : "<div class= \" p-8 \" ><div …" at bounding box center [905, 391] width 509 height 403
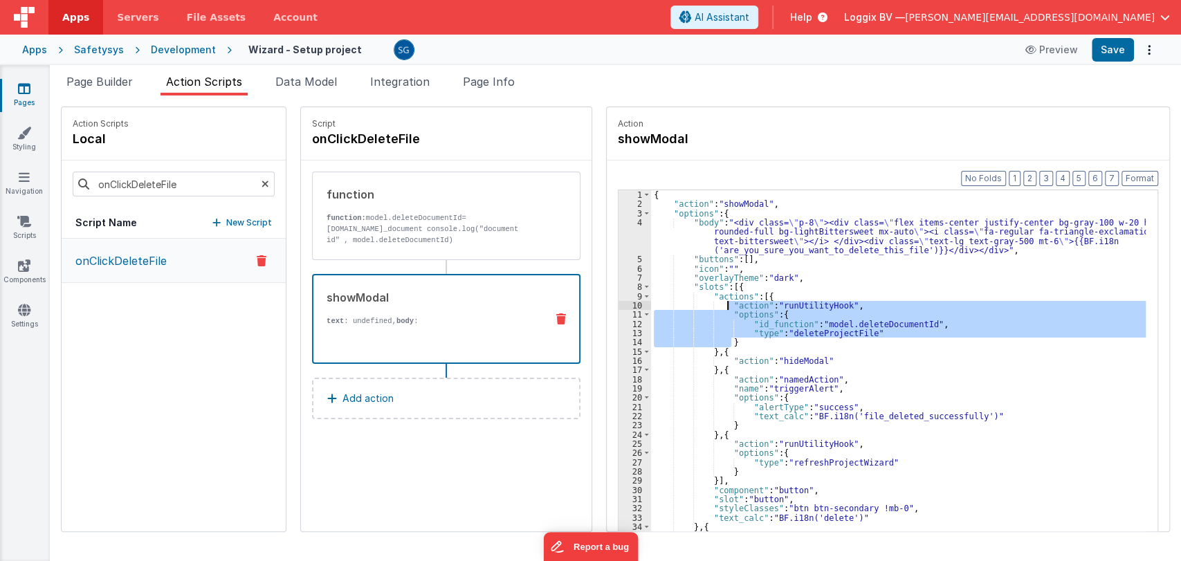
drag, startPoint x: 734, startPoint y: 340, endPoint x: 714, endPoint y: 307, distance: 38.8
click at [714, 307] on div "{ "action" : "showModal" , "options" : { "body" : "<div class= \" p-8 \" ><div …" at bounding box center [905, 391] width 509 height 403
click at [714, 306] on div "{ "action" : "showModal" , "options" : { "body" : "<div class= \" p-8 \" ><div …" at bounding box center [898, 382] width 495 height 384
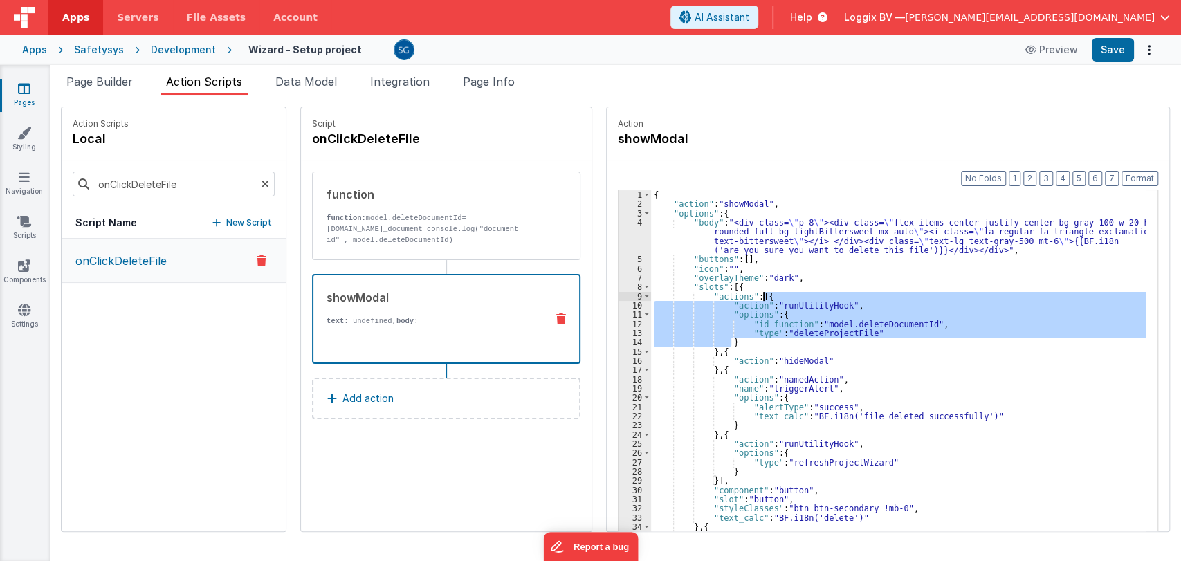
drag, startPoint x: 727, startPoint y: 341, endPoint x: 750, endPoint y: 297, distance: 50.2
click at [750, 297] on div "{ "action" : "showModal" , "options" : { "body" : "<div class= \" p-8 \" ><div …" at bounding box center [905, 391] width 509 height 403
click at [109, 84] on span "Page Builder" at bounding box center [99, 82] width 66 height 14
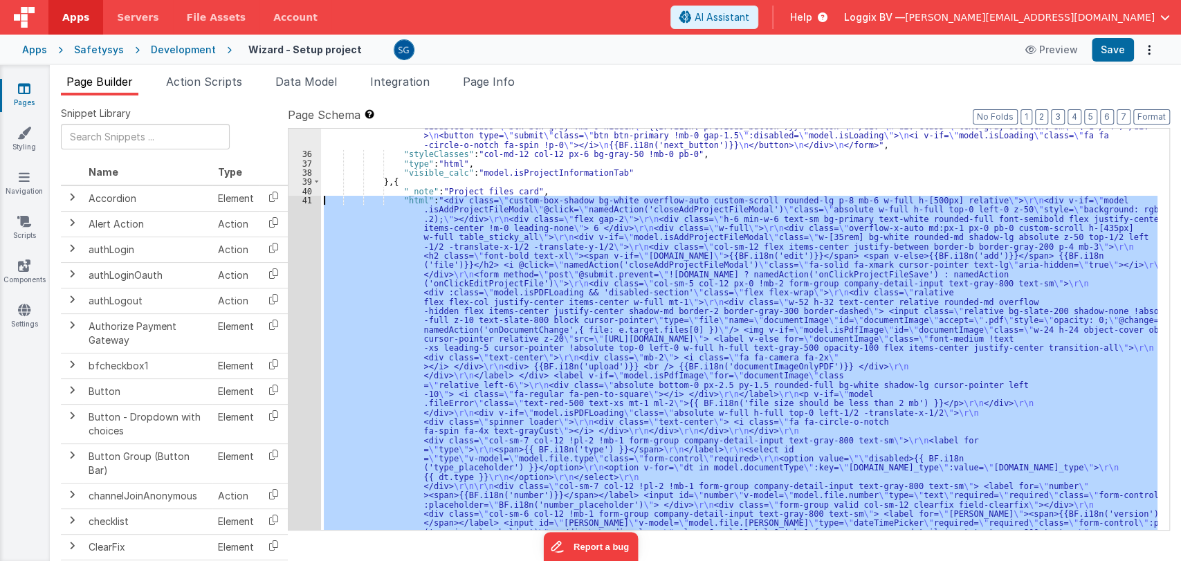
click at [443, 234] on div ""html" : "<form autocomplete= \" off \" method= \" post \" @submit.prevent= \" …" at bounding box center [739, 329] width 837 height 401
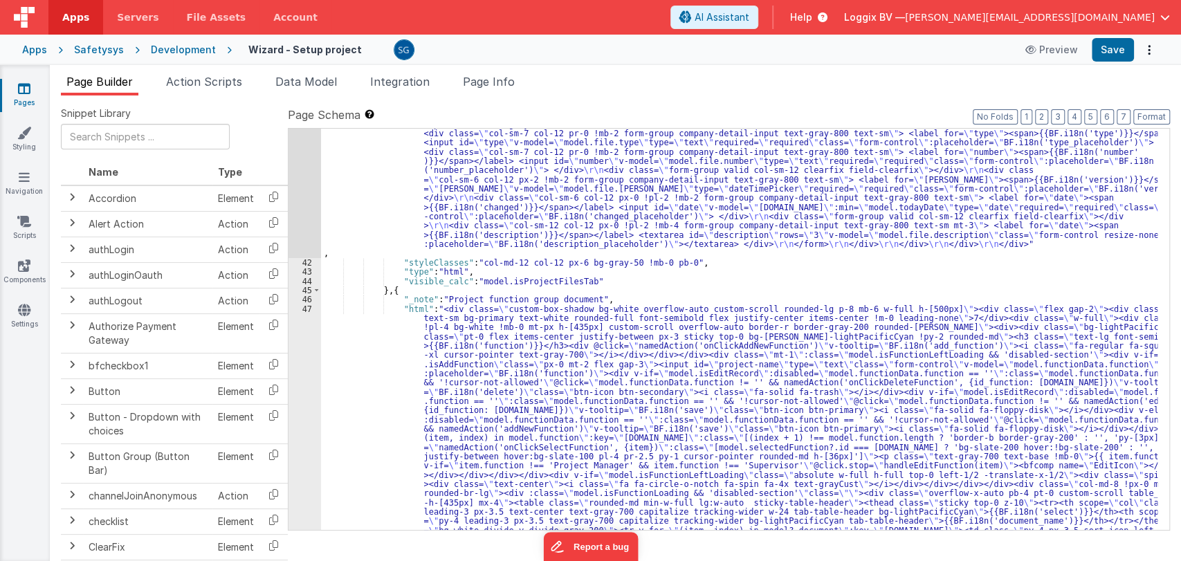
scroll to position [1836, 0]
click at [358, 315] on div ""html" : "<div class= \" custom-box-shadow bg-white overflow-auto custom-scroll…" at bounding box center [739, 150] width 837 height 1610
click at [304, 311] on div "47" at bounding box center [305, 451] width 33 height 295
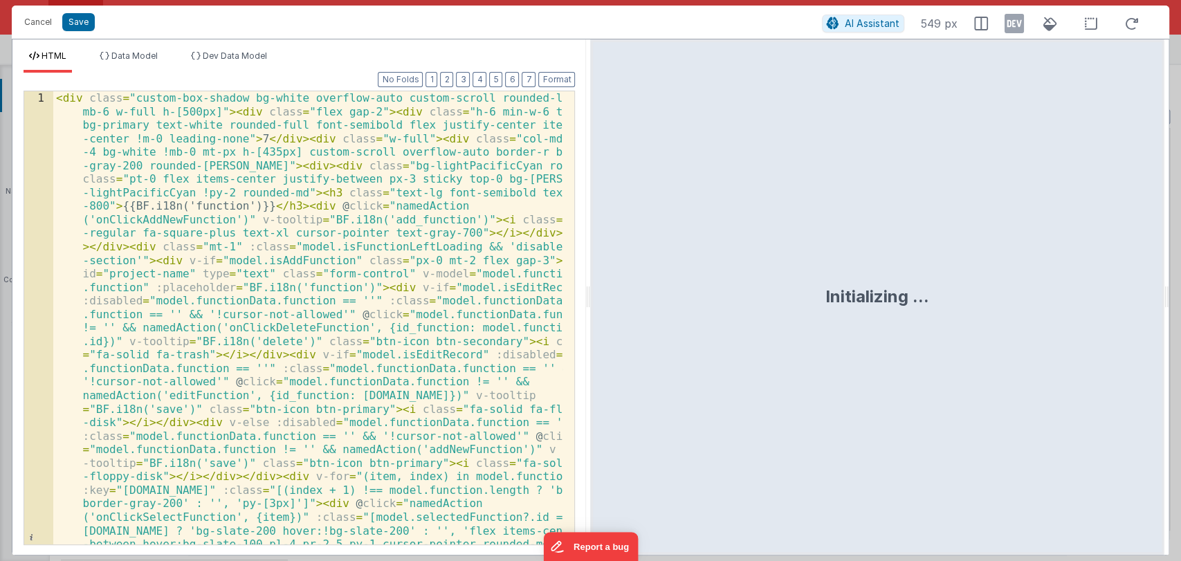
drag, startPoint x: 588, startPoint y: 289, endPoint x: 1160, endPoint y: 199, distance: 579.2
click at [1160, 199] on html "Cancel Save AI Assistant 549 px HTML Data Model Dev Data Model Format 7 6 5 4 3…" at bounding box center [590, 280] width 1181 height 561
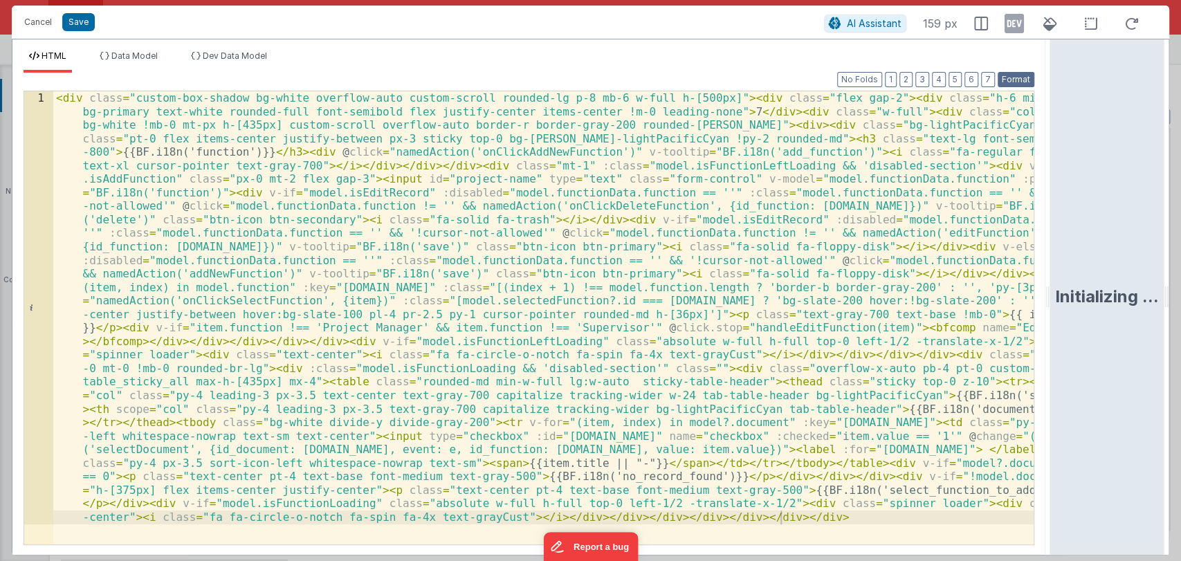
click at [1021, 73] on button "Format" at bounding box center [1016, 79] width 37 height 15
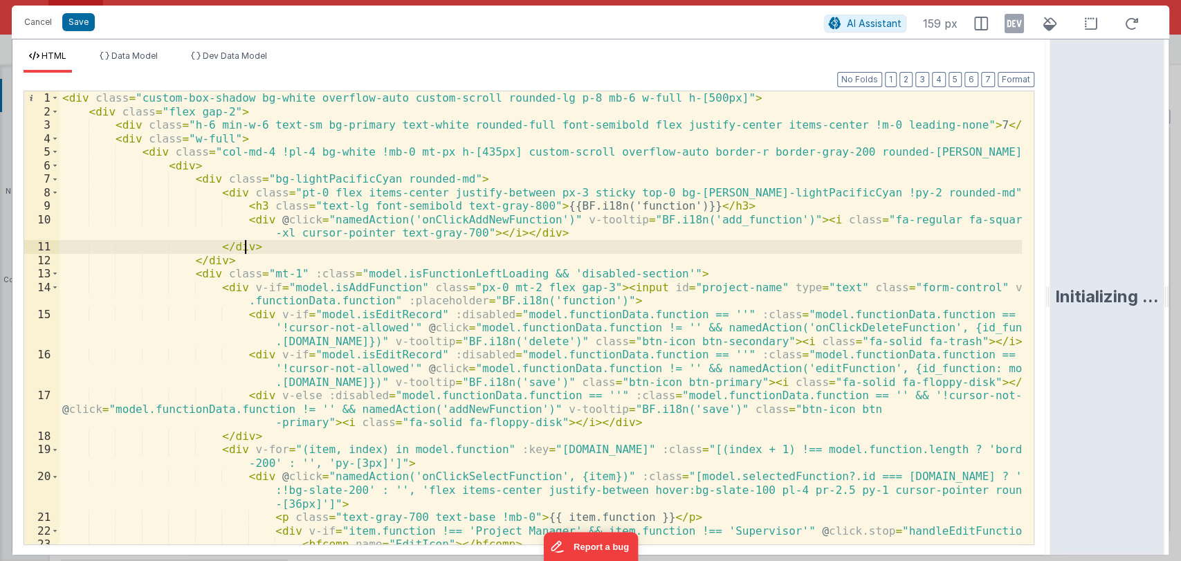
click at [742, 241] on div "< div class = "custom-box-shadow bg-white overflow-auto custom-scroll rounded-l…" at bounding box center [541, 331] width 963 height 480
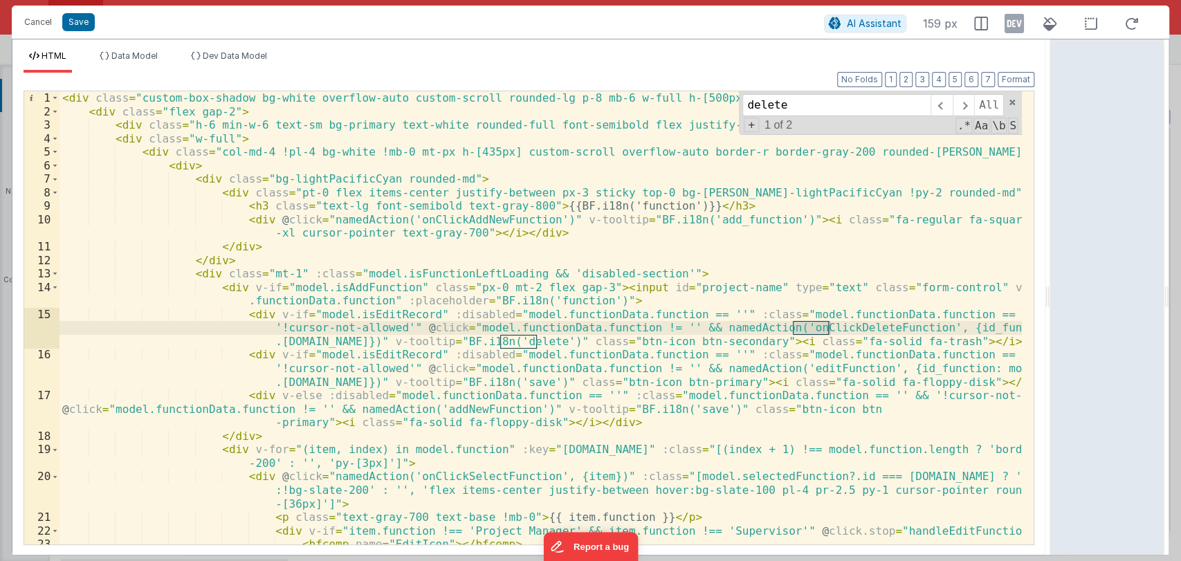
click at [348, 82] on div "Format 7 6 5 4 3 2 1 No Folds 1 2 3 4 5 6 7 8 9 10 11 12 13 14 15 16 17 18 19 2…" at bounding box center [529, 308] width 1011 height 471
click at [340, 290] on div "< div class = "custom-box-shadow bg-white overflow-auto custom-scroll rounded-l…" at bounding box center [541, 331] width 963 height 480
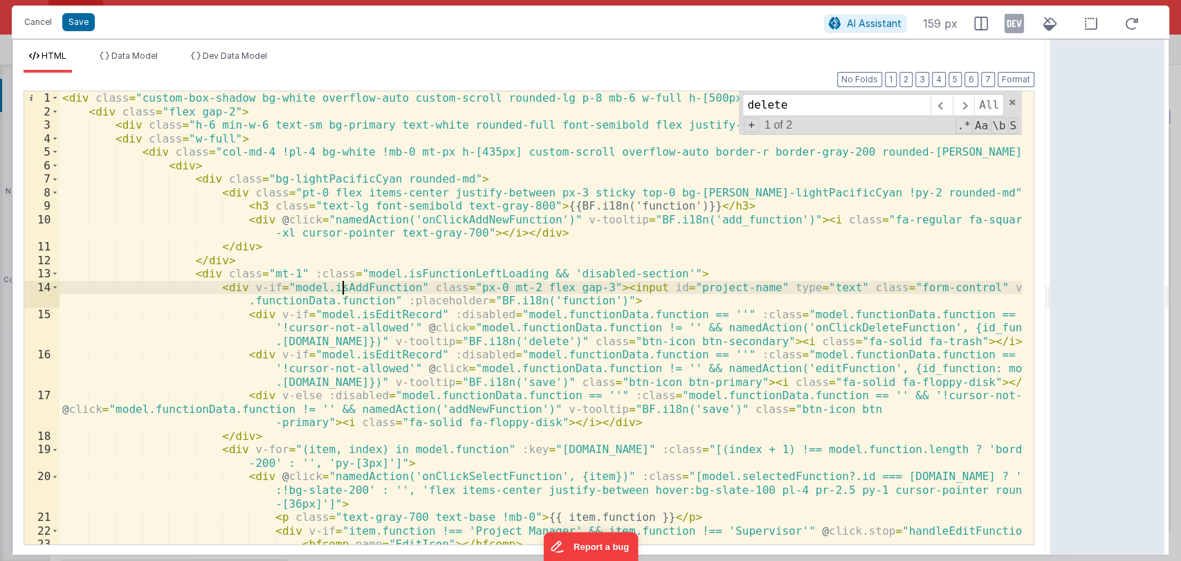
click at [340, 290] on div "< div class = "custom-box-shadow bg-white overflow-auto custom-scroll rounded-l…" at bounding box center [541, 331] width 963 height 480
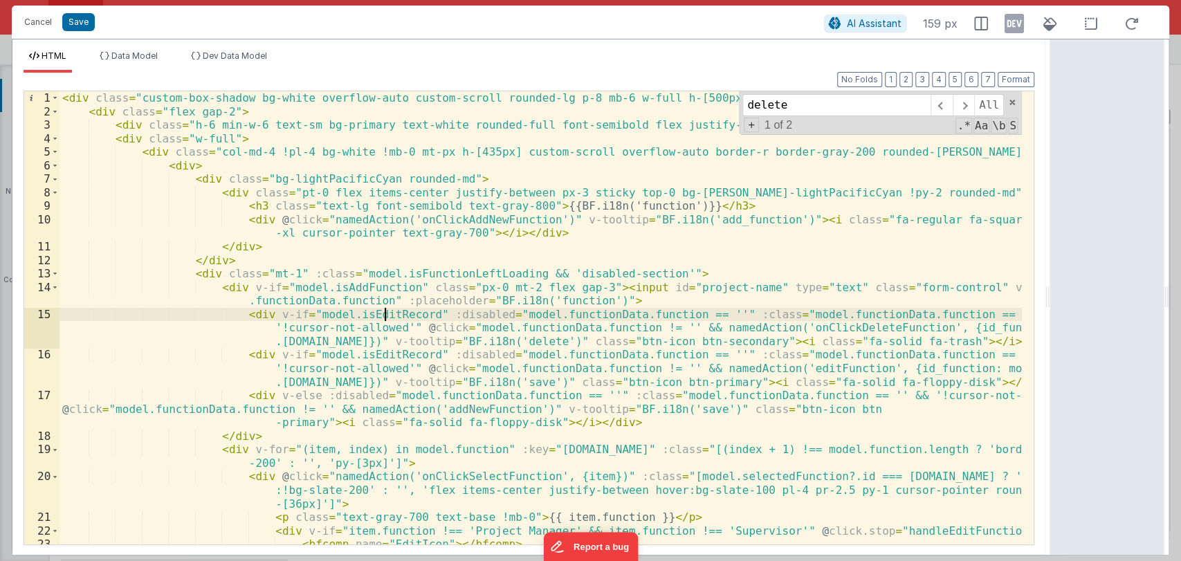
click at [384, 315] on div "< div class = "custom-box-shadow bg-white overflow-auto custom-scroll rounded-l…" at bounding box center [541, 331] width 963 height 480
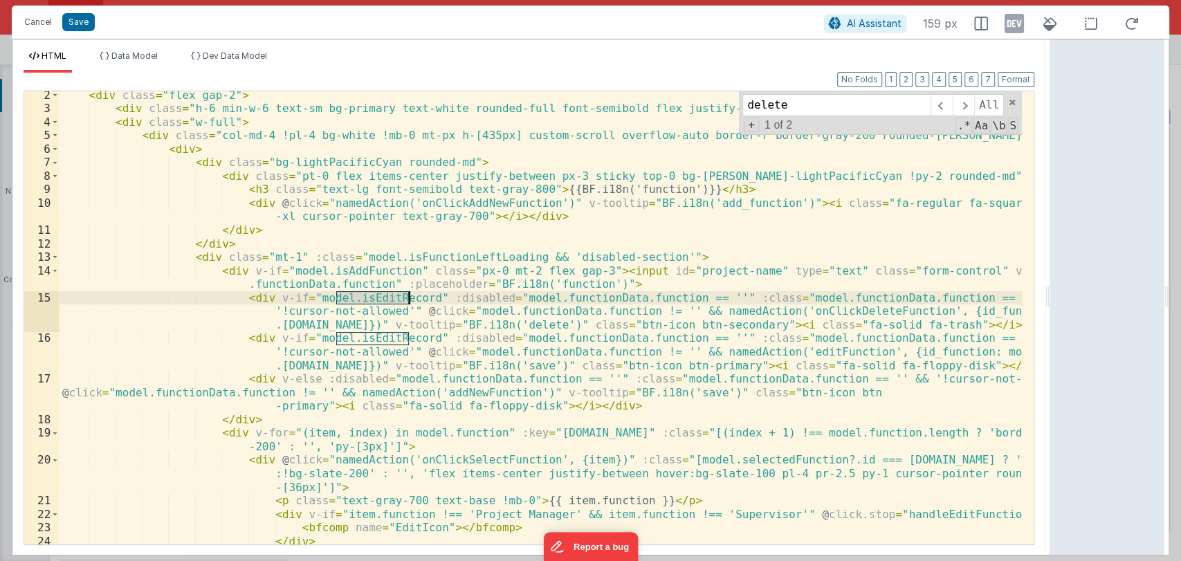
scroll to position [12, 0]
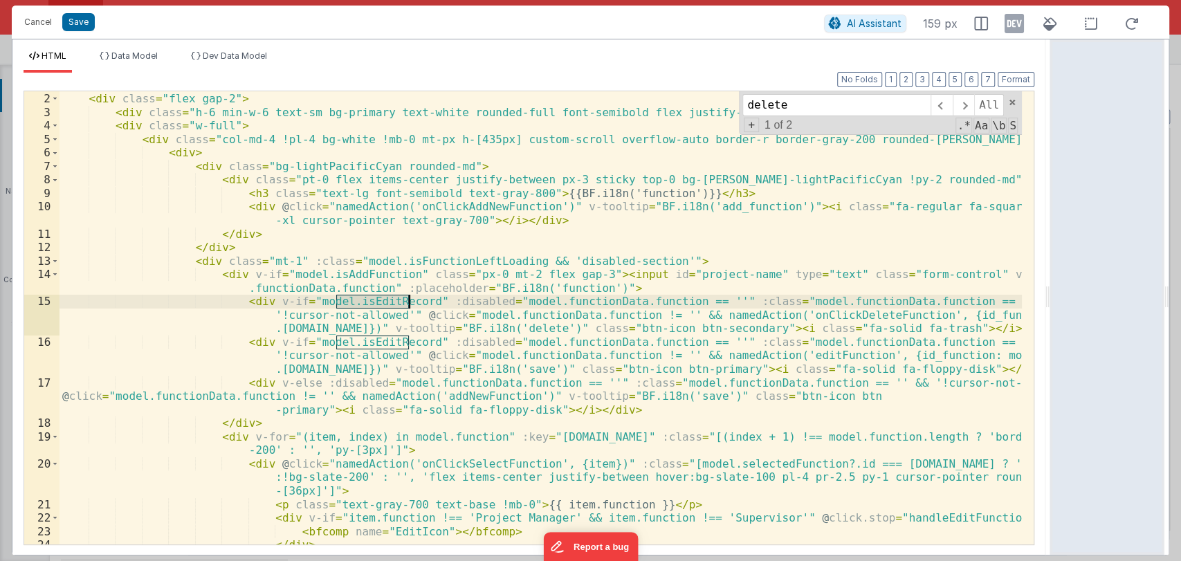
click at [558, 326] on div "< div class = "custom-box-shadow bg-white overflow-auto custom-scroll rounded-l…" at bounding box center [541, 319] width 963 height 480
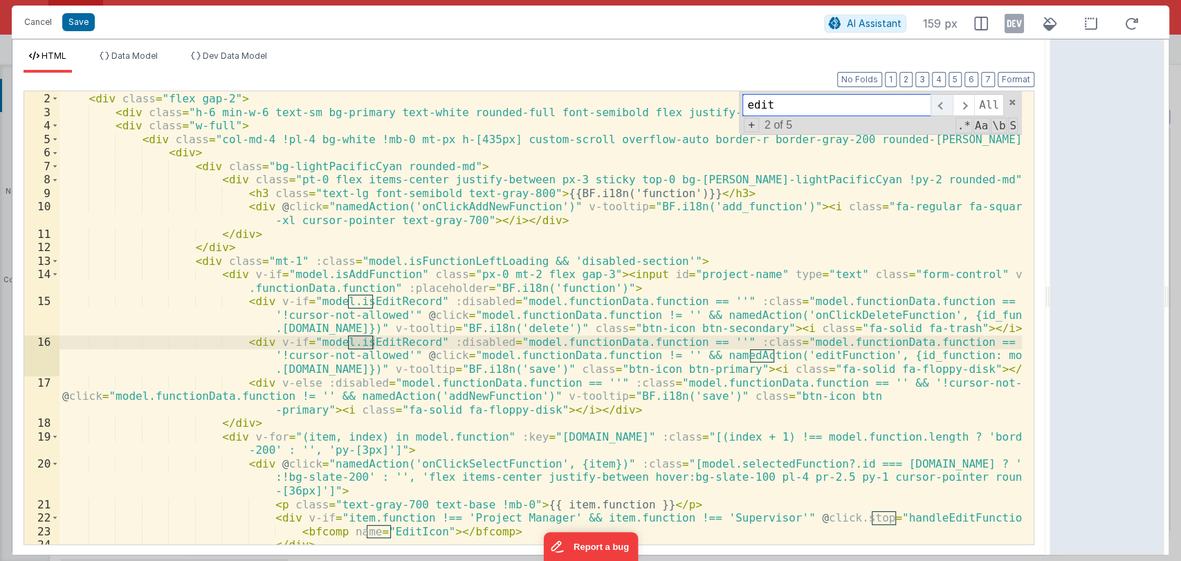
type input "edit"
click at [936, 114] on span at bounding box center [941, 105] width 21 height 22
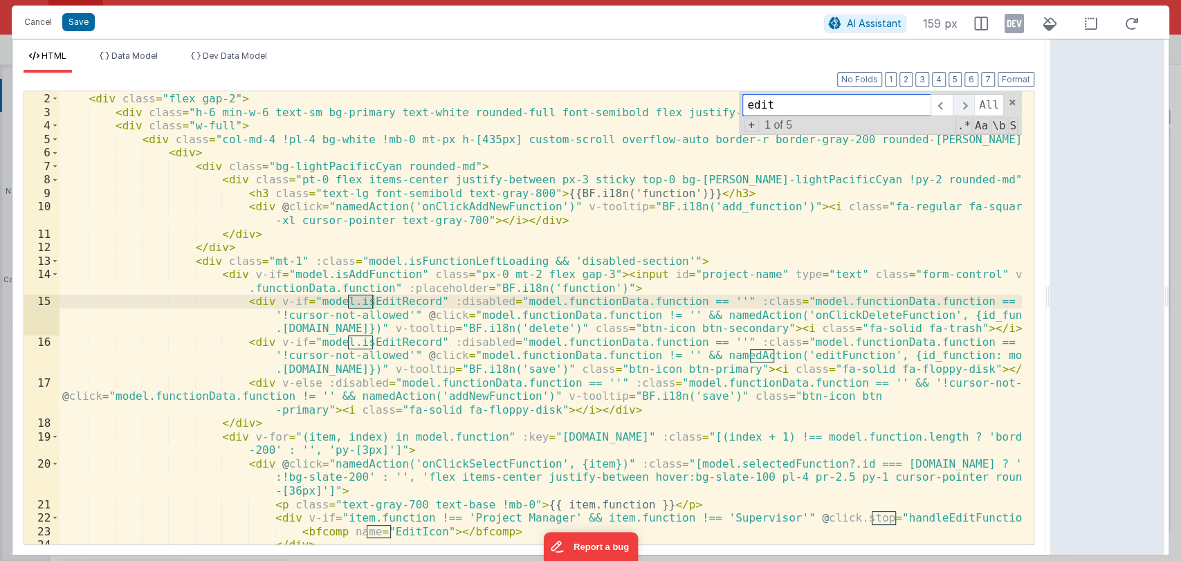
click at [969, 109] on span at bounding box center [963, 105] width 21 height 22
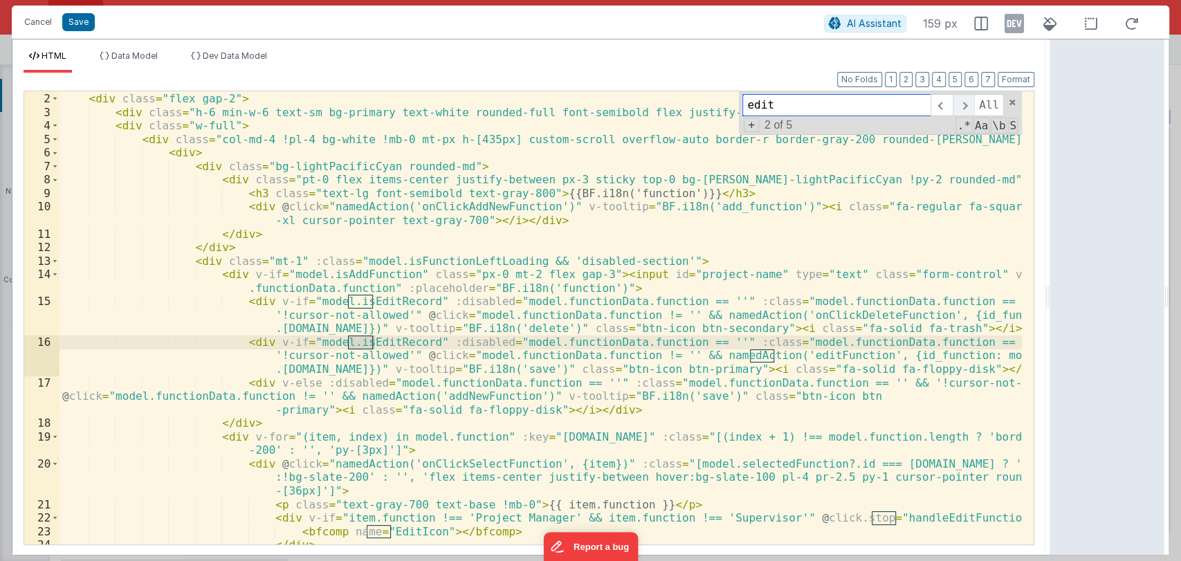
click at [969, 109] on span at bounding box center [963, 105] width 21 height 22
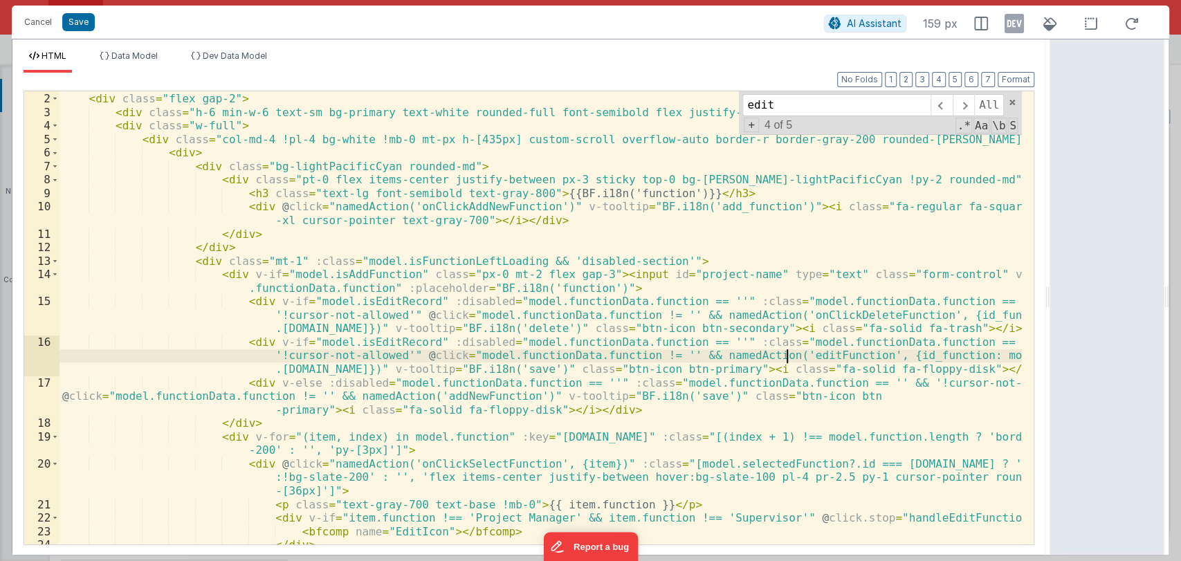
click at [786, 356] on div "< div class = "custom-box-shadow bg-white overflow-auto custom-scroll rounded-l…" at bounding box center [541, 319] width 963 height 480
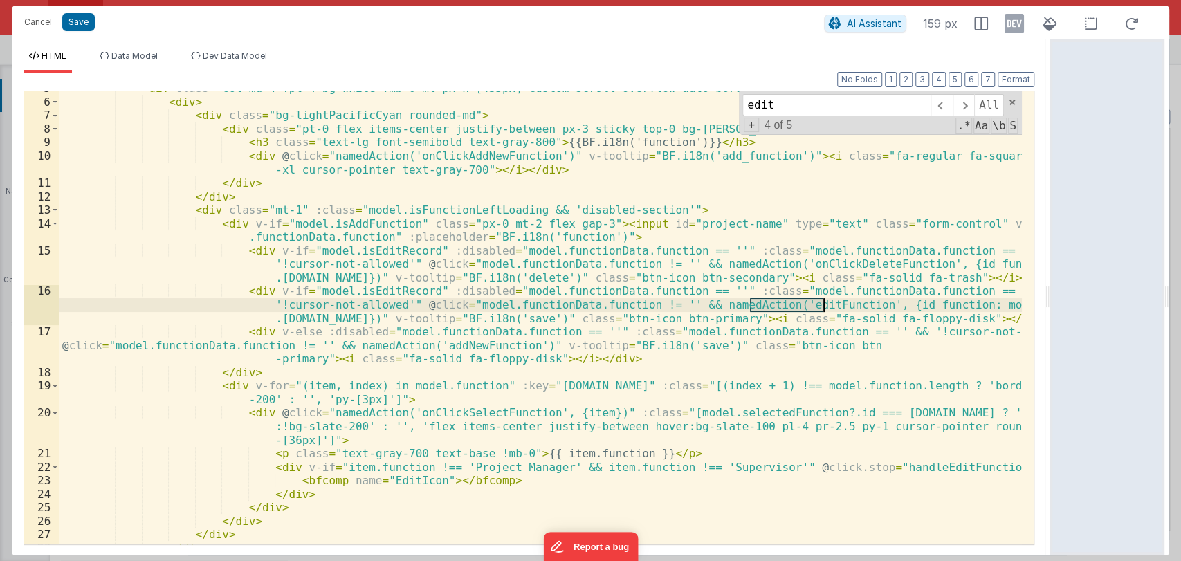
scroll to position [64, 0]
click at [888, 466] on div "< div class = "col-md-4 !pl-4 bg-white !mb-0 mt-px h-[435px] custom-scroll over…" at bounding box center [541, 322] width 963 height 480
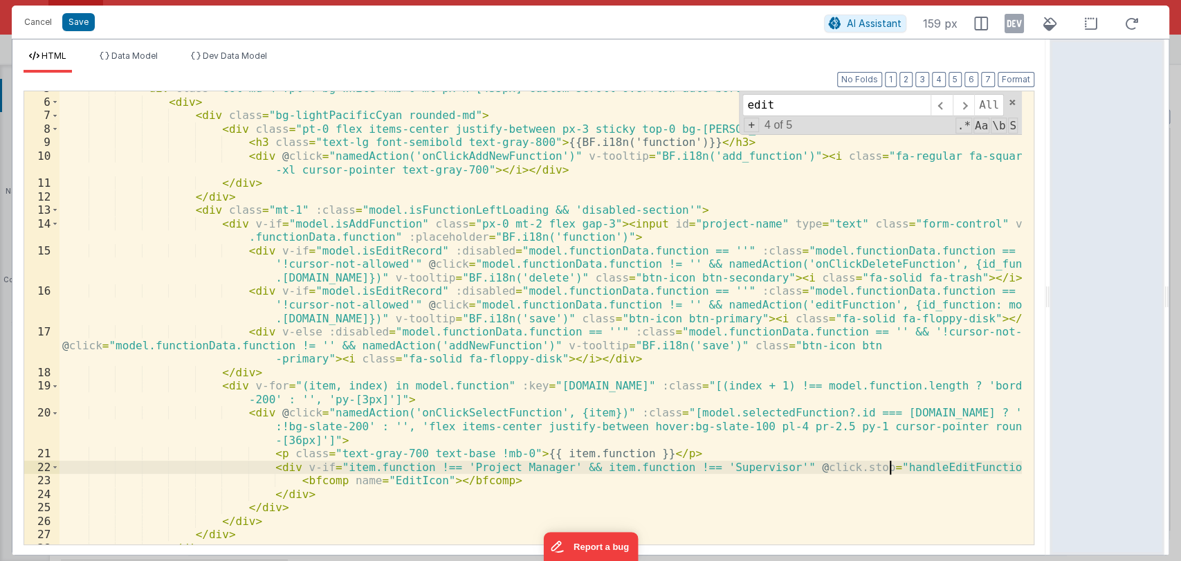
click at [888, 466] on div "< div class = "col-md-4 !pl-4 bg-white !mb-0 mt-px h-[435px] custom-scroll over…" at bounding box center [541, 322] width 963 height 480
click at [522, 482] on div "< div class = "col-md-4 !pl-4 bg-white !mb-0 mt-px h-[435px] custom-scroll over…" at bounding box center [541, 322] width 963 height 480
click at [887, 469] on div "< div class = "col-md-4 !pl-4 bg-white !mb-0 mt-px h-[435px] custom-scroll over…" at bounding box center [541, 322] width 963 height 480
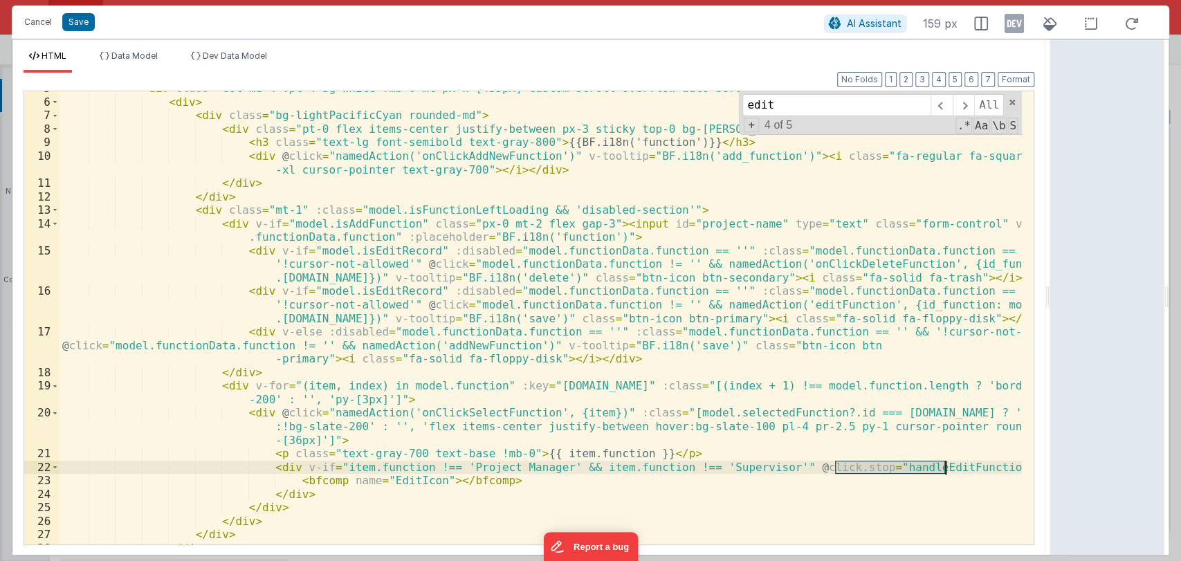
click at [887, 469] on div "< div class = "col-md-4 !pl-4 bg-white !mb-0 mt-px h-[435px] custom-scroll over…" at bounding box center [541, 322] width 963 height 480
click at [887, 469] on div "< div class = "col-md-4 !pl-4 bg-white !mb-0 mt-px h-[435px] custom-scroll over…" at bounding box center [541, 317] width 963 height 453
click at [887, 469] on div "< div class = "col-md-4 !pl-4 bg-white !mb-0 mt-px h-[435px] custom-scroll over…" at bounding box center [541, 322] width 963 height 480
click at [33, 19] on button "Cancel" at bounding box center [38, 21] width 42 height 19
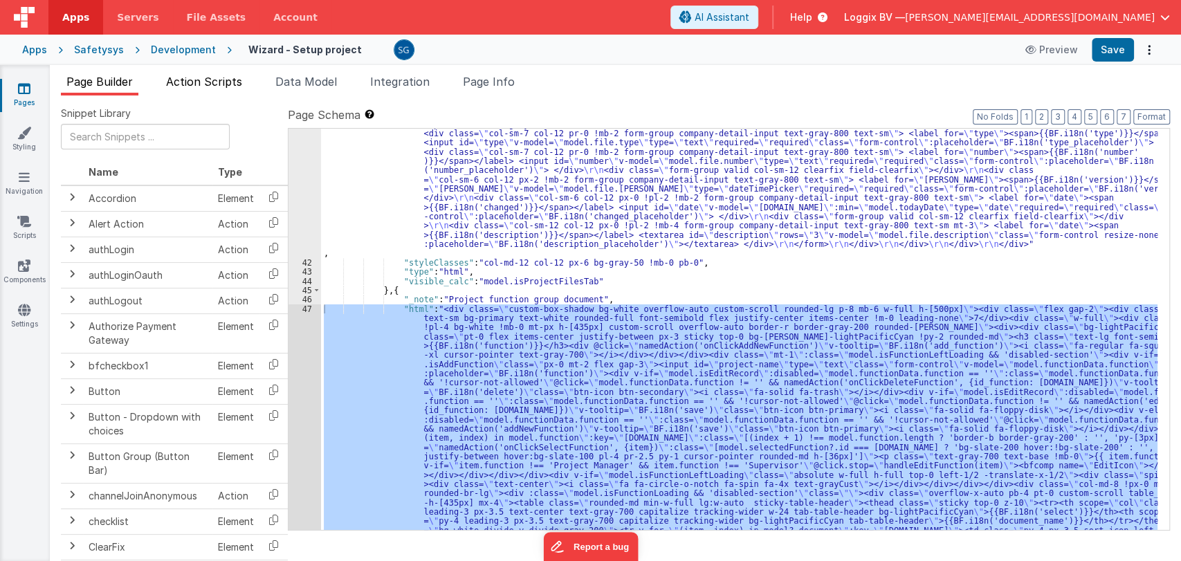
click at [187, 80] on span "Action Scripts" at bounding box center [204, 82] width 76 height 14
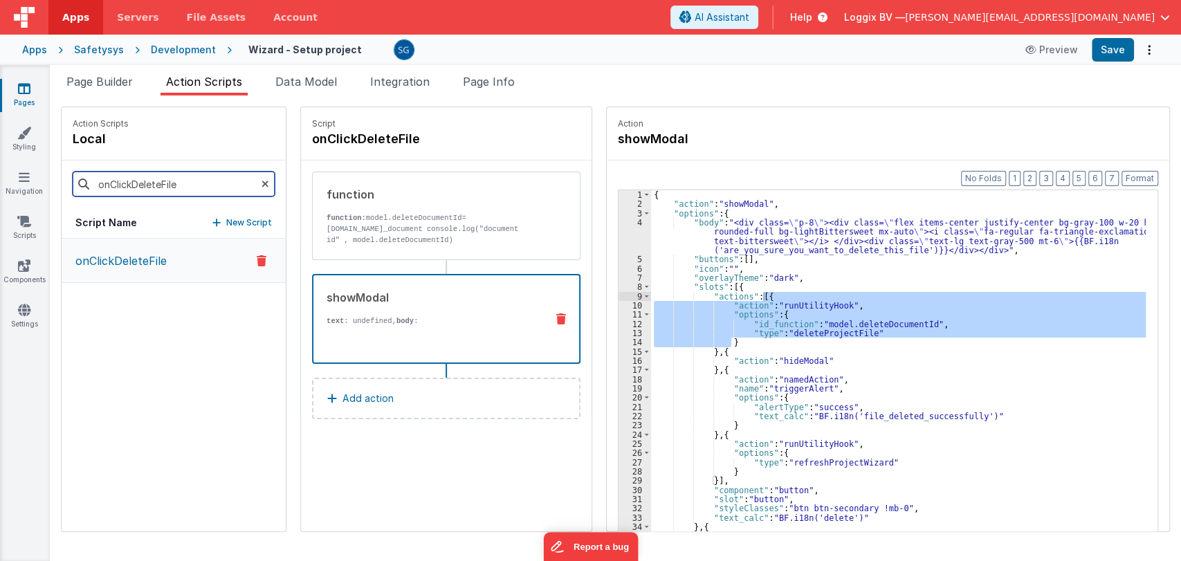
click at [170, 183] on input "onClickDeleteFile" at bounding box center [174, 184] width 202 height 25
paste input "handleEditFunction"
type input "handleEditFunction"
click at [188, 184] on input "handleEditFunction" at bounding box center [174, 184] width 202 height 25
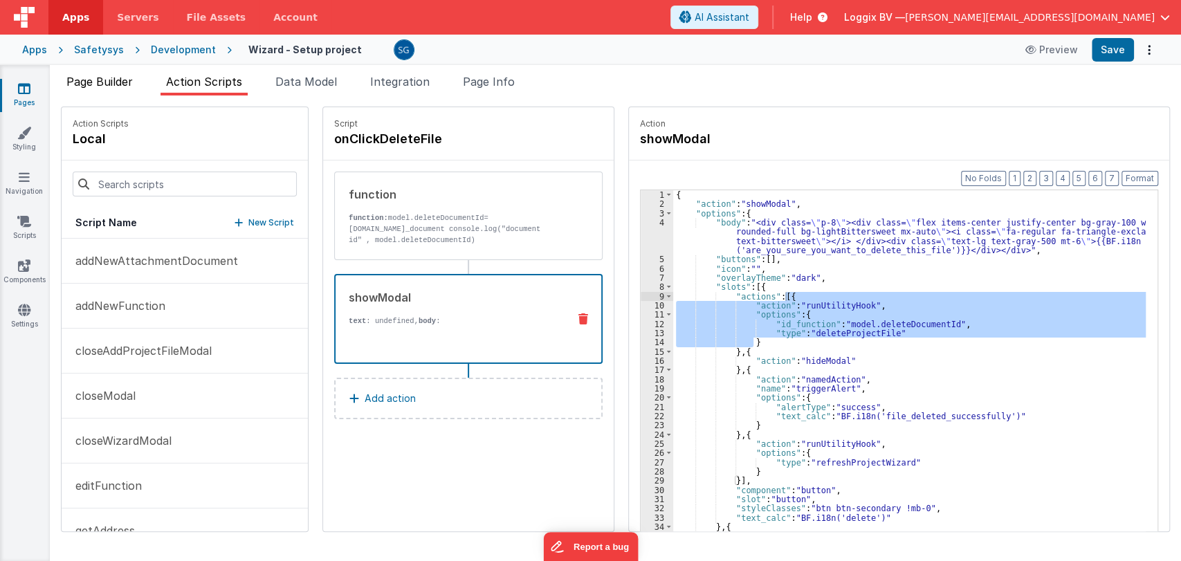
click at [98, 75] on span "Page Builder" at bounding box center [99, 82] width 66 height 14
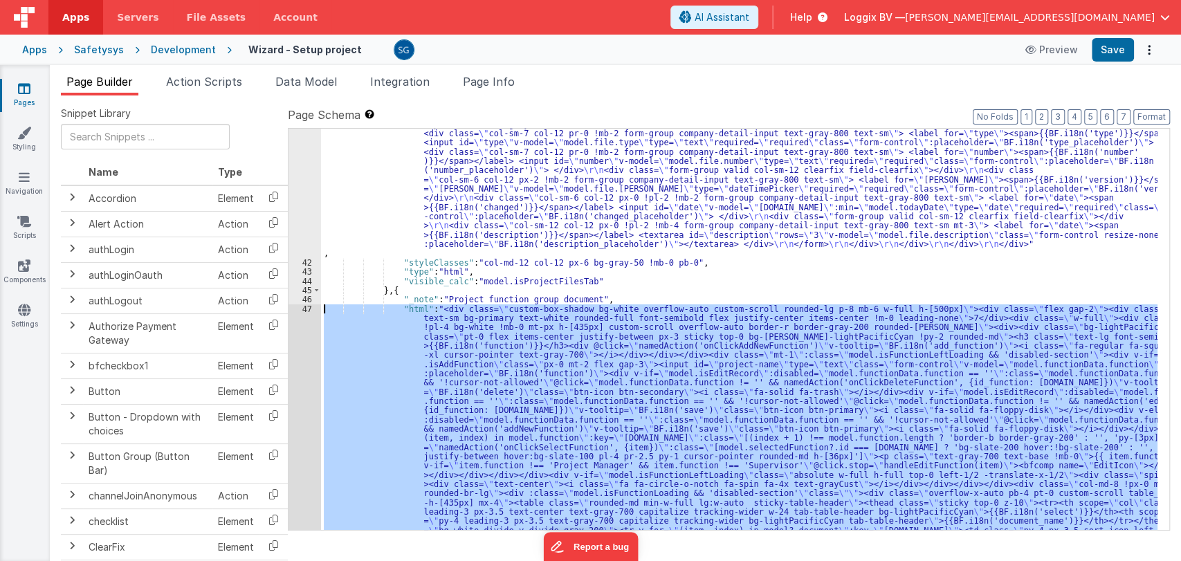
click at [310, 307] on div "47" at bounding box center [305, 451] width 33 height 295
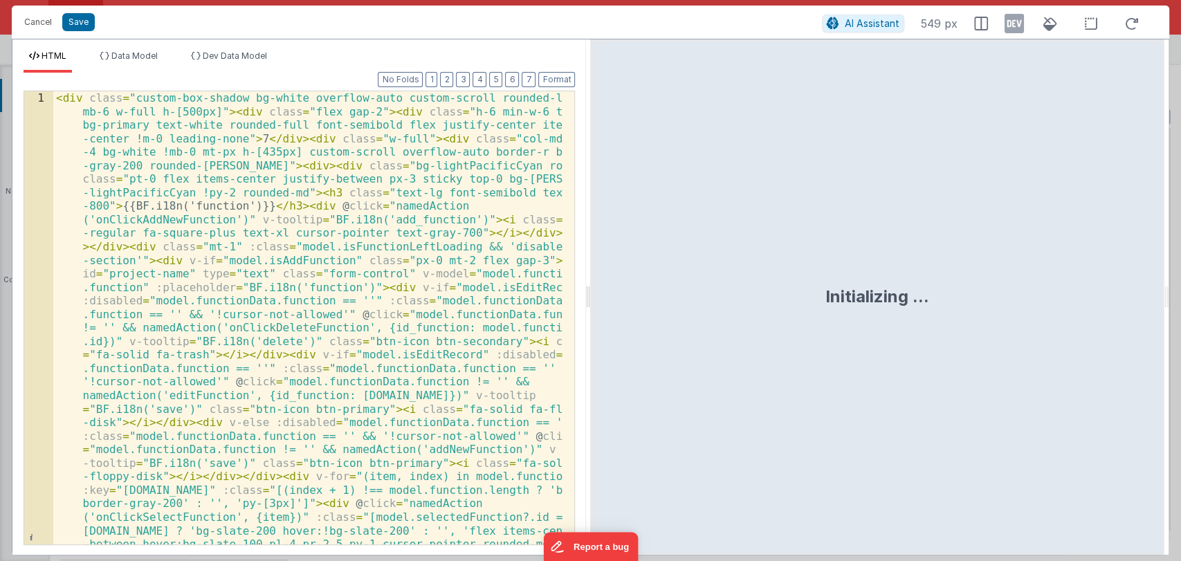
click at [587, 295] on div at bounding box center [587, 297] width 5 height 516
drag, startPoint x: 587, startPoint y: 295, endPoint x: 700, endPoint y: 290, distance: 113.6
click at [681, 292] on div "HTML Data Model Dev Data Model Format 7 6 5 4 3 2 1 No Folds 1 < div class = "c…" at bounding box center [591, 297] width 1158 height 517
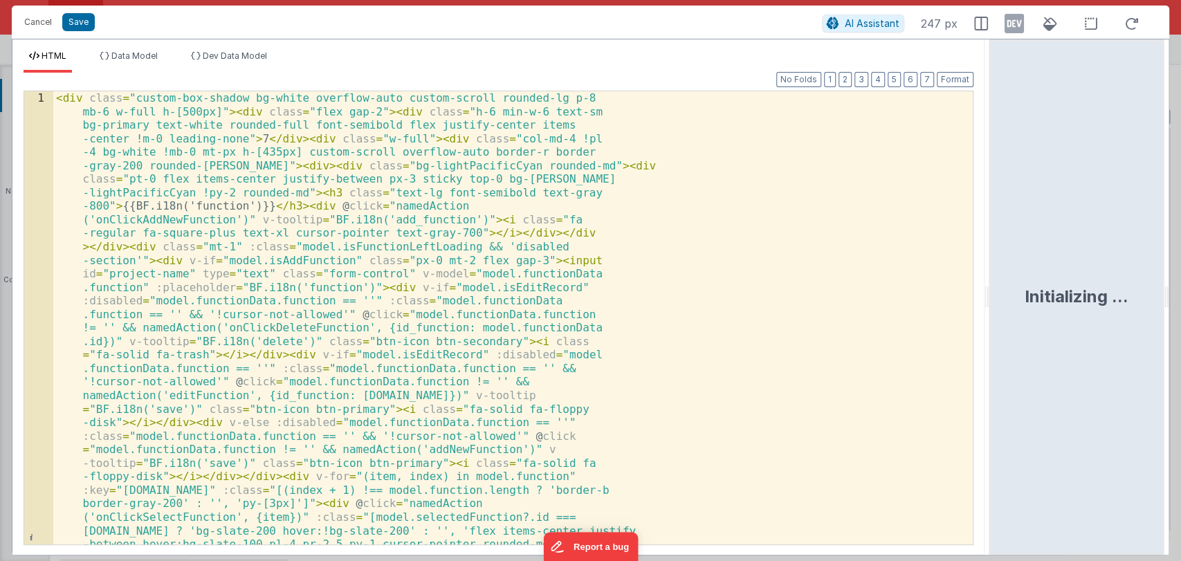
drag, startPoint x: 587, startPoint y: 301, endPoint x: 1061, endPoint y: 276, distance: 474.7
click at [1061, 276] on html "Cancel Save AI Assistant 247 px HTML Data Model Dev Data Model Format 7 6 5 4 3…" at bounding box center [590, 280] width 1181 height 561
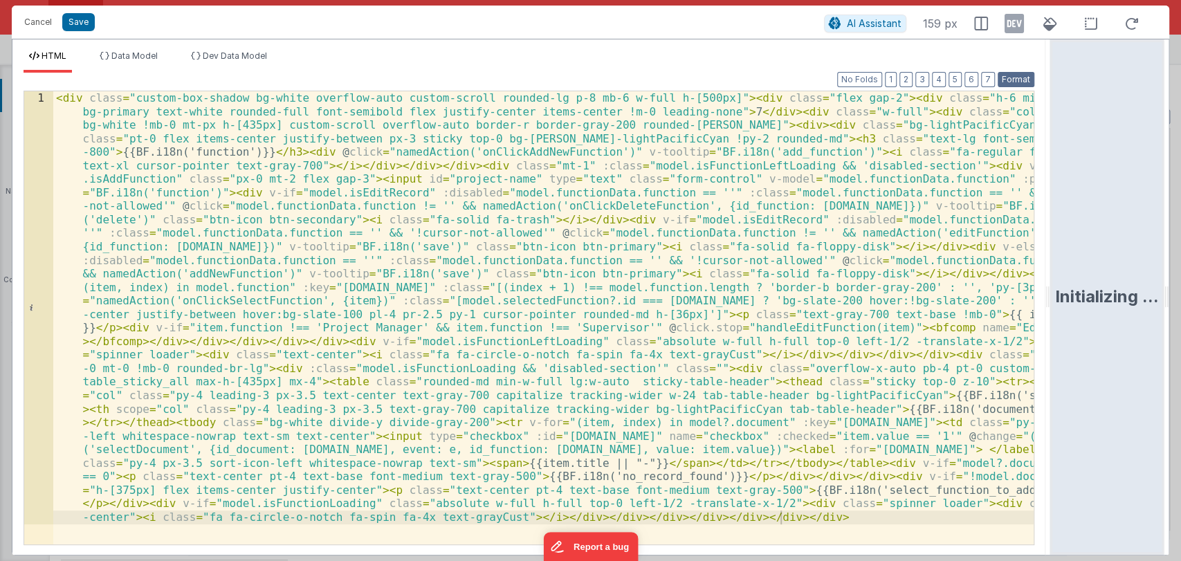
click at [1008, 73] on button "Format" at bounding box center [1016, 79] width 37 height 15
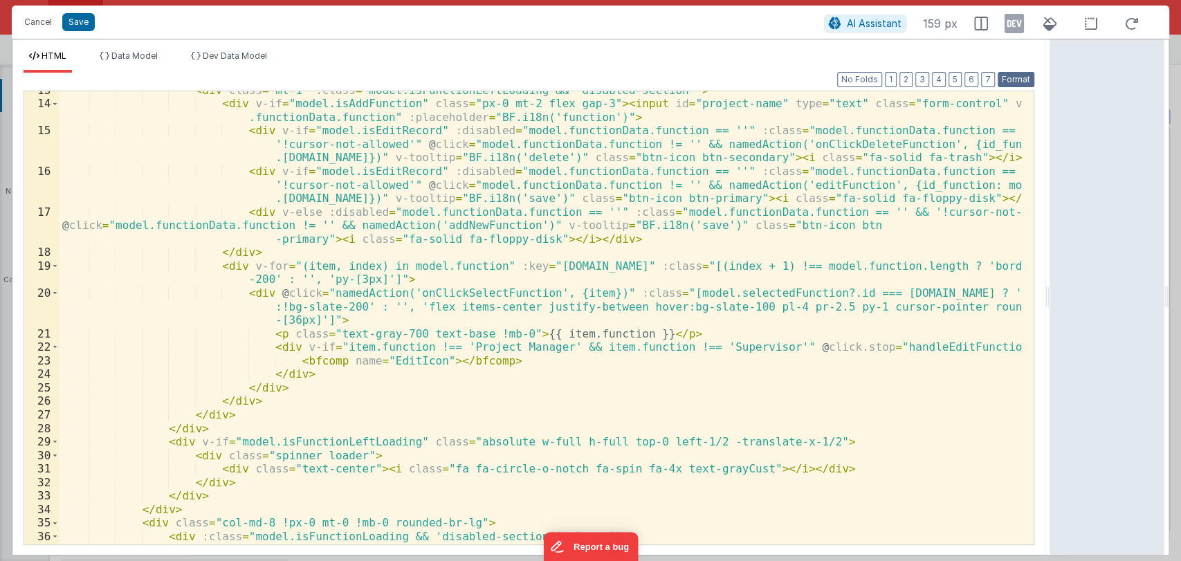
scroll to position [188, 0]
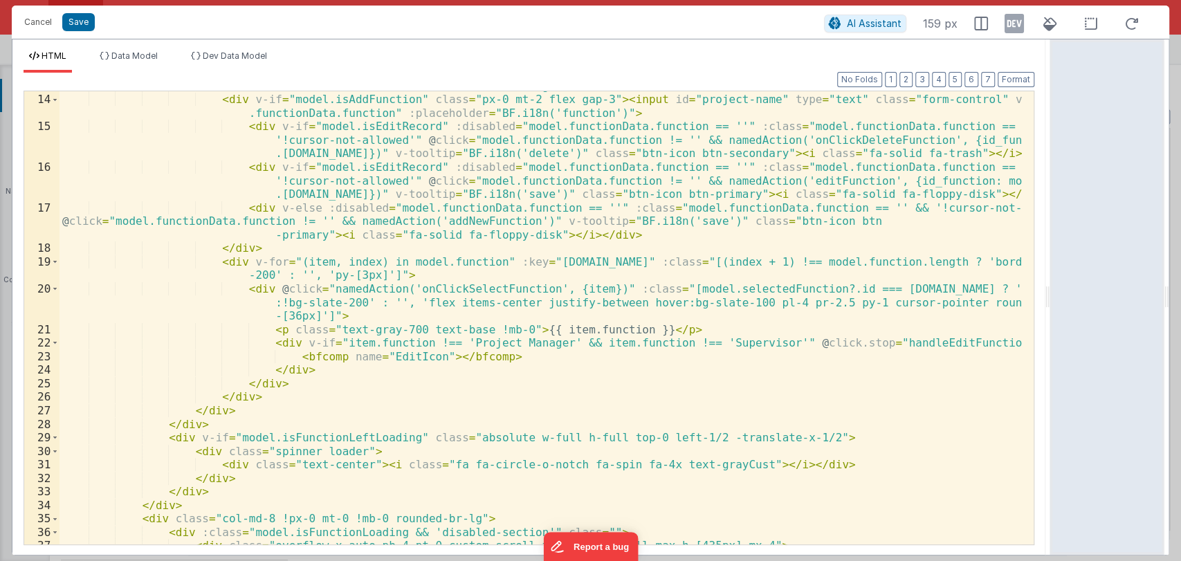
click at [779, 58] on ul "HTML Data Model Dev Data Model" at bounding box center [528, 62] width 1033 height 22
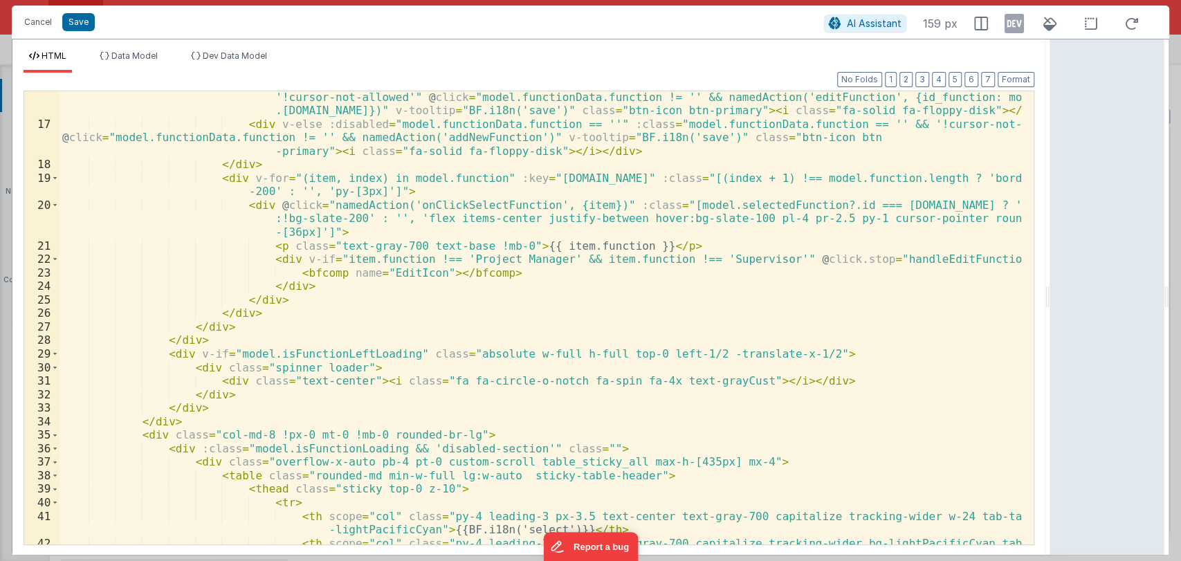
scroll to position [255, 0]
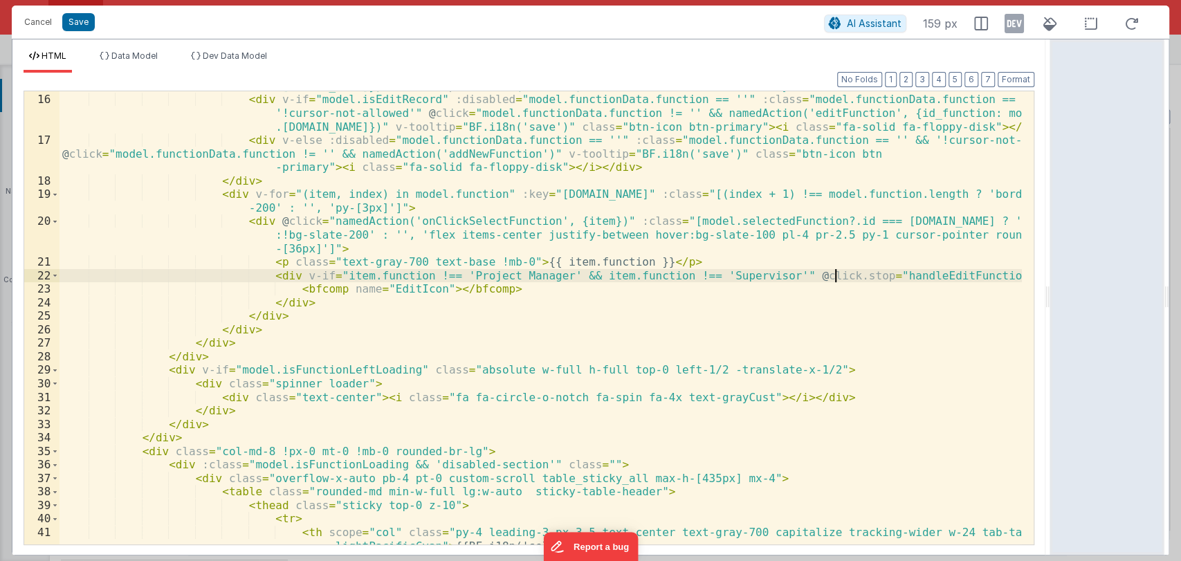
click at [836, 276] on div "< div v-if = "model.isEditRecord" :disabled = "model.functionData.function == '…" at bounding box center [541, 313] width 963 height 521
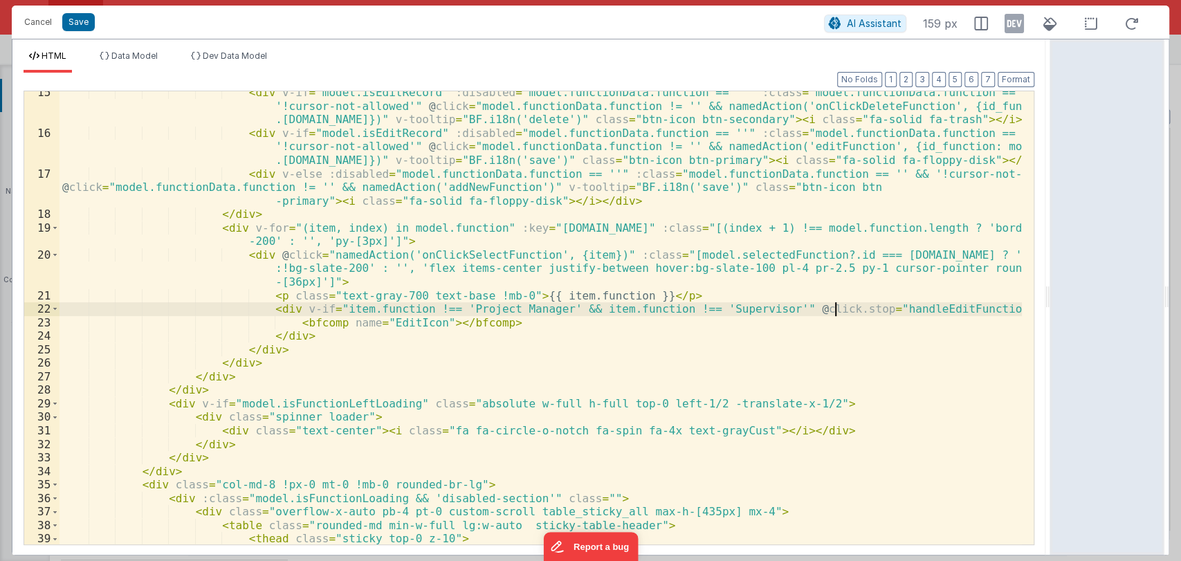
scroll to position [221, 0]
click at [835, 310] on div "< div v-if = "model.isEditRecord" :disabled = "model.functionData.function == '…" at bounding box center [541, 340] width 963 height 507
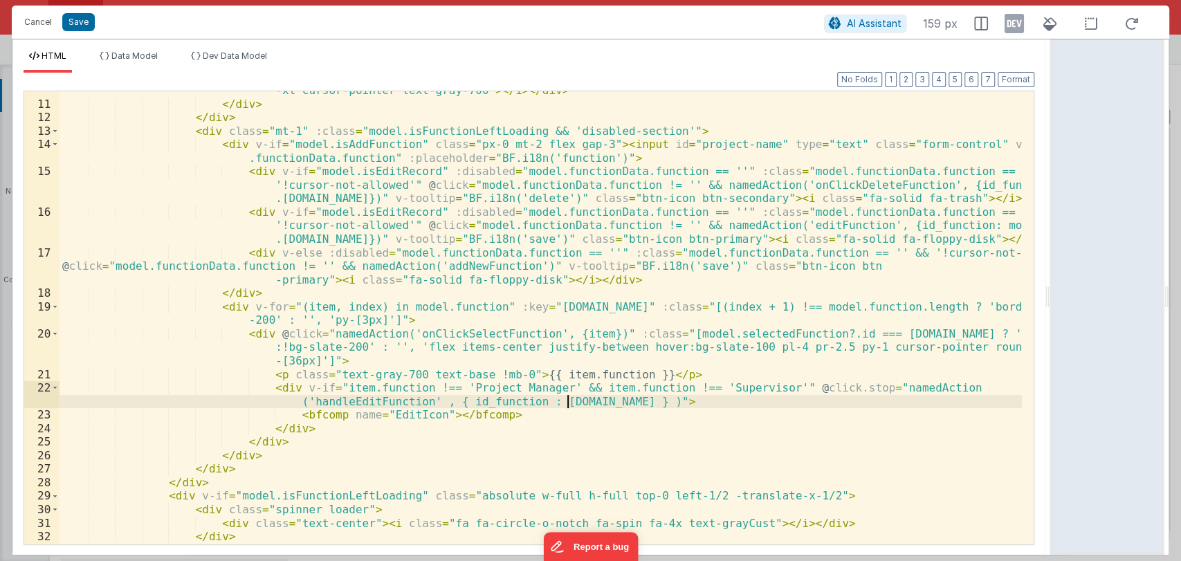
scroll to position [143, 0]
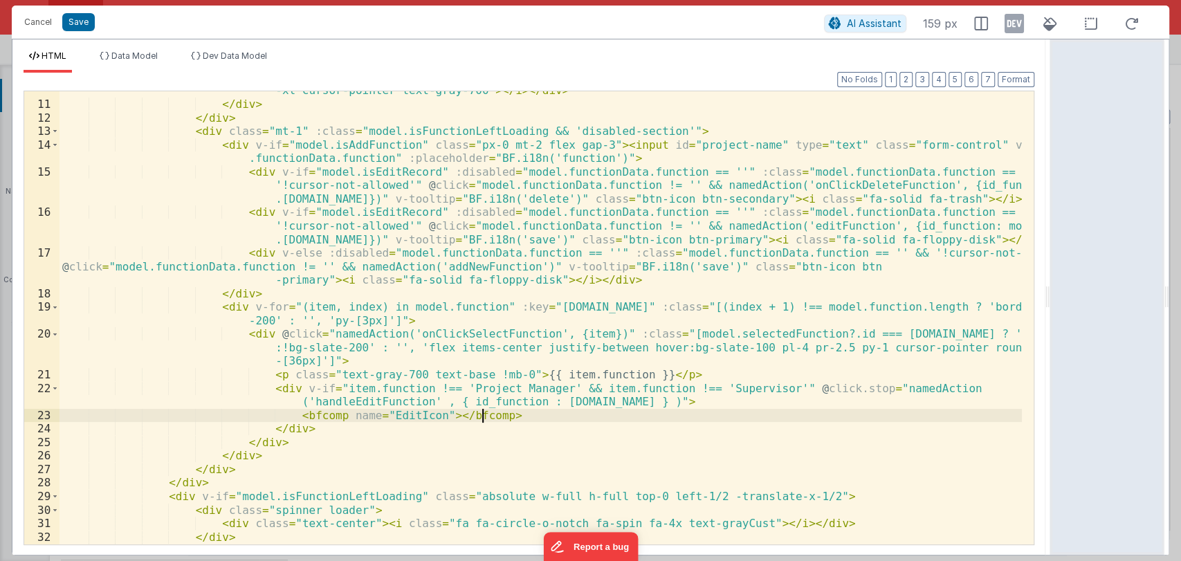
click at [527, 415] on div "< div @ click = "namedAction('onClickAddNewFunction')" v-tooltip = "BF.i18n('ad…" at bounding box center [541, 318] width 963 height 494
click at [82, 19] on button "Save" at bounding box center [78, 22] width 33 height 18
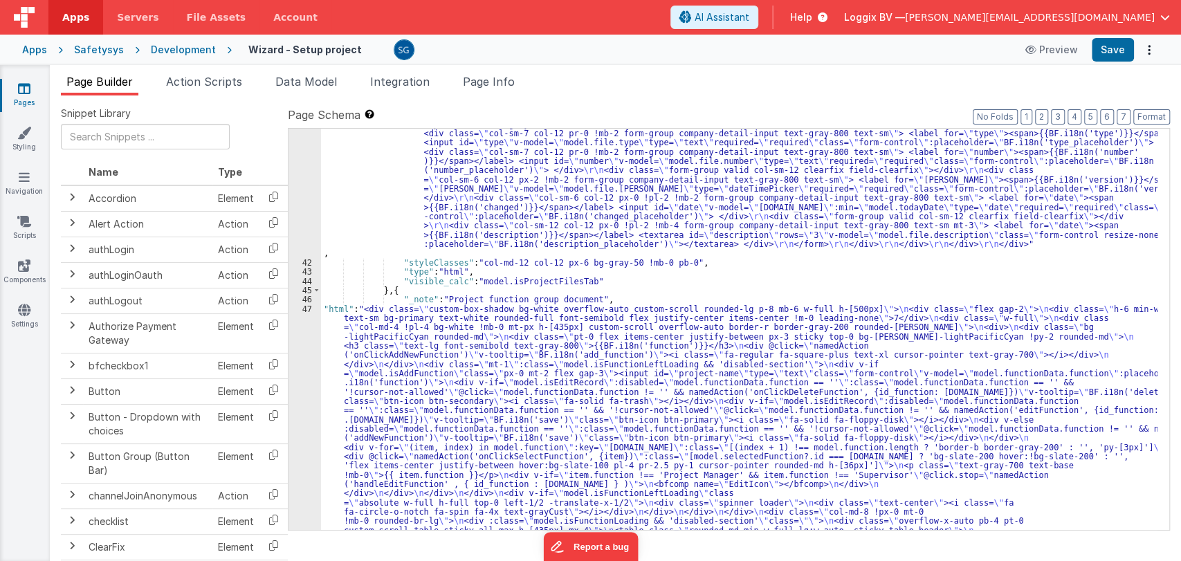
click at [307, 311] on div "47" at bounding box center [305, 484] width 33 height 360
click at [307, 309] on div "47" at bounding box center [305, 484] width 33 height 360
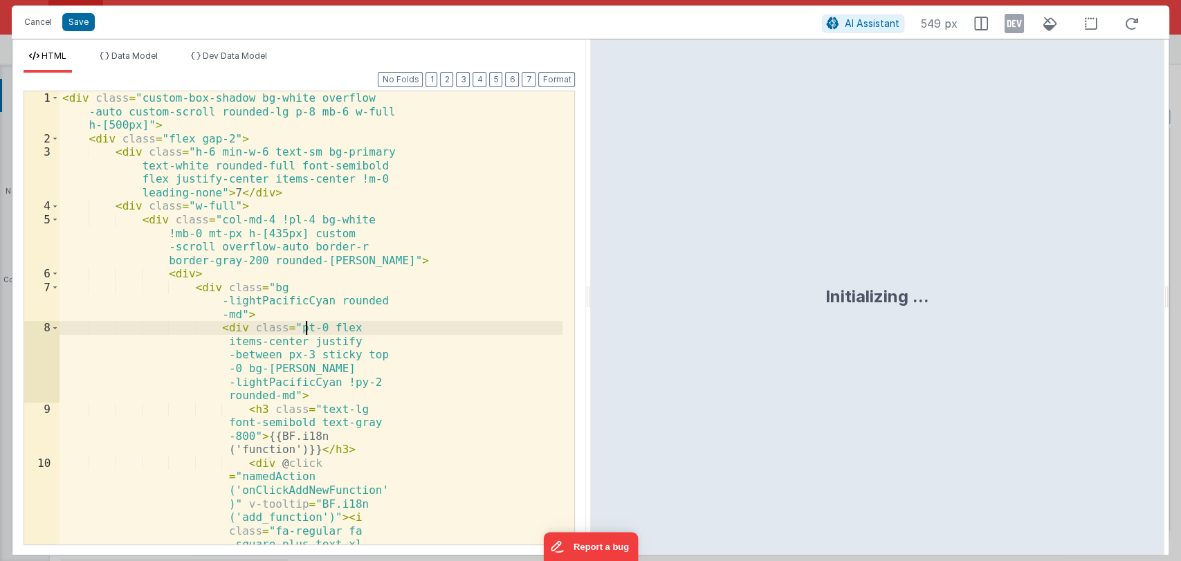
click at [307, 309] on div "< div class = "custom-box-shadow bg-white overflow -auto custom-scroll rounded-…" at bounding box center [311, 399] width 503 height 616
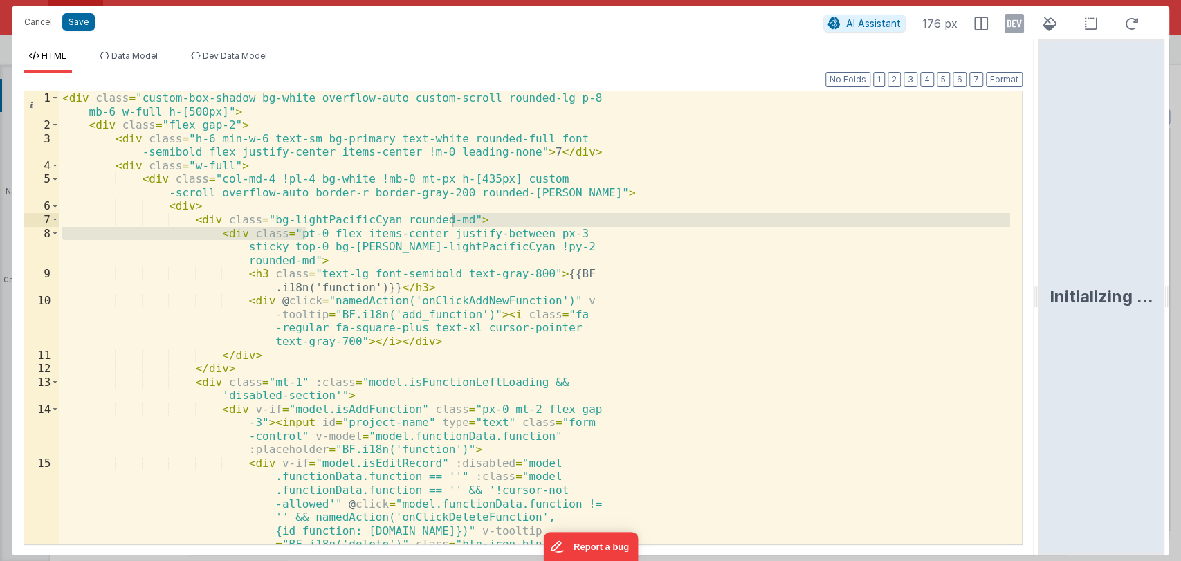
drag, startPoint x: 585, startPoint y: 298, endPoint x: 1084, endPoint y: 256, distance: 500.7
click at [1084, 256] on html "Cancel Save AI Assistant 176 px HTML Data Model Dev Data Model Format 7 6 5 4 3…" at bounding box center [590, 280] width 1181 height 561
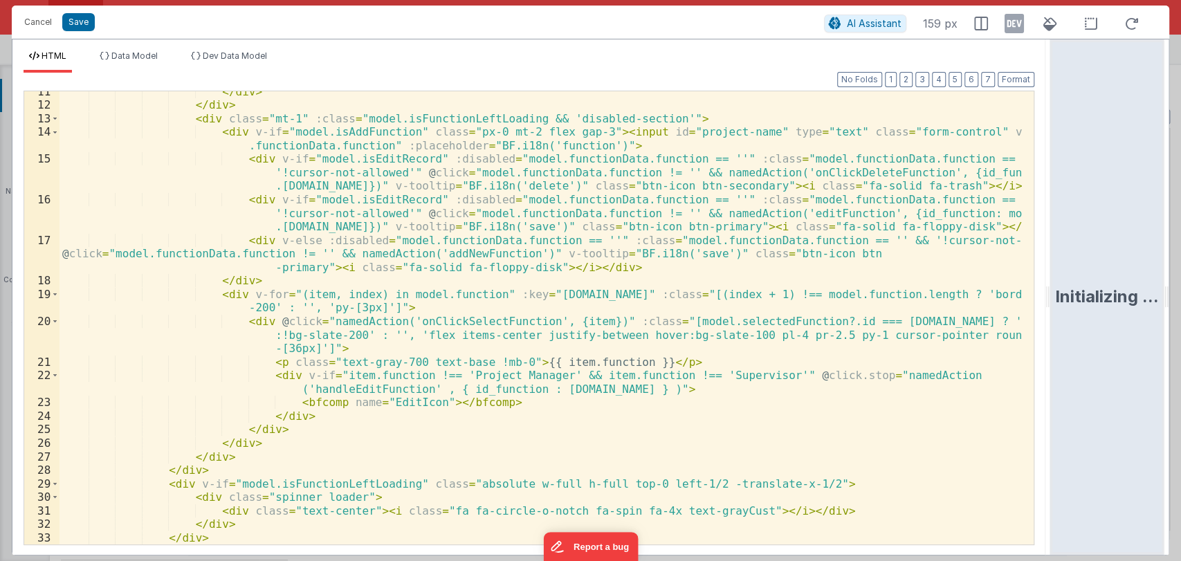
scroll to position [155, 0]
click at [360, 387] on div "</ div > </ div > < div class = "mt-1" :class = "model.isFunctionLeftLoading &&…" at bounding box center [541, 325] width 963 height 480
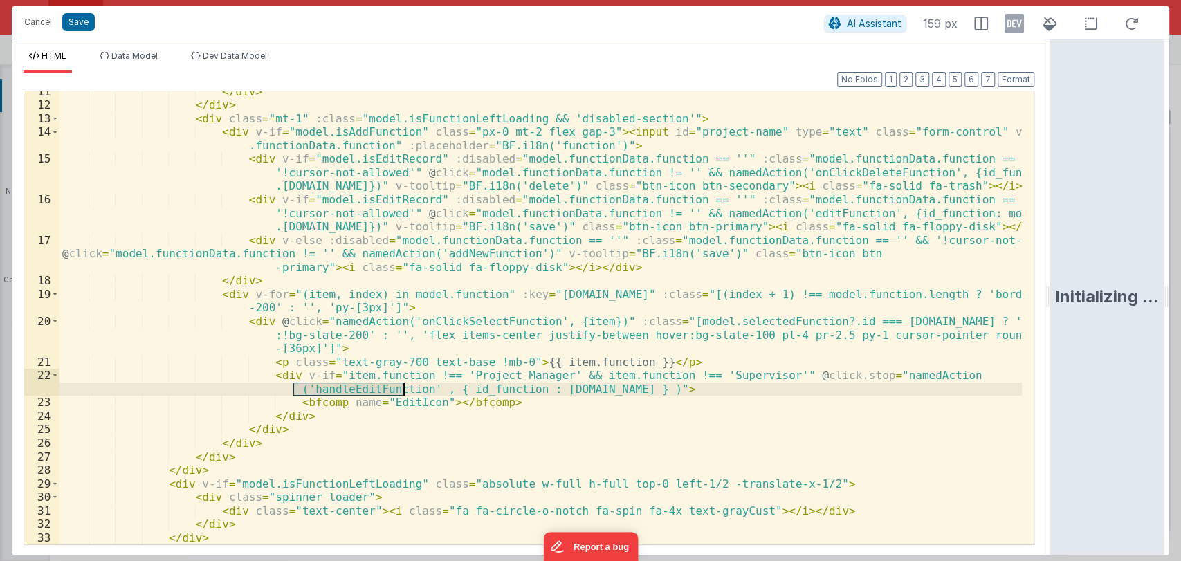
click at [360, 387] on div "</ div > </ div > < div class = "mt-1" :class = "model.isFunctionLeftLoading &&…" at bounding box center [541, 325] width 963 height 480
click at [37, 15] on button "Cancel" at bounding box center [38, 21] width 42 height 19
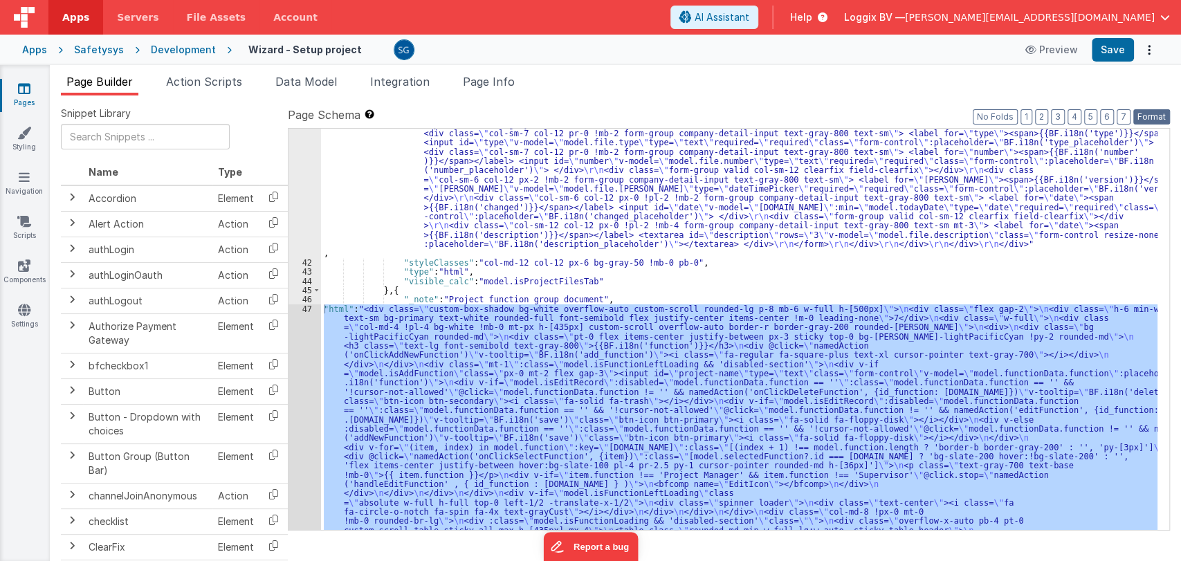
click at [1155, 121] on button "Format" at bounding box center [1152, 116] width 37 height 15
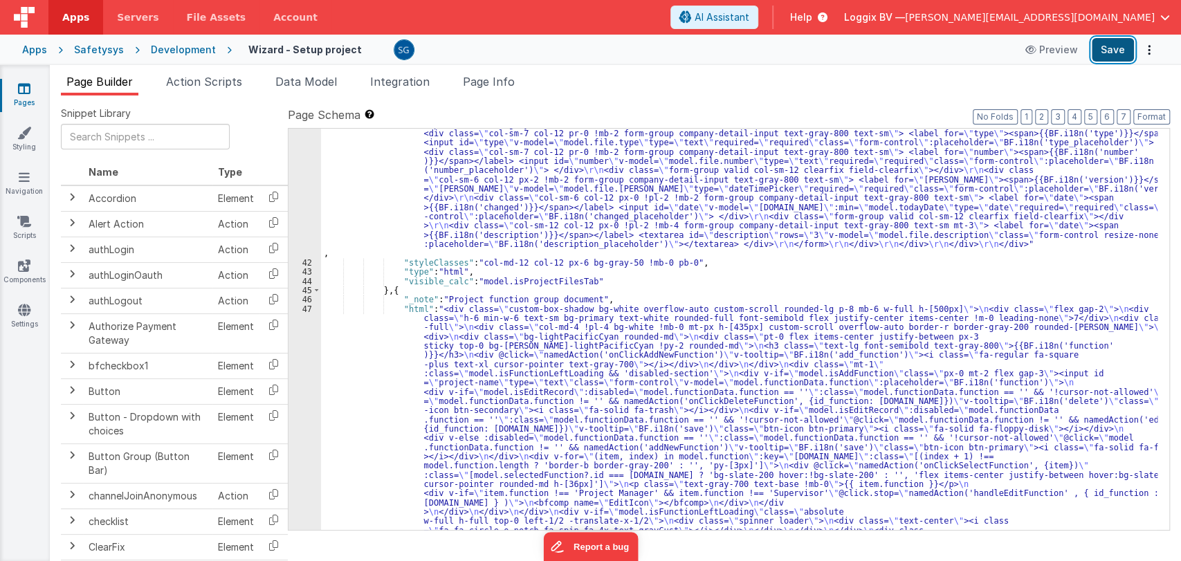
click at [1117, 57] on button "Save" at bounding box center [1113, 50] width 42 height 24
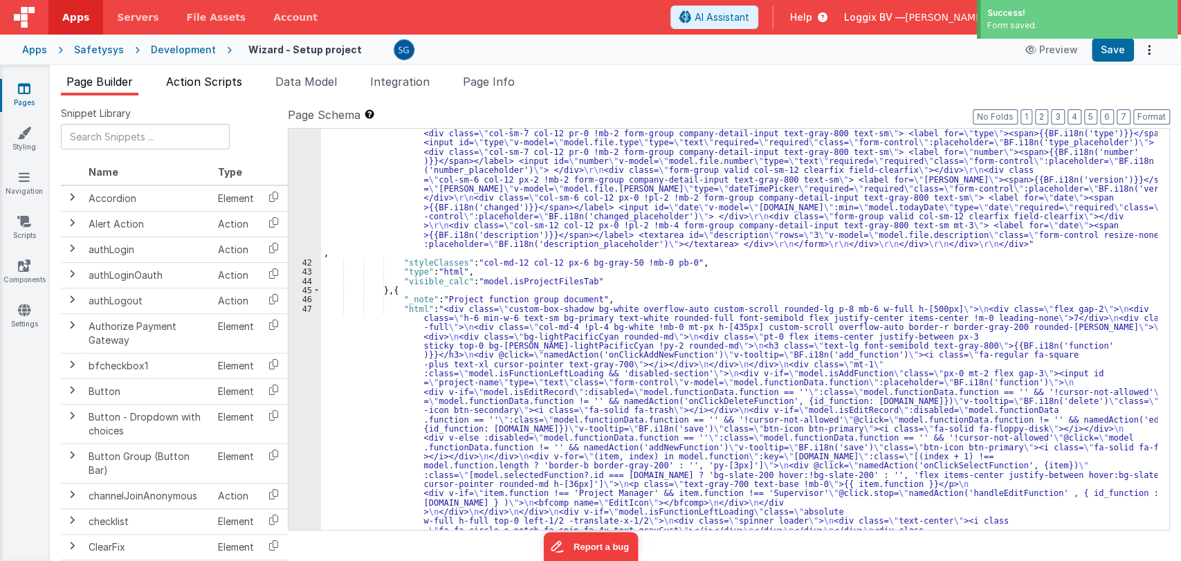
click at [220, 82] on span "Action Scripts" at bounding box center [204, 82] width 76 height 14
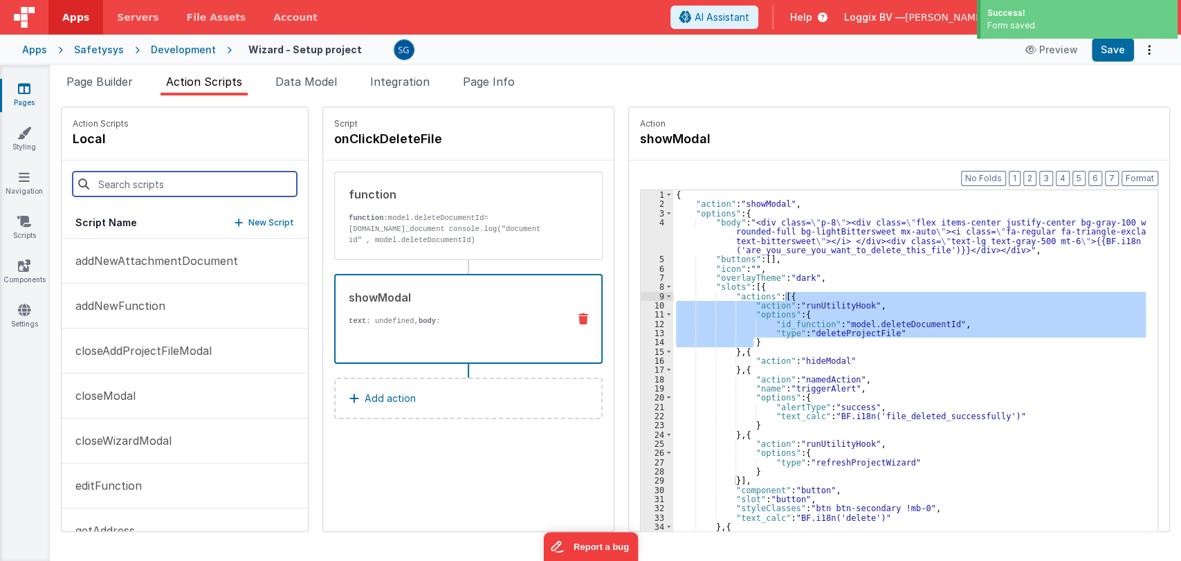
click at [199, 178] on input at bounding box center [185, 184] width 224 height 25
paste input "handleEditFunction"
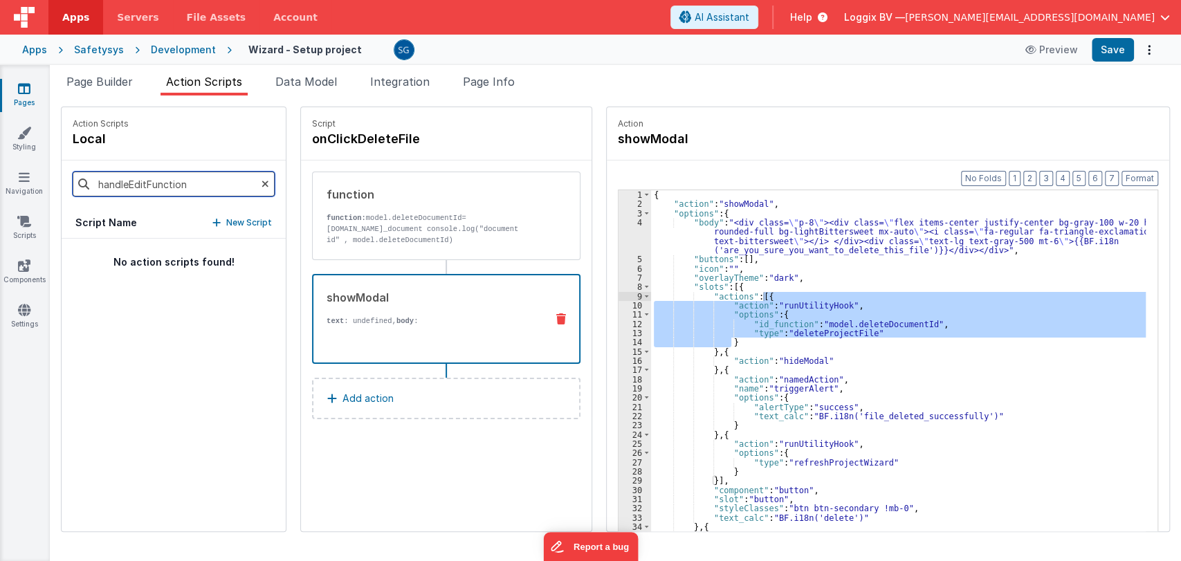
type input "handleEditFunction"
click at [212, 218] on button "New Script" at bounding box center [242, 223] width 60 height 14
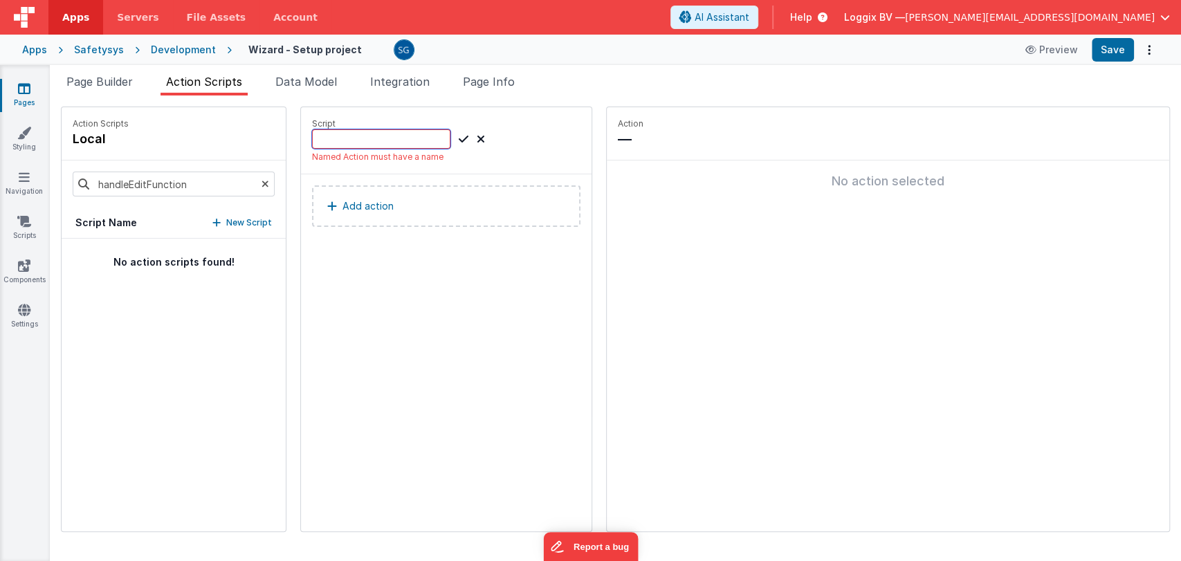
click at [329, 140] on input at bounding box center [381, 138] width 138 height 19
paste input "handleEditFunction"
type input "handleEditFunction"
click at [459, 138] on icon at bounding box center [464, 139] width 10 height 17
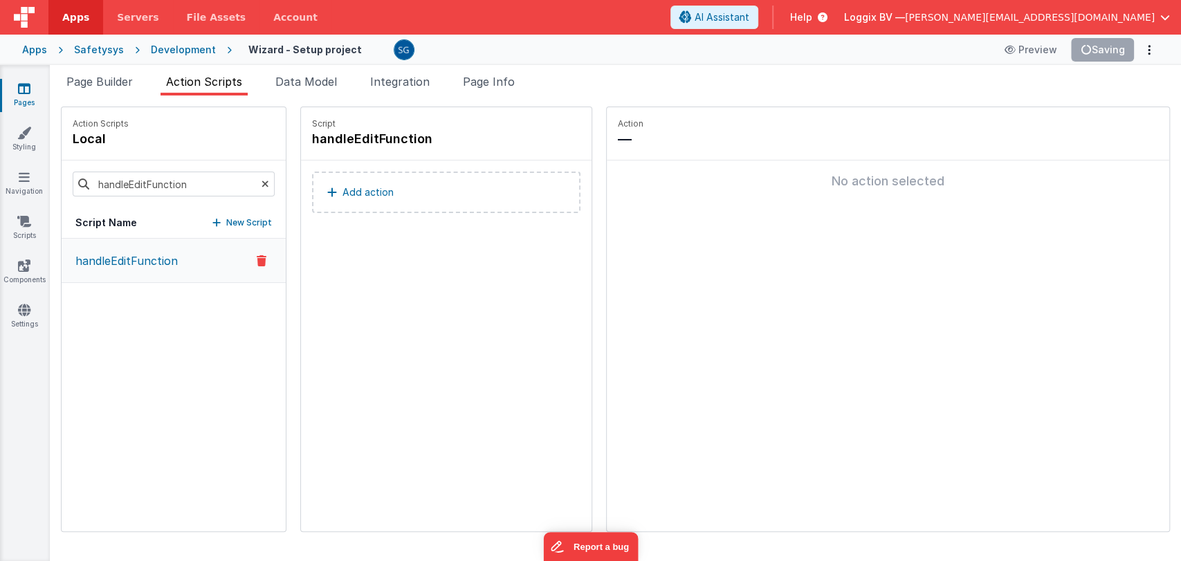
click at [355, 189] on p "Add action" at bounding box center [368, 192] width 51 height 17
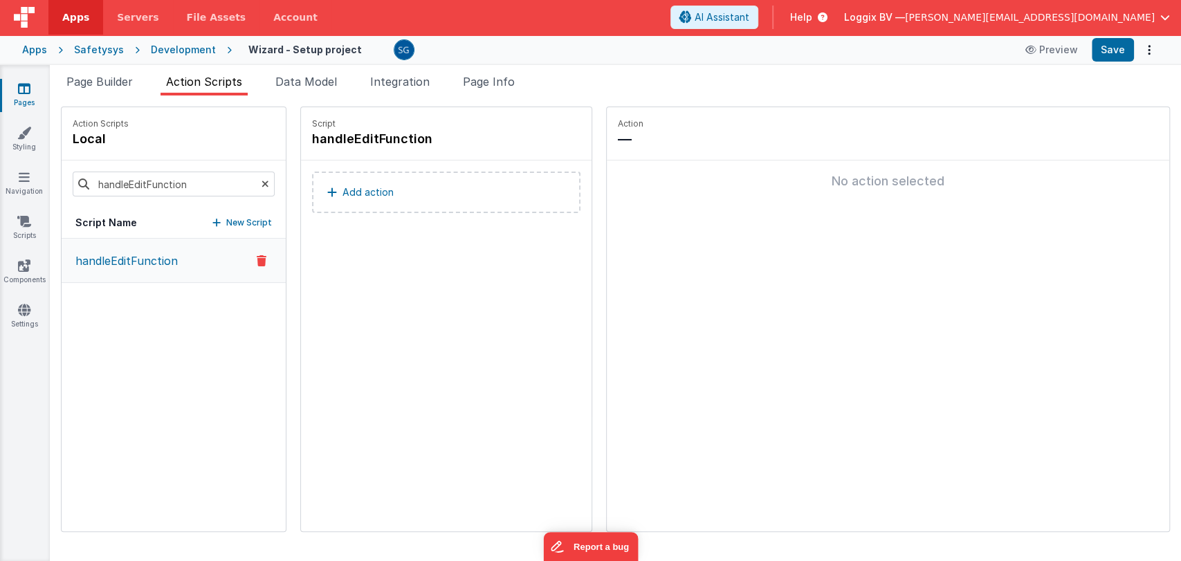
click at [359, 195] on p "Add action" at bounding box center [368, 192] width 51 height 17
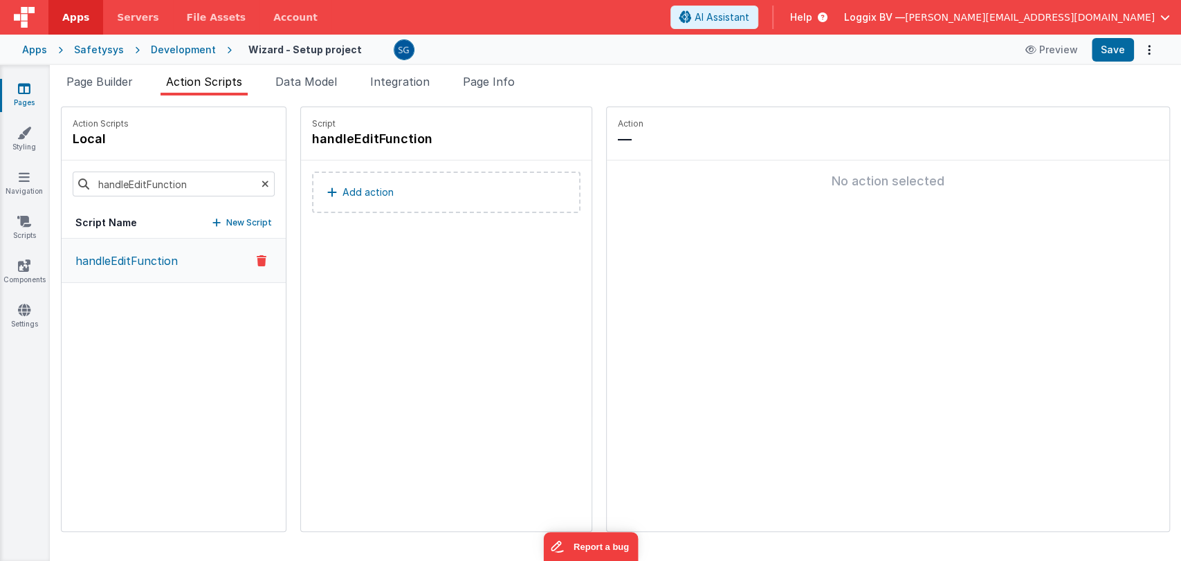
click at [343, 189] on p "Add action" at bounding box center [368, 192] width 51 height 17
click at [343, 191] on p "Add action" at bounding box center [368, 192] width 51 height 17
click at [348, 185] on p "Add action" at bounding box center [368, 192] width 51 height 17
click at [358, 259] on div "Script handleEditFunction Add action" at bounding box center [446, 319] width 291 height 424
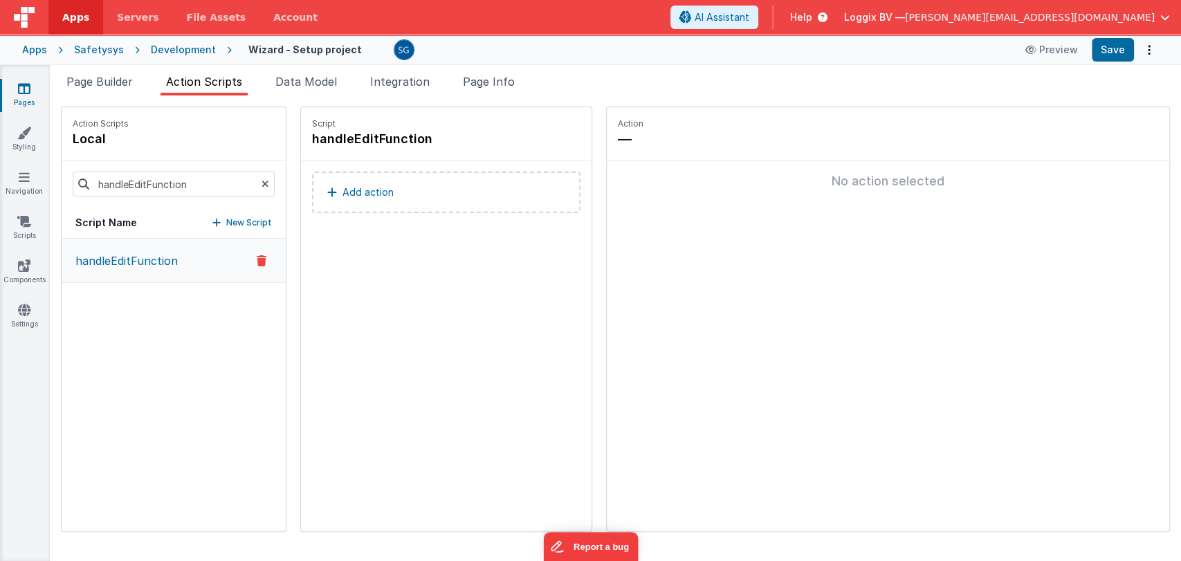
click at [343, 194] on p "Add action" at bounding box center [368, 192] width 51 height 17
click at [365, 277] on div "Script handleEditFunction Add action" at bounding box center [446, 319] width 291 height 424
click at [327, 190] on icon at bounding box center [332, 192] width 10 height 11
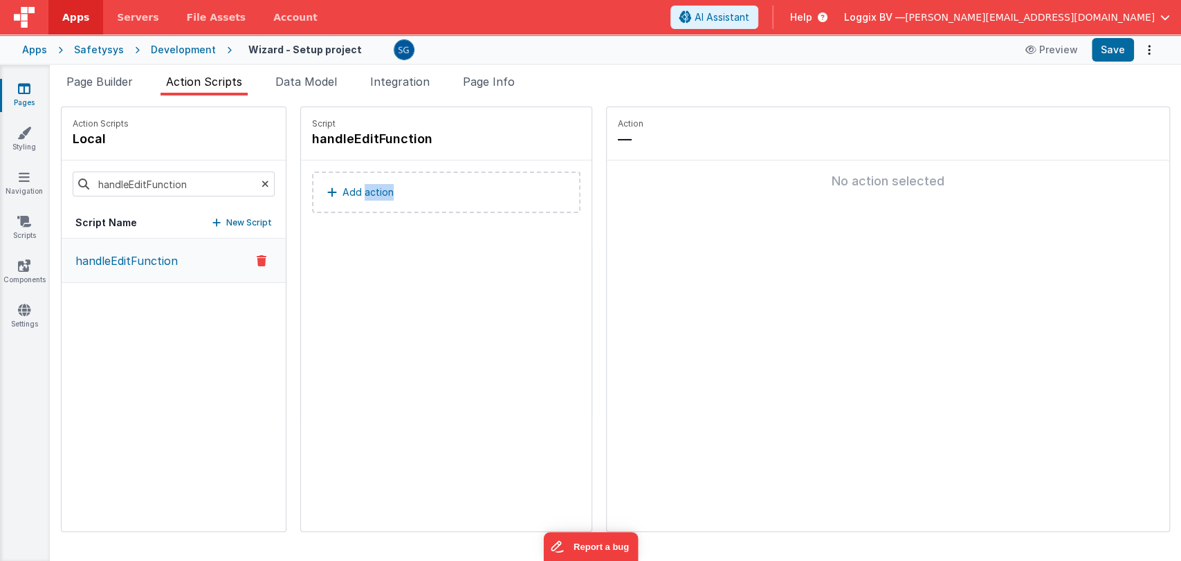
click at [327, 190] on icon at bounding box center [332, 192] width 10 height 11
click at [360, 264] on div "Script handleEditFunction Add action" at bounding box center [446, 319] width 291 height 424
click at [410, 273] on div "Script handleEditFunction Add action" at bounding box center [446, 319] width 291 height 424
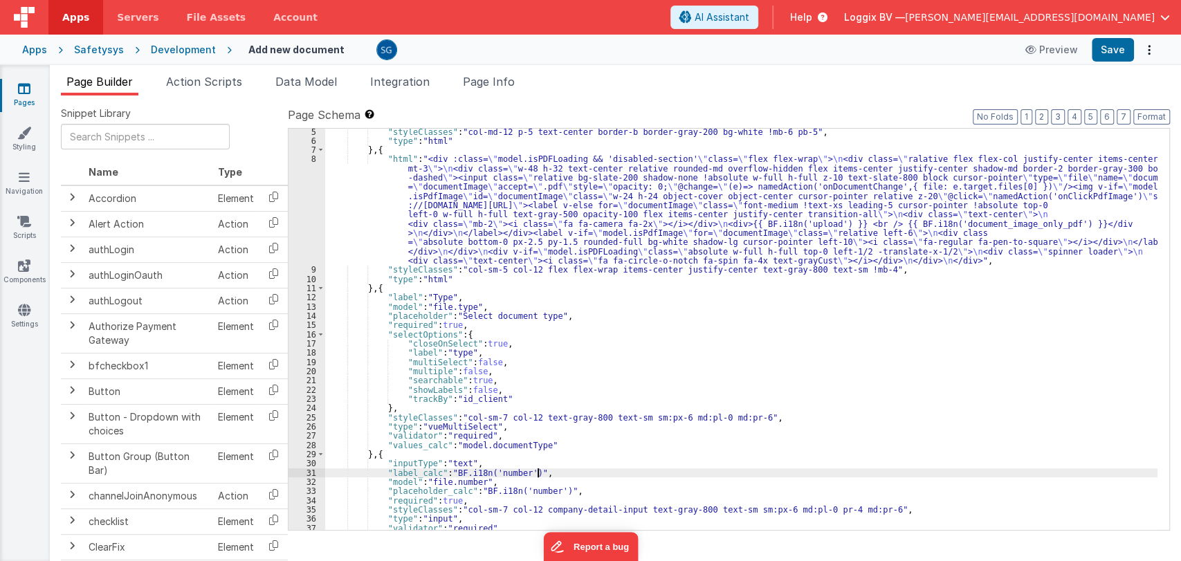
click at [540, 473] on div ""styleClasses" : "col-md-12 p-5 text-center border-b border-gray-200 bg-white !…" at bounding box center [741, 337] width 832 height 420
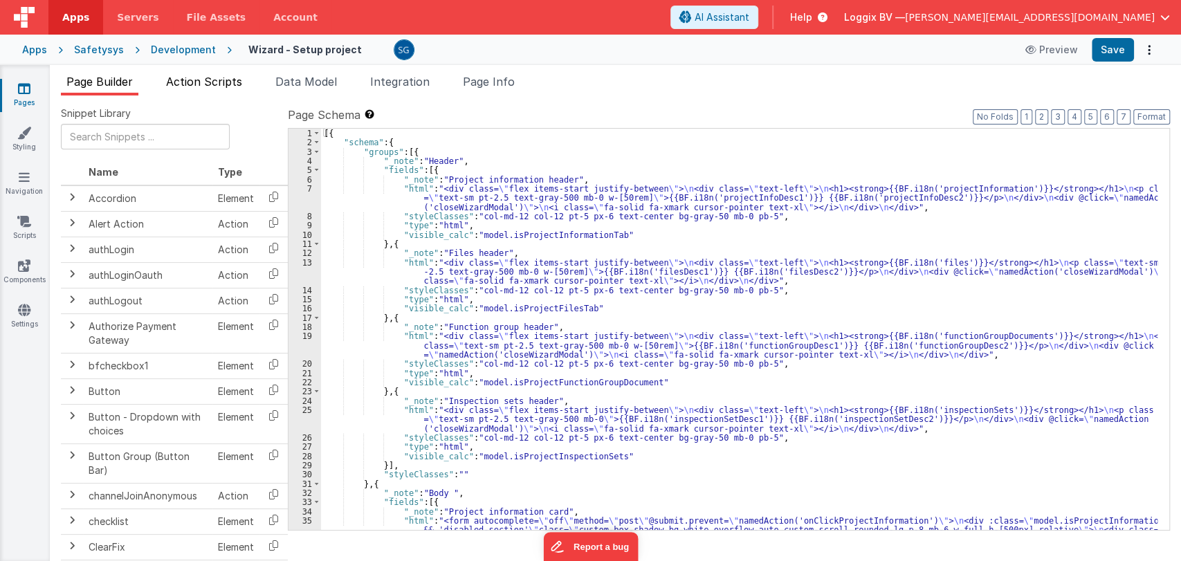
click at [194, 82] on span "Action Scripts" at bounding box center [204, 82] width 76 height 14
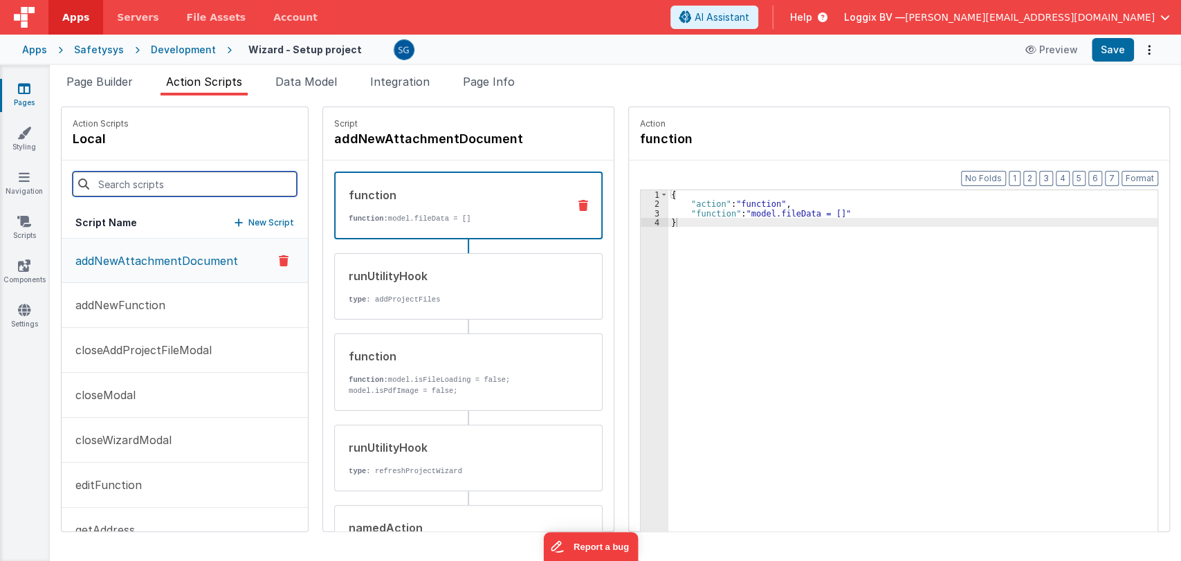
click at [174, 179] on input at bounding box center [185, 184] width 224 height 25
paste input "handleEditFunction"
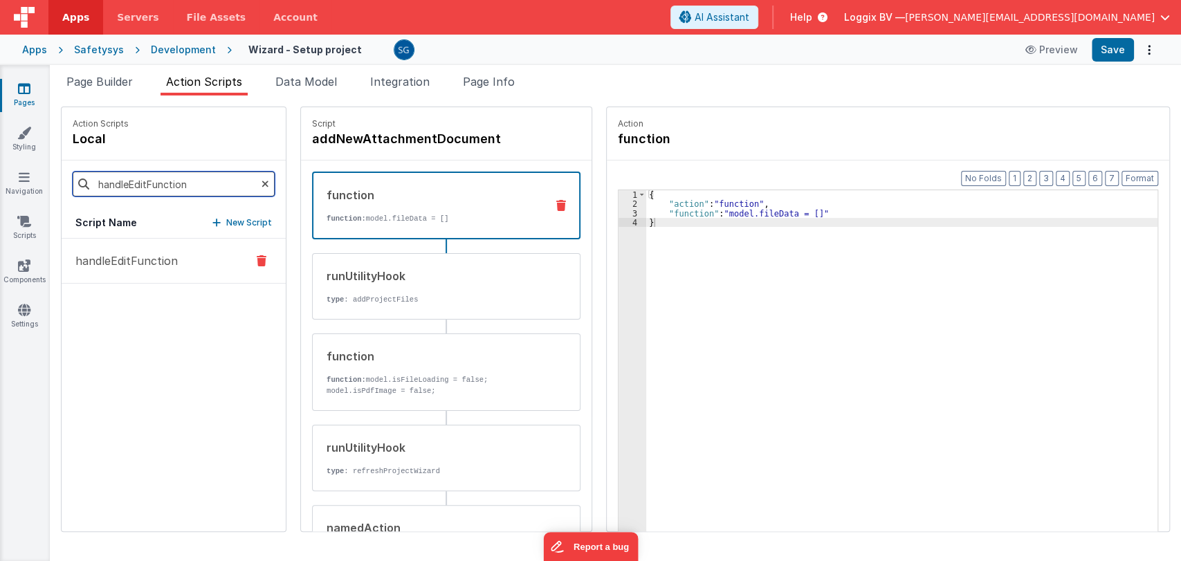
type input "handleEditFunction"
click at [131, 262] on p "handleEditFunction" at bounding box center [122, 261] width 111 height 17
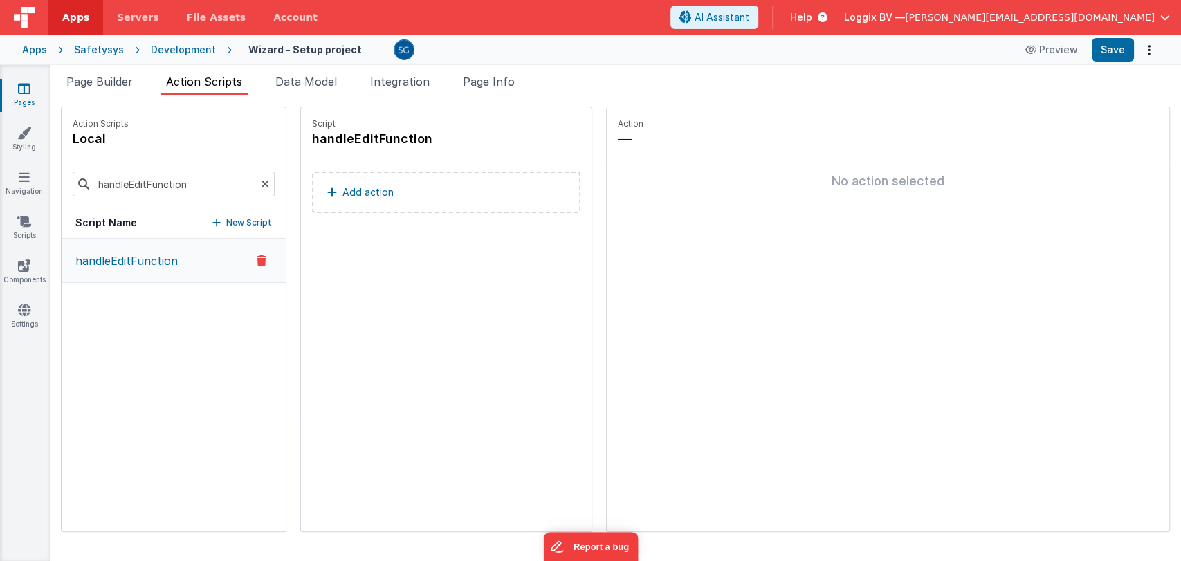
click at [325, 198] on button "Add action" at bounding box center [446, 193] width 269 height 42
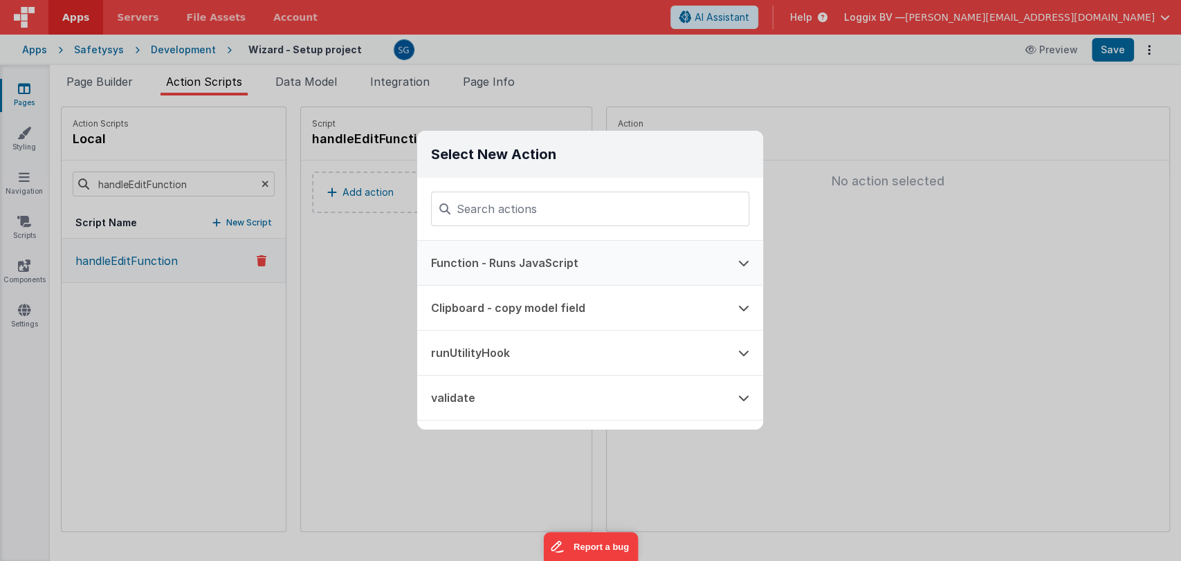
click at [484, 250] on button "Function - Runs JavaScript" at bounding box center [570, 263] width 307 height 44
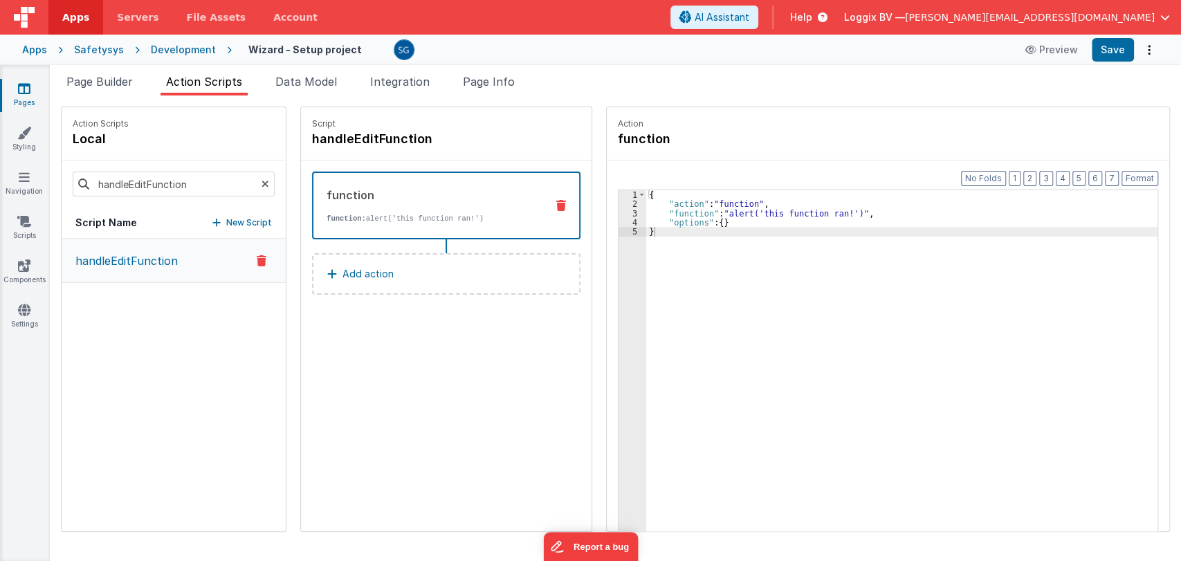
click at [348, 267] on p "Add action" at bounding box center [368, 274] width 51 height 17
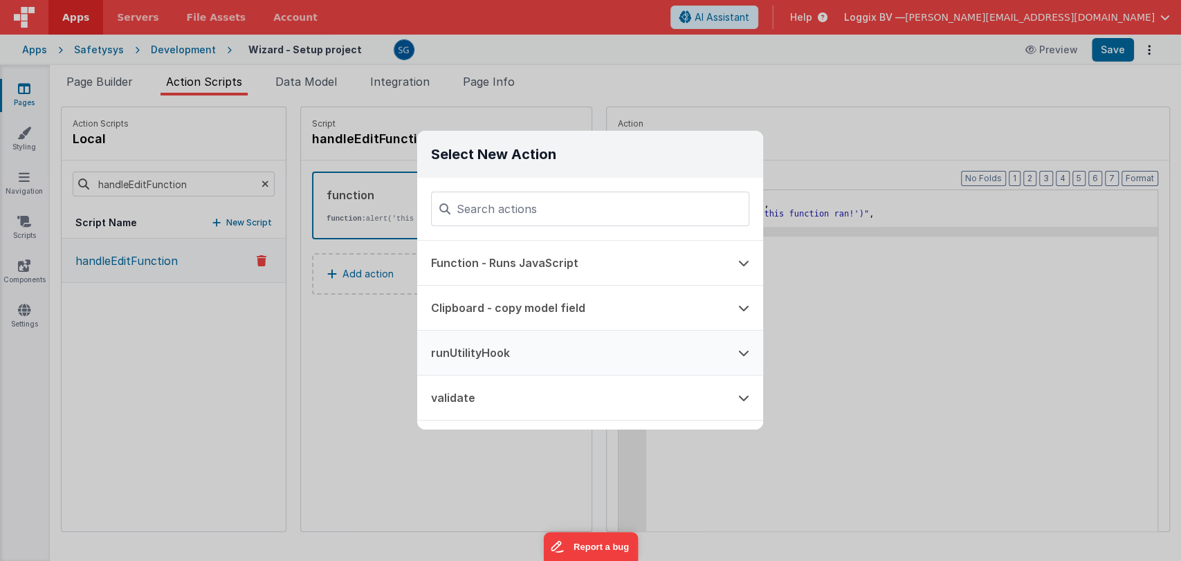
click at [491, 345] on button "runUtilityHook" at bounding box center [570, 353] width 307 height 44
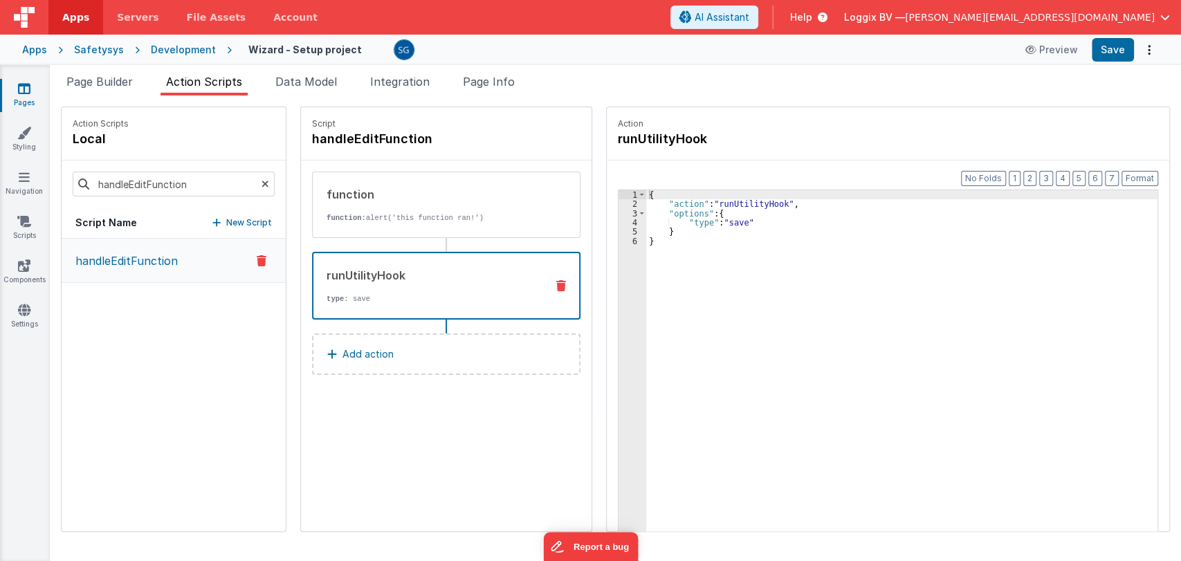
click at [721, 221] on div "{ "action" : "runUtilityHook" , "options" : { "type" : "save" } }" at bounding box center [908, 391] width 525 height 403
click at [735, 215] on div "{ "action" : "runUtilityHook" , "options" : { "type" : "onClickEditFunction" } }" at bounding box center [908, 391] width 525 height 403
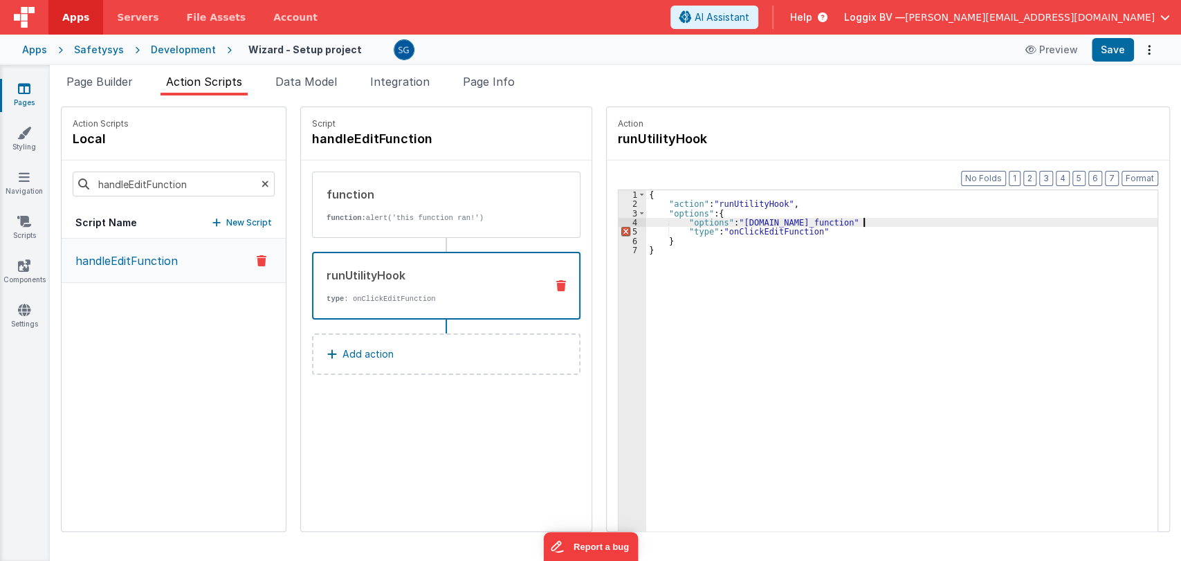
click at [871, 223] on div "{ "action" : "runUtilityHook" , "options" : { "options" : "[DOMAIN_NAME]_functi…" at bounding box center [908, 391] width 525 height 403
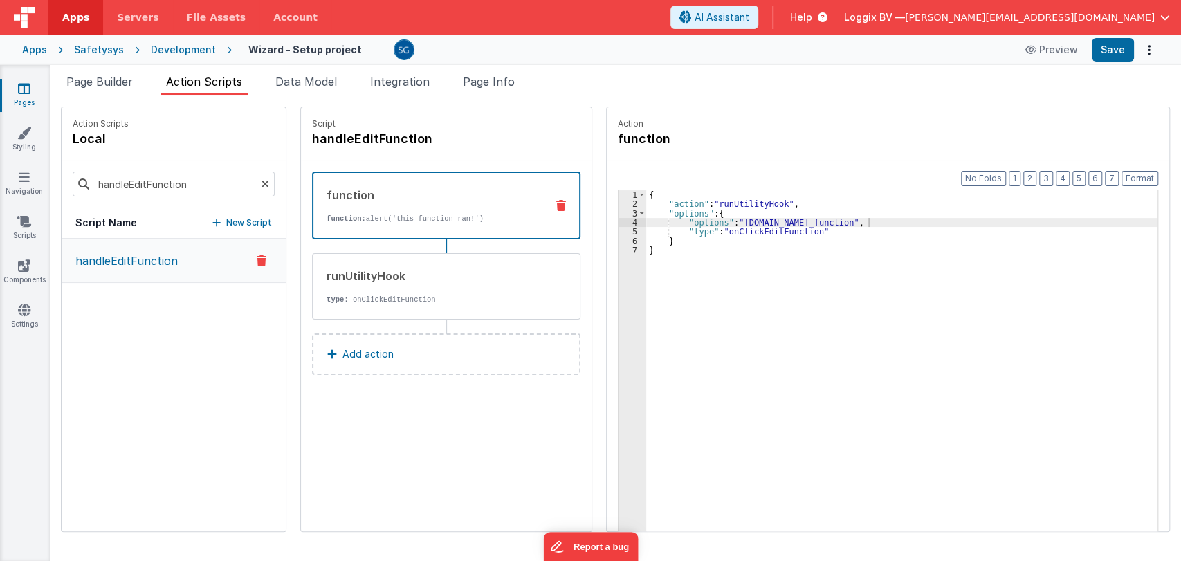
click at [415, 208] on div "function function: alert('this function ran!')" at bounding box center [423, 205] width 221 height 37
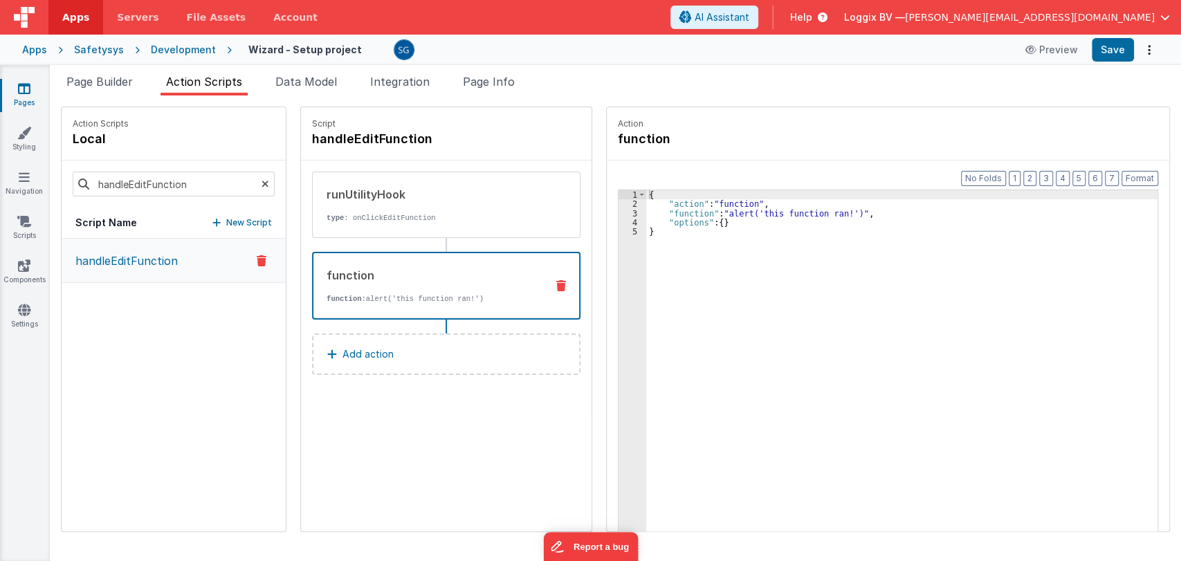
click at [432, 287] on div "function function: alert('this function ran!')" at bounding box center [423, 285] width 221 height 37
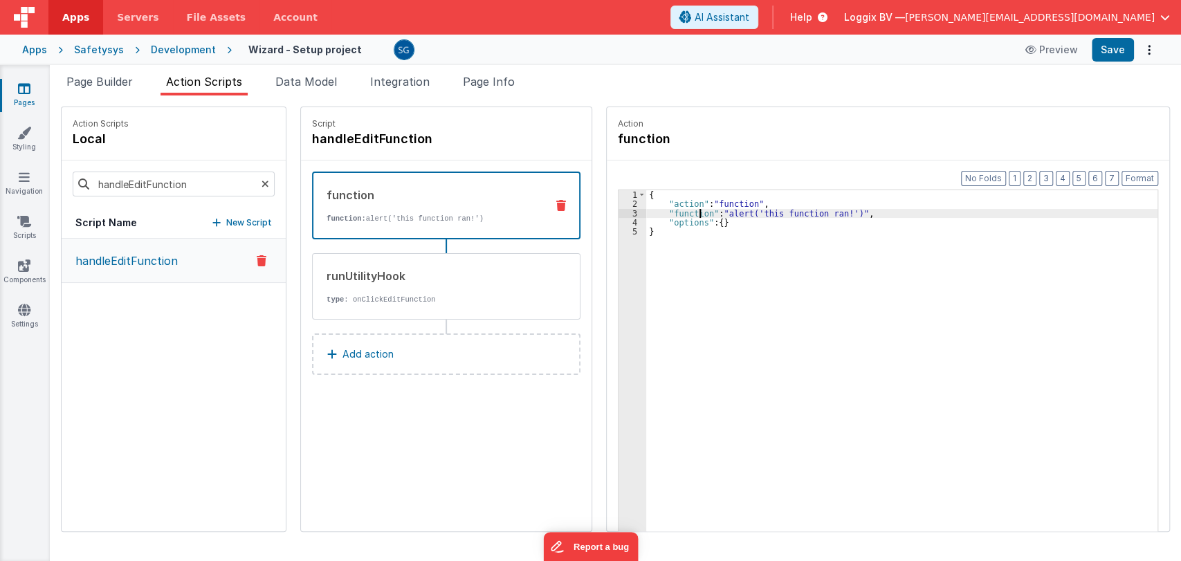
click at [684, 210] on div "{ "action" : "function" , "function" : "alert('this function ran!')" , "options…" at bounding box center [908, 391] width 525 height 403
click at [619, 213] on div "3" at bounding box center [633, 213] width 28 height 9
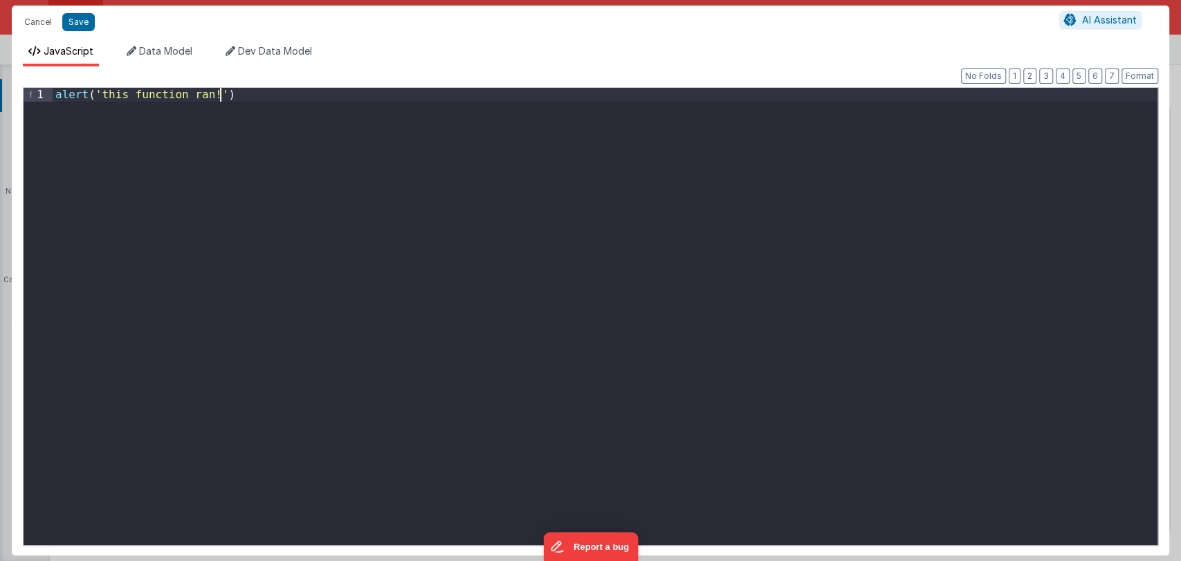
click at [259, 98] on div "alert ( 'this function ran!' )" at bounding box center [605, 330] width 1105 height 484
click at [120, 95] on div "mode ." at bounding box center [605, 330] width 1105 height 484
paste textarea
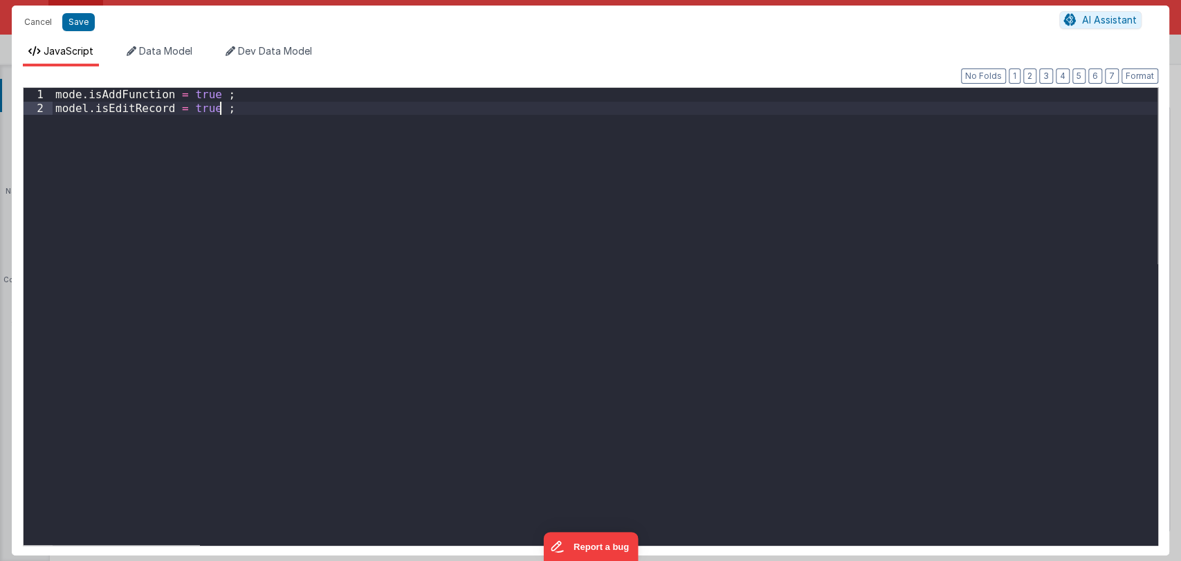
click at [80, 94] on div "mode . isAddFunction = true ; model . isEditRecord = true ;" at bounding box center [605, 330] width 1105 height 484
click at [80, 18] on button "Save" at bounding box center [78, 22] width 33 height 18
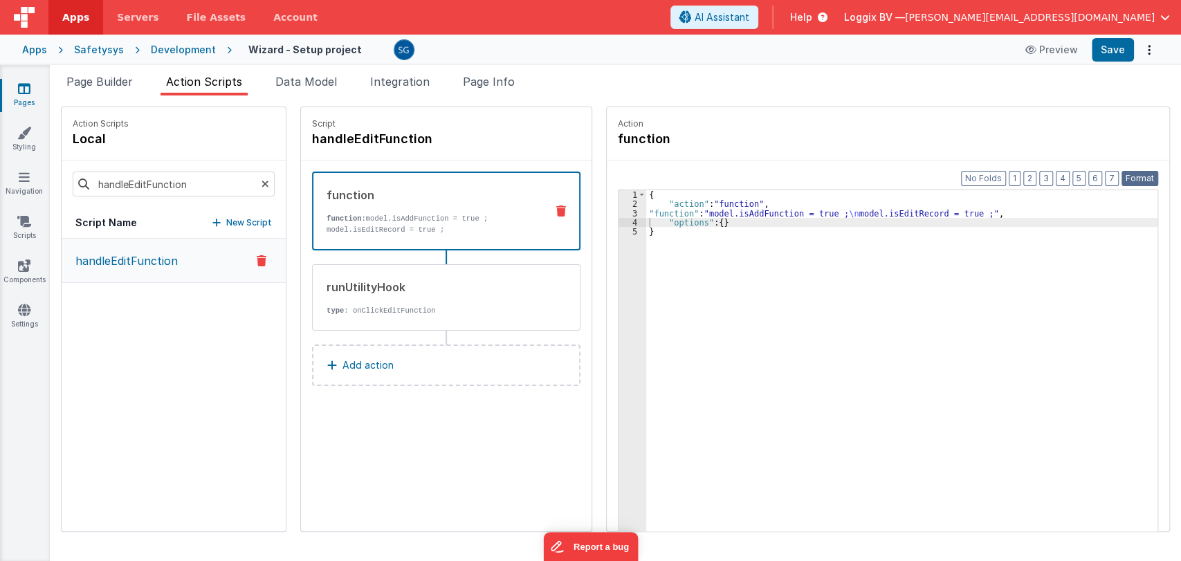
click at [1132, 179] on button "Format" at bounding box center [1140, 178] width 37 height 15
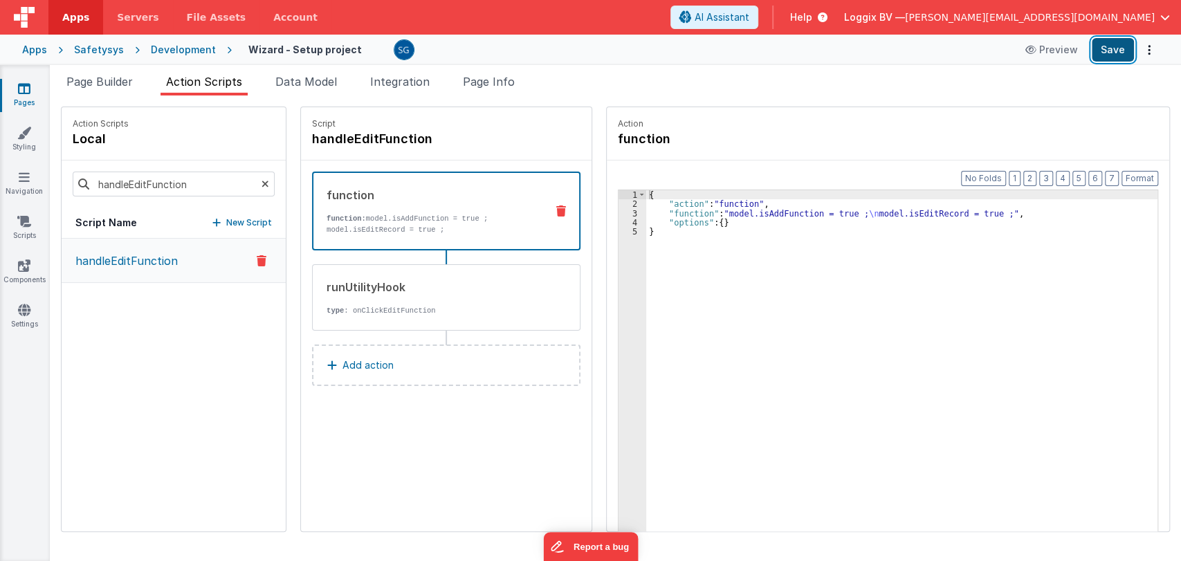
click at [1116, 52] on button "Save" at bounding box center [1113, 50] width 42 height 24
click at [97, 85] on span "Page Builder" at bounding box center [99, 82] width 66 height 14
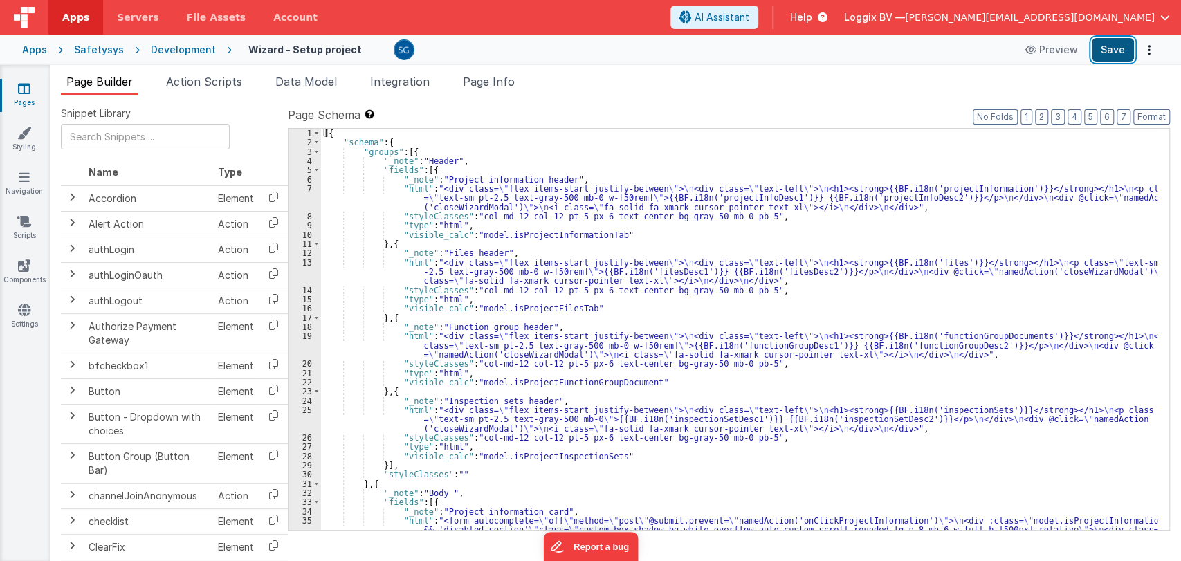
click at [1110, 57] on button "Save" at bounding box center [1113, 50] width 42 height 24
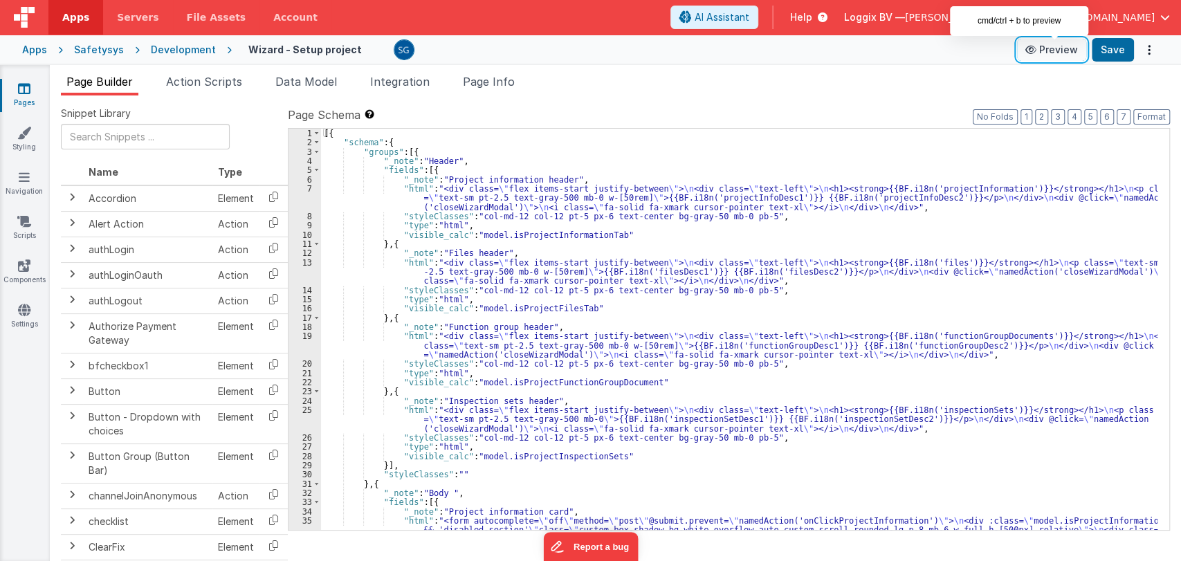
click at [1033, 50] on icon at bounding box center [1033, 50] width 14 height 10
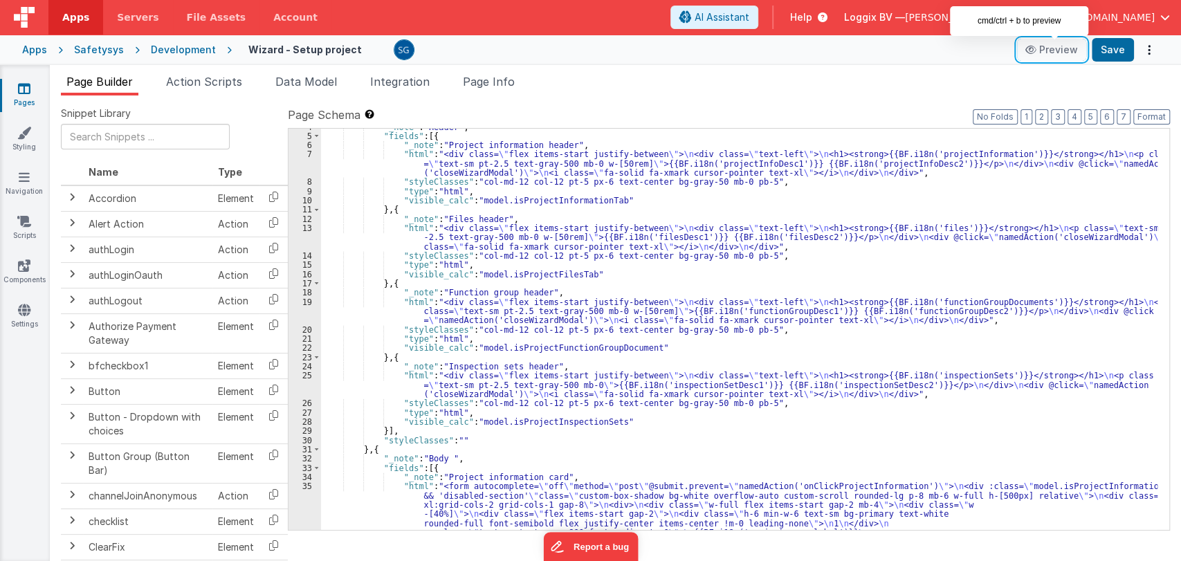
scroll to position [34, 0]
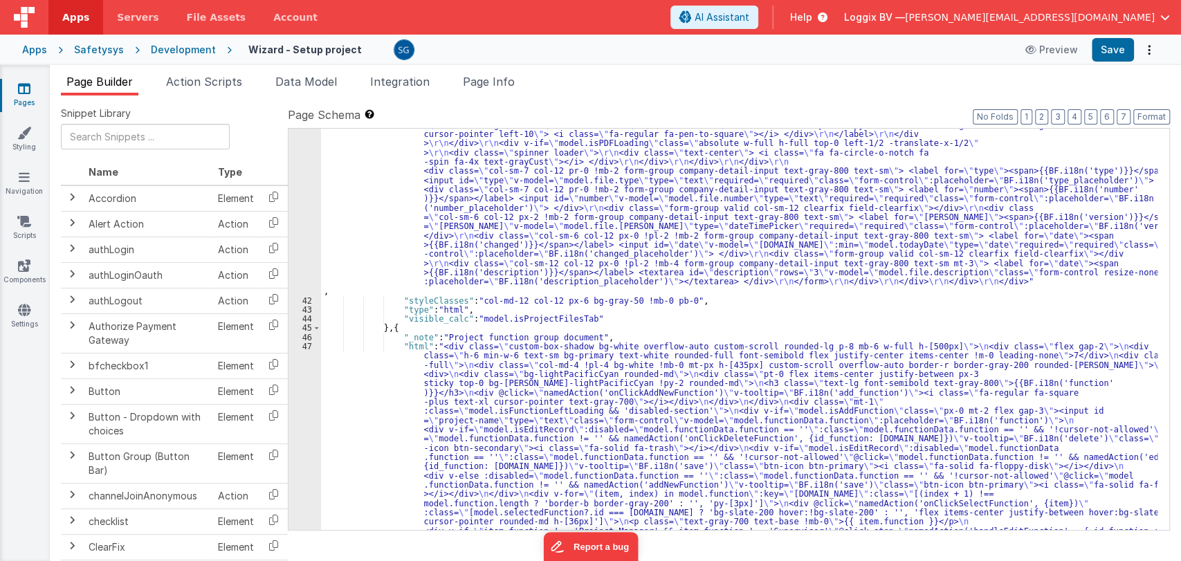
scroll to position [1859, 0]
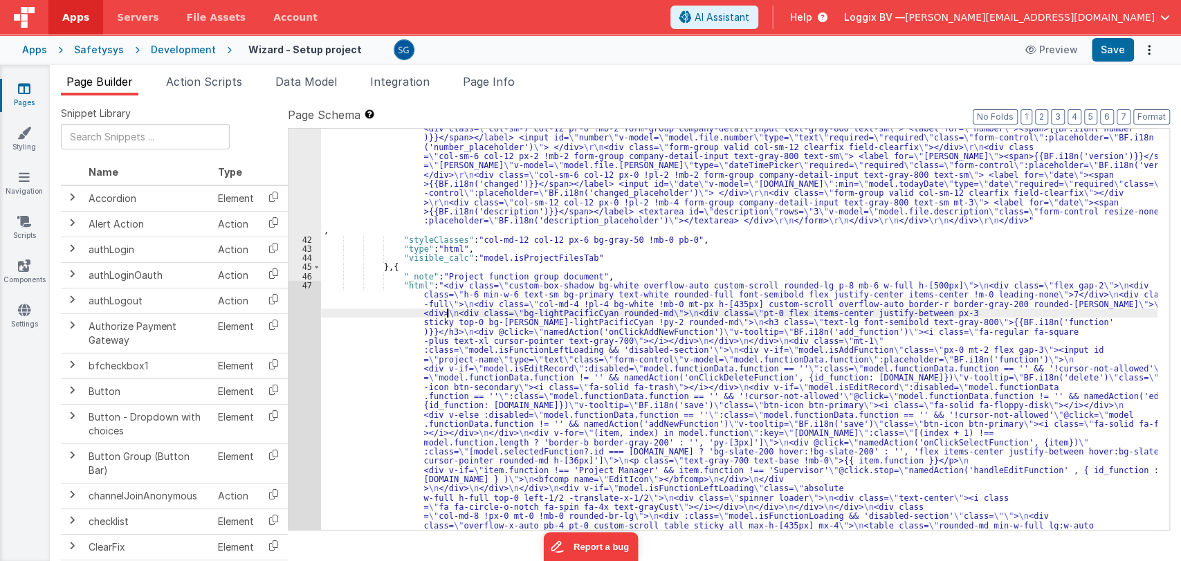
click at [448, 316] on div ""html" : "<div class= \" custom-box-shadow bg-white overflow-auto custom-scroll…" at bounding box center [739, 173] width 837 height 1702
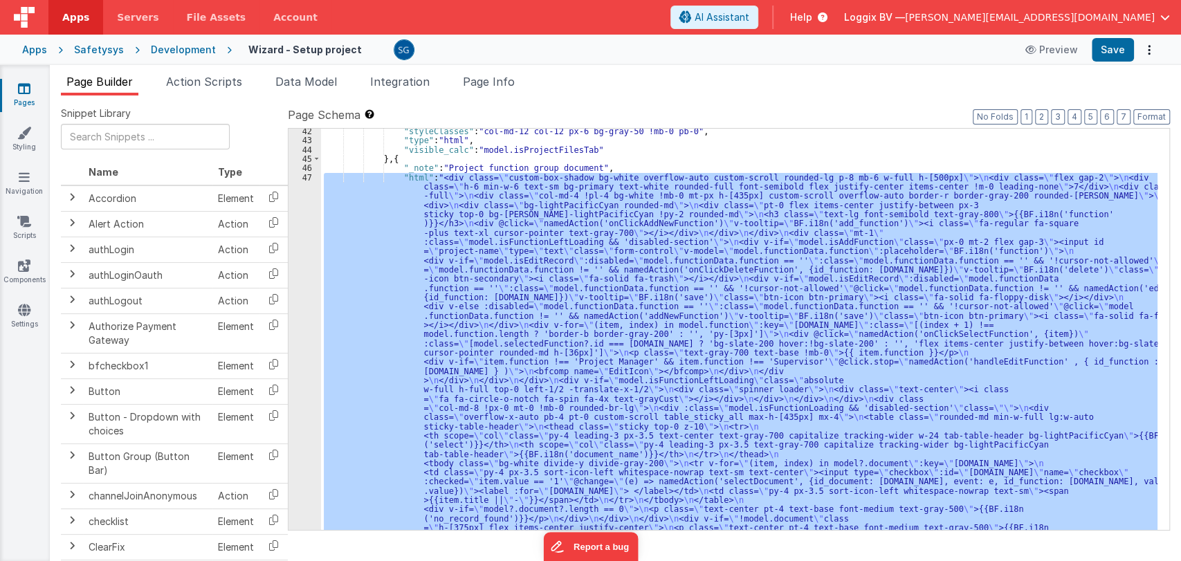
scroll to position [1965, 0]
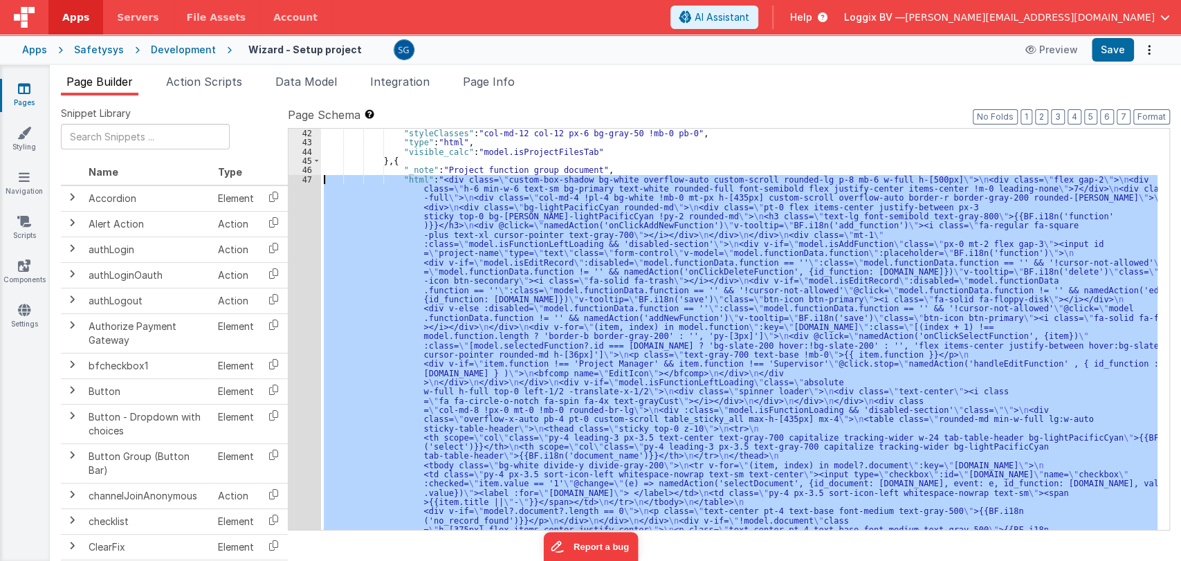
click at [306, 179] on div "47" at bounding box center [305, 369] width 33 height 388
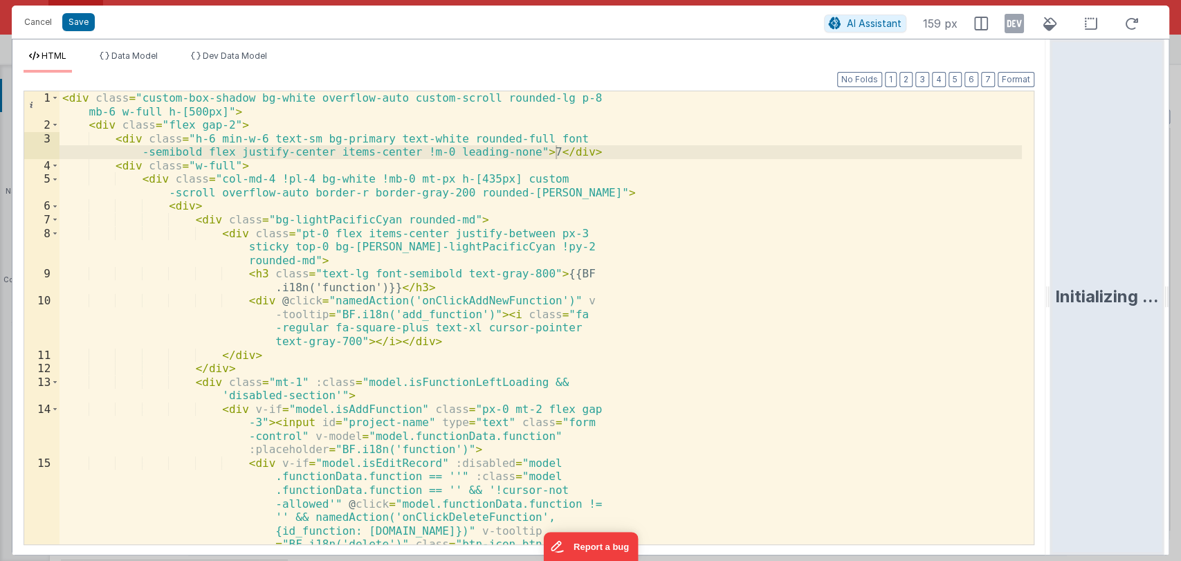
drag, startPoint x: 589, startPoint y: 301, endPoint x: 1066, endPoint y: 281, distance: 477.2
click at [1066, 281] on html "Cancel Save AI Assistant 159 px HTML Data Model Dev Data Model Format 7 6 5 4 3…" at bounding box center [590, 280] width 1181 height 561
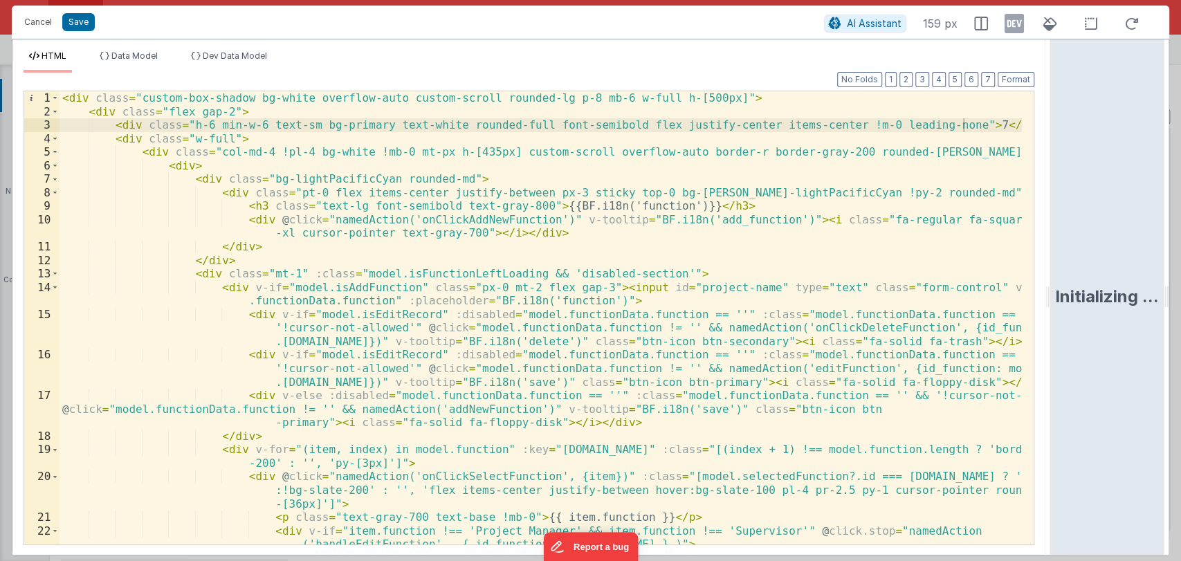
click at [892, 257] on div "< div class = "custom-box-shadow bg-white overflow-auto custom-scroll rounded-l…" at bounding box center [541, 331] width 963 height 480
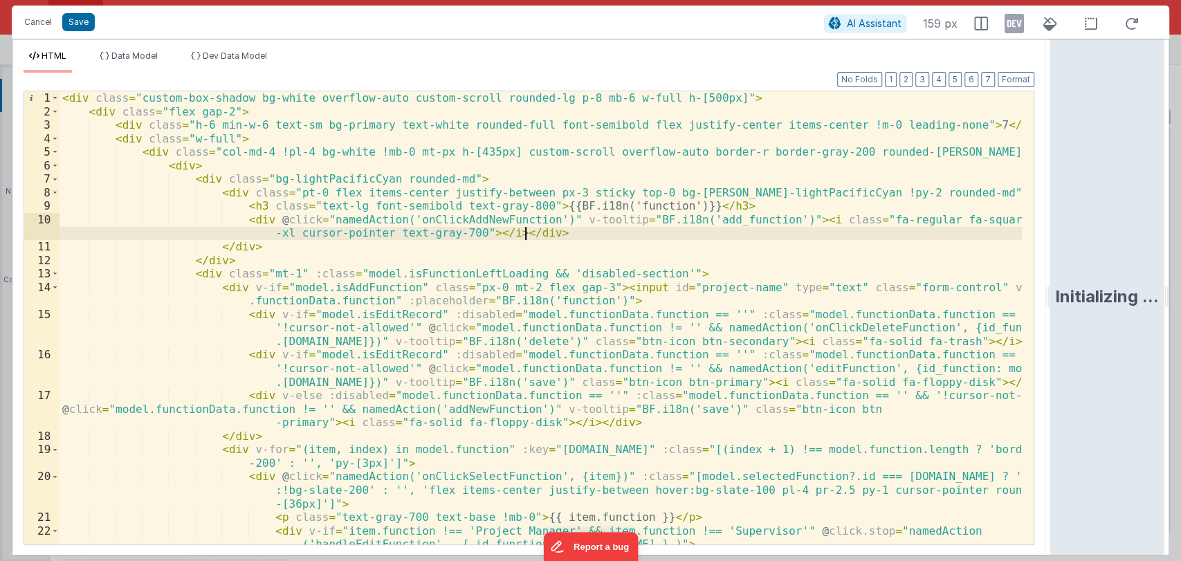
click at [693, 233] on div "< div class = "custom-box-shadow bg-white overflow-auto custom-scroll rounded-l…" at bounding box center [541, 331] width 963 height 480
click at [618, 248] on div "< div class = "custom-box-shadow bg-white overflow-auto custom-scroll rounded-l…" at bounding box center [541, 331] width 963 height 480
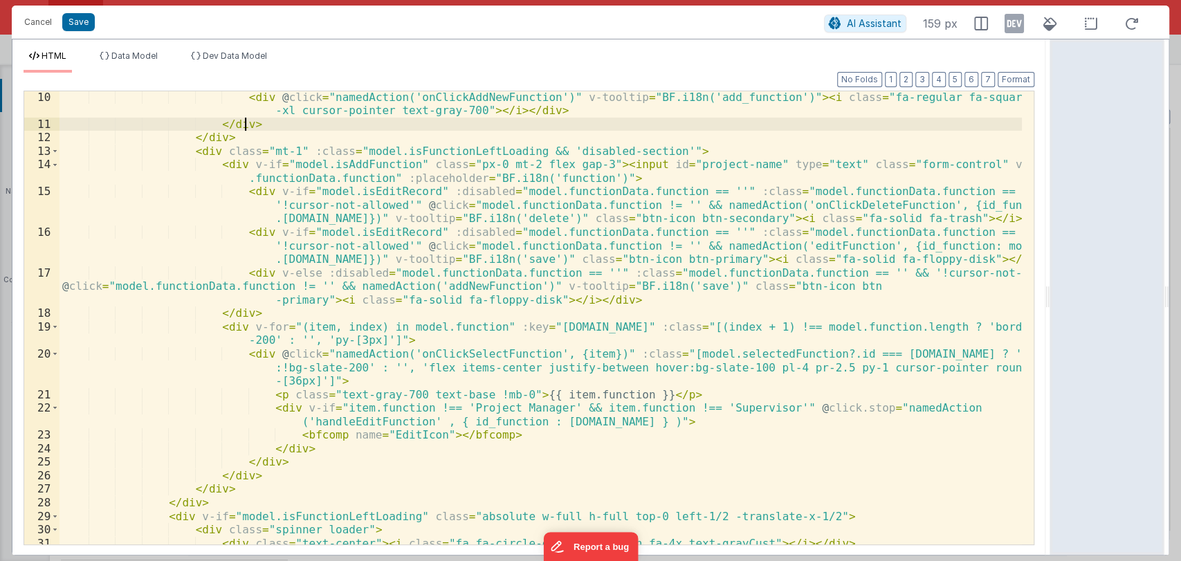
scroll to position [122, 0]
click at [745, 394] on div "< div @ click = "namedAction('onClickAddNewFunction')" v-tooltip = "BF.i18n('ad…" at bounding box center [541, 337] width 963 height 494
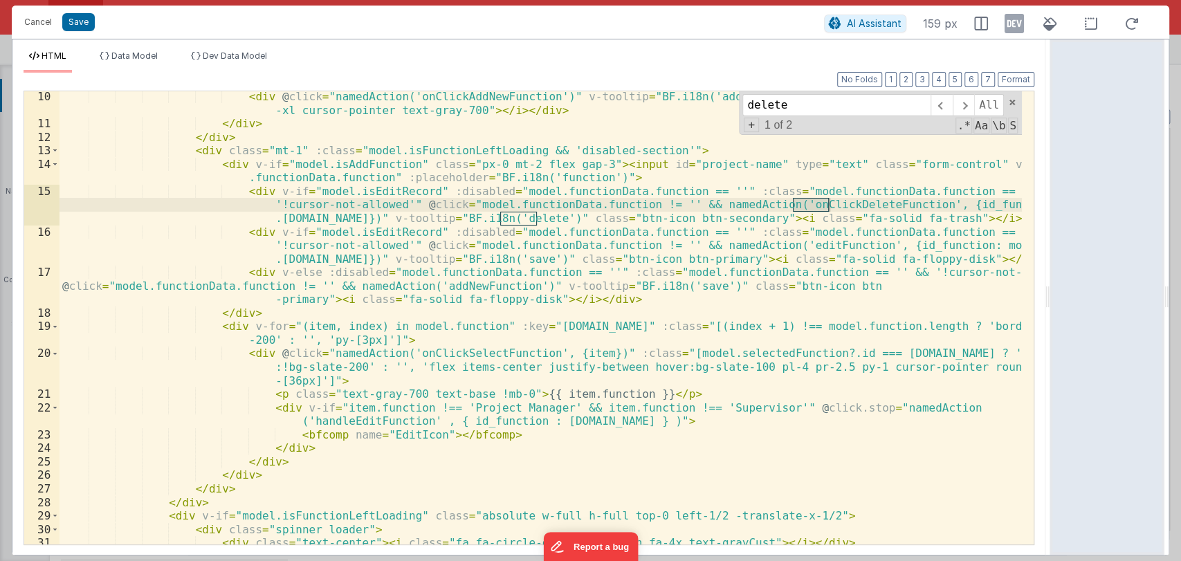
type input "delete"
click at [776, 204] on div "< div @ click = "namedAction('onClickAddNewFunction')" v-tooltip = "BF.i18n('ad…" at bounding box center [541, 337] width 963 height 494
click at [816, 206] on div "< div @ click = "namedAction('onClickAddNewFunction')" v-tooltip = "BF.i18n('ad…" at bounding box center [541, 317] width 963 height 453
click at [816, 206] on div "< div @ click = "namedAction('onClickAddNewFunction')" v-tooltip = "BF.i18n('ad…" at bounding box center [541, 337] width 963 height 494
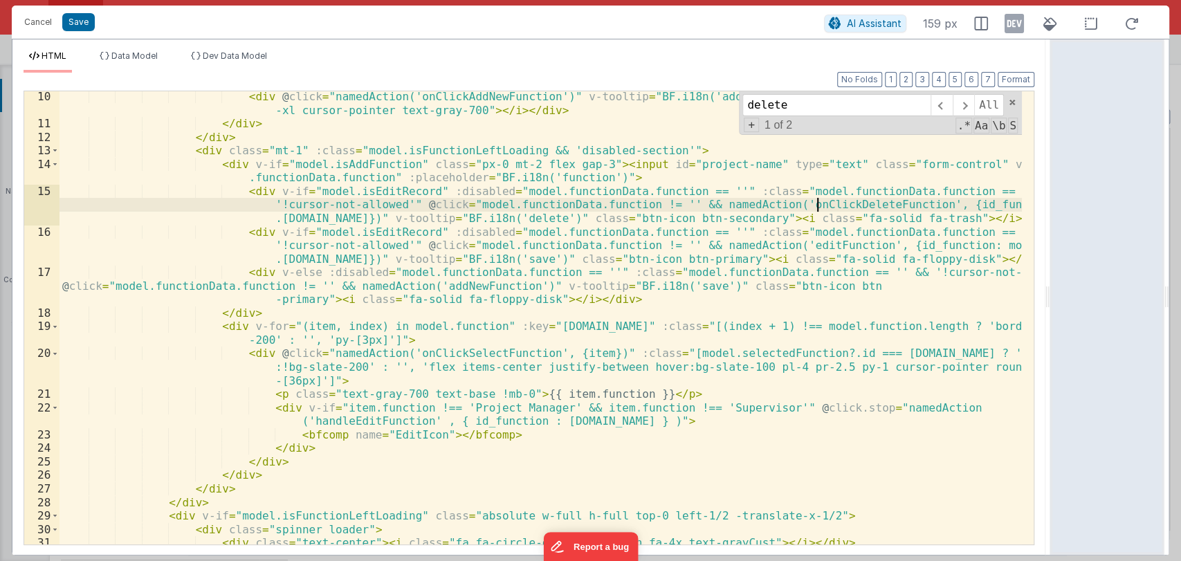
click at [816, 206] on div "< div @ click = "namedAction('onClickAddNewFunction')" v-tooltip = "BF.i18n('ad…" at bounding box center [541, 337] width 963 height 494
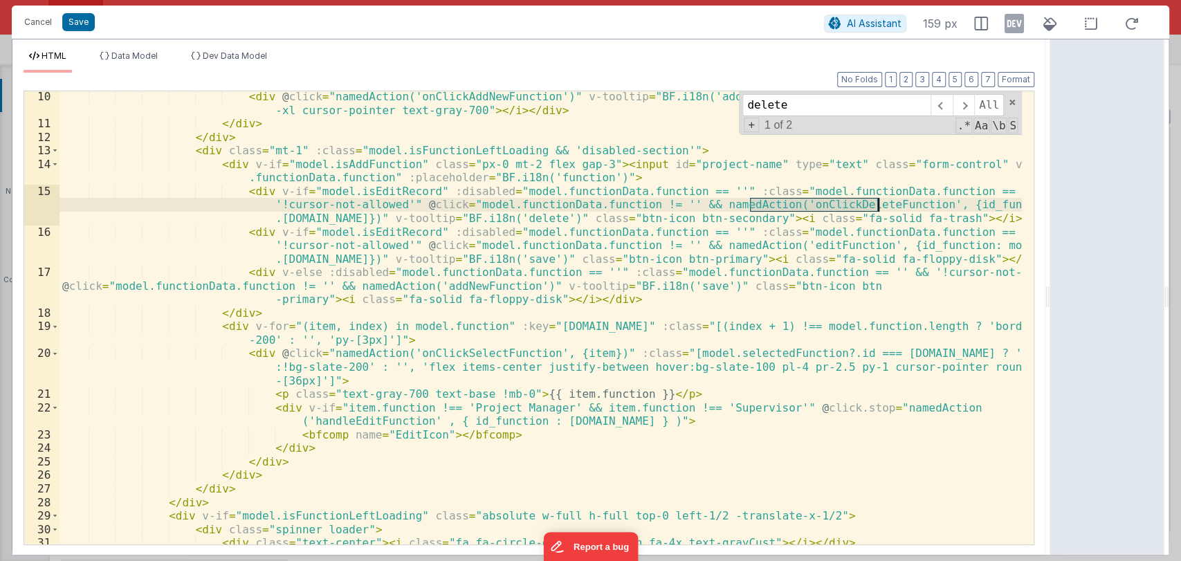
click at [816, 206] on div "< div @ click = "namedAction('onClickAddNewFunction')" v-tooltip = "BF.i18n('ad…" at bounding box center [541, 337] width 963 height 494
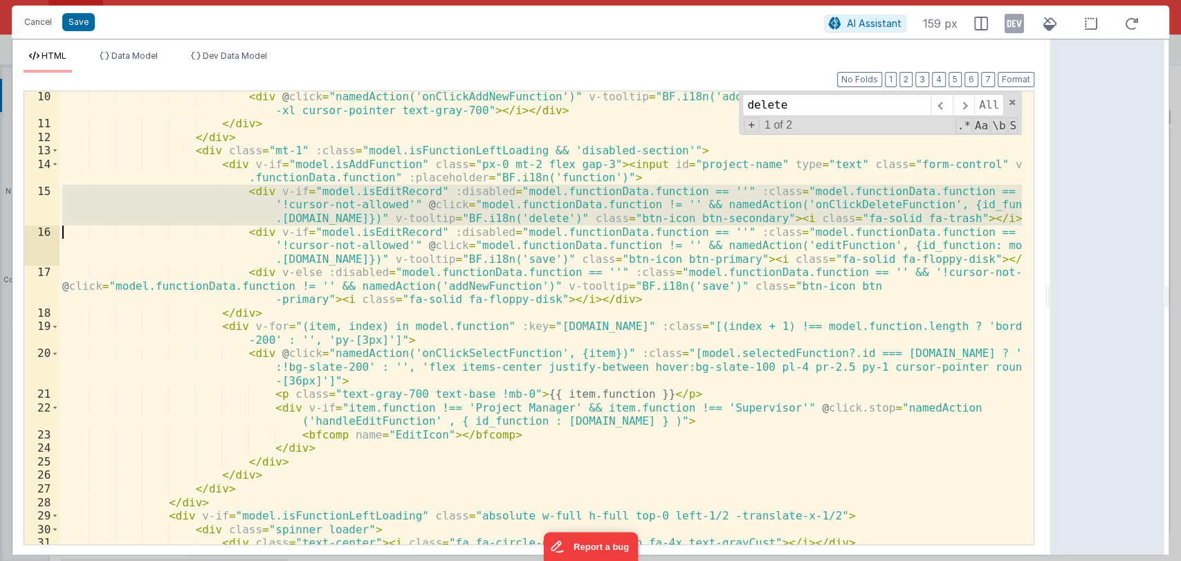
click at [830, 205] on div "< div @ click = "namedAction('onClickAddNewFunction')" v-tooltip = "BF.i18n('ad…" at bounding box center [541, 317] width 963 height 453
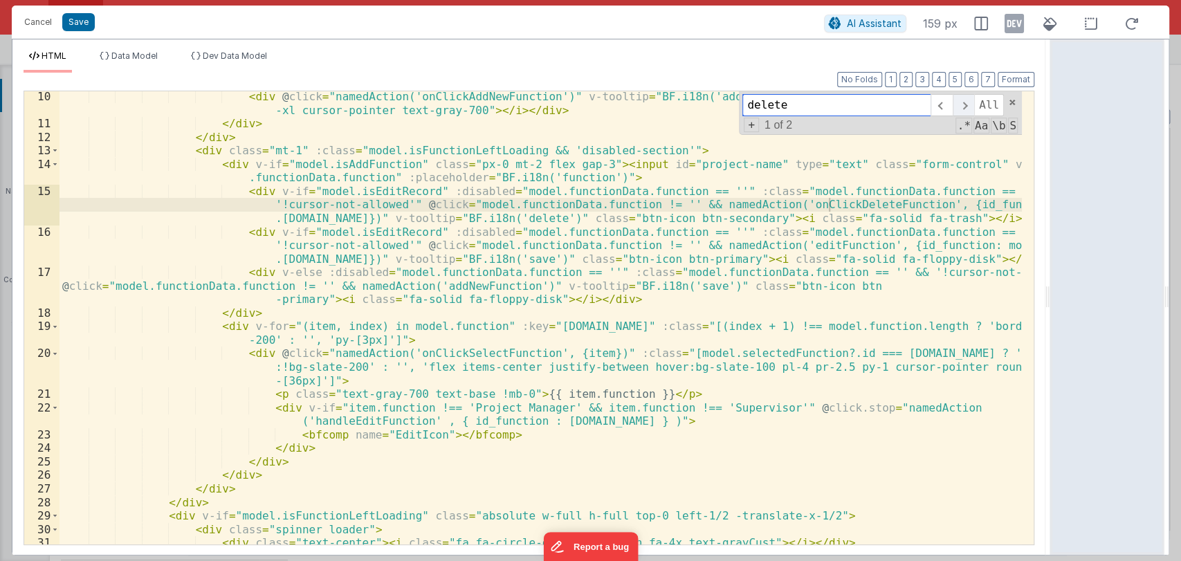
click at [963, 99] on span at bounding box center [963, 105] width 21 height 22
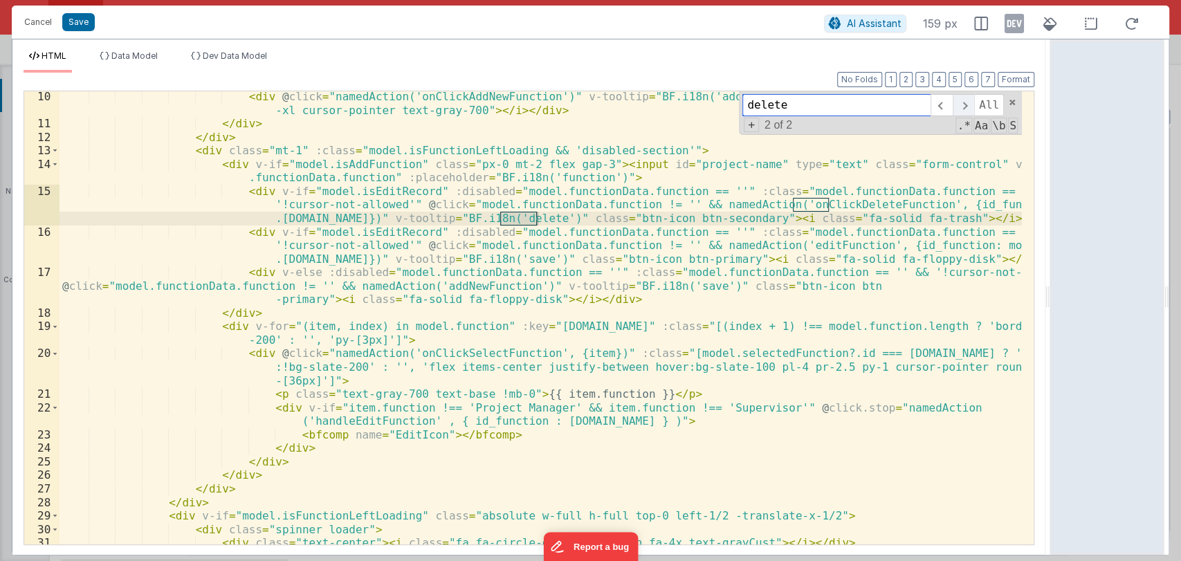
click at [963, 99] on span at bounding box center [963, 105] width 21 height 22
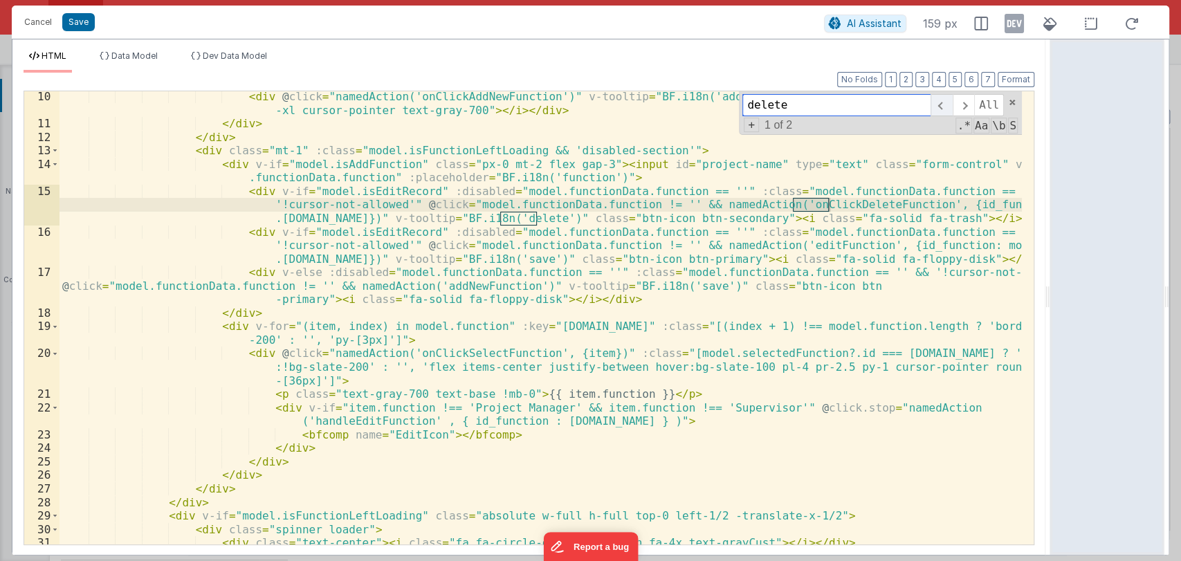
click at [940, 100] on span at bounding box center [941, 105] width 21 height 22
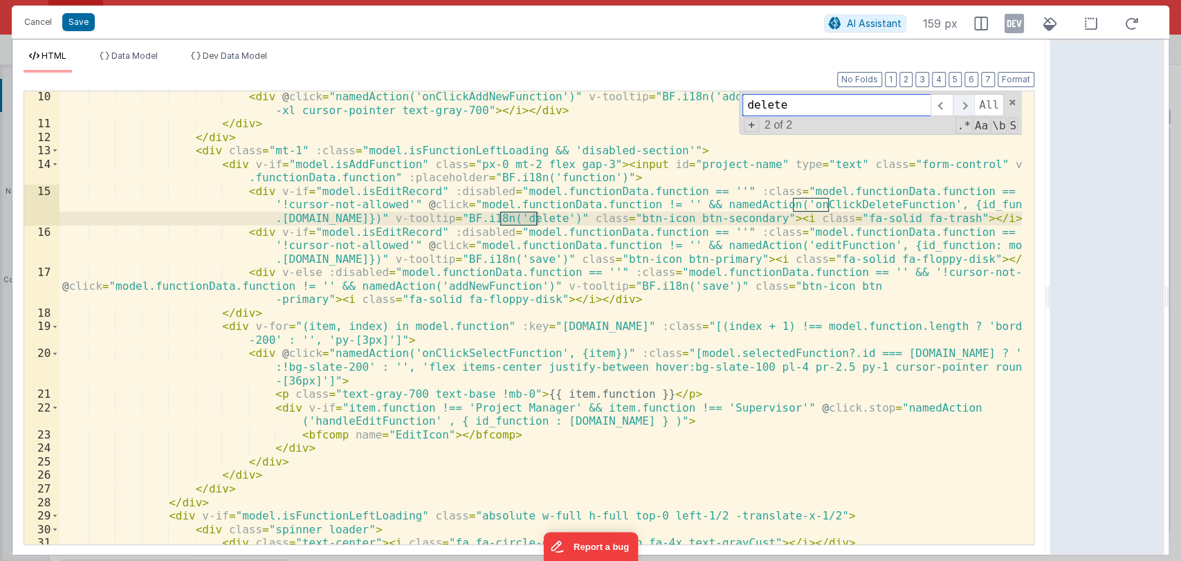
click at [969, 105] on span at bounding box center [963, 105] width 21 height 22
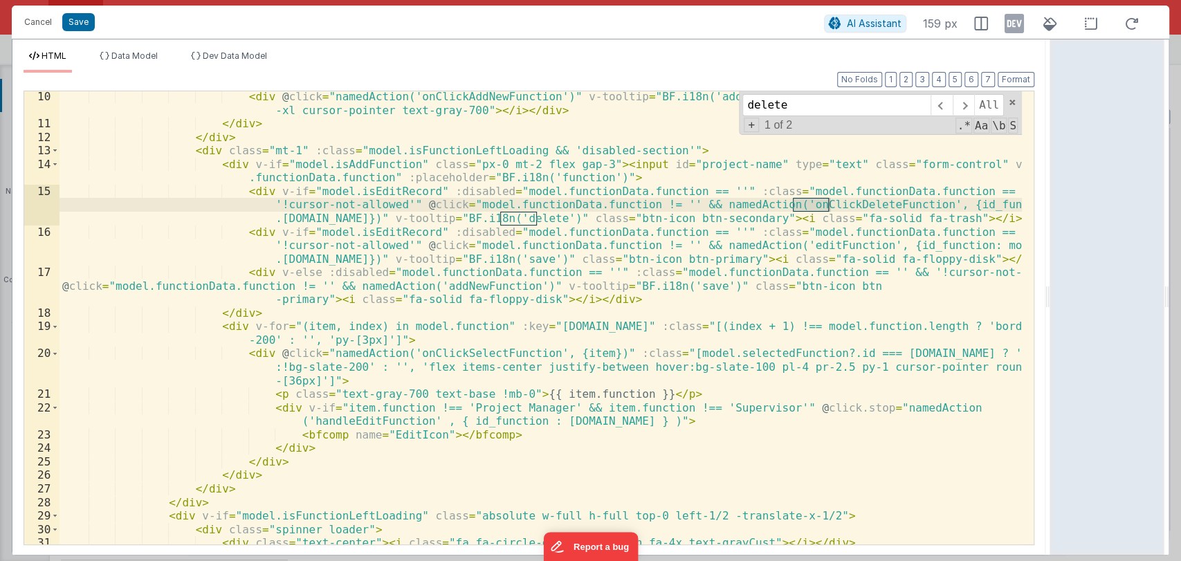
click at [855, 206] on div "< div @ click = "namedAction('onClickAddNewFunction')" v-tooltip = "BF.i18n('ad…" at bounding box center [541, 337] width 963 height 494
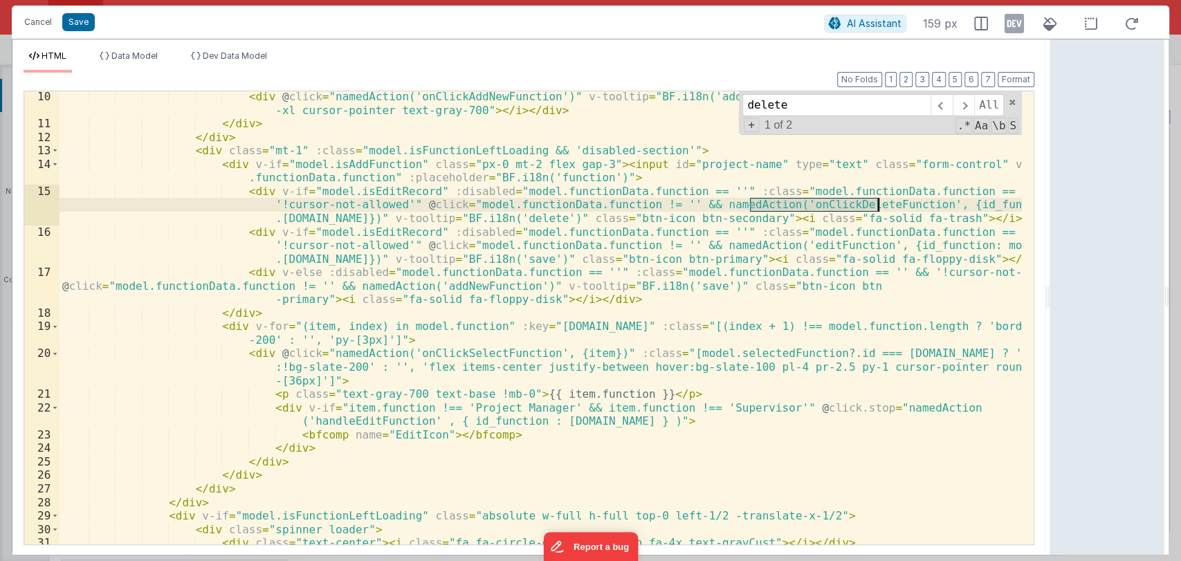
click at [855, 206] on div "< div @ click = "namedAction('onClickAddNewFunction')" v-tooltip = "BF.i18n('ad…" at bounding box center [541, 337] width 963 height 494
click at [45, 27] on button "Cancel" at bounding box center [38, 21] width 42 height 19
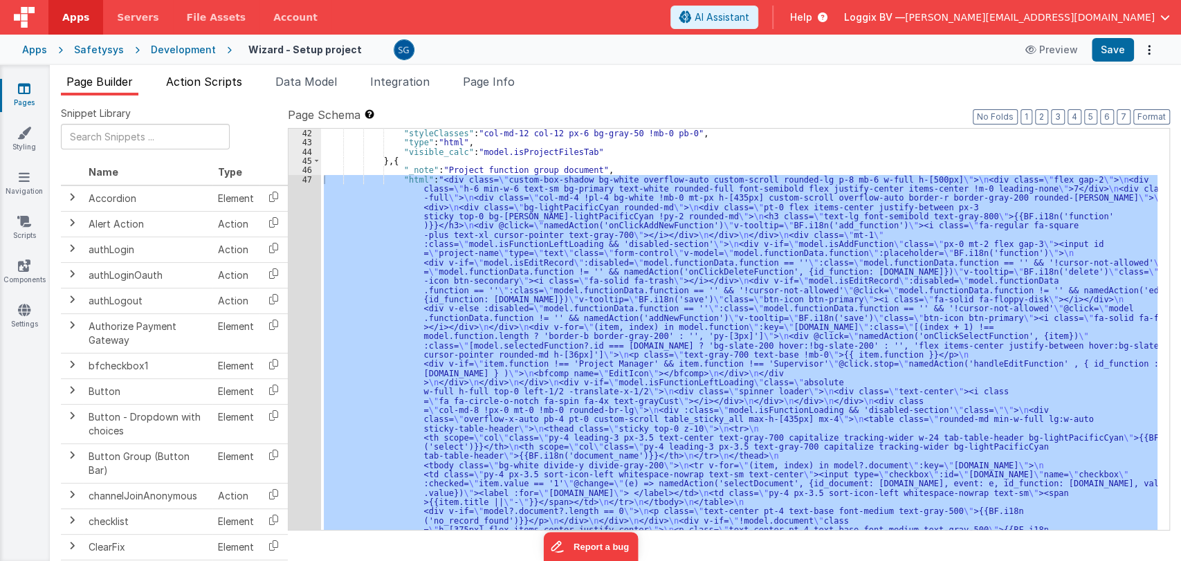
click at [216, 80] on span "Action Scripts" at bounding box center [204, 82] width 76 height 14
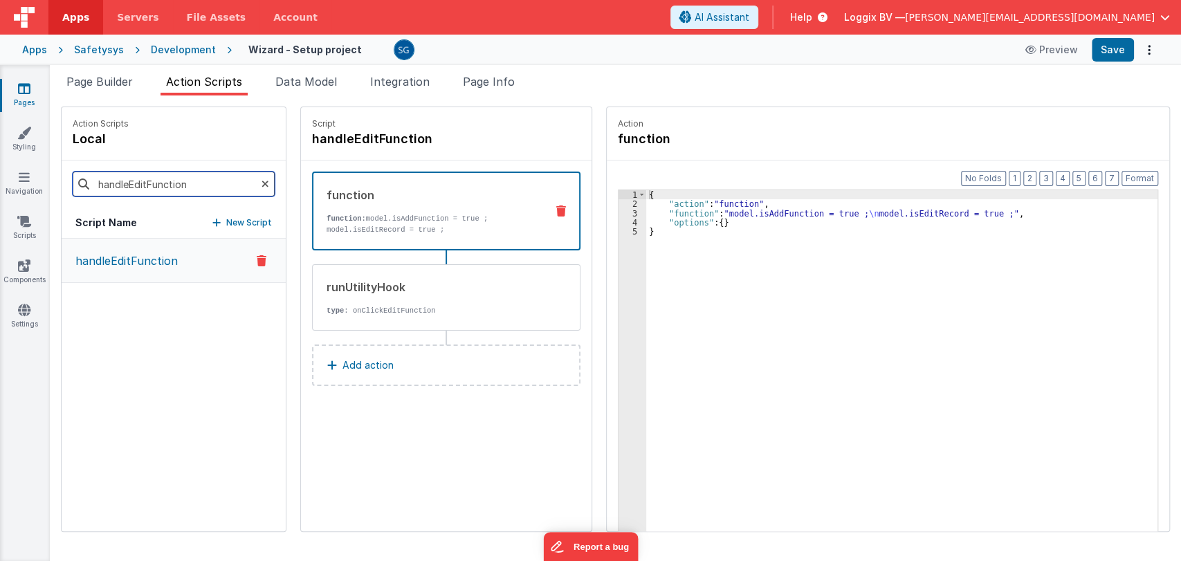
click at [184, 183] on input "handleEditFunction" at bounding box center [174, 184] width 202 height 25
paste input "onClickDelete"
type input "onClickDeleteFunction"
click at [155, 264] on p "onClickDeleteFunction" at bounding box center [131, 261] width 129 height 17
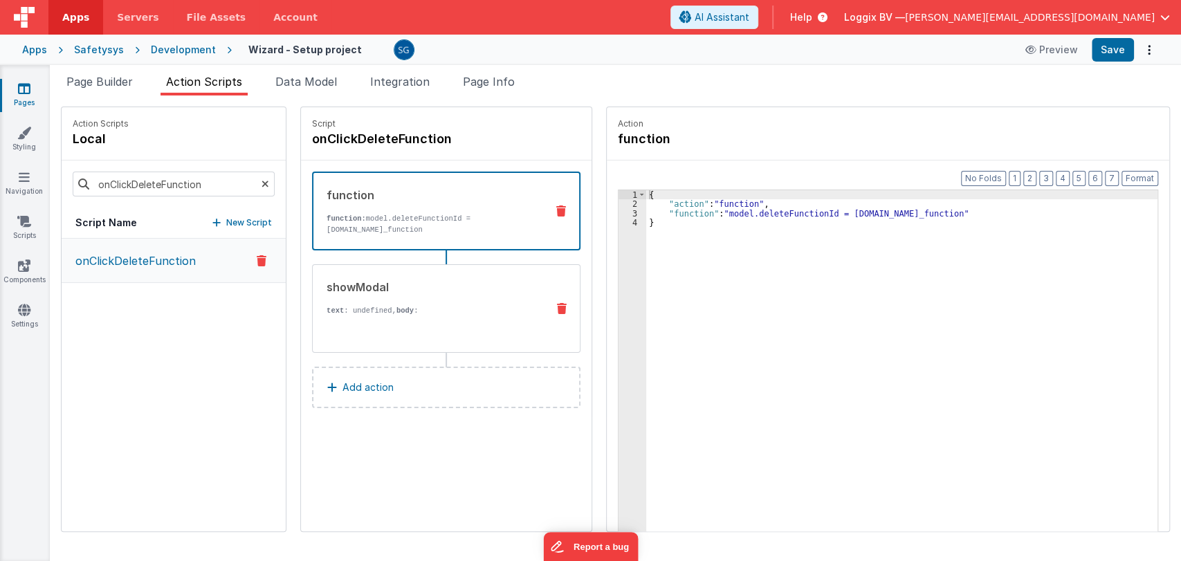
click at [343, 293] on div "showModal" at bounding box center [431, 287] width 209 height 17
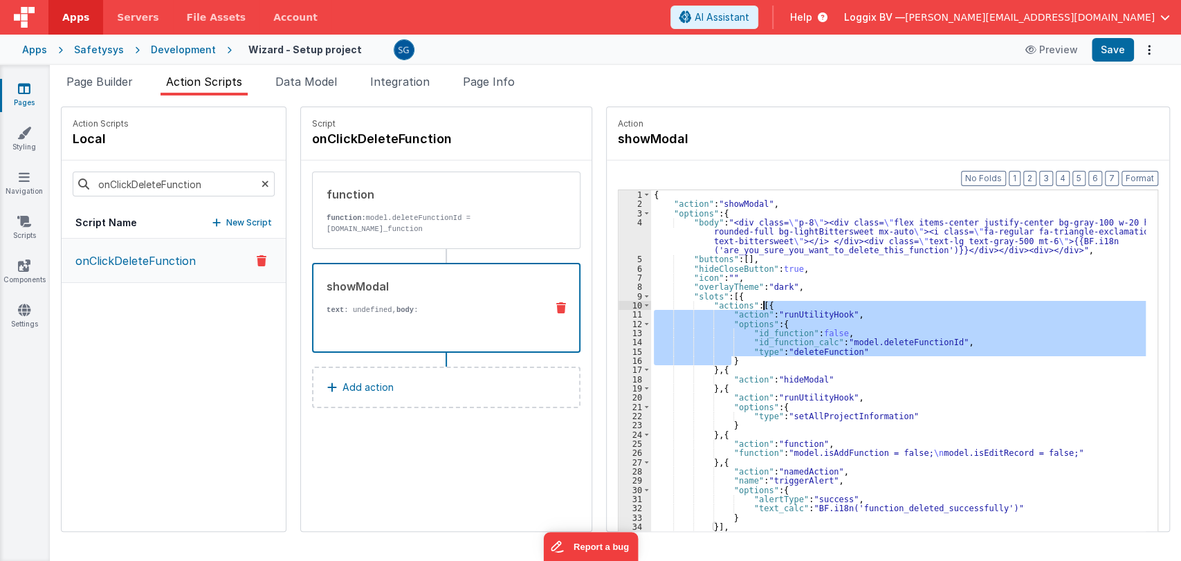
drag, startPoint x: 722, startPoint y: 360, endPoint x: 749, endPoint y: 306, distance: 60.0
click at [749, 306] on div "{ "action" : "showModal" , "options" : { "body" : "<div class= \" p-8 \" ><div …" at bounding box center [905, 391] width 509 height 403
click at [425, 212] on p "function: model.deleteFunctionId = [DOMAIN_NAME]_function" at bounding box center [431, 223] width 209 height 22
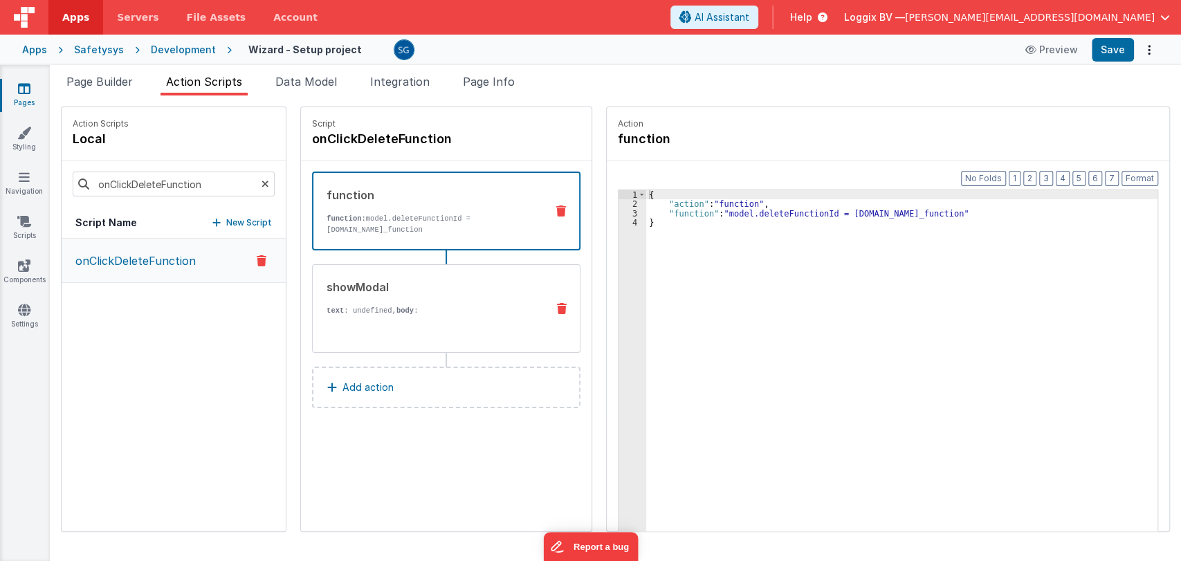
click at [417, 286] on div "showModal" at bounding box center [431, 287] width 209 height 17
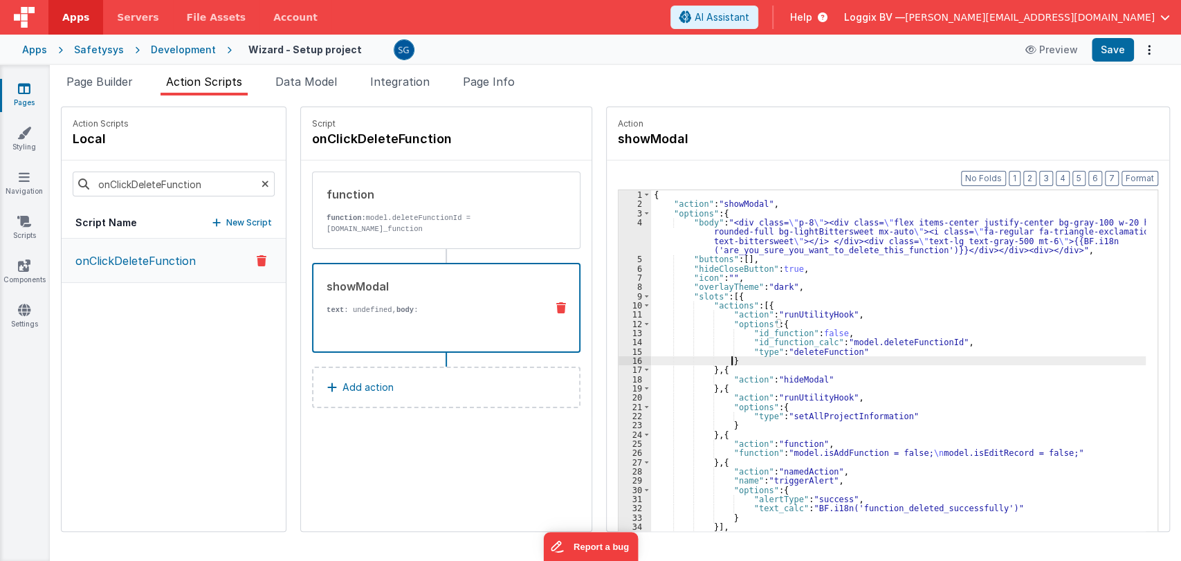
click at [724, 358] on div "{ "action" : "showModal" , "options" : { "body" : "<div class= \" p-8 \" ><div …" at bounding box center [905, 391] width 509 height 403
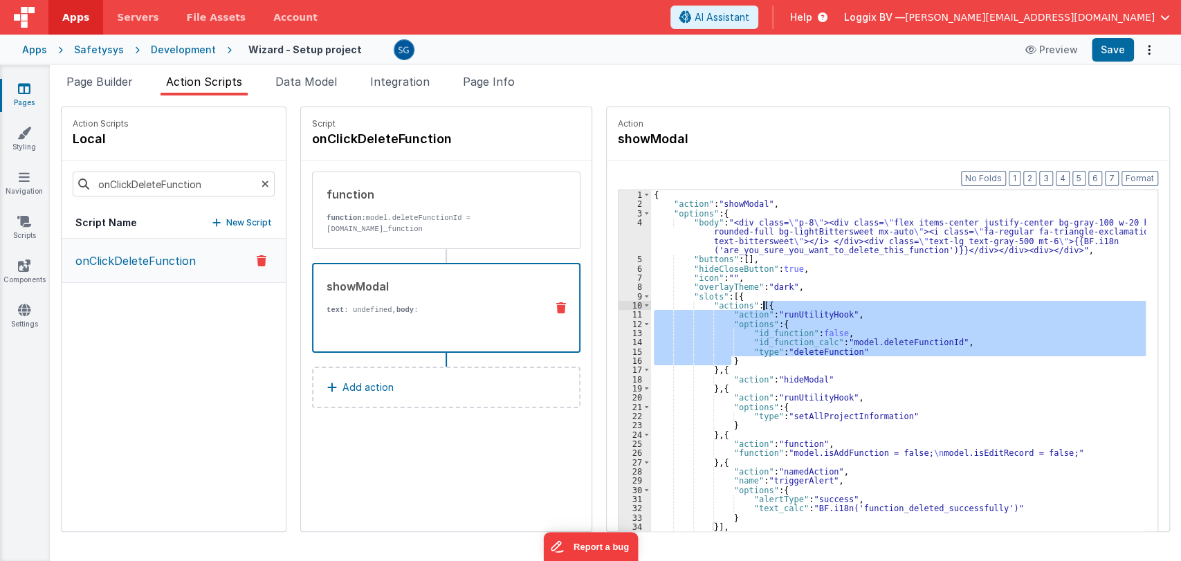
drag, startPoint x: 724, startPoint y: 358, endPoint x: 747, endPoint y: 309, distance: 54.5
click at [747, 309] on div "{ "action" : "showModal" , "options" : { "body" : "<div class= \" p-8 \" ><div …" at bounding box center [905, 391] width 509 height 403
click at [122, 79] on span "Page Builder" at bounding box center [99, 82] width 66 height 14
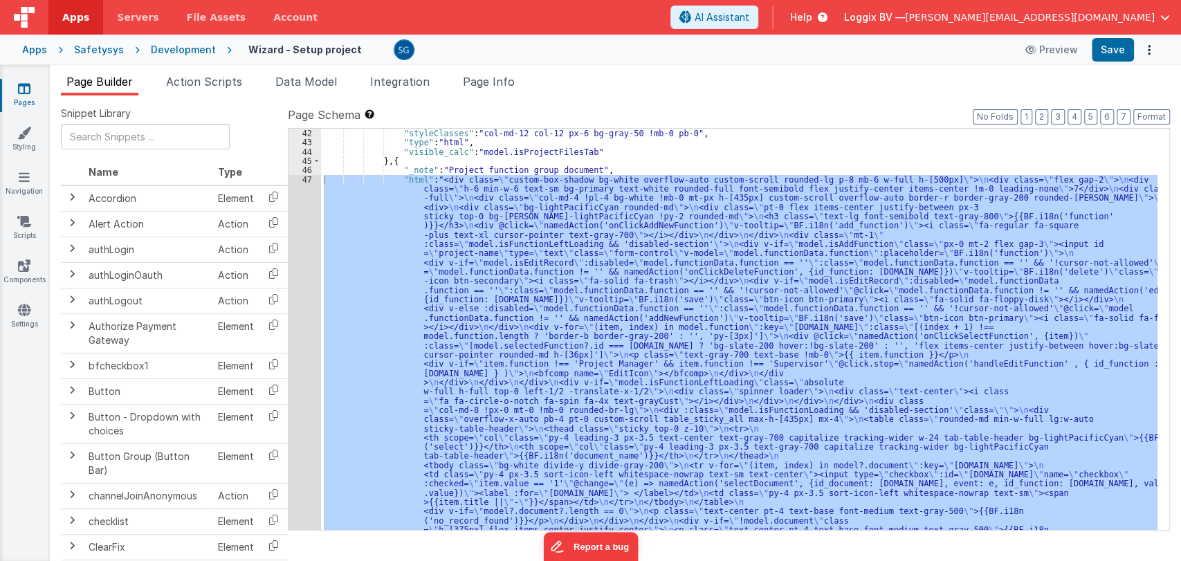
click at [347, 190] on div ""html" : "<div class= \" custom-box-shadow bg-white overflow-auto custom-scroll…" at bounding box center [739, 329] width 837 height 401
click at [311, 181] on div "47" at bounding box center [305, 369] width 33 height 388
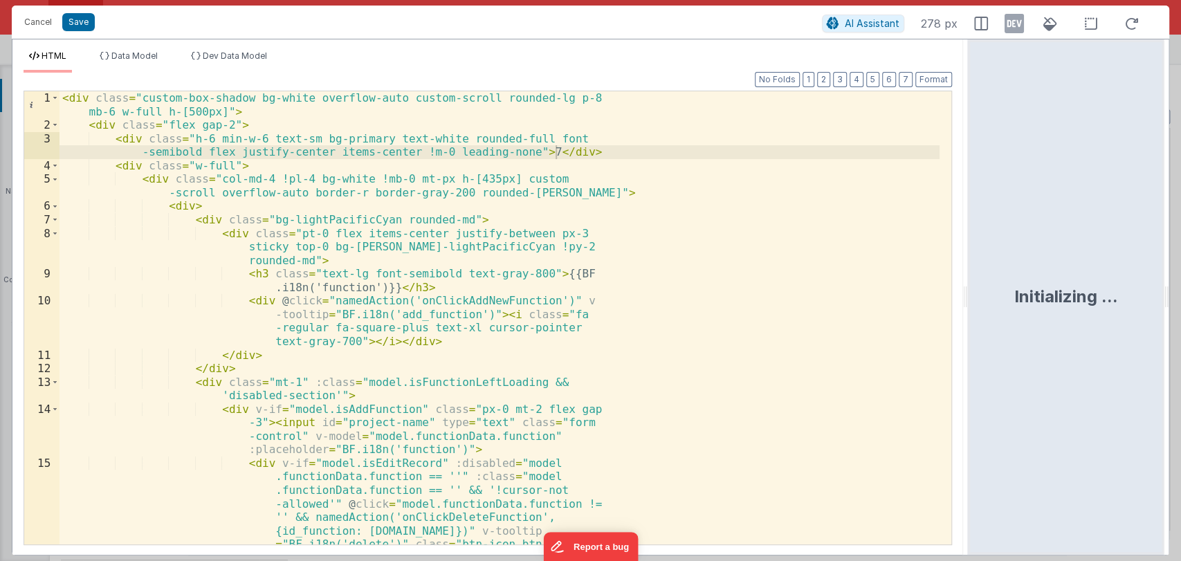
drag, startPoint x: 588, startPoint y: 298, endPoint x: 1152, endPoint y: 283, distance: 564.2
click at [1152, 283] on html "Cancel Save AI Assistant 278 px HTML Data Model Dev Data Model Format 7 6 5 4 3…" at bounding box center [590, 280] width 1181 height 561
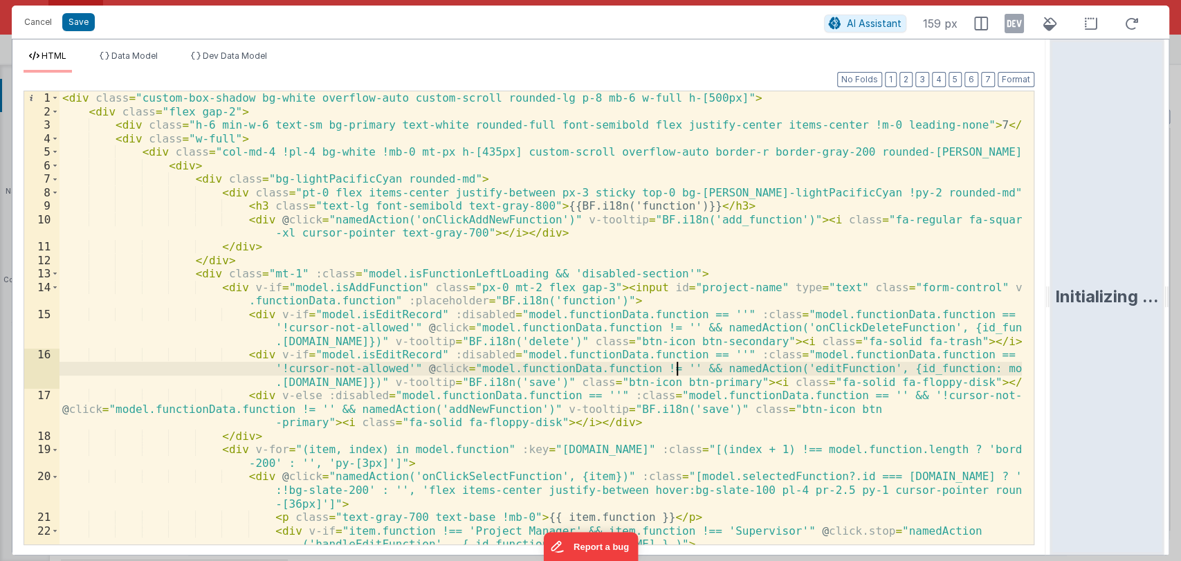
click at [679, 367] on div "< div class = "custom-box-shadow bg-white overflow-auto custom-scroll rounded-l…" at bounding box center [541, 331] width 963 height 480
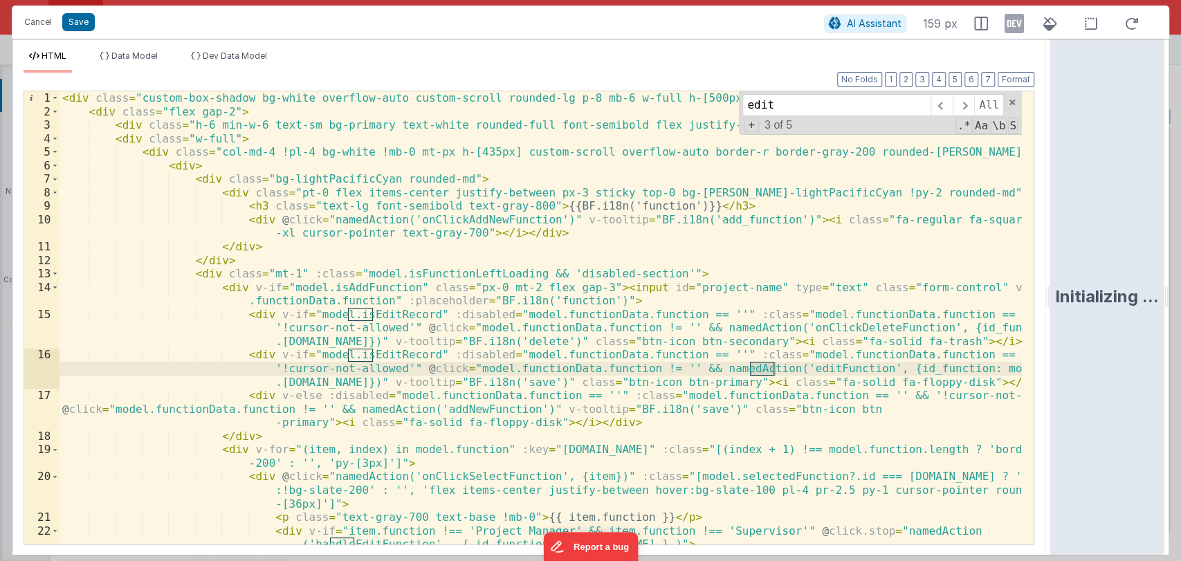
type input "edit"
click at [785, 367] on div "< div class = "custom-box-shadow bg-white overflow-auto custom-scroll rounded-l…" at bounding box center [541, 331] width 963 height 480
click at [35, 28] on button "Cancel" at bounding box center [38, 21] width 42 height 19
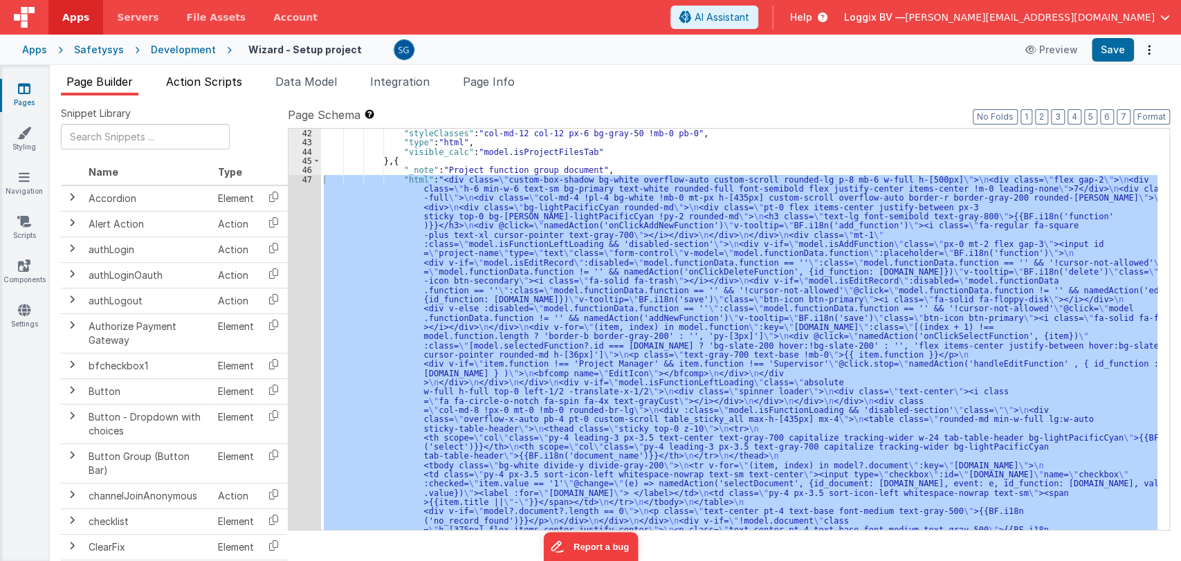
click at [189, 79] on span "Action Scripts" at bounding box center [204, 82] width 76 height 14
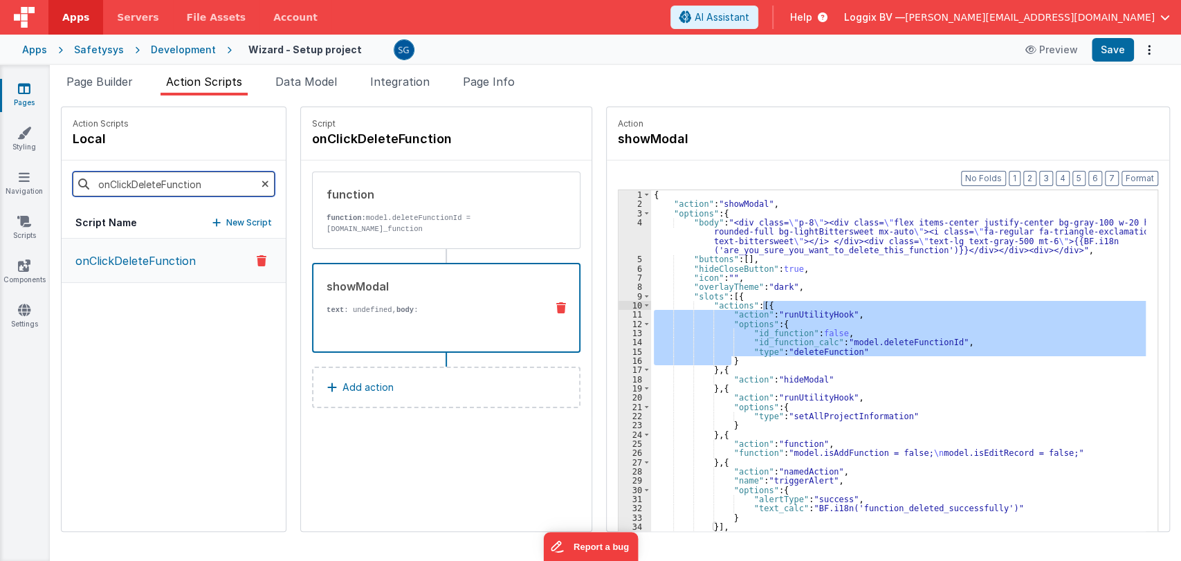
click at [223, 186] on input "onClickDeleteFunction" at bounding box center [174, 184] width 202 height 25
click at [224, 186] on input "onClickDeleteFunction" at bounding box center [174, 184] width 202 height 25
paste input "edit"
type input "editFunction"
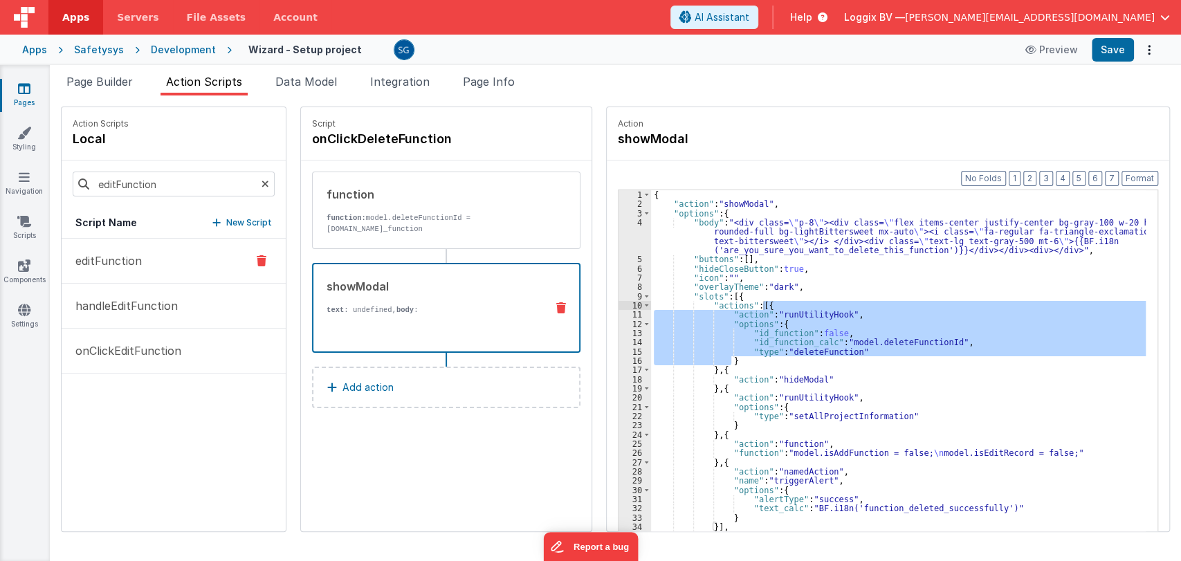
click at [104, 267] on p "editFunction" at bounding box center [104, 261] width 75 height 17
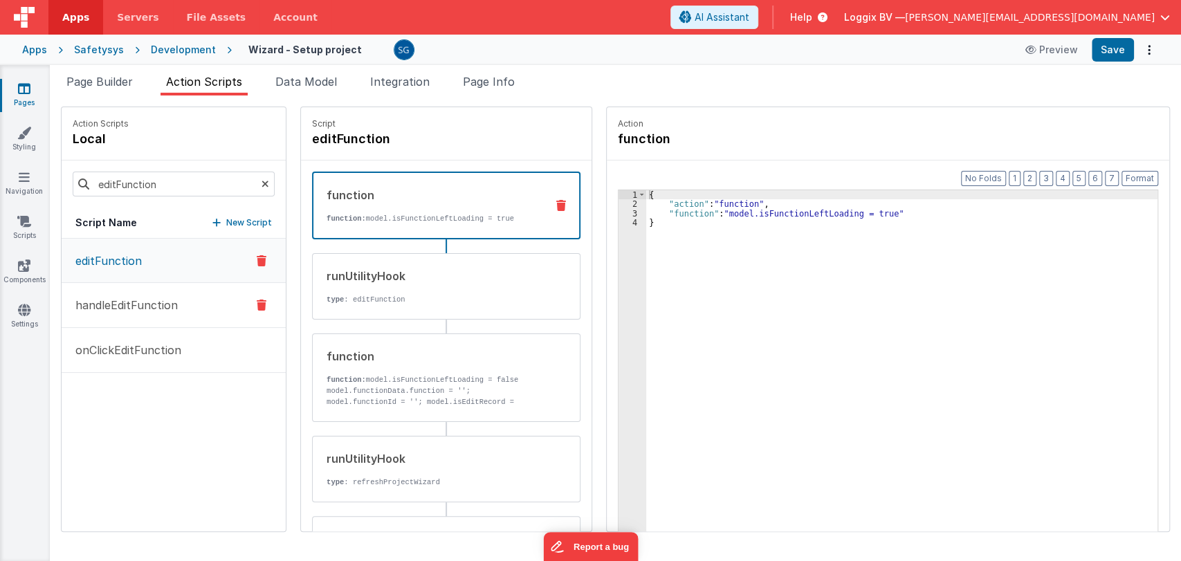
click at [133, 311] on p "handleEditFunction" at bounding box center [122, 305] width 111 height 17
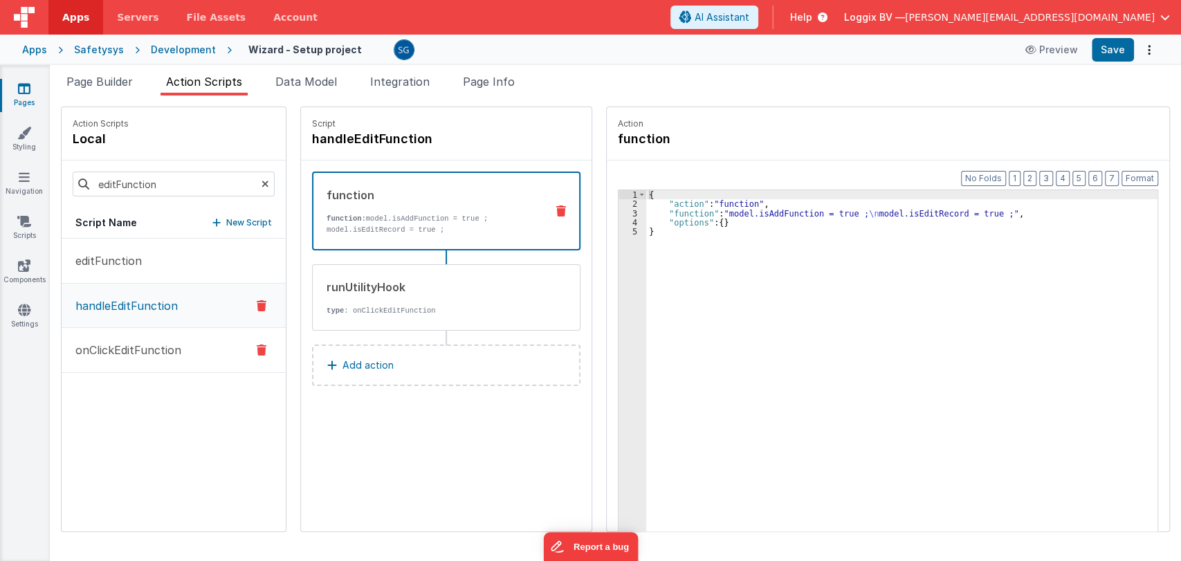
click at [143, 345] on p "onClickEditFunction" at bounding box center [124, 350] width 114 height 17
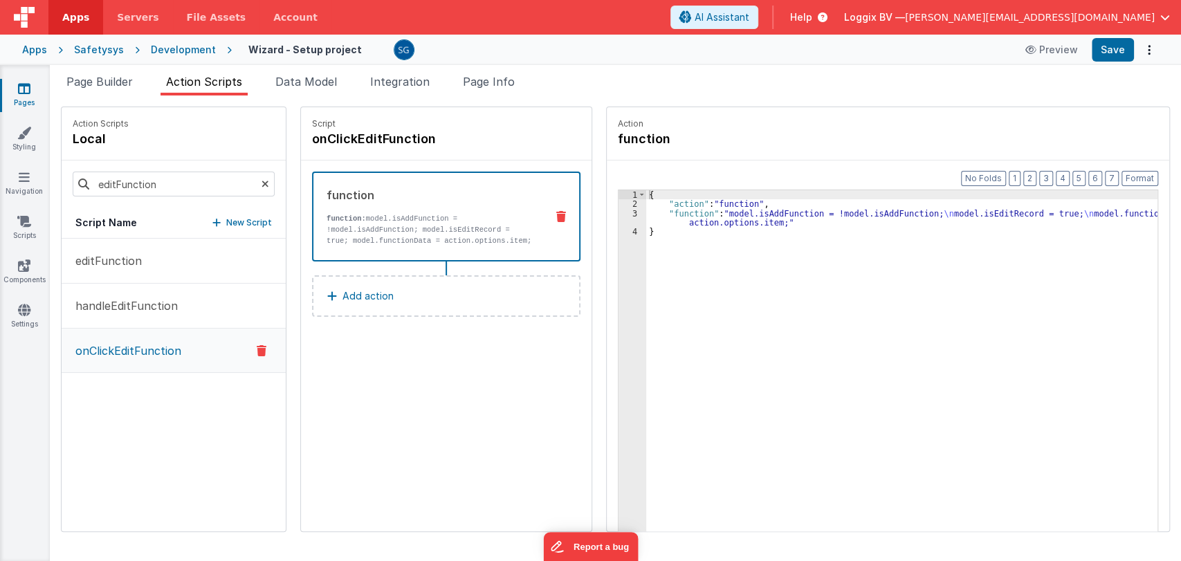
click at [620, 213] on div "3" at bounding box center [633, 218] width 28 height 19
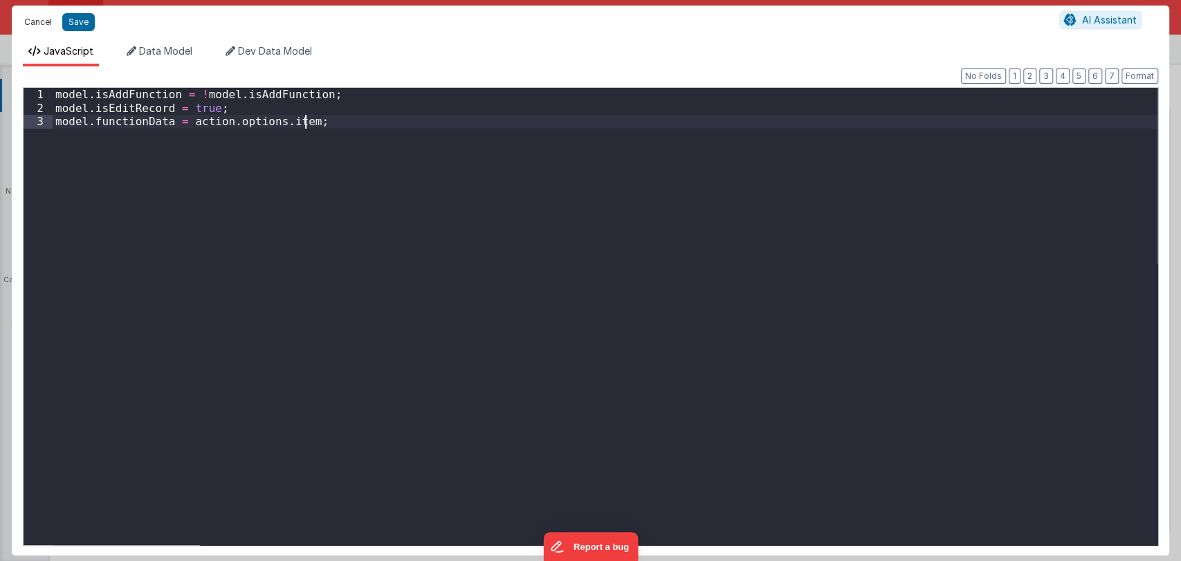
click at [36, 19] on button "Cancel" at bounding box center [38, 21] width 42 height 19
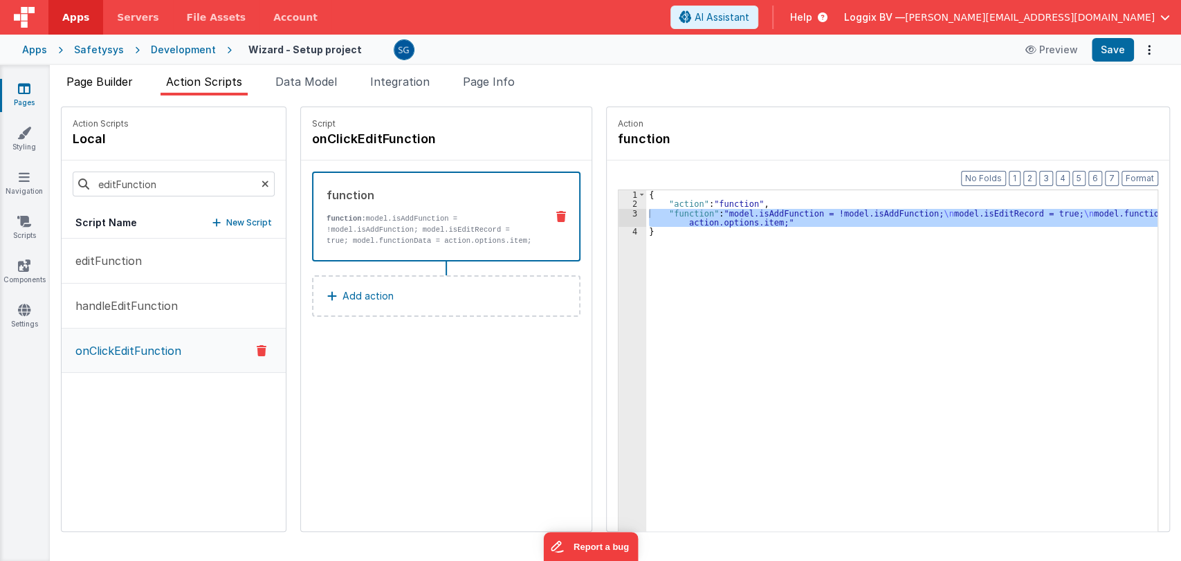
click at [100, 78] on span "Page Builder" at bounding box center [99, 82] width 66 height 14
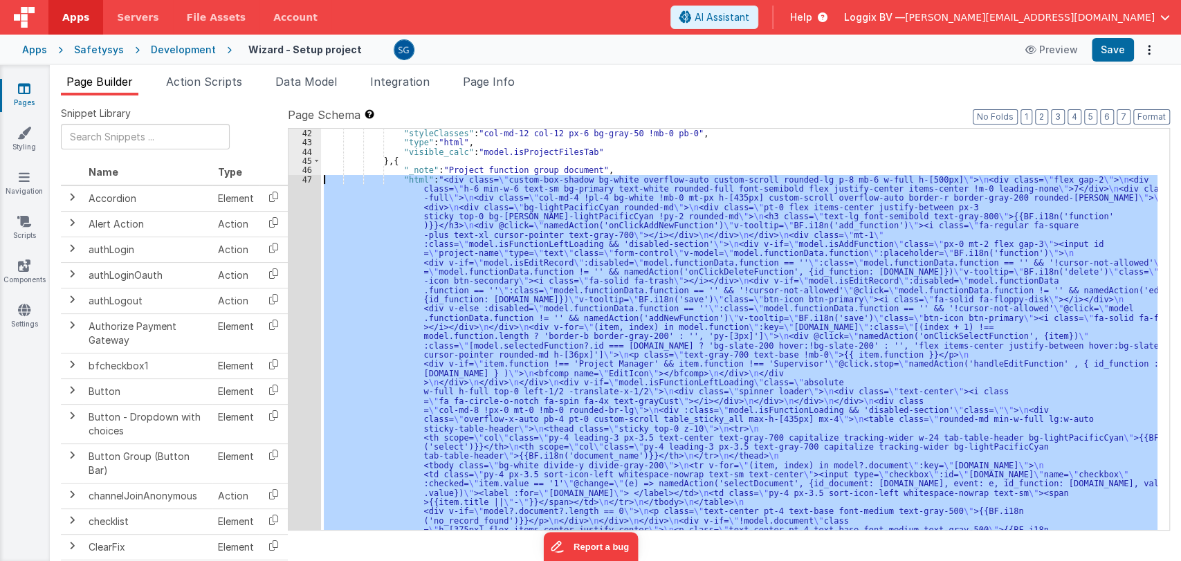
click at [588, 242] on div ""html" : "<div class= \" custom-box-shadow bg-white overflow-auto custom-scroll…" at bounding box center [739, 329] width 837 height 401
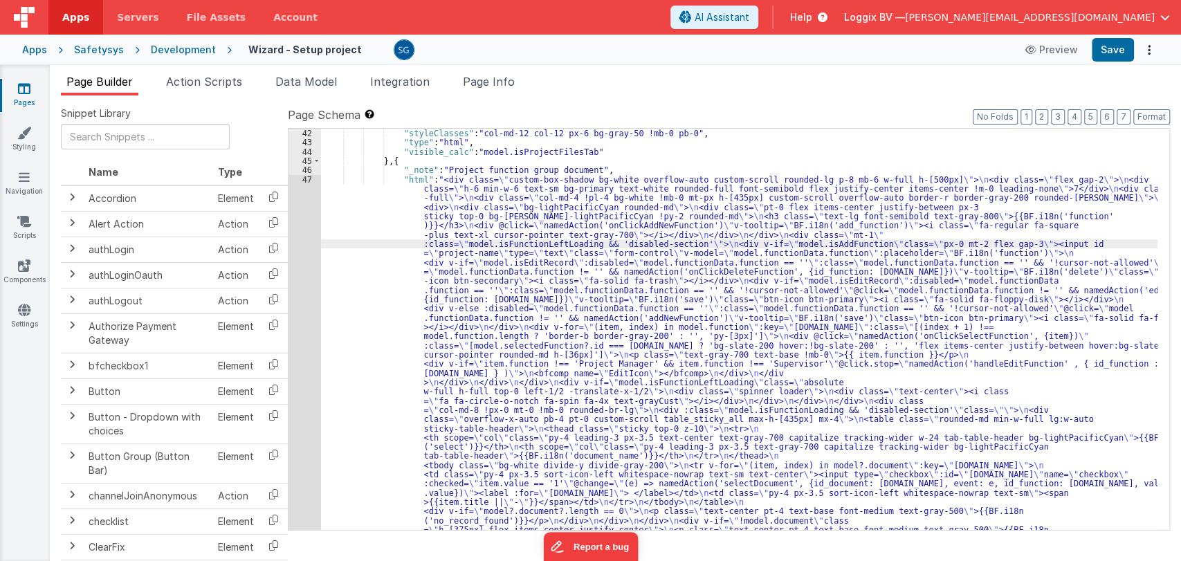
click at [303, 180] on div "47" at bounding box center [305, 369] width 33 height 388
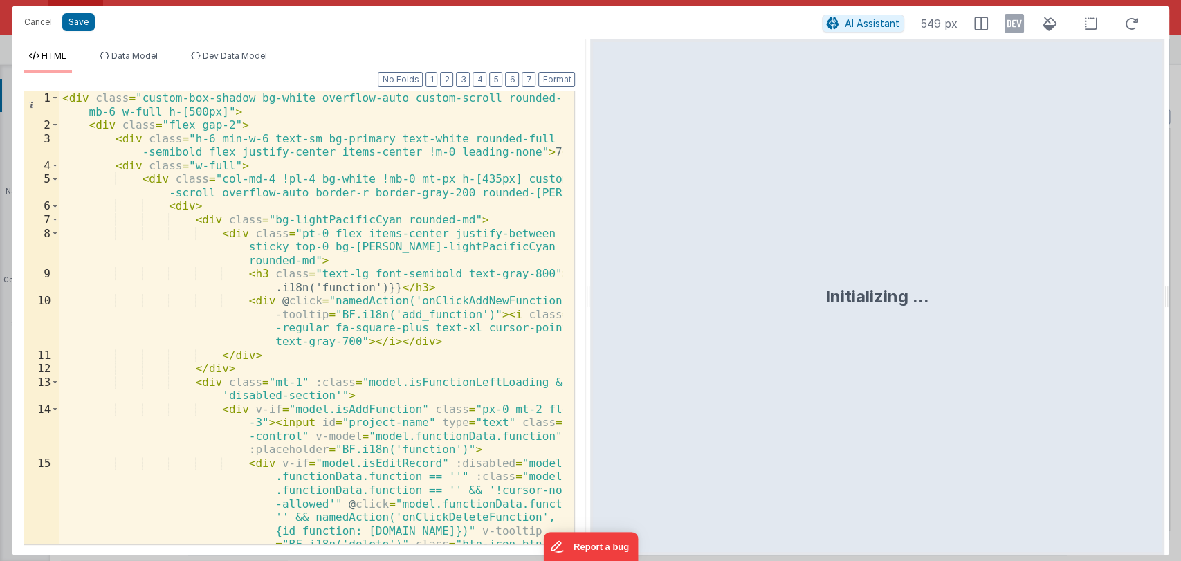
drag, startPoint x: 586, startPoint y: 291, endPoint x: 1180, endPoint y: 202, distance: 600.4
click at [1180, 202] on html "Cancel Save AI Assistant 549 px HTML Data Model Dev Data Model Format 7 6 5 4 3…" at bounding box center [590, 280] width 1181 height 561
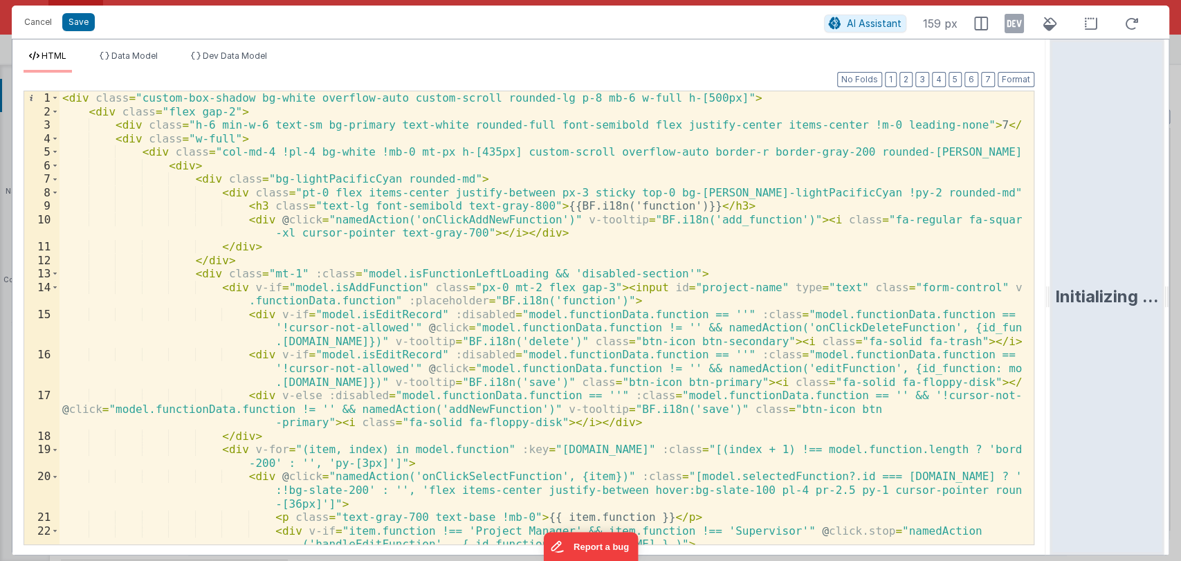
click at [646, 284] on div "< div class = "custom-box-shadow bg-white overflow-auto custom-scroll rounded-l…" at bounding box center [541, 331] width 963 height 480
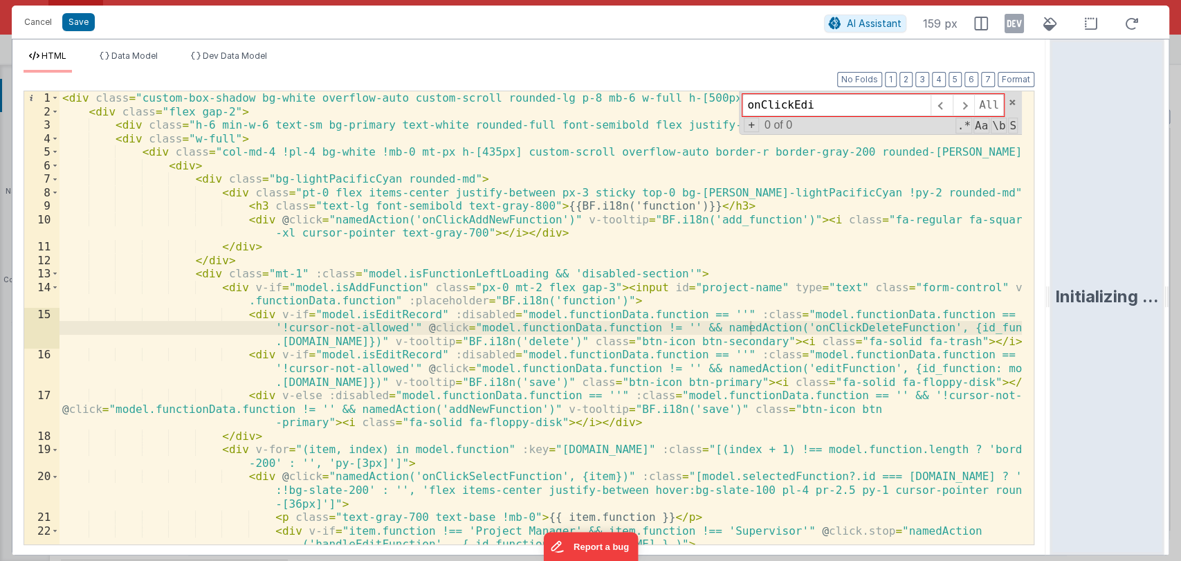
type input "onClickEdit"
type input "ClickEdit"
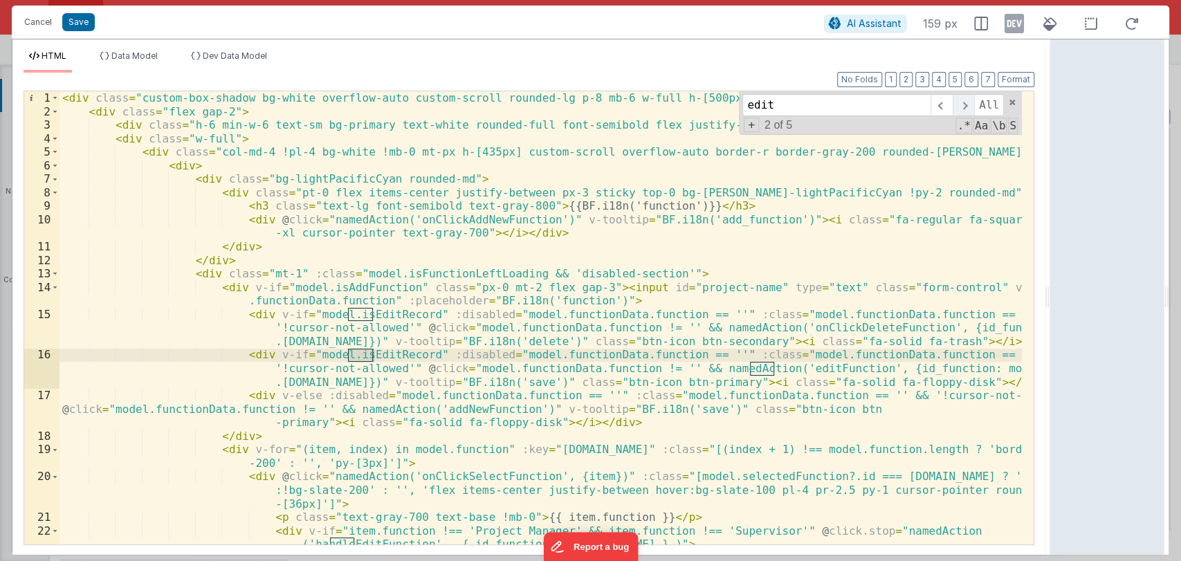
type input "edit"
click at [959, 102] on span at bounding box center [963, 105] width 21 height 22
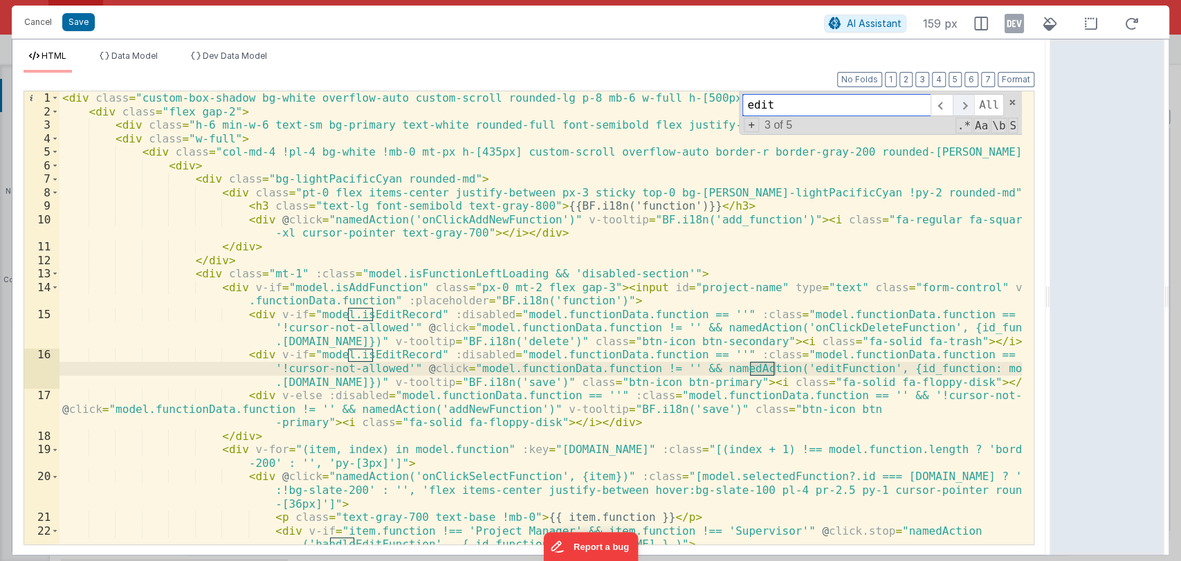
click at [959, 102] on span at bounding box center [963, 105] width 21 height 22
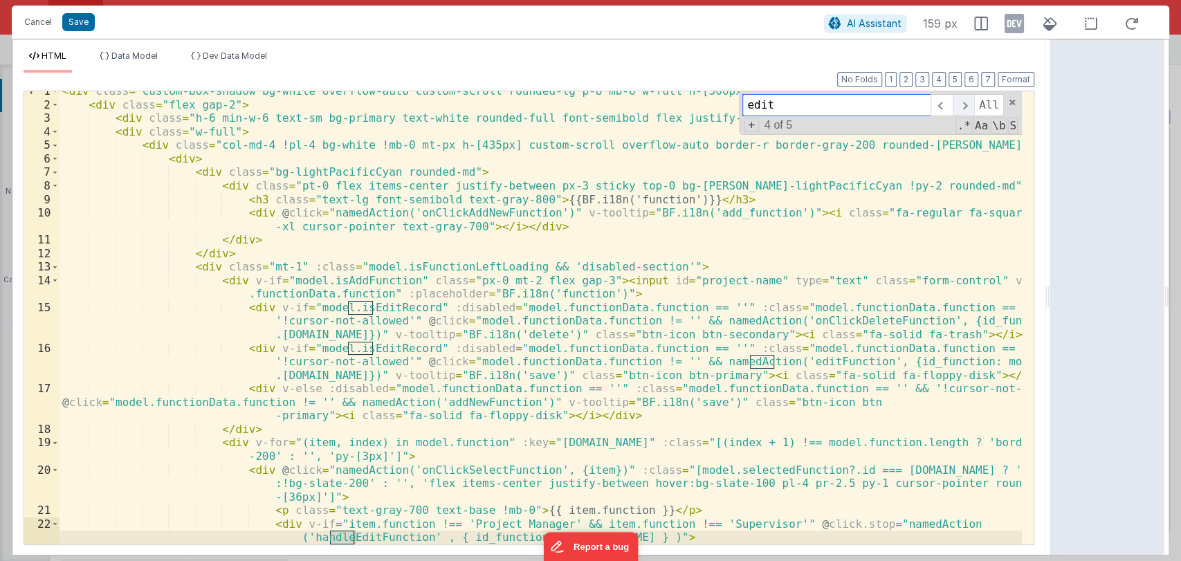
click at [959, 102] on span at bounding box center [963, 105] width 21 height 22
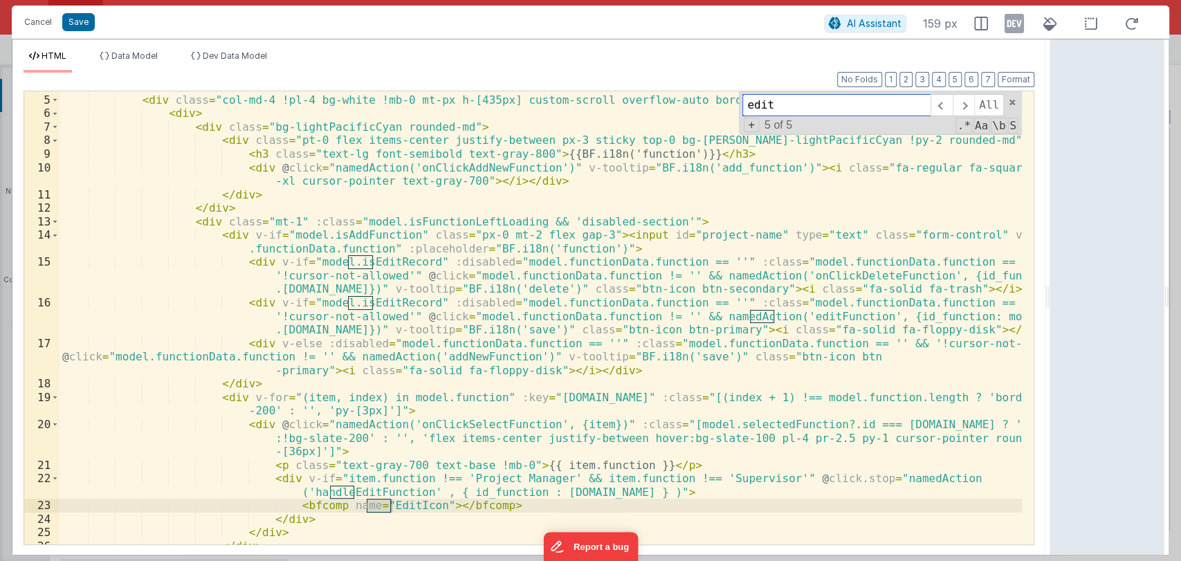
scroll to position [52, 0]
click at [27, 25] on button "Cancel" at bounding box center [38, 21] width 42 height 19
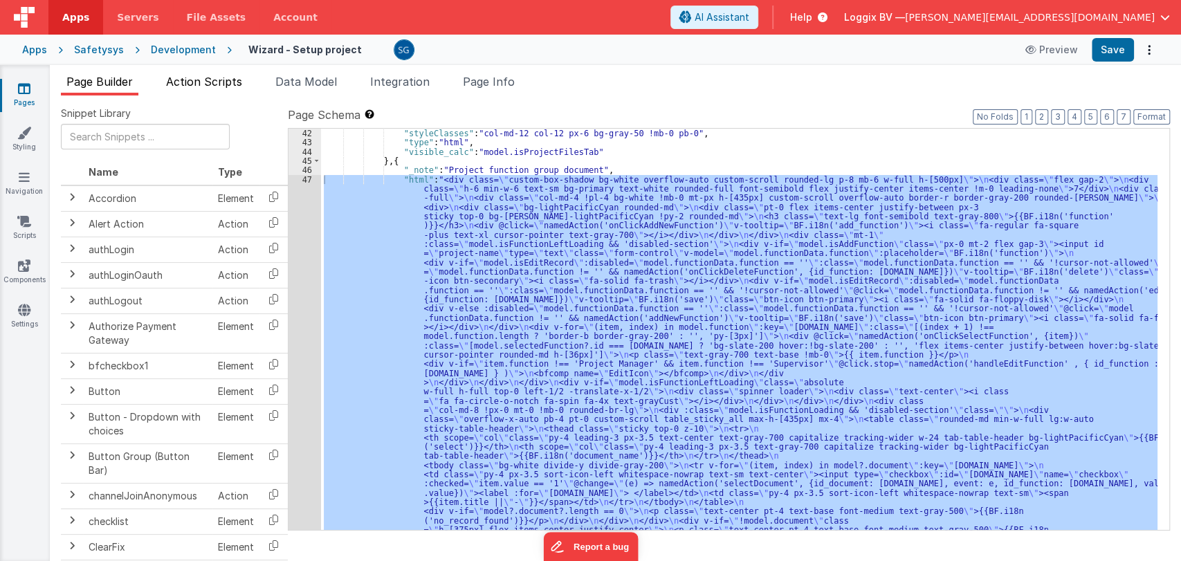
click at [207, 80] on span "Action Scripts" at bounding box center [204, 82] width 76 height 14
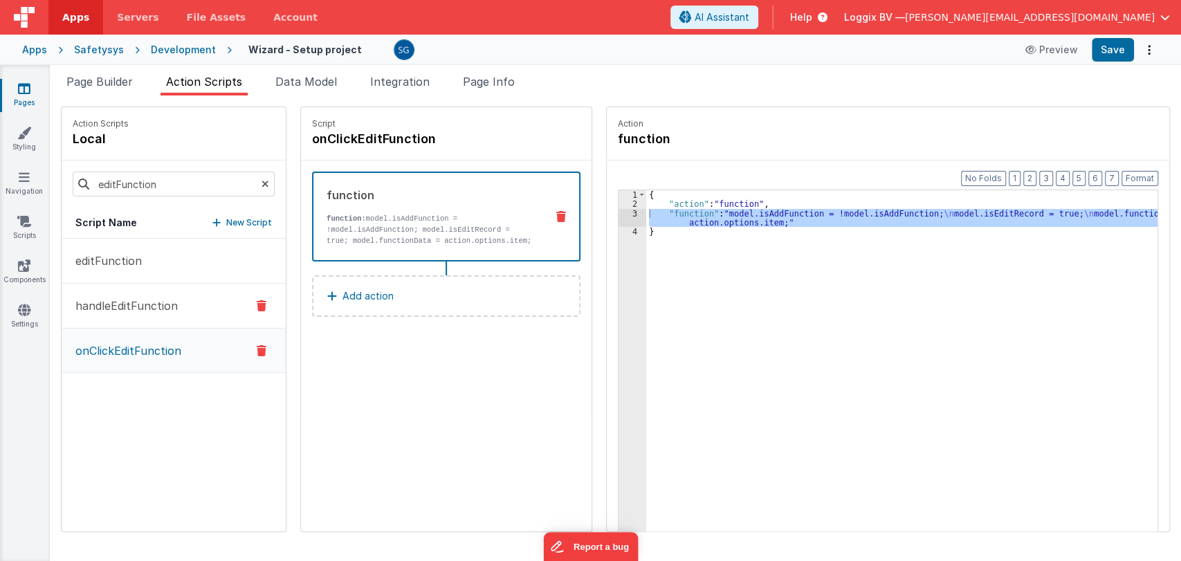
click at [122, 304] on p "handleEditFunction" at bounding box center [122, 306] width 111 height 17
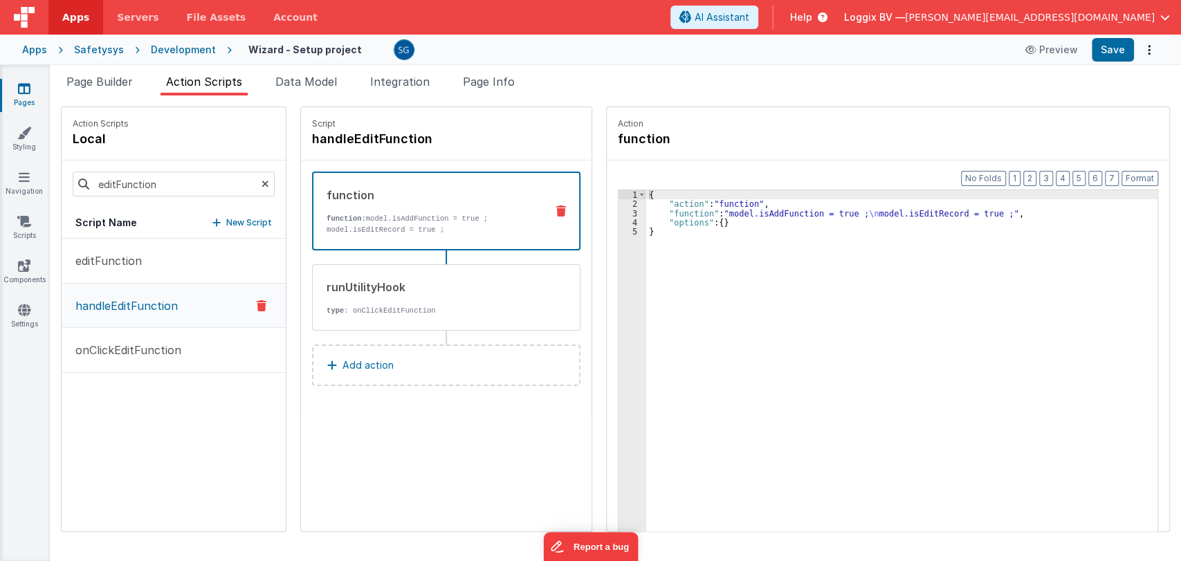
click at [122, 304] on p "handleEditFunction" at bounding box center [122, 306] width 111 height 17
click at [125, 267] on p "editFunction" at bounding box center [104, 261] width 75 height 17
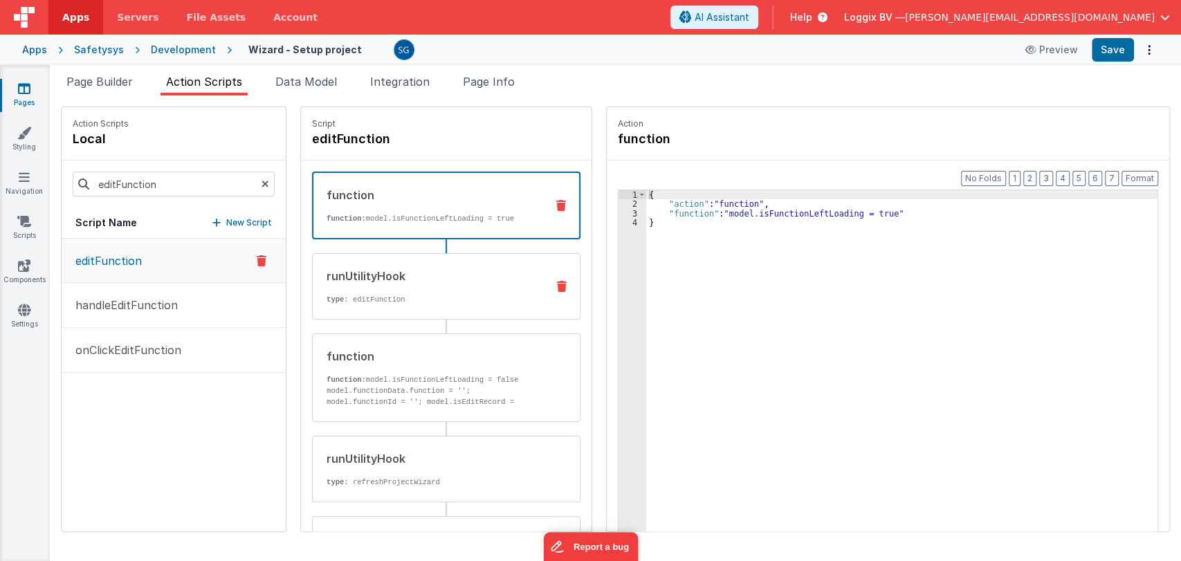
click at [441, 268] on div "runUtilityHook" at bounding box center [431, 276] width 209 height 17
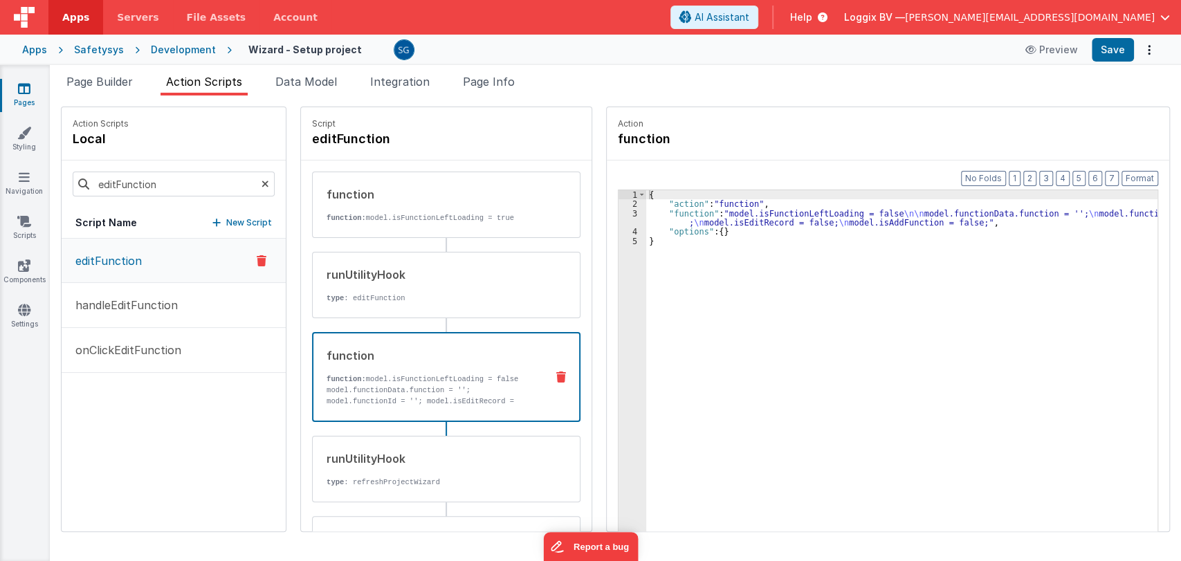
click at [433, 389] on p "model.functionData.function = ''; model.functionId = ''; model.isEditRecord = f…" at bounding box center [431, 401] width 208 height 33
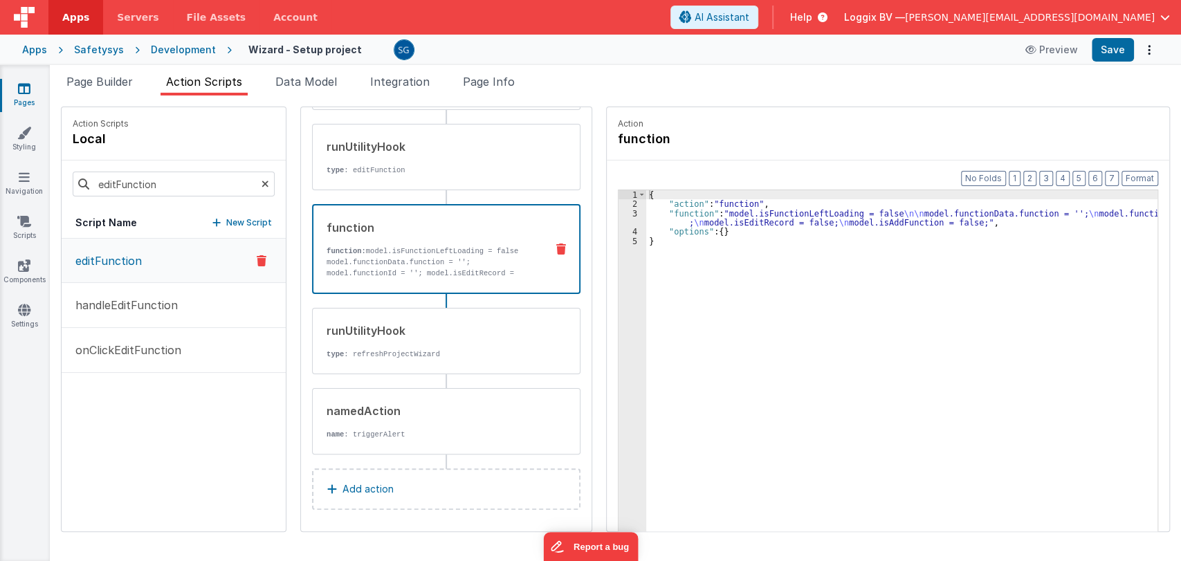
scroll to position [48, 0]
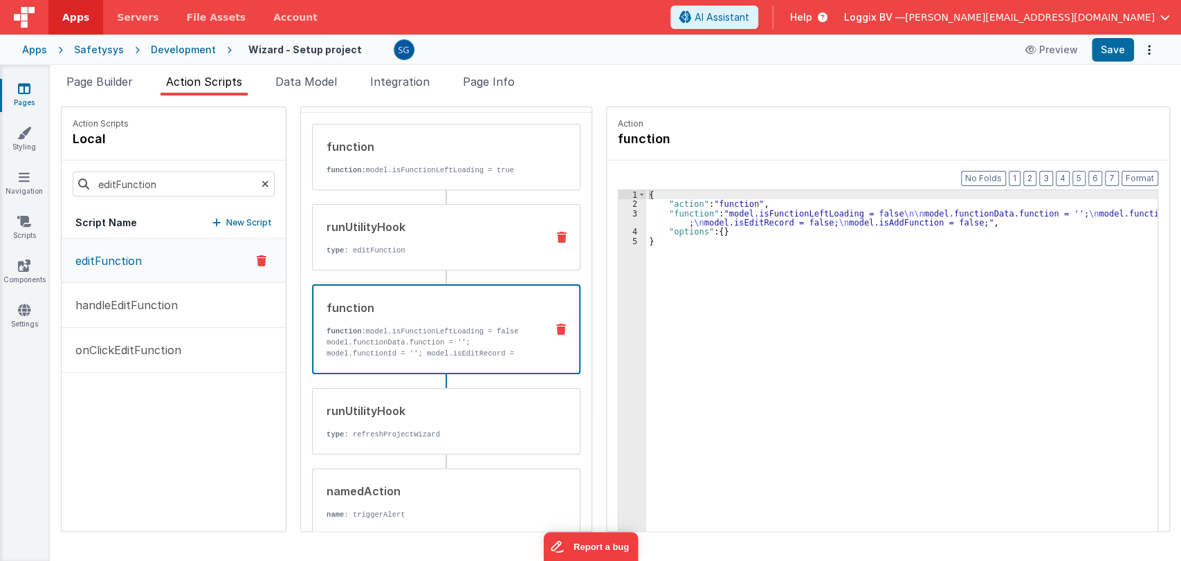
click at [378, 241] on div "runUtilityHook type : editFunction" at bounding box center [424, 237] width 223 height 37
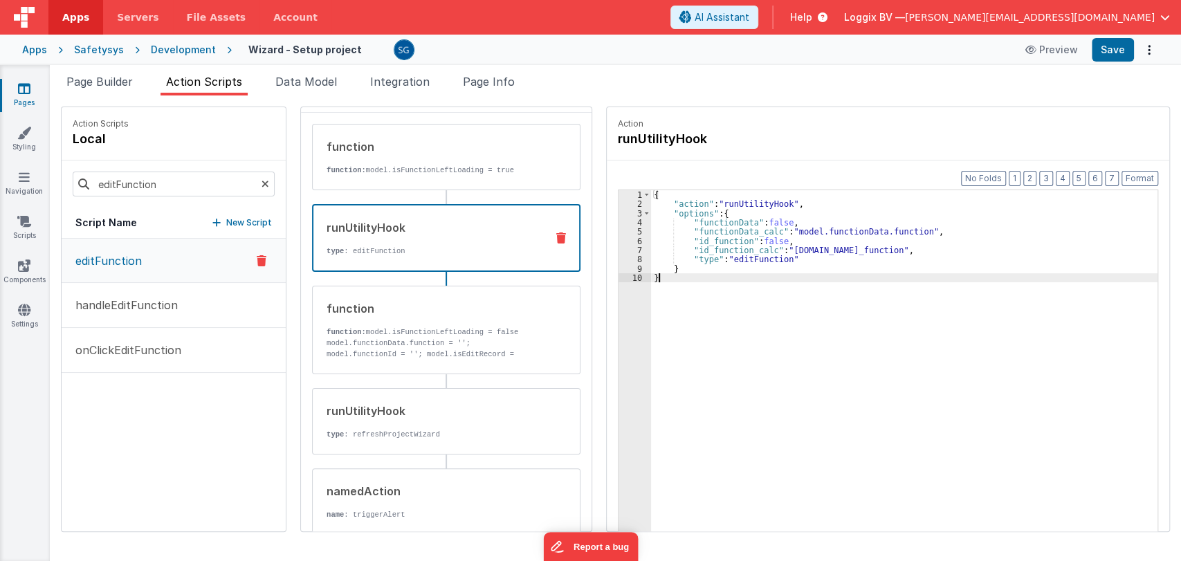
click at [652, 280] on div "{ "action" : "runUtilityHook" , "options" : { "functionData" : false , "functio…" at bounding box center [911, 391] width 520 height 403
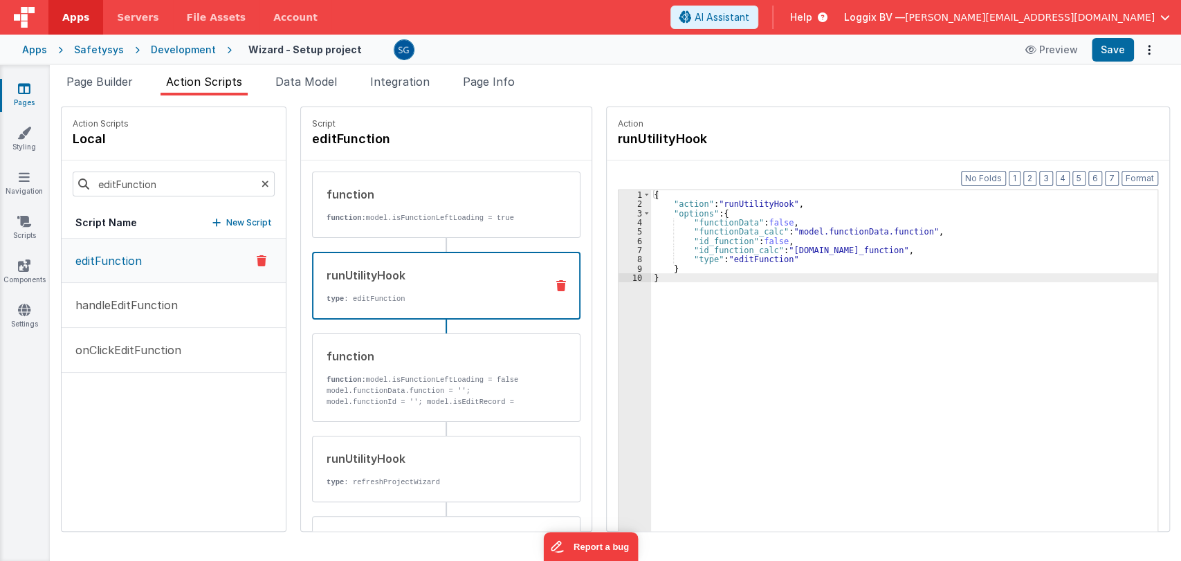
click at [681, 275] on div "{ "action" : "runUtilityHook" , "options" : { "functionData" : false , "functio…" at bounding box center [911, 391] width 520 height 403
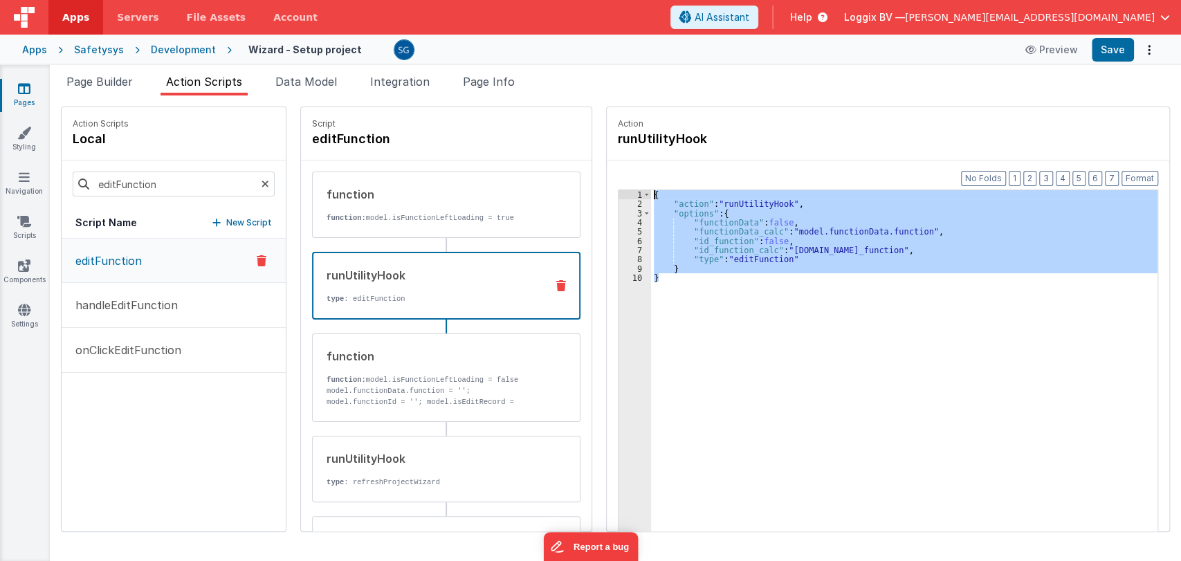
drag, startPoint x: 681, startPoint y: 275, endPoint x: 639, endPoint y: 197, distance: 89.5
click at [651, 197] on div "{ "action" : "runUtilityHook" , "options" : { "functionData" : false , "functio…" at bounding box center [911, 391] width 520 height 403
click at [722, 345] on div "{ "action" : "runUtilityHook" , "options" : { "functionData" : false , "functio…" at bounding box center [904, 382] width 507 height 384
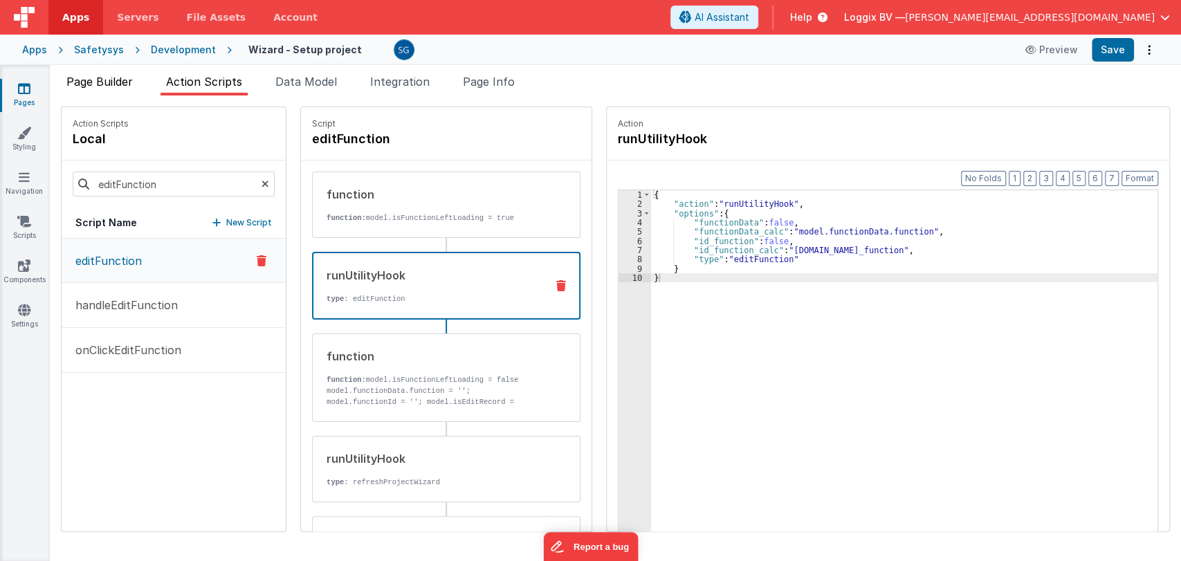
click at [78, 88] on li "Page Builder" at bounding box center [100, 84] width 78 height 22
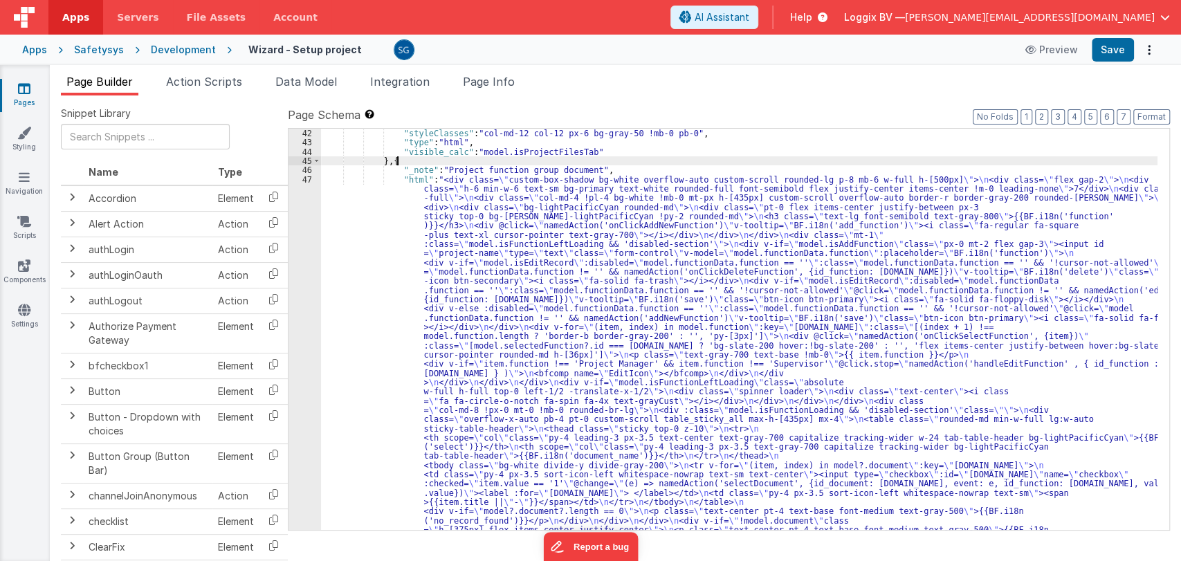
click at [628, 164] on div ""html" : "<div class= \" custom-box-shadow bg-white overflow-auto custom-scroll…" at bounding box center [739, 66] width 837 height 1702
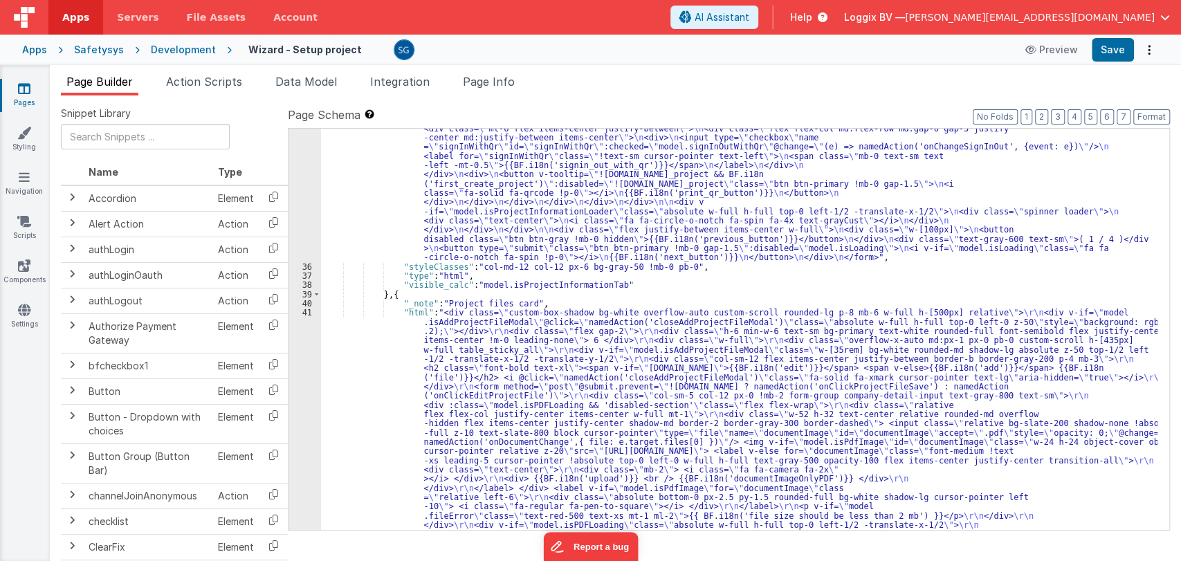
scroll to position [871, 0]
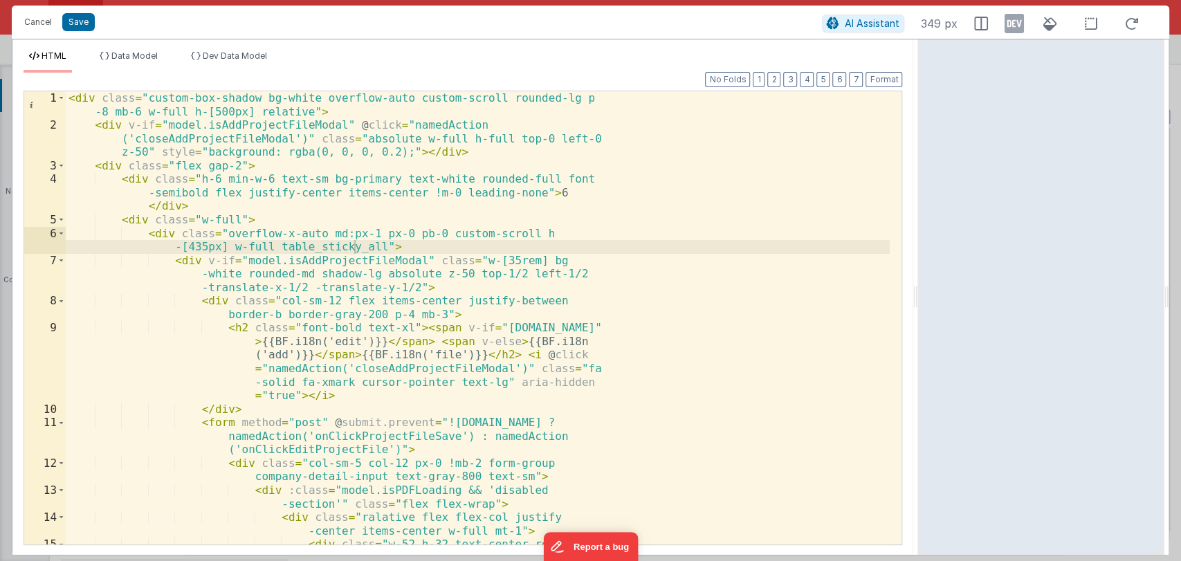
drag, startPoint x: 587, startPoint y: 300, endPoint x: 920, endPoint y: 274, distance: 333.8
click at [920, 274] on html "Cancel Save AI Assistant 349 px HTML Data Model Dev Data Model Format 7 6 5 4 3…" at bounding box center [590, 280] width 1181 height 561
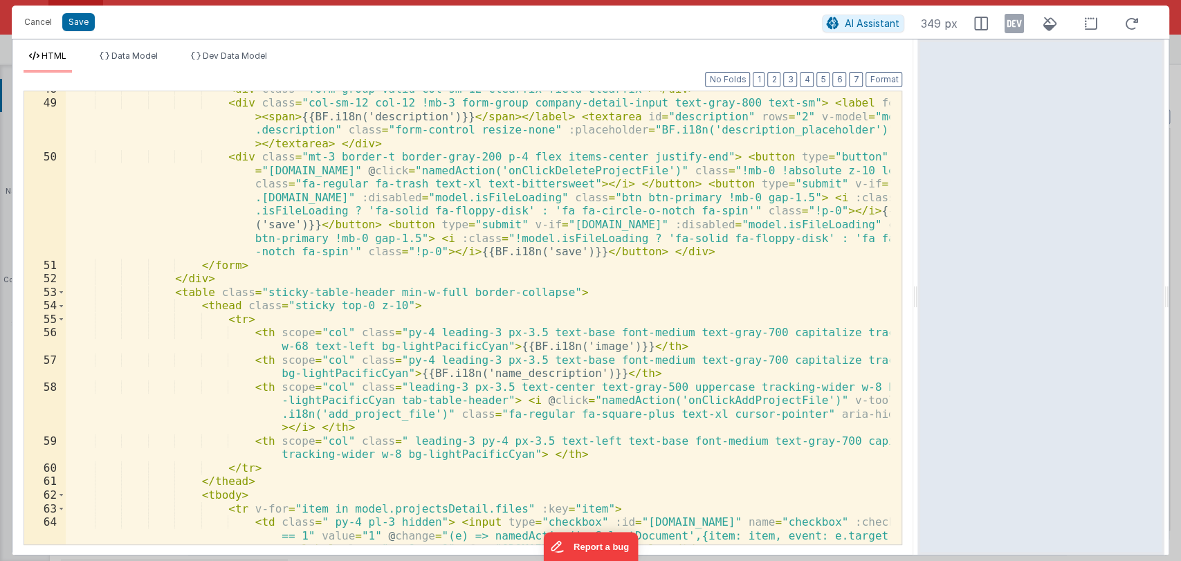
scroll to position [970, 0]
click at [565, 373] on div "< div class = "form-group valid col-sm-12 clearfix field-clearfix" > </ div > <…" at bounding box center [478, 335] width 825 height 507
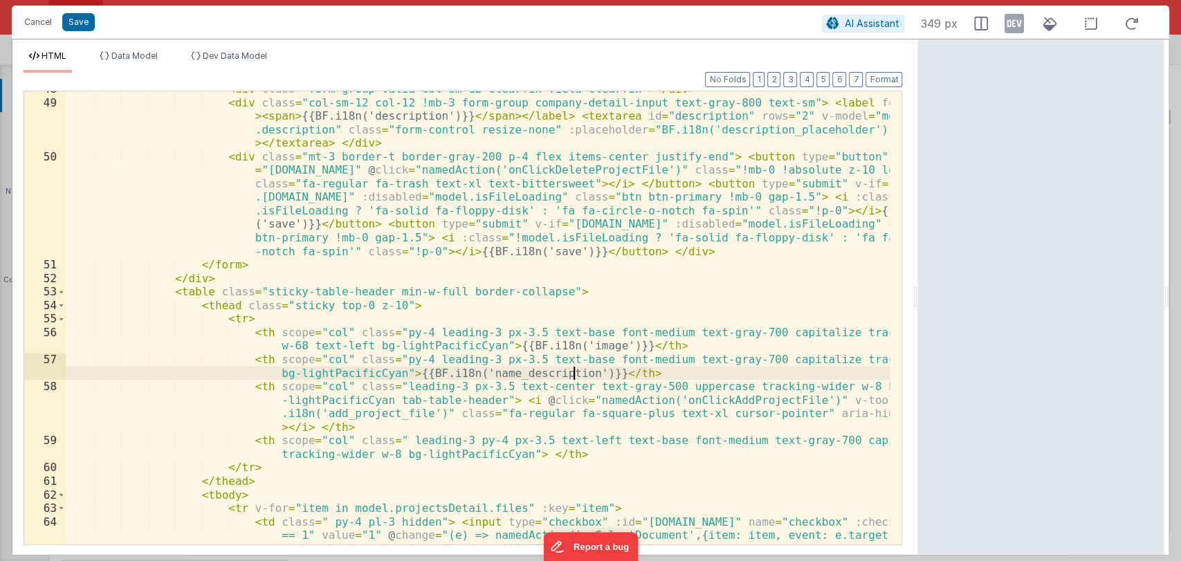
click at [573, 372] on div "< div class = "form-group valid col-sm-12 clearfix field-clearfix" > </ div > <…" at bounding box center [478, 335] width 825 height 507
